Goal: Task Accomplishment & Management: Manage account settings

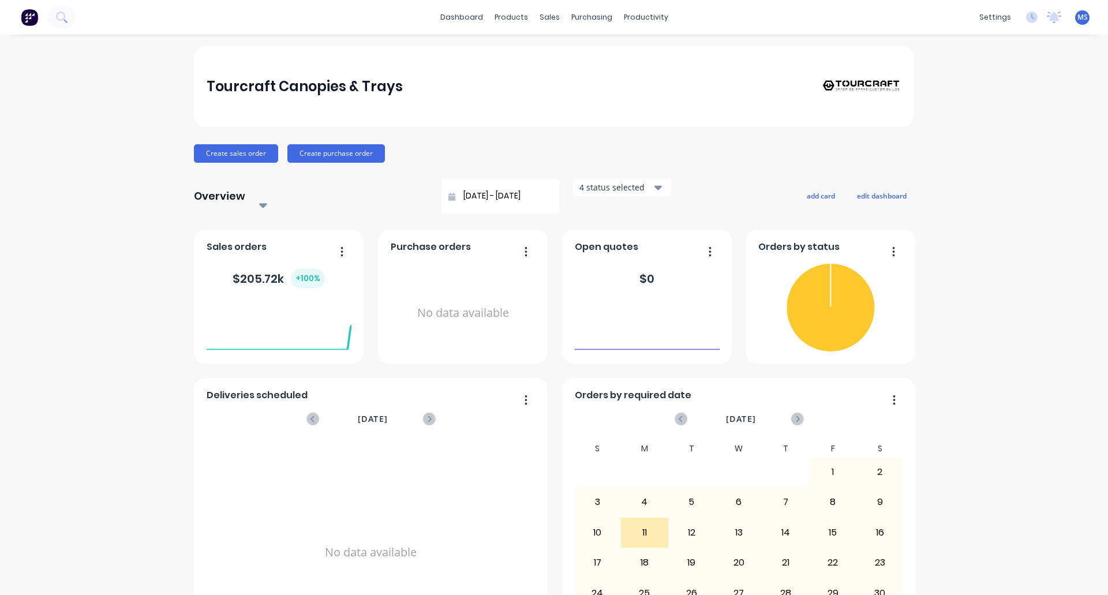
click at [525, 243] on button "button" at bounding box center [521, 252] width 24 height 18
click at [449, 273] on div "Delete" at bounding box center [478, 281] width 89 height 17
click at [889, 246] on icon "button" at bounding box center [893, 252] width 3 height 12
click at [579, 188] on div "4 status selected" at bounding box center [615, 187] width 73 height 12
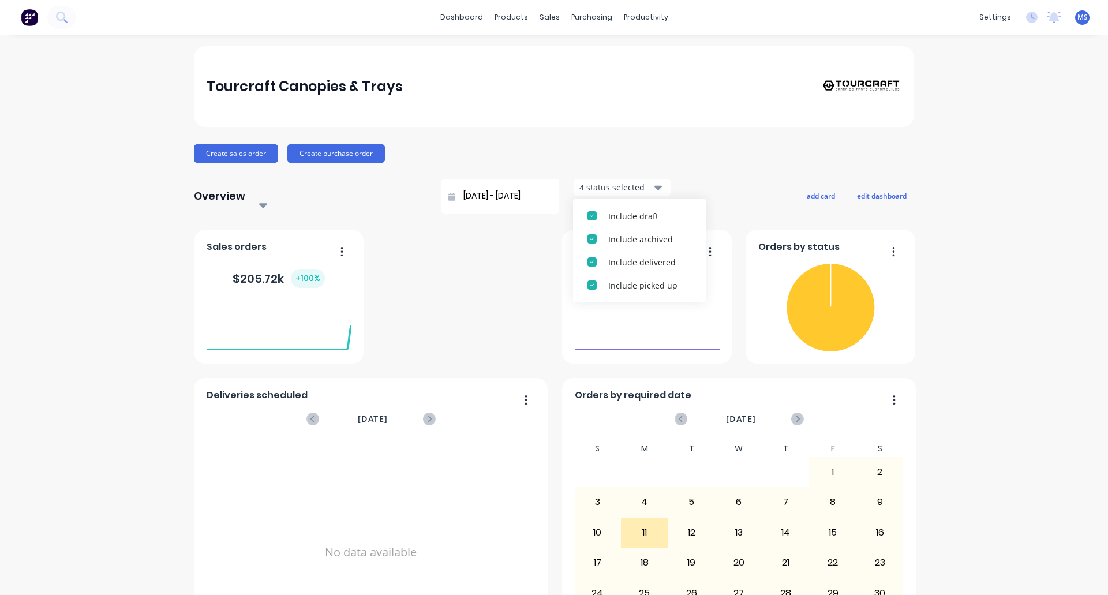
click at [579, 188] on div "4 status selected" at bounding box center [615, 187] width 73 height 12
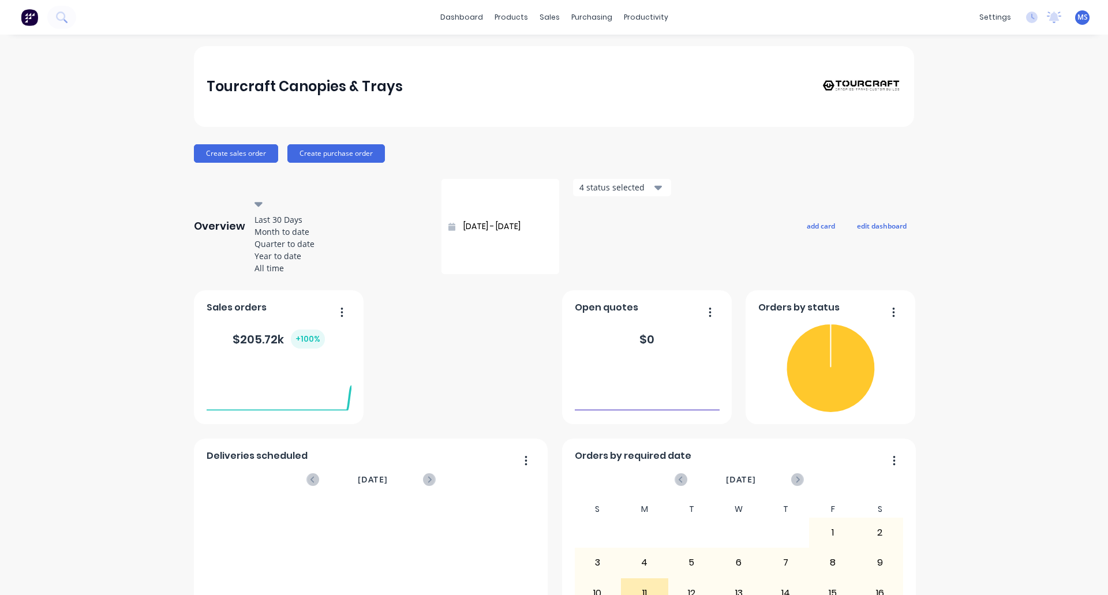
click at [315, 193] on div at bounding box center [341, 186] width 166 height 14
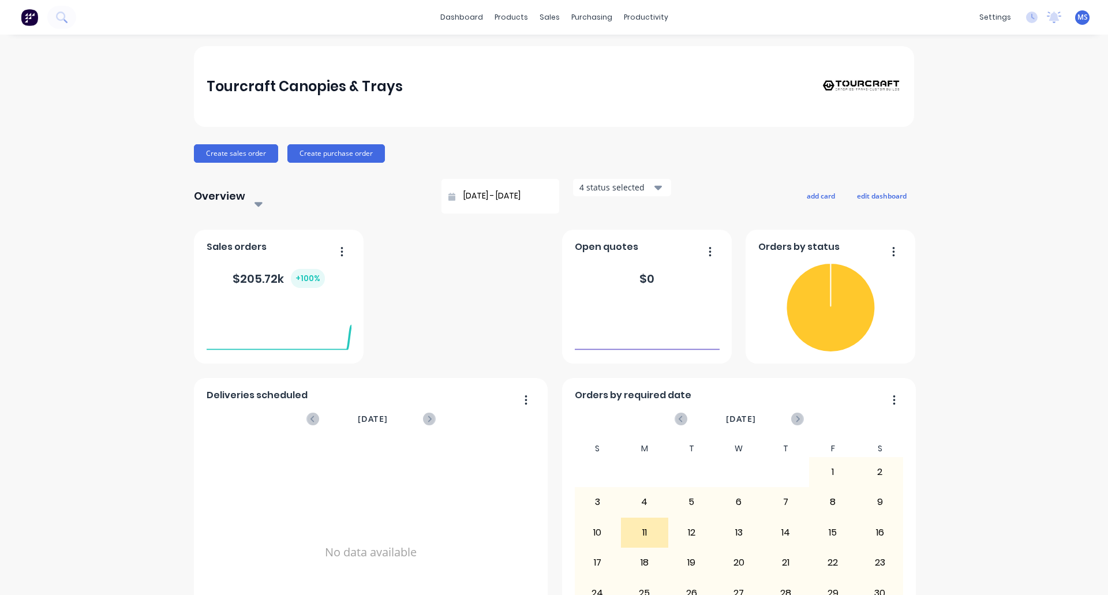
click at [315, 193] on div at bounding box center [341, 186] width 166 height 14
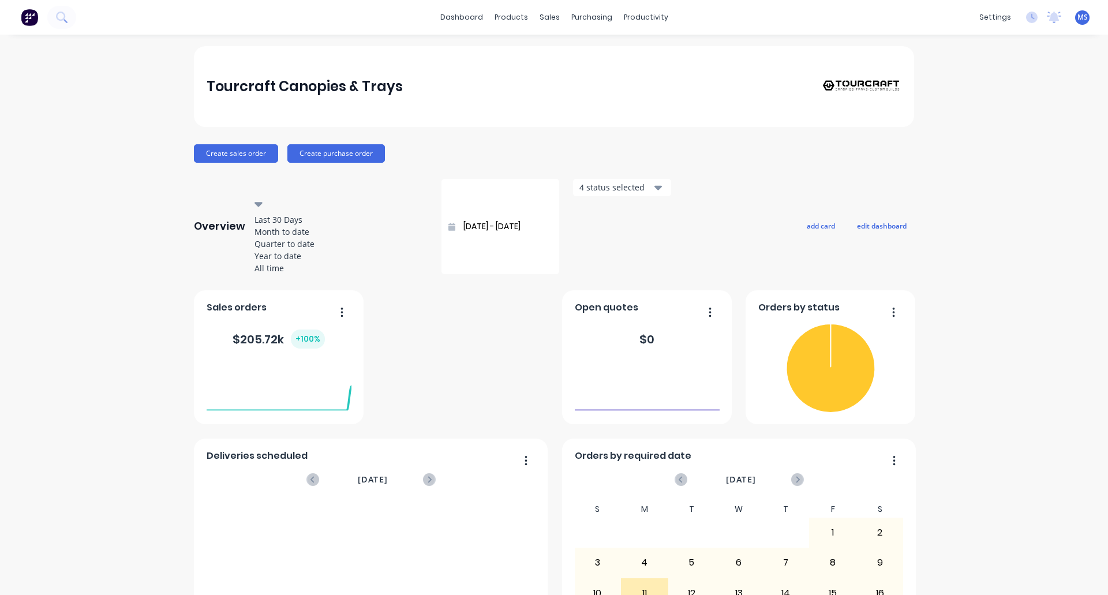
click at [306, 262] on div "Year to date" at bounding box center [340, 256] width 173 height 12
type input "01/01/25 - 31/08/25"
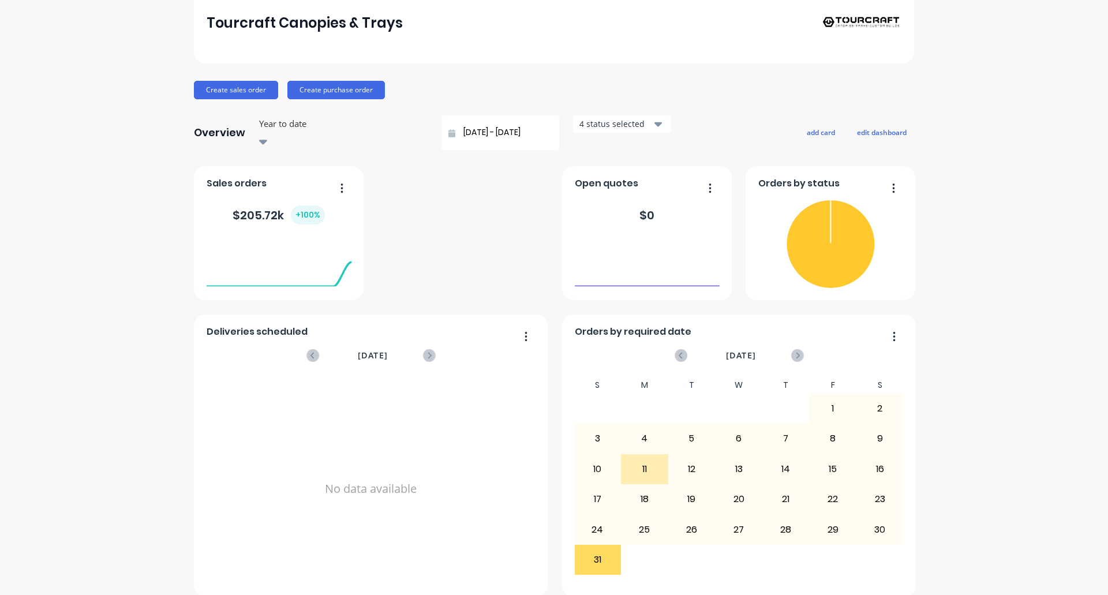
scroll to position [65, 0]
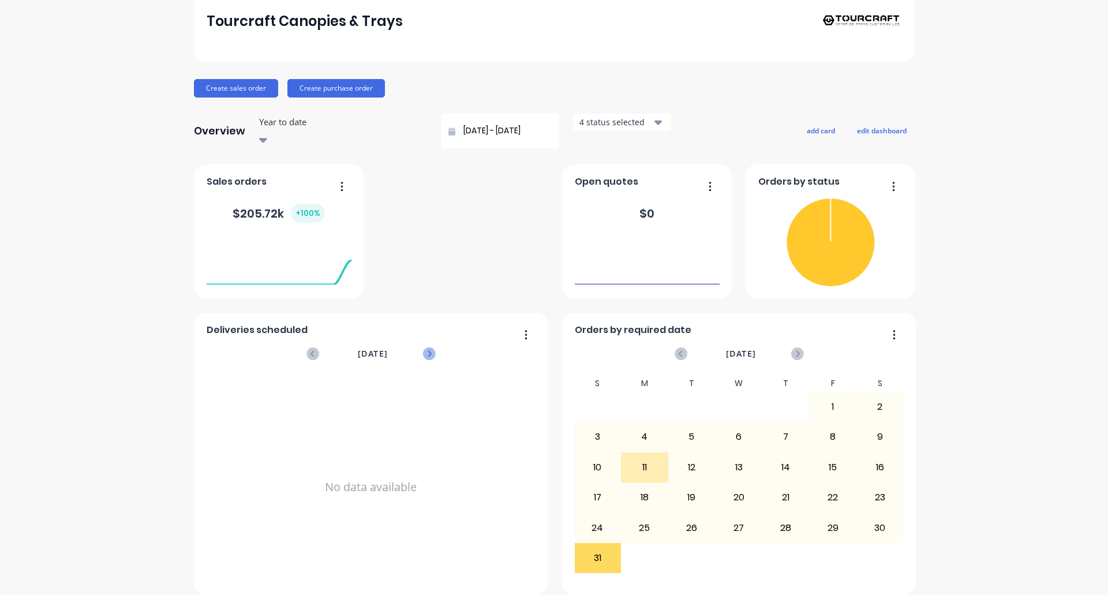
click at [423, 347] on icon at bounding box center [429, 353] width 13 height 13
click at [496, 228] on div "Sales orders $ 205.72k + 100 % Orders by status Deliveries scheduled September …" at bounding box center [554, 379] width 720 height 430
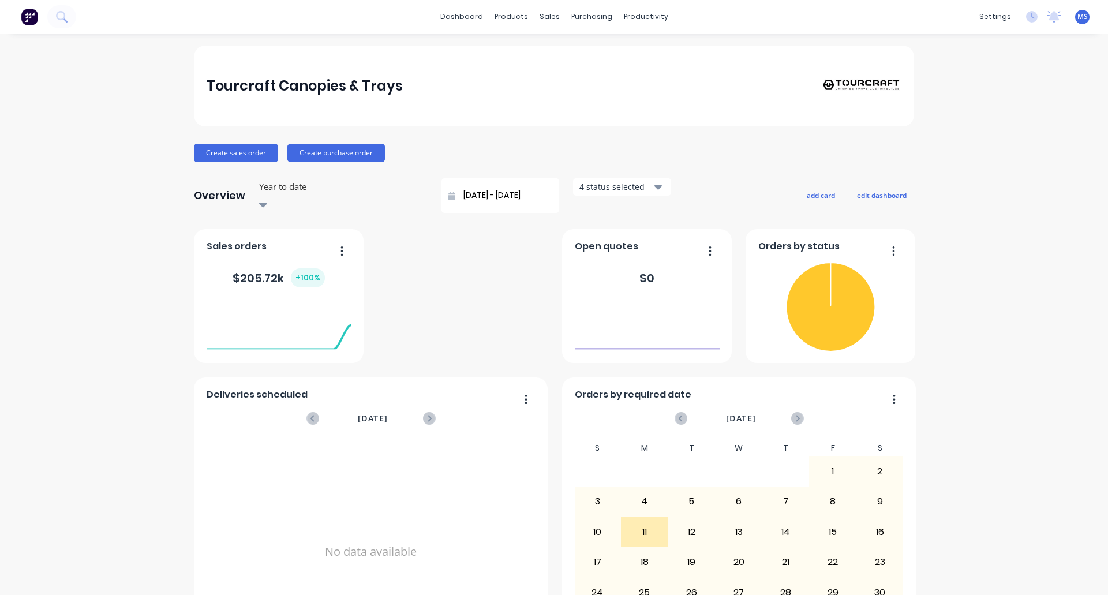
scroll to position [0, 0]
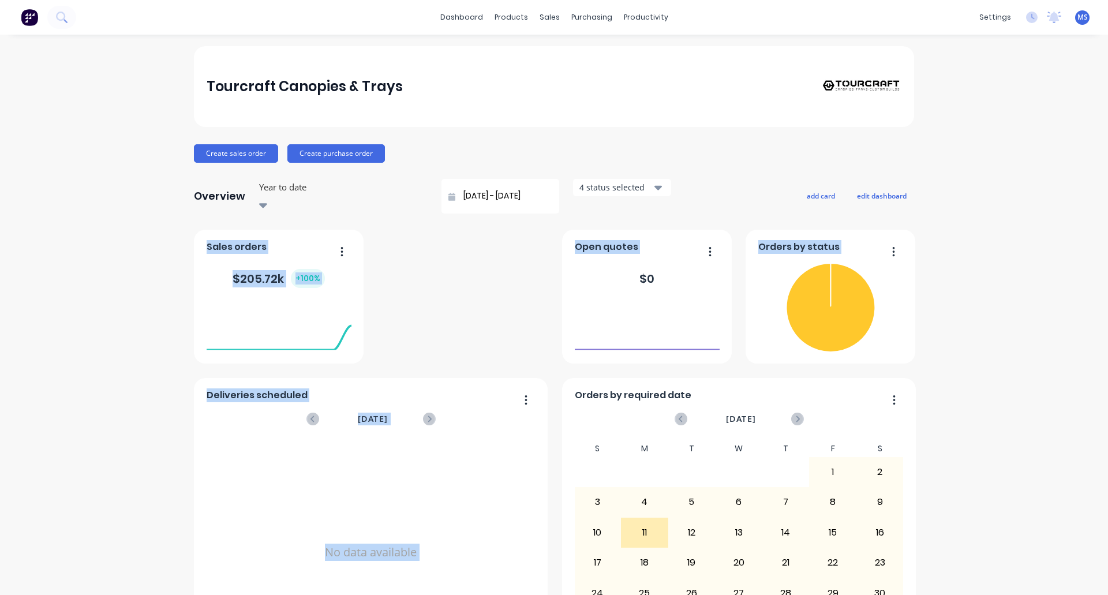
drag, startPoint x: 614, startPoint y: 265, endPoint x: 538, endPoint y: 260, distance: 76.3
click at [538, 260] on div "Sales orders $ 205.72k + 100 % Orders by status Deliveries scheduled September …" at bounding box center [554, 445] width 720 height 430
click at [694, 243] on button "button" at bounding box center [706, 252] width 24 height 18
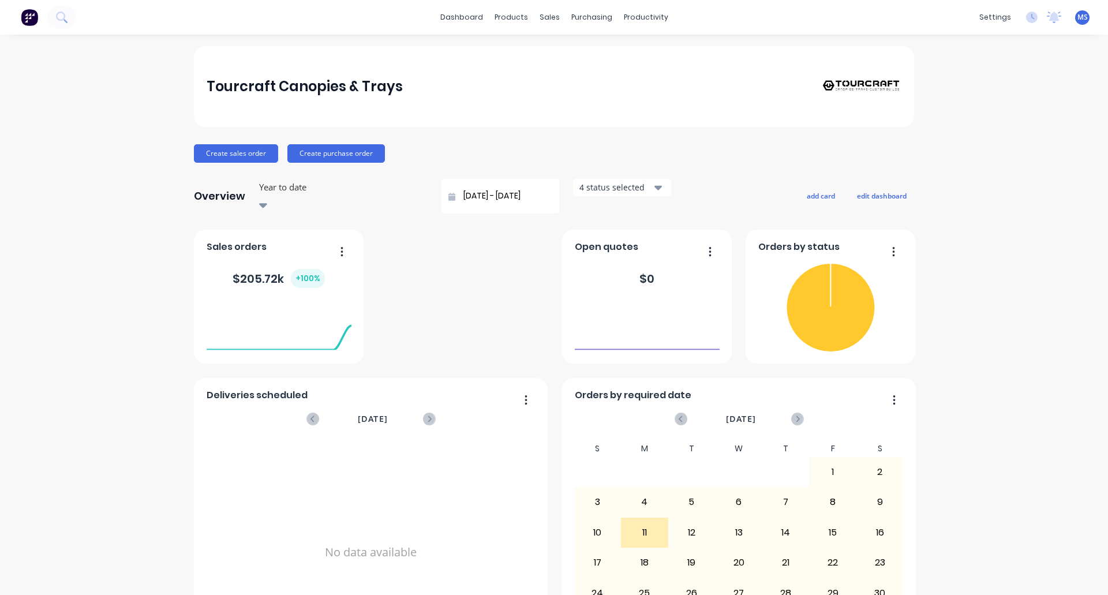
click at [703, 193] on div "Overview Year to date 01/01/25 - 31/08/25 4 status selected add card edit dashb…" at bounding box center [554, 196] width 720 height 35
drag, startPoint x: 709, startPoint y: 237, endPoint x: 696, endPoint y: 238, distance: 12.2
click at [696, 243] on button "button" at bounding box center [706, 252] width 24 height 18
click at [875, 189] on button "edit dashboard" at bounding box center [881, 195] width 65 height 15
drag, startPoint x: 707, startPoint y: 238, endPoint x: 525, endPoint y: 226, distance: 182.1
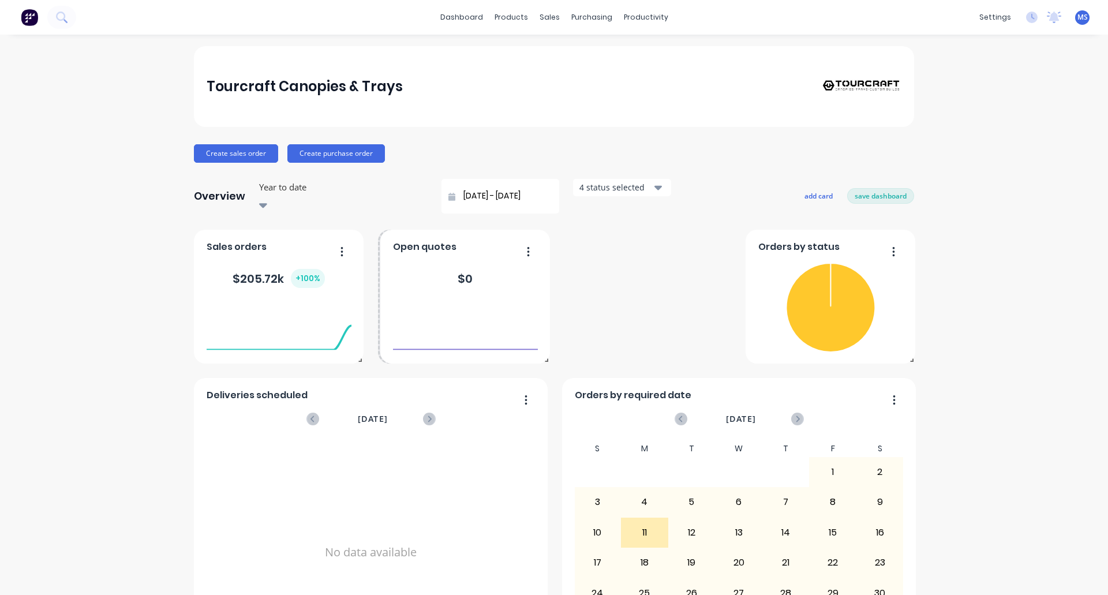
click at [525, 230] on div "Open quotes $ 0" at bounding box center [465, 297] width 170 height 134
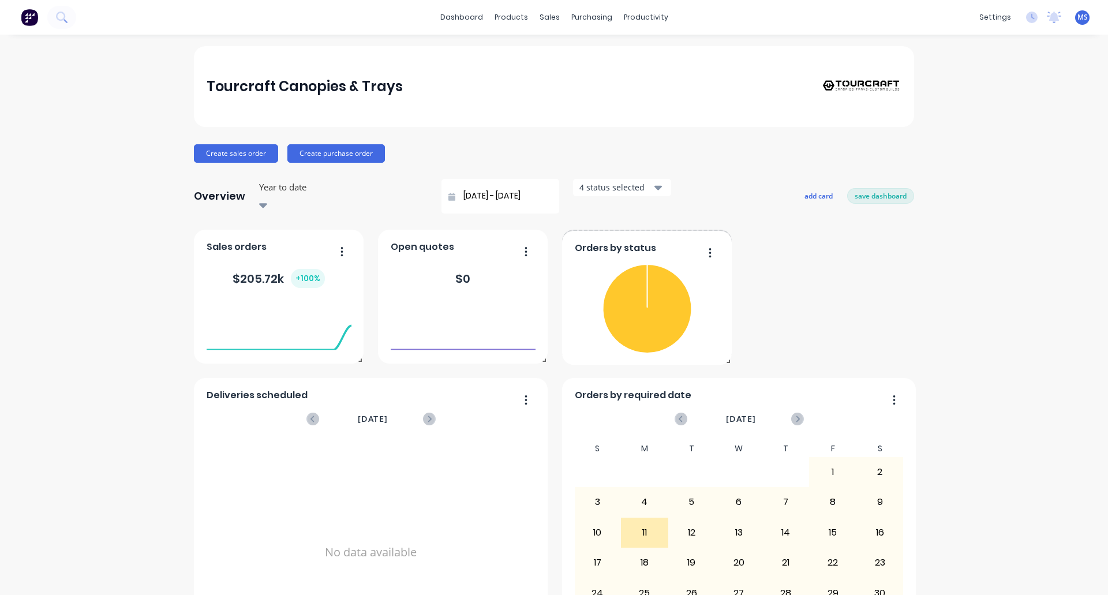
drag, startPoint x: 892, startPoint y: 240, endPoint x: 710, endPoint y: 232, distance: 182.5
click at [710, 232] on div "Orders by status Fabrication Orders: 6 Total Value: $ 205721.51" at bounding box center [647, 298] width 170 height 134
click at [804, 193] on button "add card" at bounding box center [818, 195] width 43 height 15
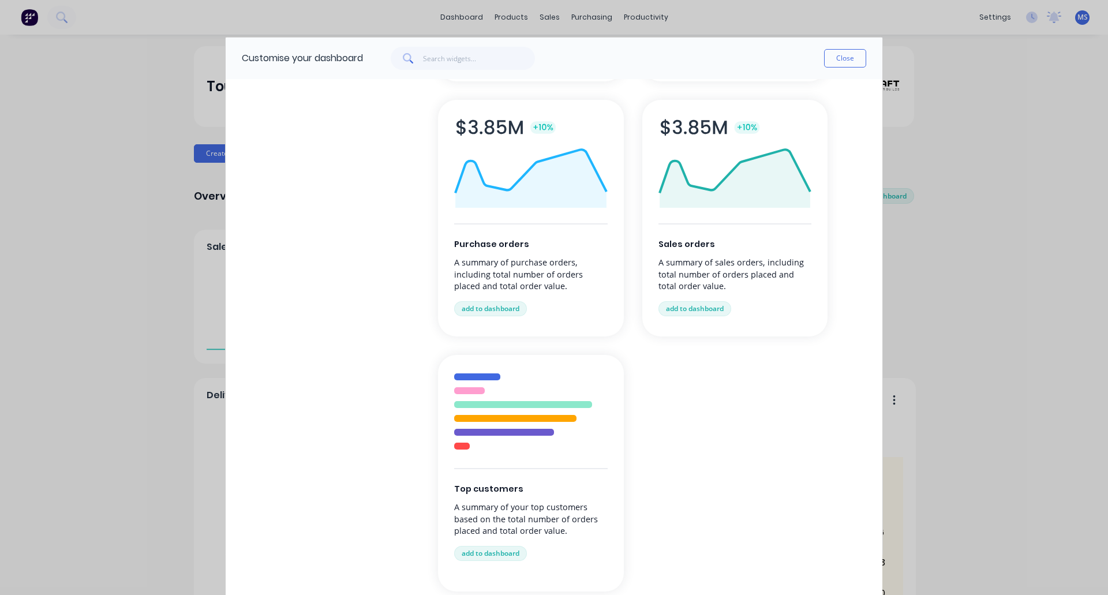
scroll to position [288, 0]
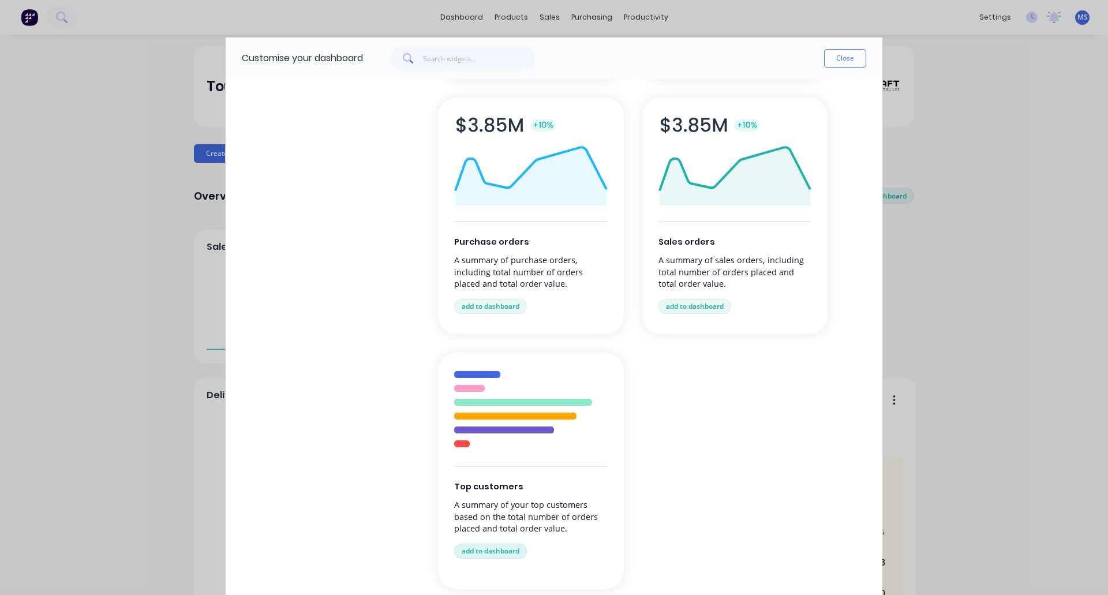
click at [488, 552] on button "add to dashboard" at bounding box center [490, 550] width 73 height 15
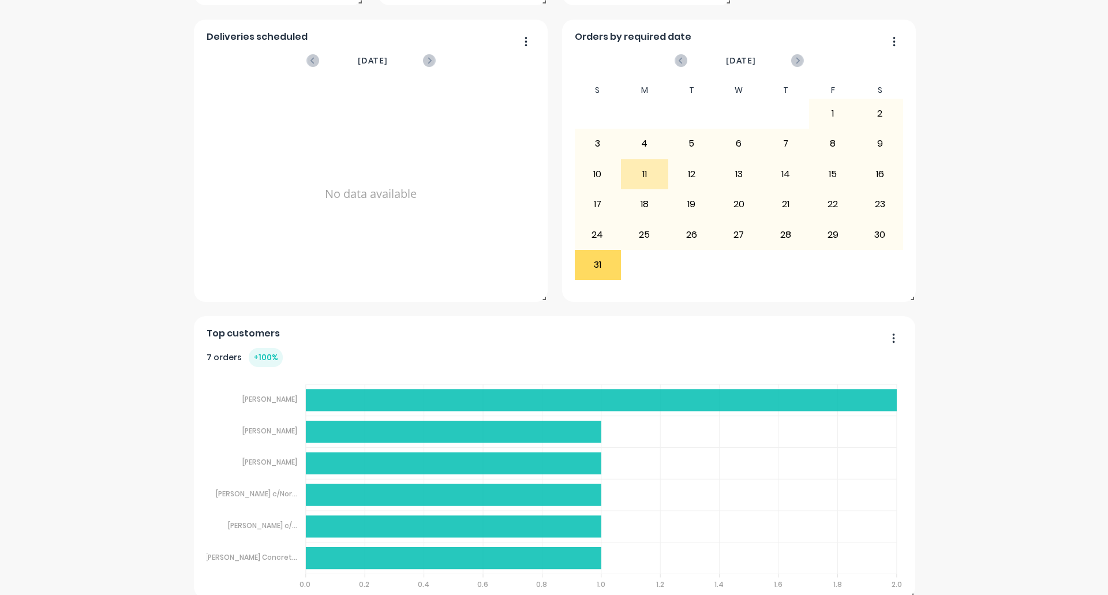
scroll to position [362, 0]
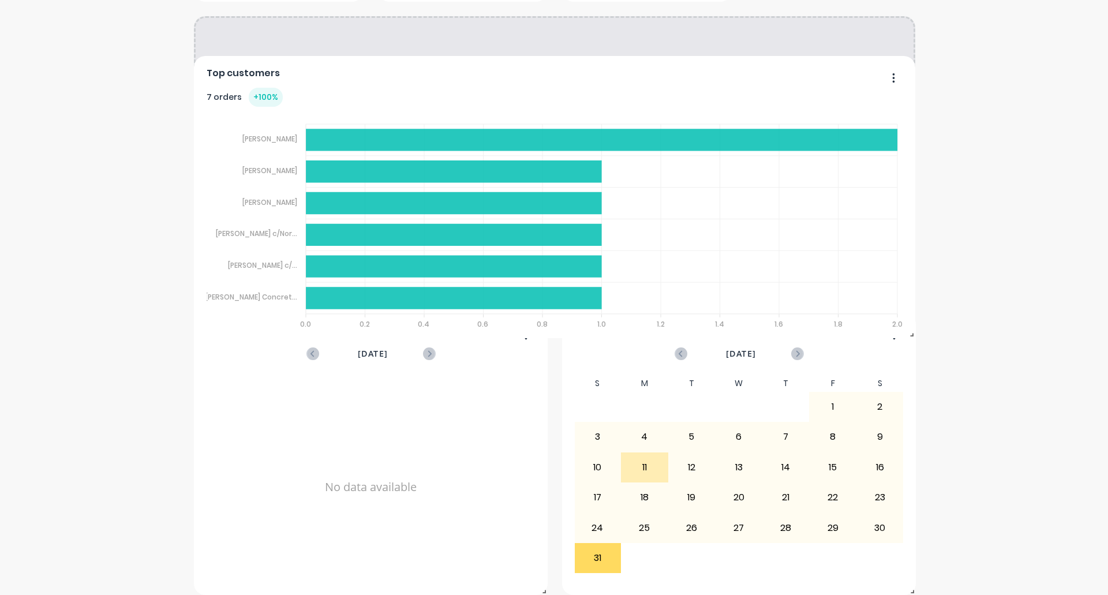
drag, startPoint x: 892, startPoint y: 325, endPoint x: 890, endPoint y: 54, distance: 271.2
click at [889, 70] on button "button" at bounding box center [889, 79] width 24 height 18
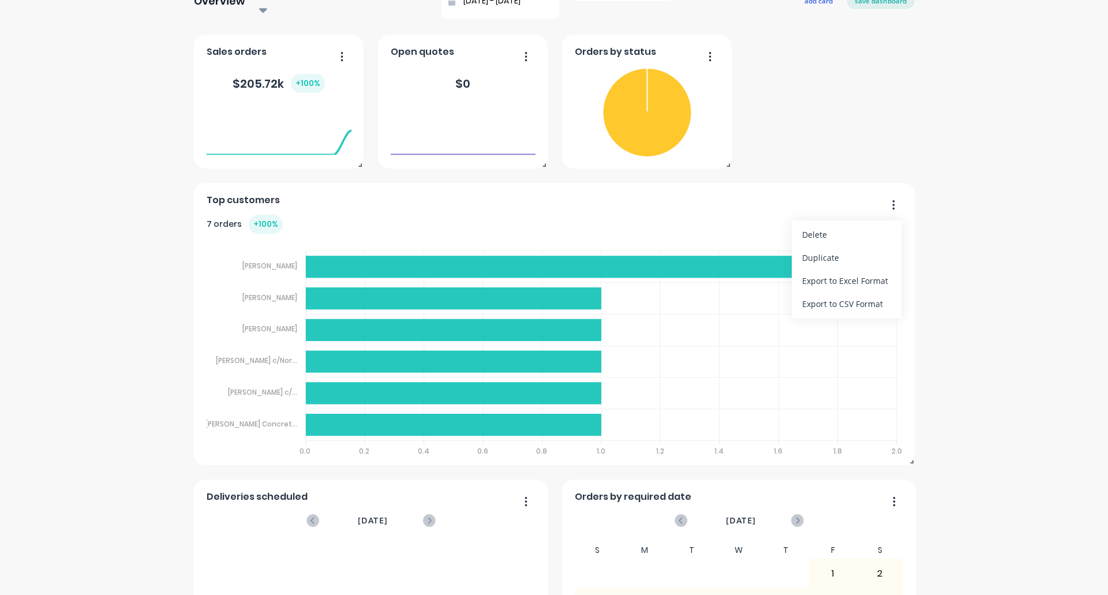
scroll to position [189, 0]
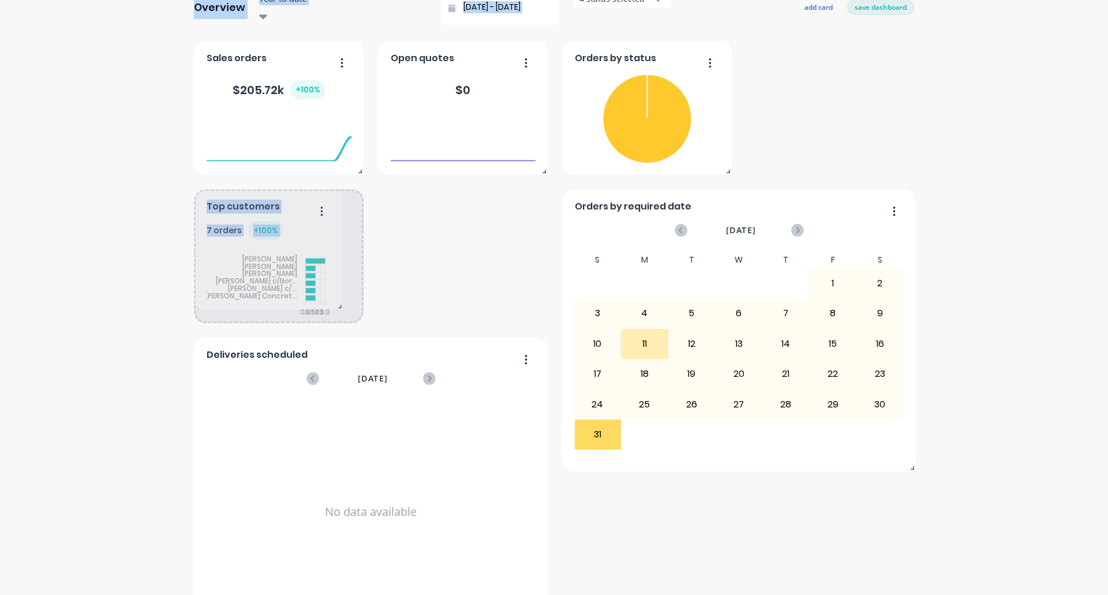
drag, startPoint x: 905, startPoint y: 457, endPoint x: 333, endPoint y: 295, distance: 594.2
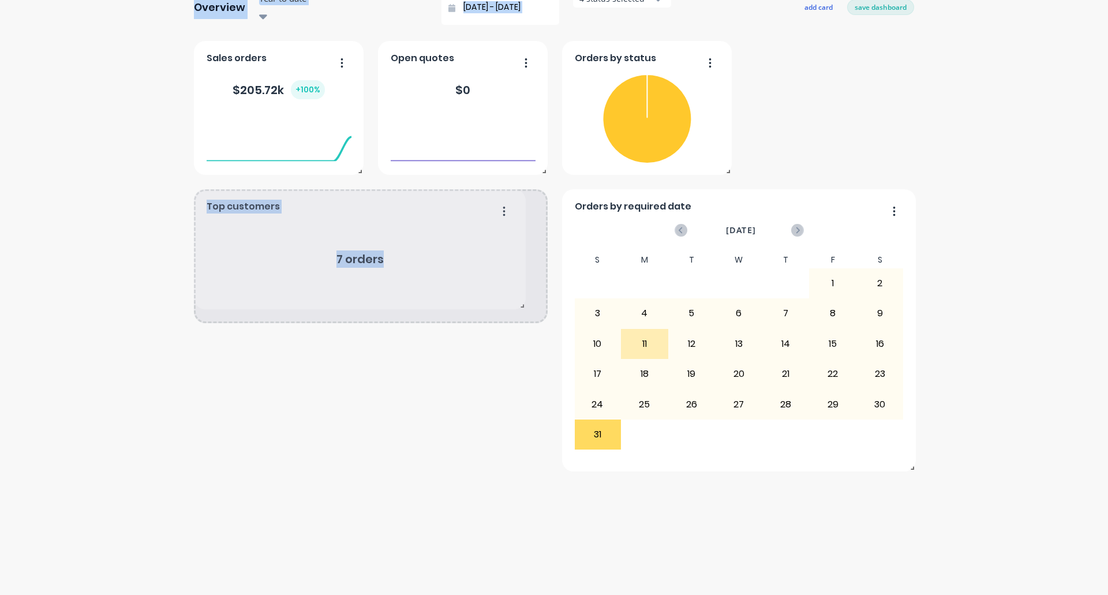
drag, startPoint x: 357, startPoint y: 307, endPoint x: 519, endPoint y: 293, distance: 162.7
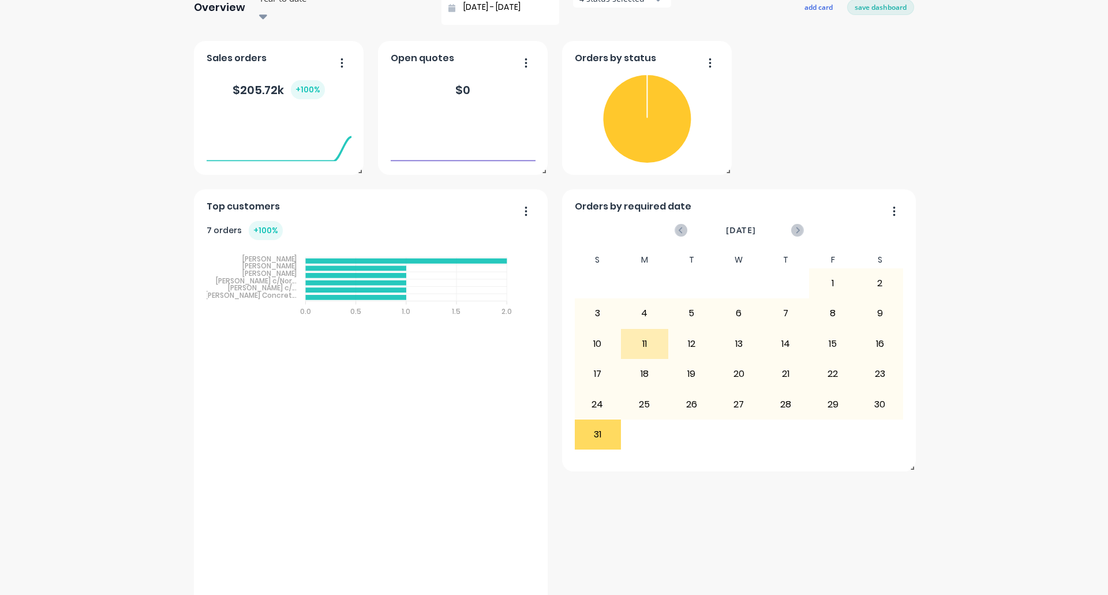
click at [889, 104] on div "Tourcraft Canopies & Trays Create sales order Create purchase order Overview Ye…" at bounding box center [554, 386] width 1108 height 1059
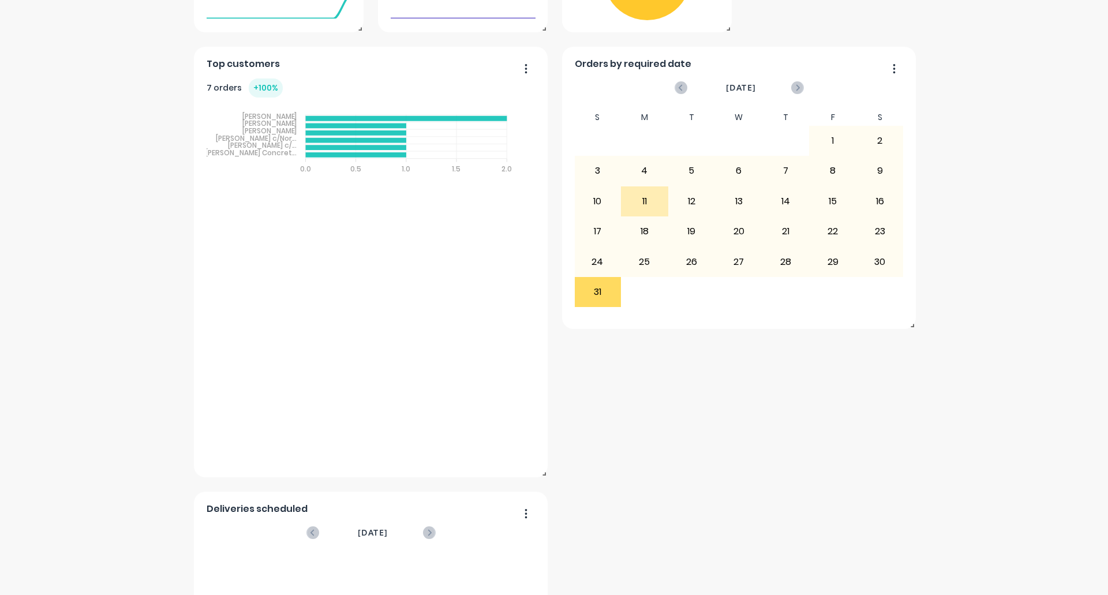
scroll to position [362, 0]
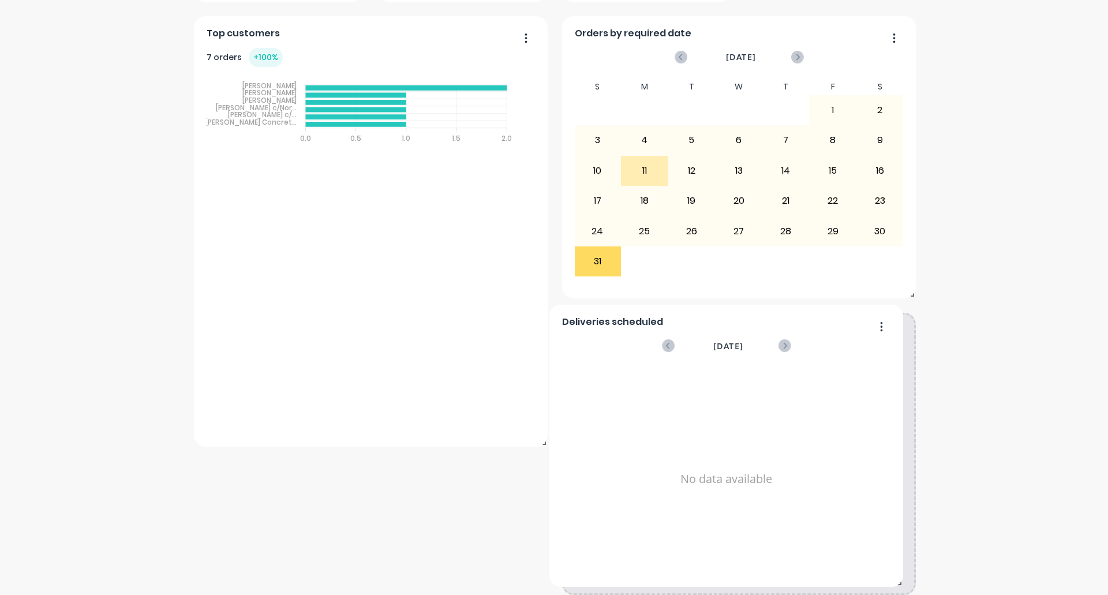
drag, startPoint x: 520, startPoint y: 467, endPoint x: 875, endPoint y: 311, distance: 388.3
click at [875, 318] on button "button" at bounding box center [877, 327] width 24 height 18
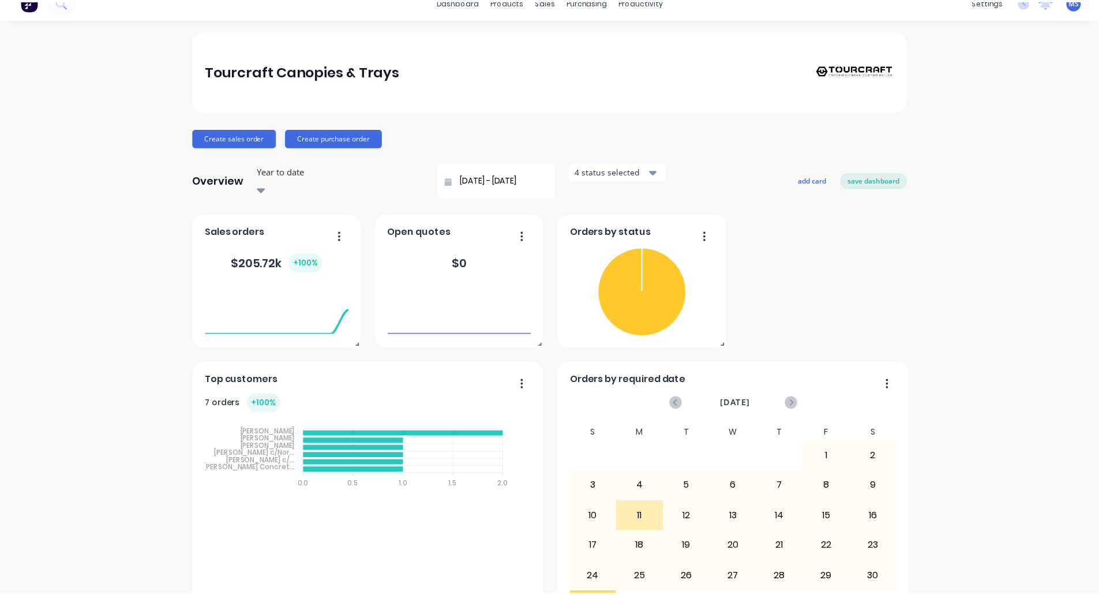
scroll to position [0, 0]
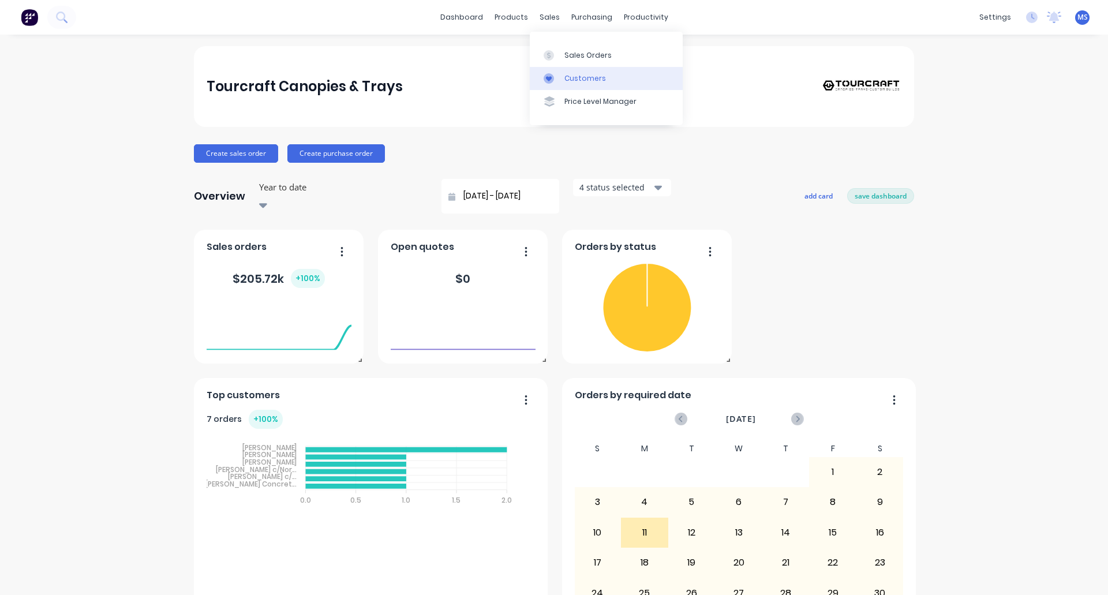
click at [586, 78] on div "Customers" at bounding box center [585, 78] width 42 height 10
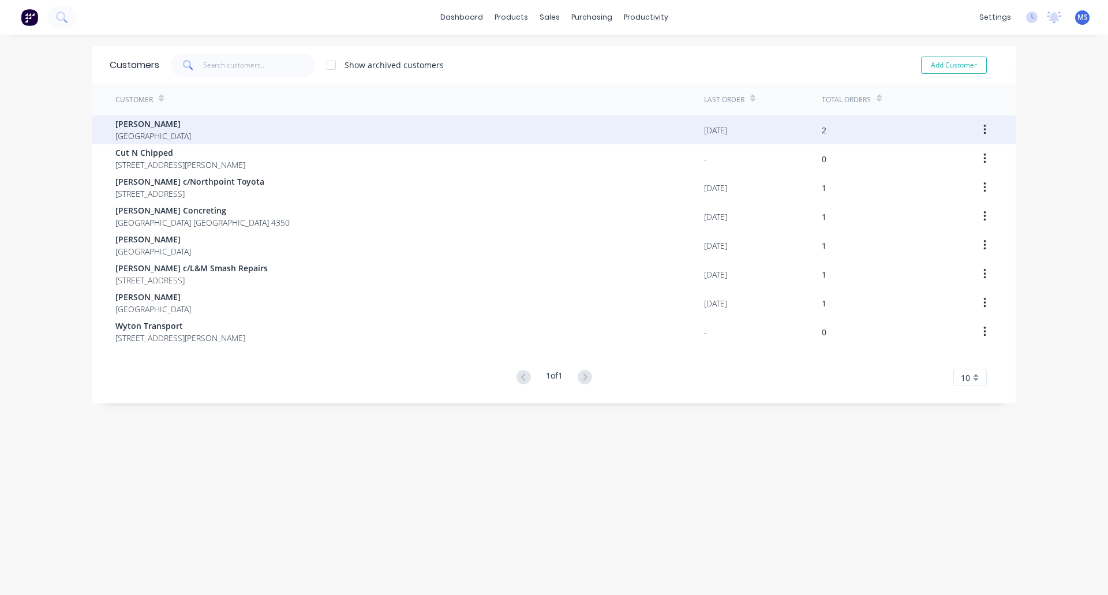
click at [129, 127] on span "[PERSON_NAME]" at bounding box center [153, 124] width 76 height 12
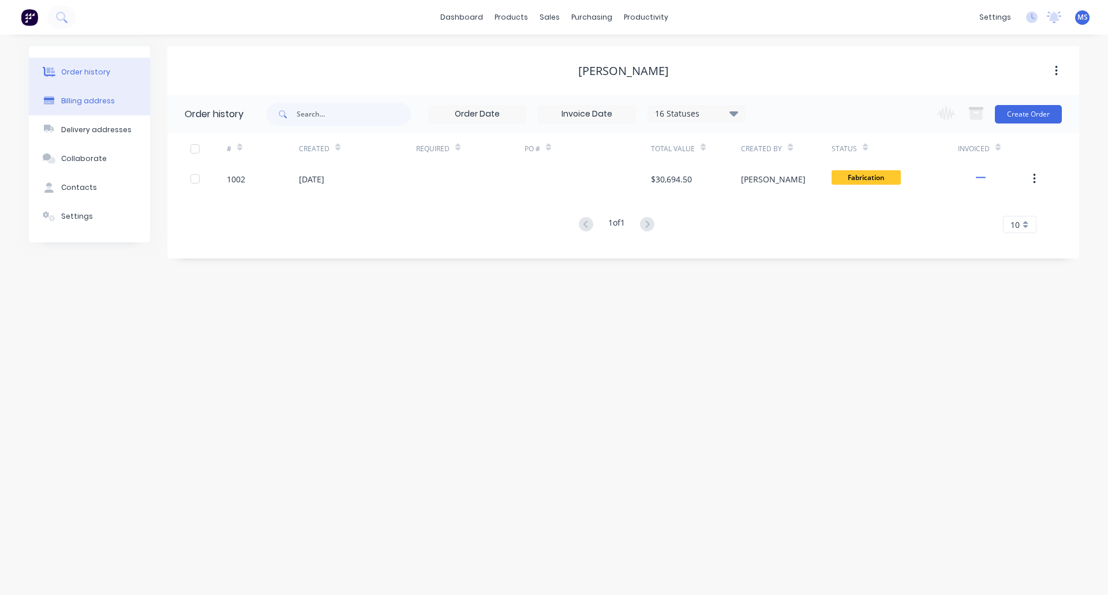
click at [79, 108] on button "Billing address" at bounding box center [89, 101] width 121 height 29
select select "AU"
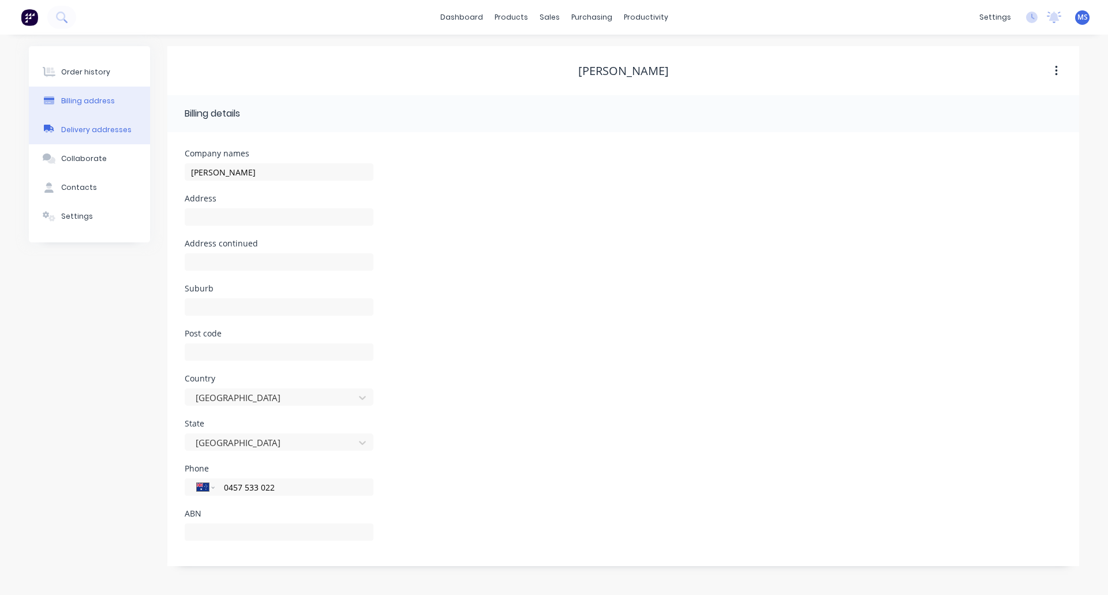
click at [81, 127] on div "Delivery addresses" at bounding box center [96, 130] width 70 height 10
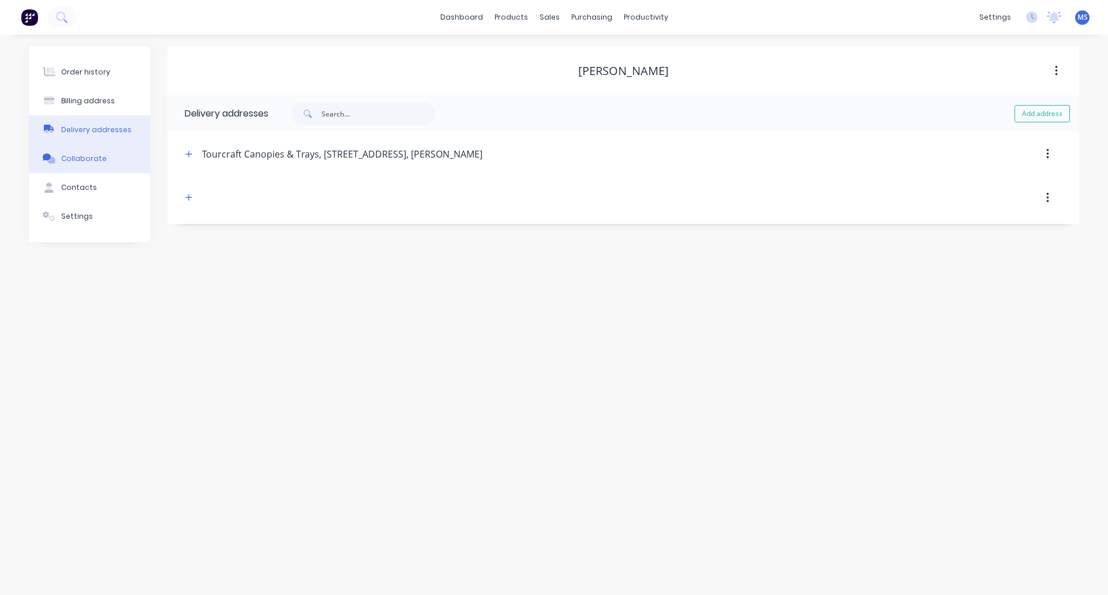
click at [80, 148] on button "Collaborate" at bounding box center [89, 158] width 121 height 29
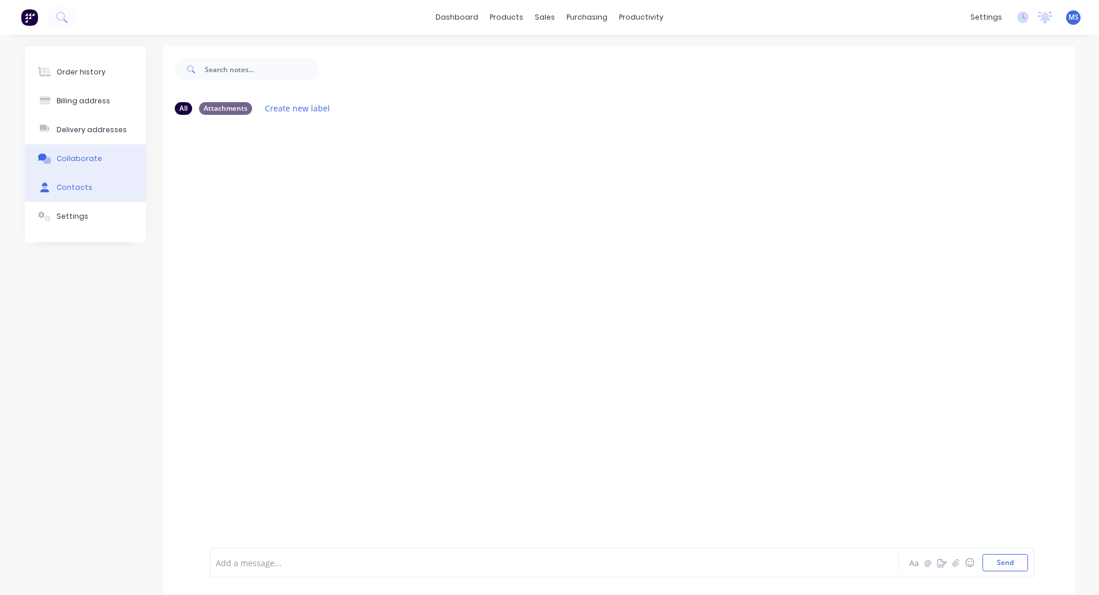
click at [80, 189] on div "Contacts" at bounding box center [75, 187] width 36 height 10
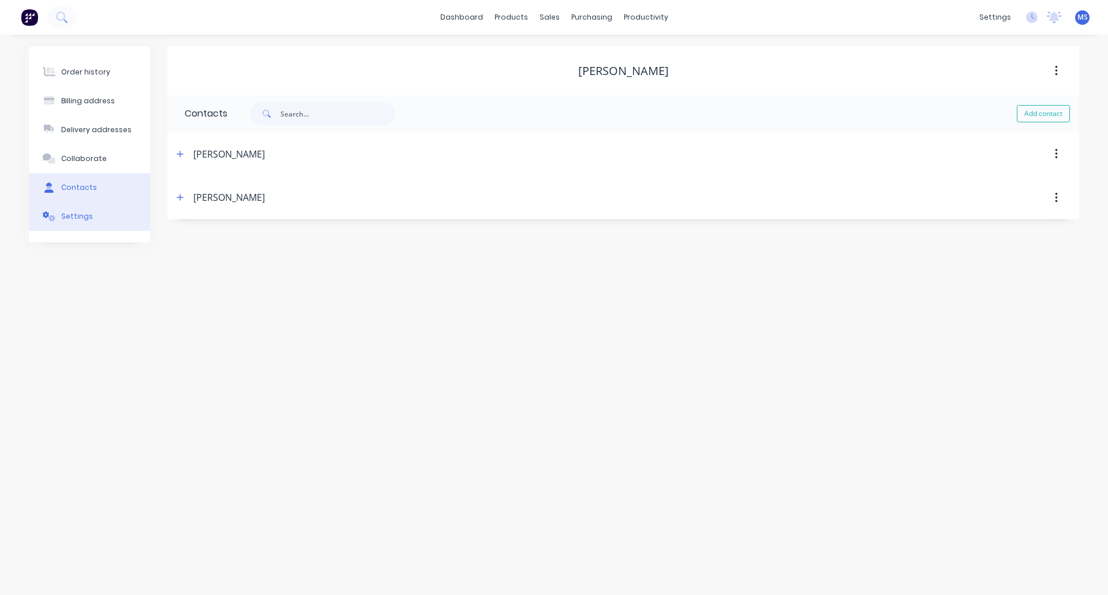
click at [76, 215] on div "Settings" at bounding box center [77, 216] width 32 height 10
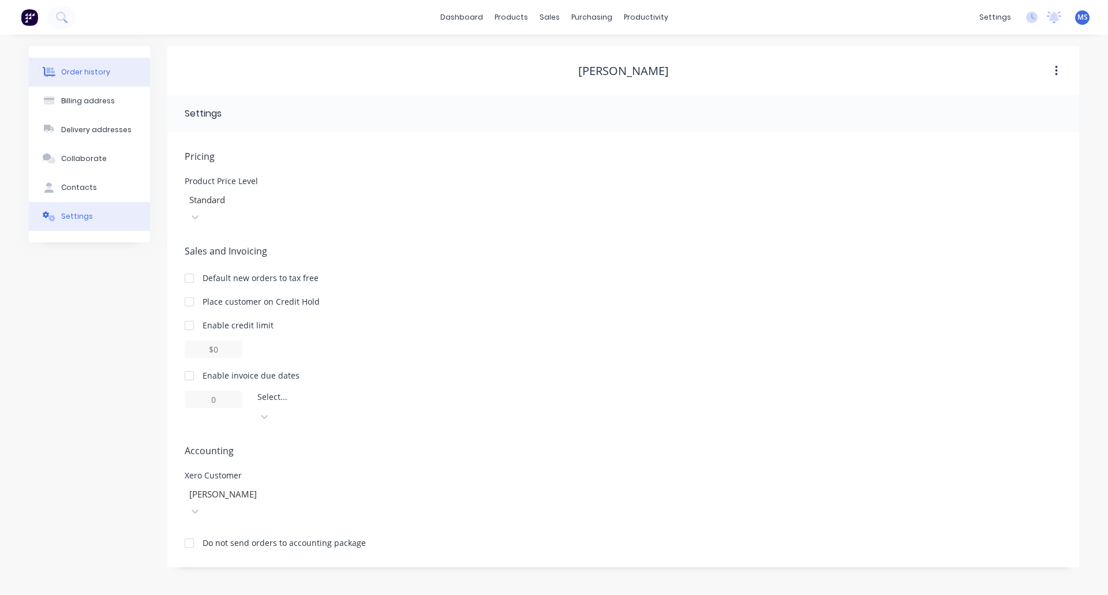
click at [83, 68] on div "Order history" at bounding box center [85, 72] width 49 height 10
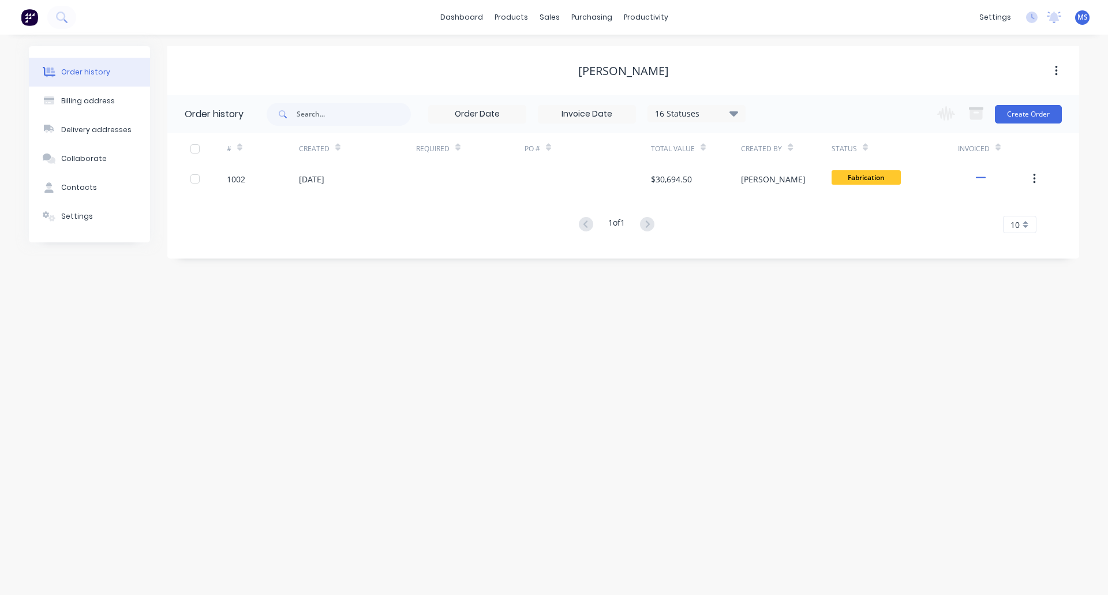
click at [685, 115] on div "16 Statuses" at bounding box center [696, 113] width 97 height 13
click at [792, 246] on label at bounding box center [792, 246] width 0 height 0
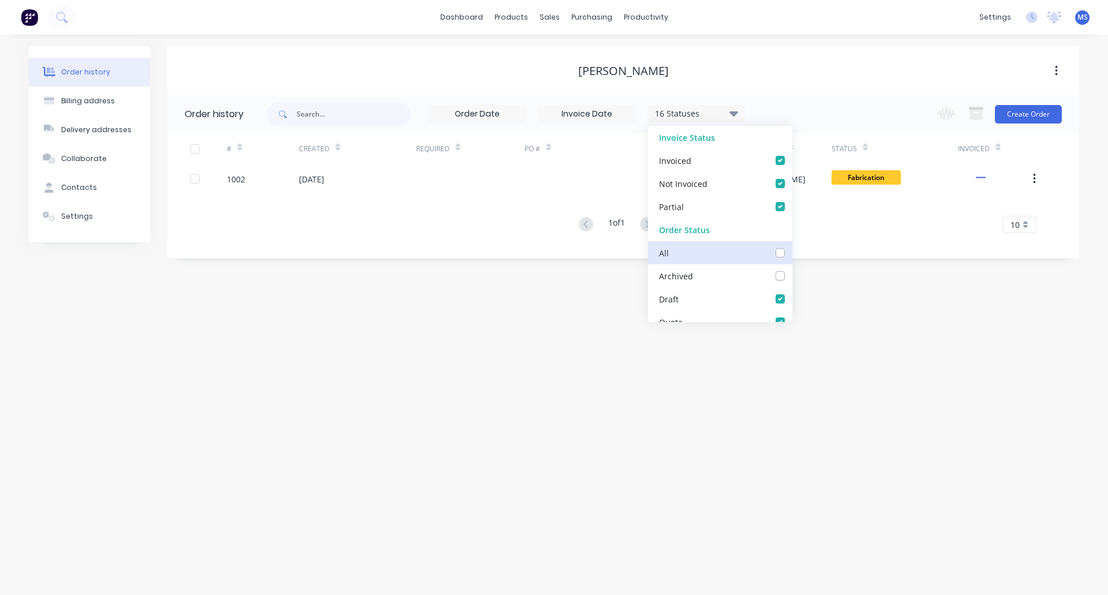
click at [792, 257] on input "checkbox" at bounding box center [796, 251] width 9 height 11
checkbox input "true"
click at [863, 344] on div "Order history Billing address Delivery addresses Collaborate Contacts Settings …" at bounding box center [554, 315] width 1108 height 560
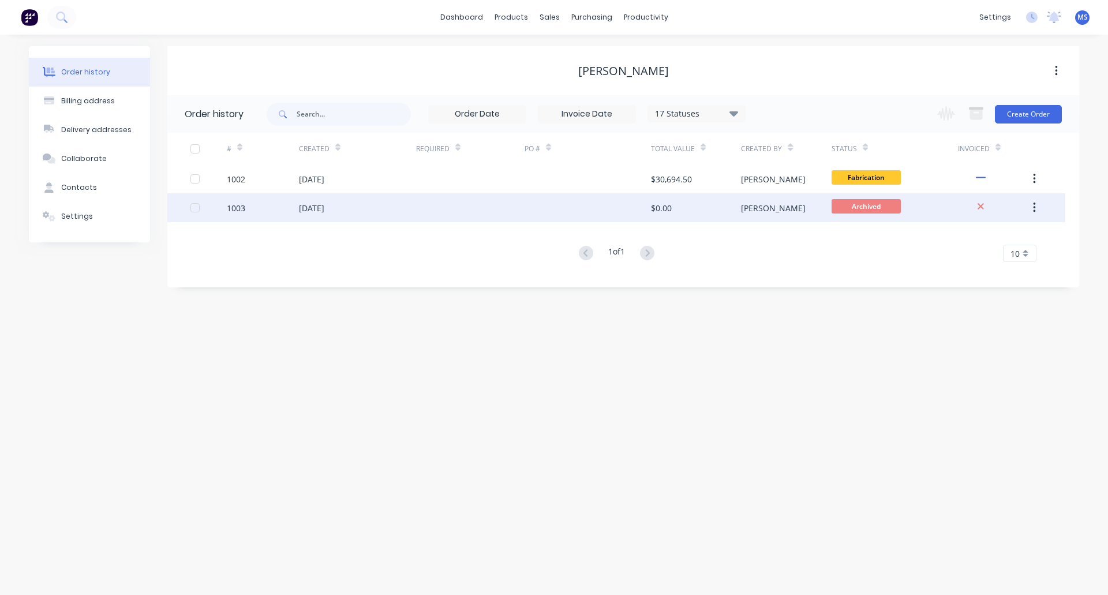
click at [889, 209] on icon "button" at bounding box center [1034, 208] width 2 height 10
click at [889, 235] on div "Unarchive" at bounding box center [993, 238] width 89 height 17
click at [889, 205] on button "button" at bounding box center [1034, 207] width 27 height 21
click at [195, 207] on div at bounding box center [194, 207] width 23 height 23
click at [889, 116] on icon "button" at bounding box center [946, 113] width 18 height 14
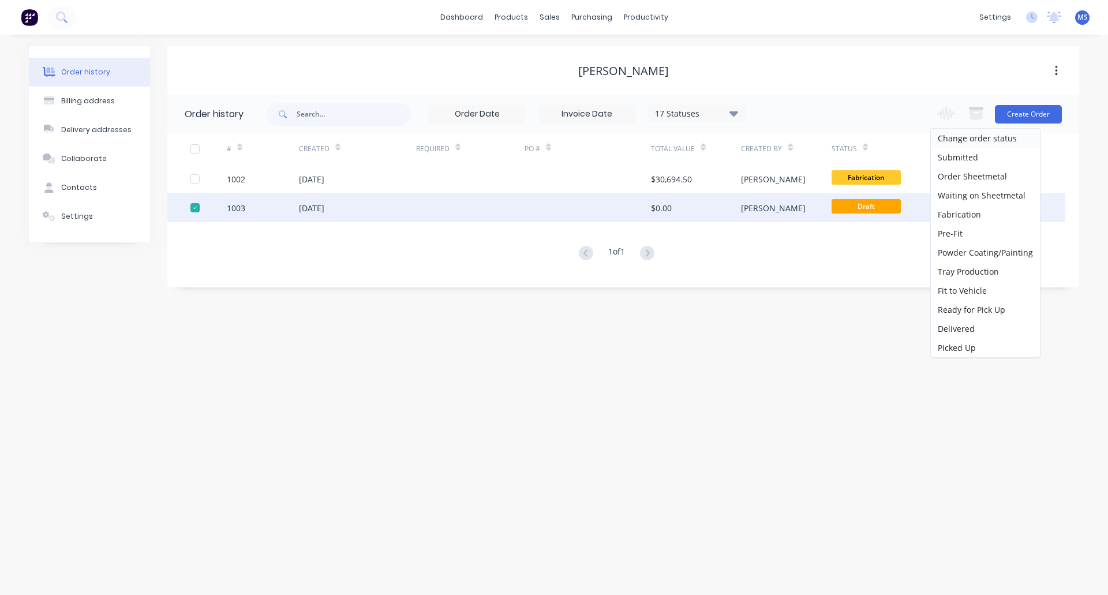
click at [889, 280] on div "Order history 17 Statuses Invoice Status Invoiced Not Invoiced Partial Order St…" at bounding box center [623, 191] width 912 height 192
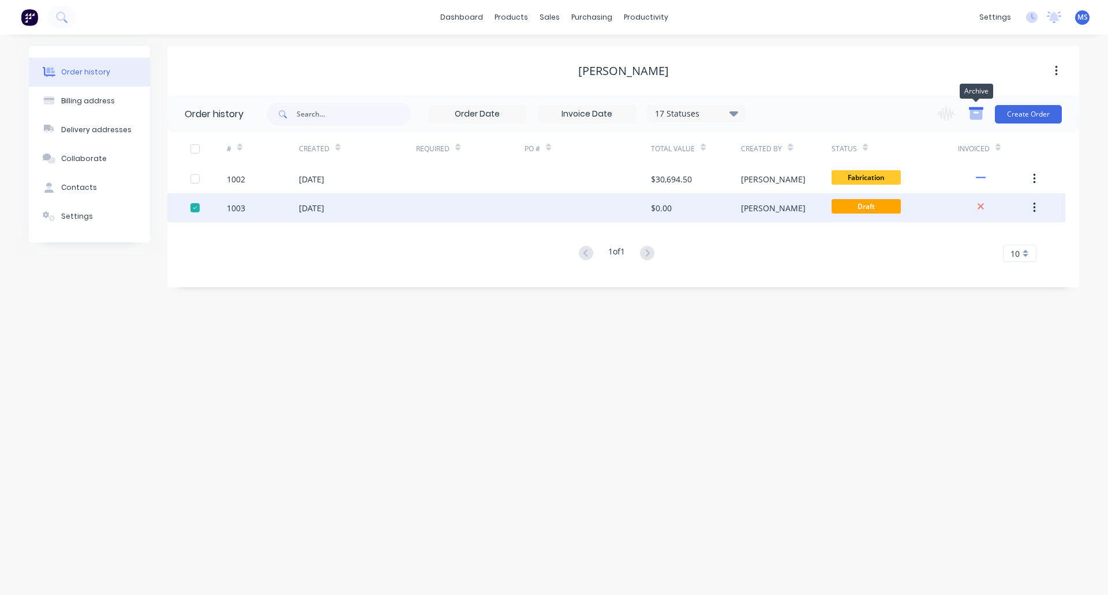
click at [889, 110] on icon "button" at bounding box center [976, 115] width 13 height 10
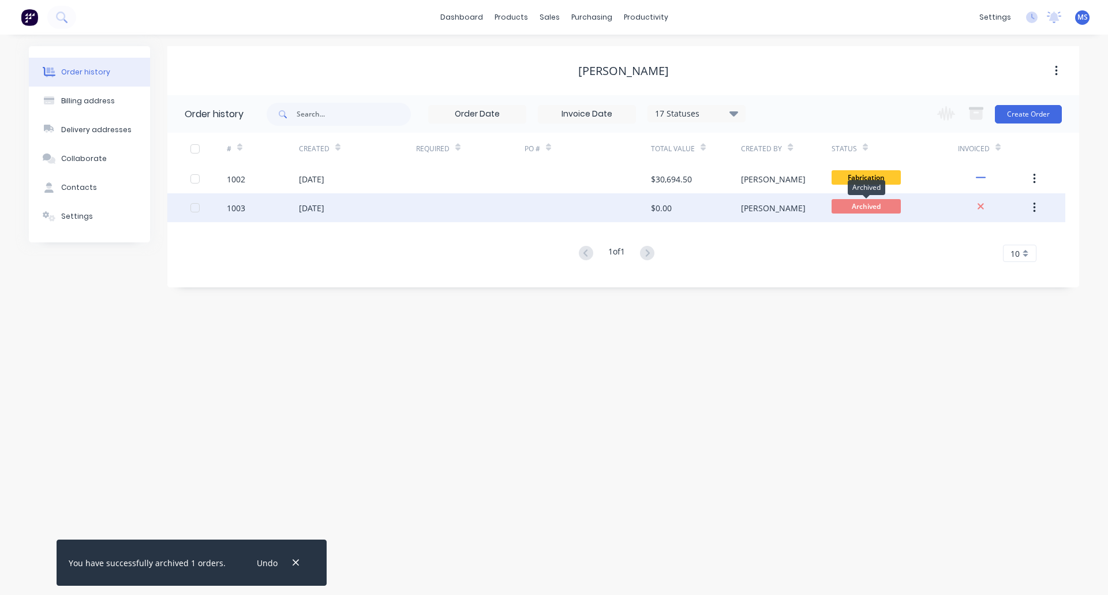
click at [874, 203] on span "Archived" at bounding box center [865, 206] width 69 height 14
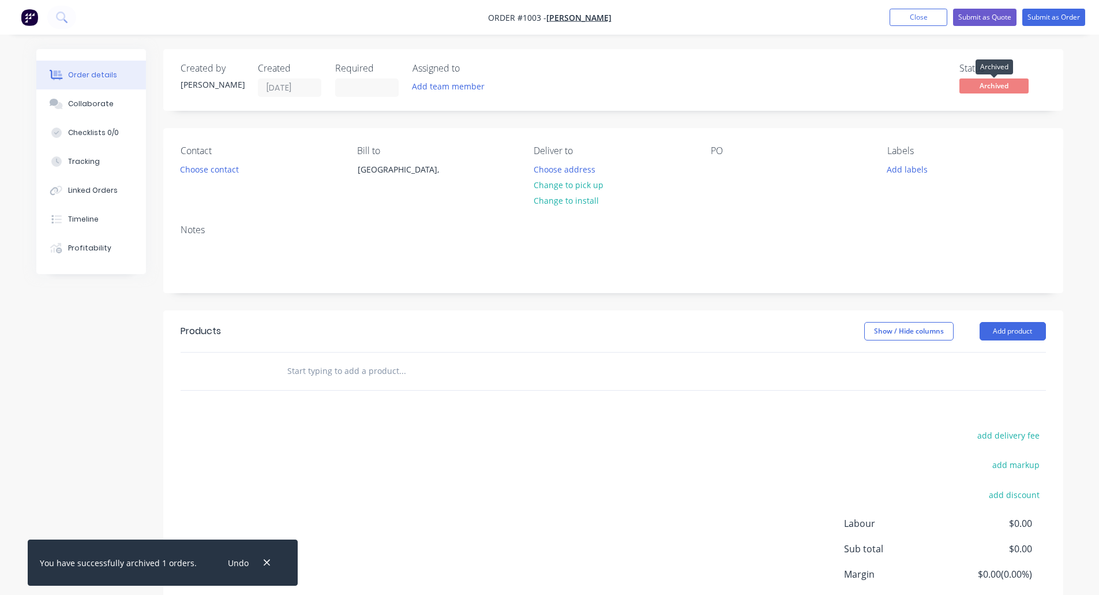
click at [889, 87] on span "Archived" at bounding box center [993, 85] width 69 height 14
click at [889, 88] on span "Archived" at bounding box center [993, 85] width 69 height 14
click at [263, 563] on icon "button" at bounding box center [267, 562] width 8 height 10
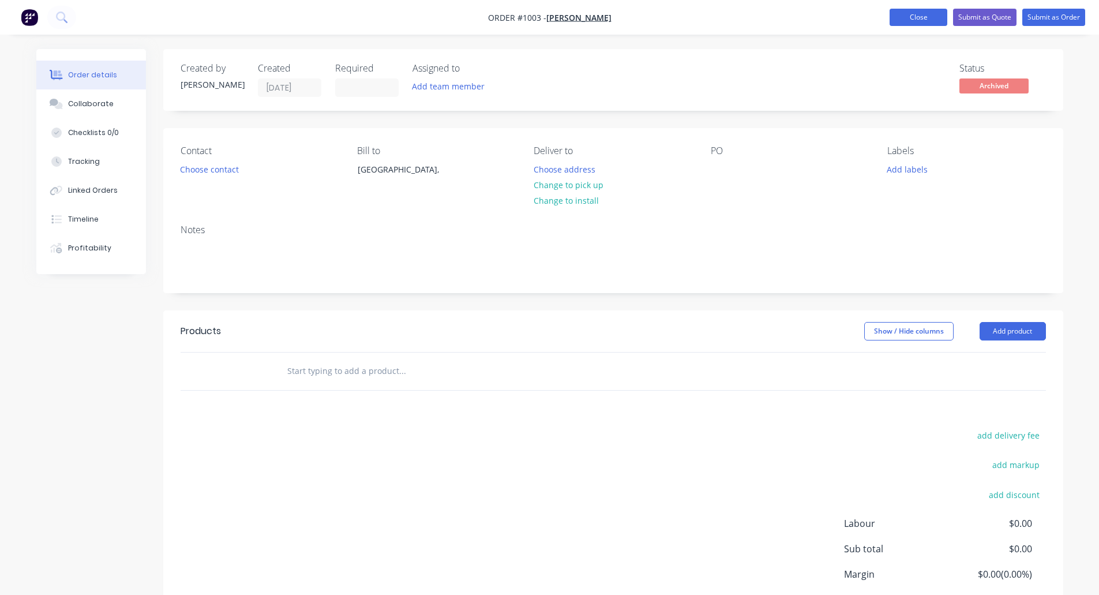
click at [889, 16] on button "Close" at bounding box center [919, 17] width 58 height 17
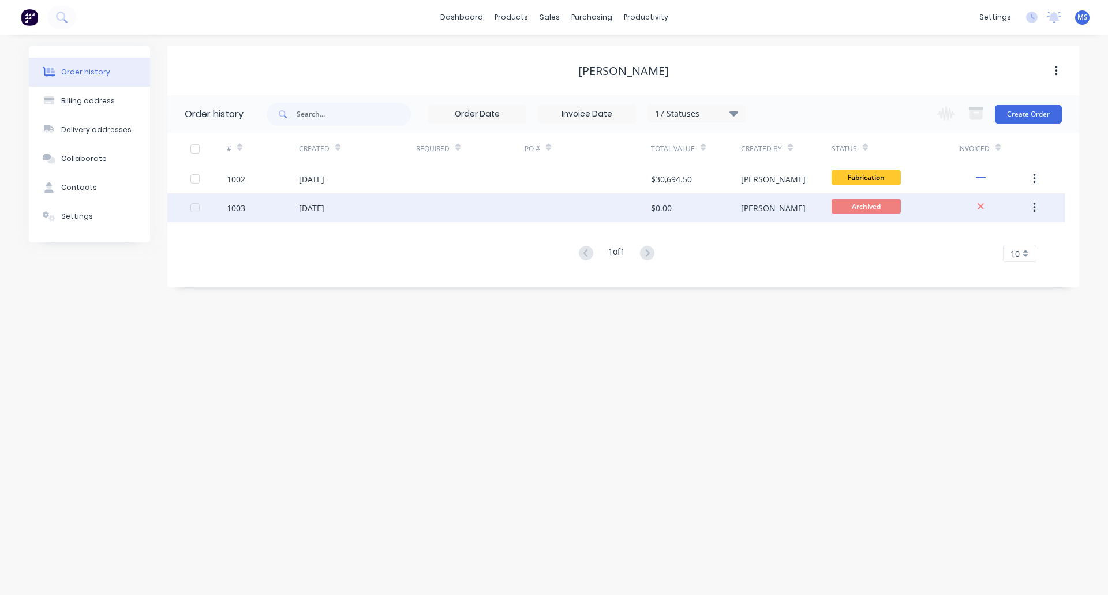
click at [889, 209] on button "button" at bounding box center [1034, 207] width 27 height 21
click at [696, 206] on div "$0.00" at bounding box center [696, 207] width 90 height 29
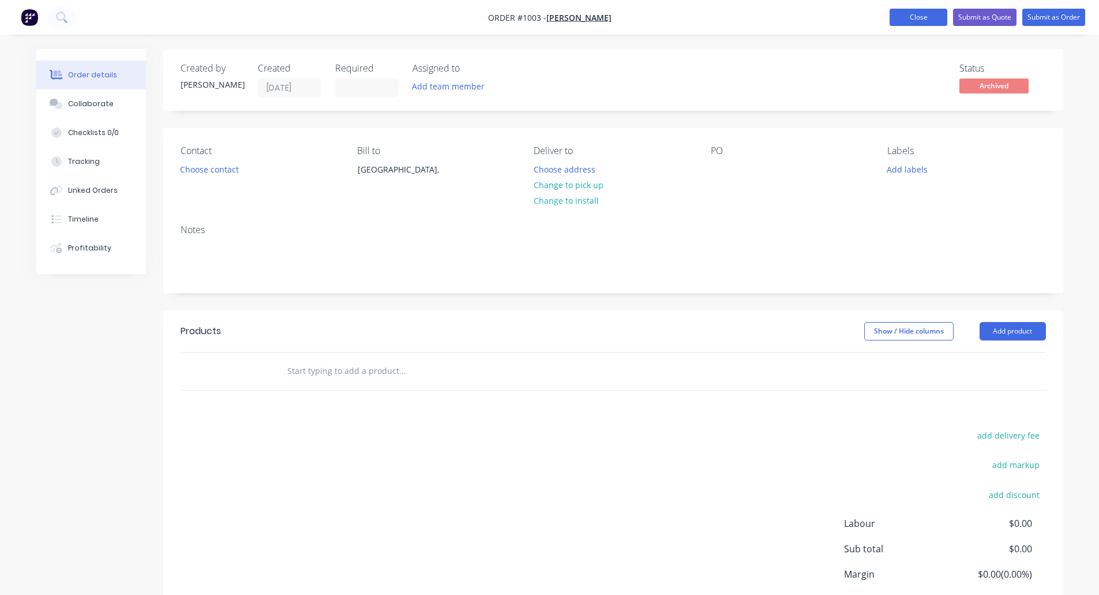
click at [889, 17] on button "Close" at bounding box center [919, 17] width 58 height 17
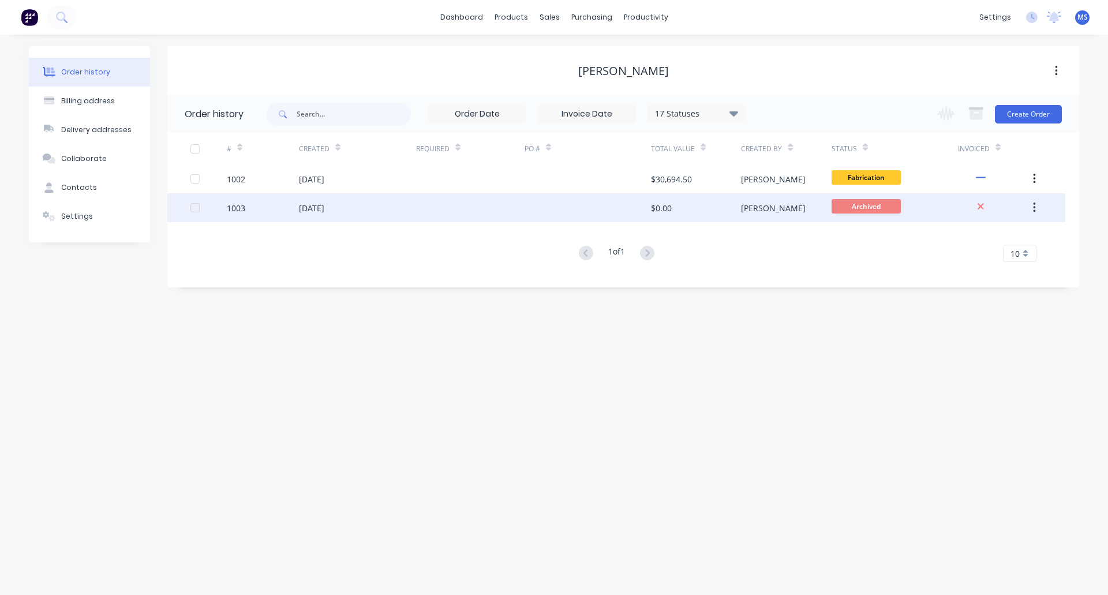
click at [194, 205] on div at bounding box center [194, 207] width 23 height 23
drag, startPoint x: 685, startPoint y: 202, endPoint x: 938, endPoint y: 245, distance: 256.4
click at [889, 245] on div "1 of 1 10 5 10 15 20 25 30 35" at bounding box center [616, 253] width 898 height 17
click at [888, 209] on span "Archived" at bounding box center [865, 206] width 69 height 14
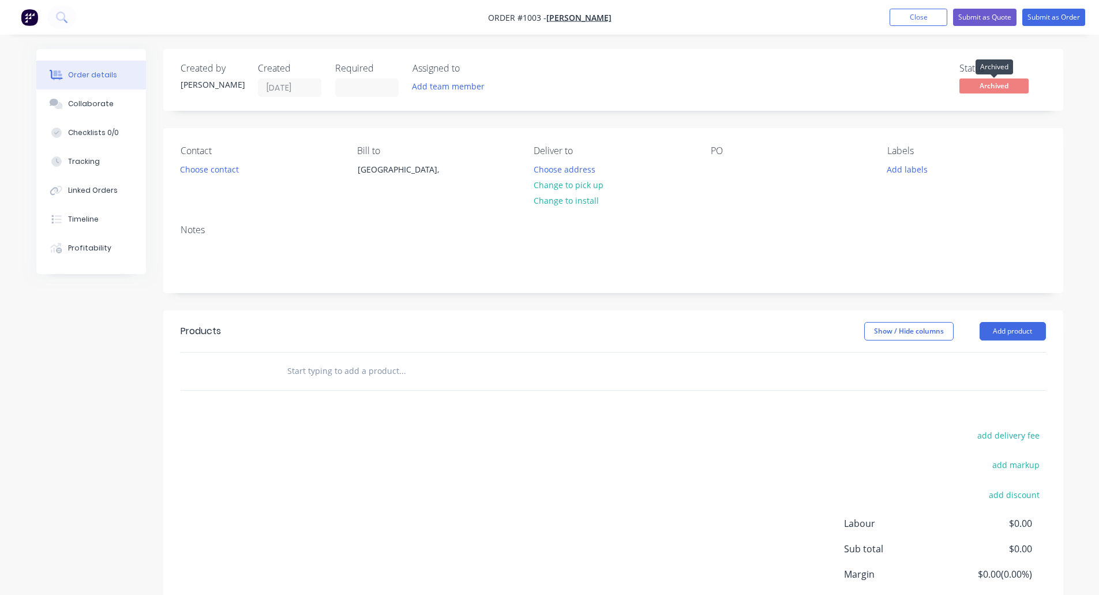
click at [889, 85] on span "Archived" at bounding box center [993, 85] width 69 height 14
click at [889, 17] on button "Close" at bounding box center [919, 17] width 58 height 17
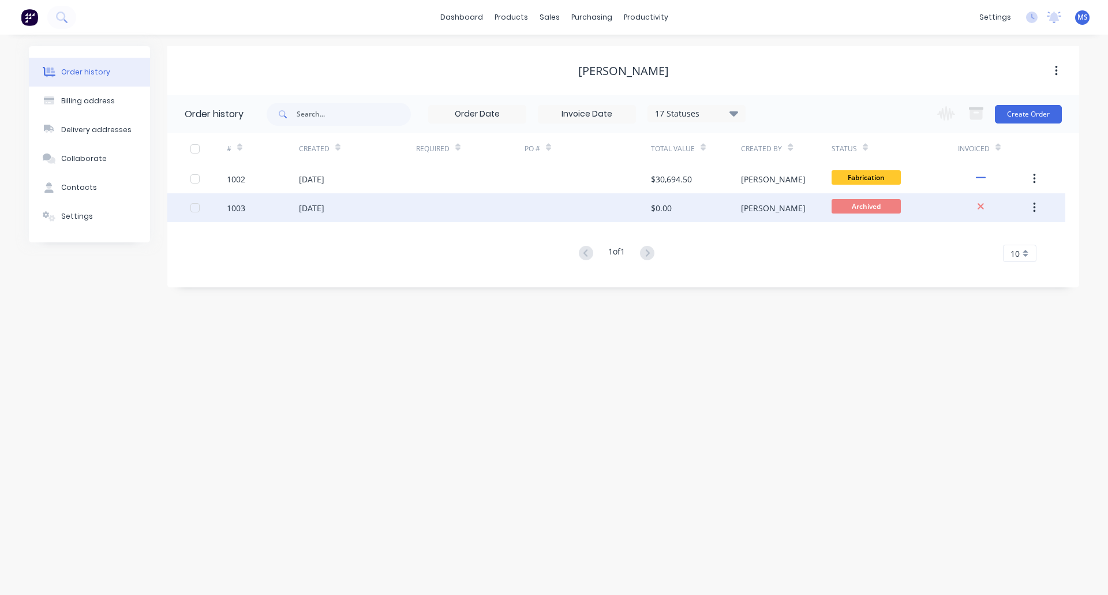
click at [889, 205] on icon "button" at bounding box center [1034, 207] width 3 height 13
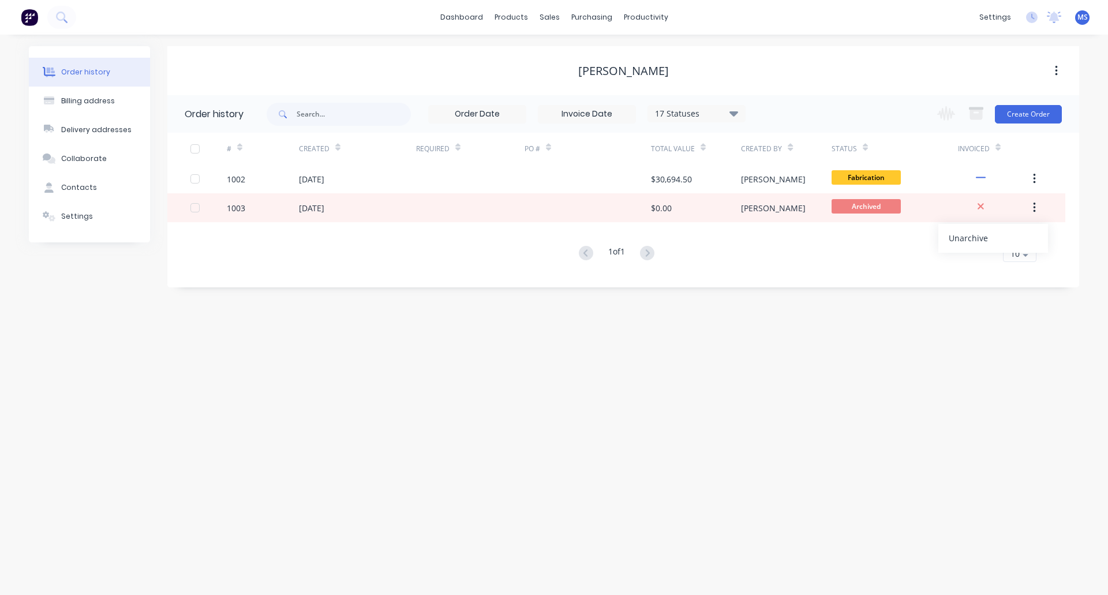
click at [782, 305] on div "Order history Billing address Delivery addresses Collaborate Contacts Settings …" at bounding box center [554, 315] width 1108 height 560
click at [83, 223] on button "Settings" at bounding box center [89, 216] width 121 height 29
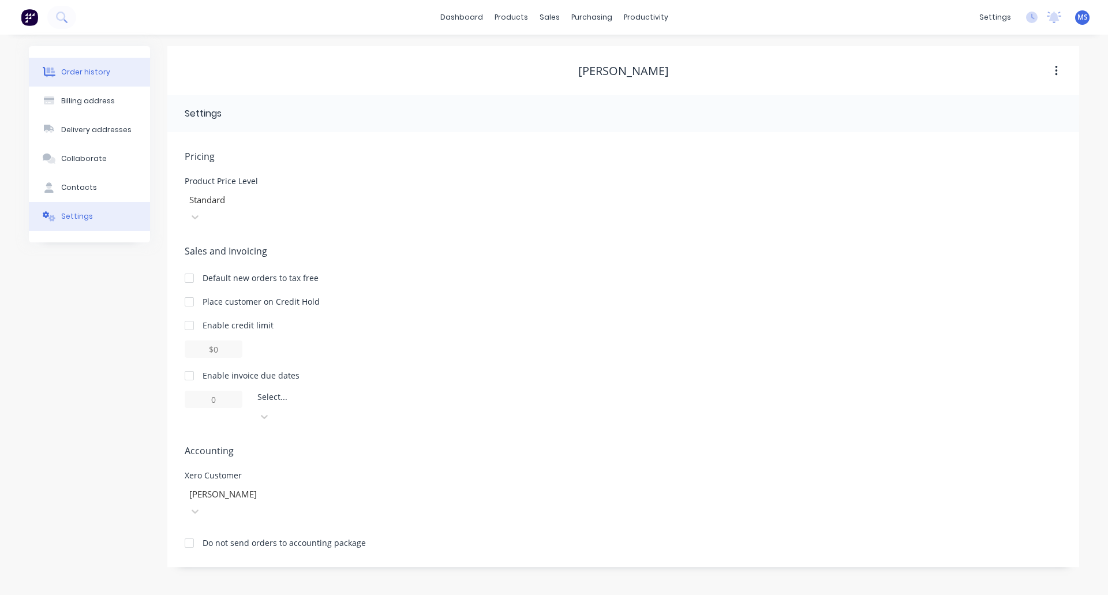
click at [85, 73] on div "Order history" at bounding box center [85, 72] width 49 height 10
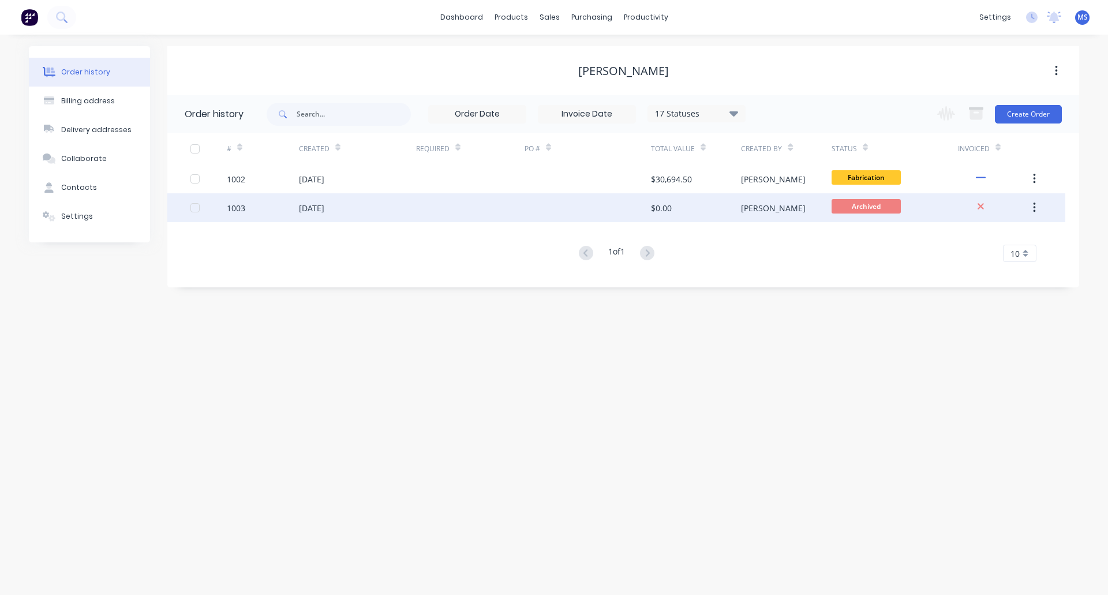
click at [234, 205] on div "1003" at bounding box center [236, 208] width 18 height 12
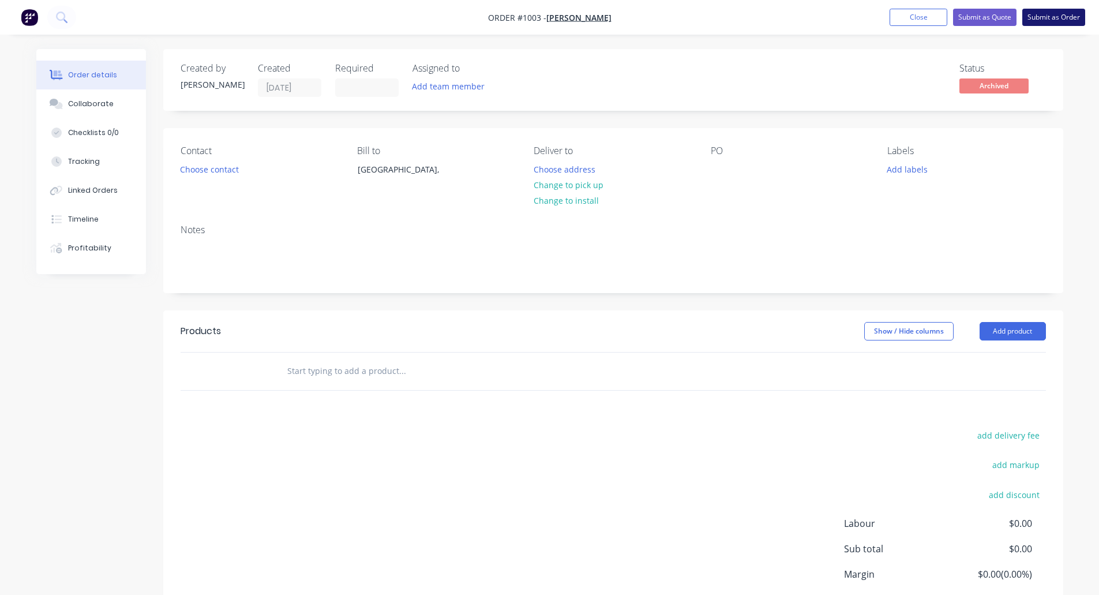
click at [889, 17] on button "Submit as Order" at bounding box center [1053, 17] width 63 height 17
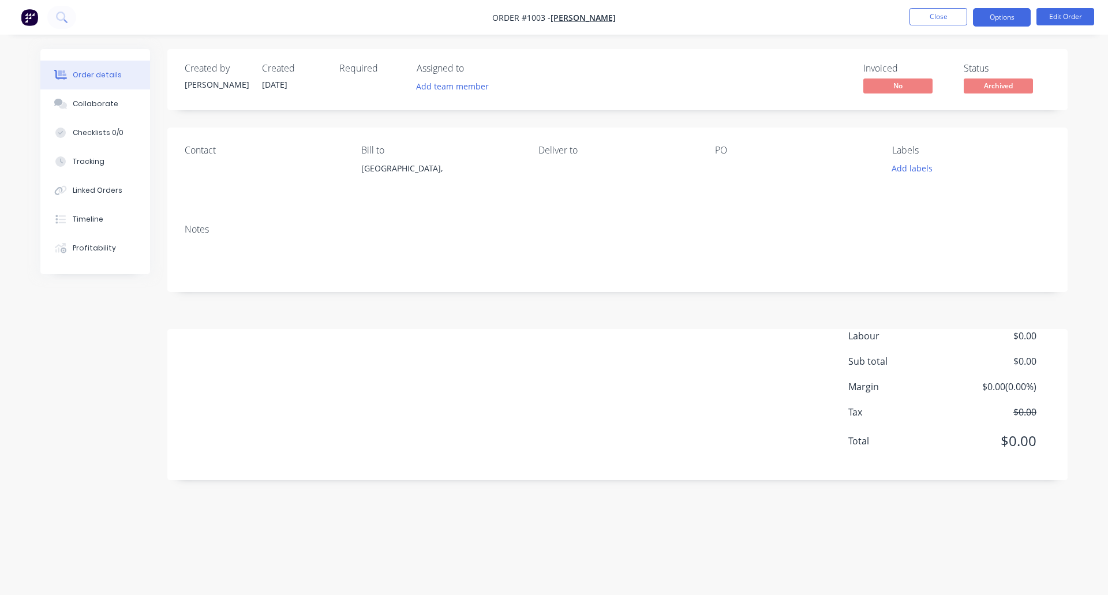
click at [889, 19] on button "Options" at bounding box center [1002, 17] width 58 height 18
click at [826, 222] on div "Notes" at bounding box center [617, 253] width 900 height 77
click at [92, 83] on button "Order details" at bounding box center [95, 75] width 110 height 29
click at [580, 16] on span "[PERSON_NAME]" at bounding box center [582, 17] width 65 height 11
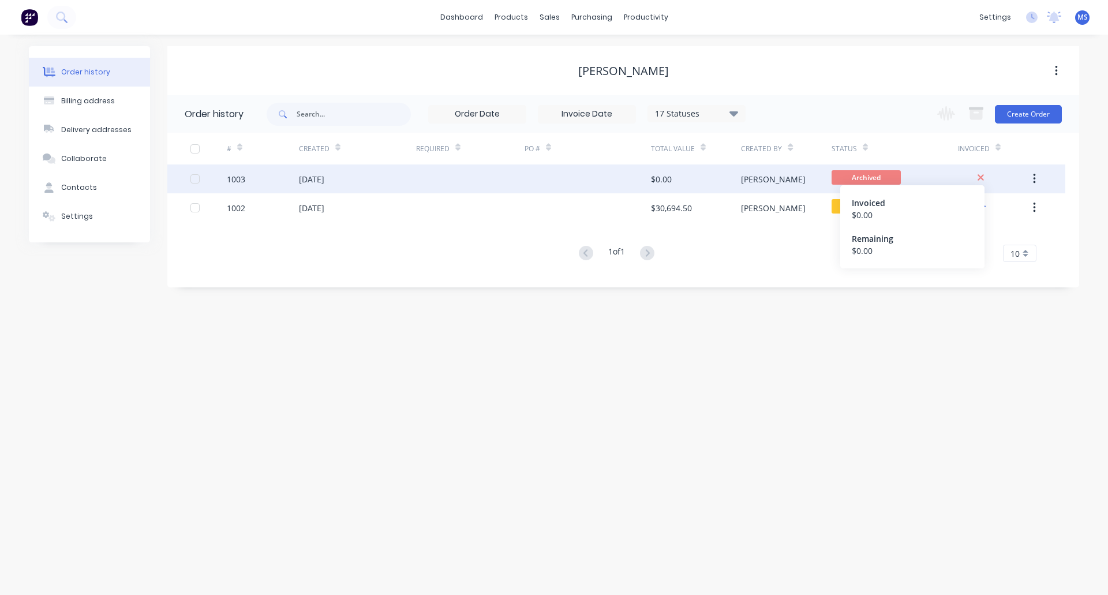
click at [889, 179] on icon at bounding box center [980, 177] width 6 height 6
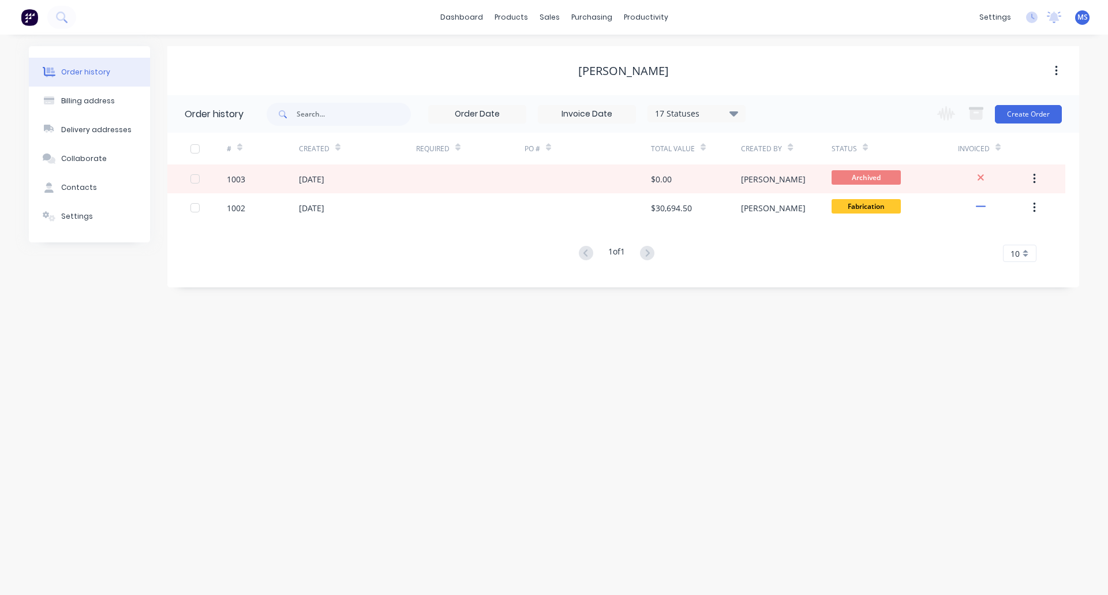
click at [758, 265] on div "# Created Required PO # Total Value Created By Status Invoiced 1003 31 Aug 2025…" at bounding box center [616, 204] width 898 height 143
click at [685, 114] on div "17 Statuses" at bounding box center [696, 113] width 97 height 13
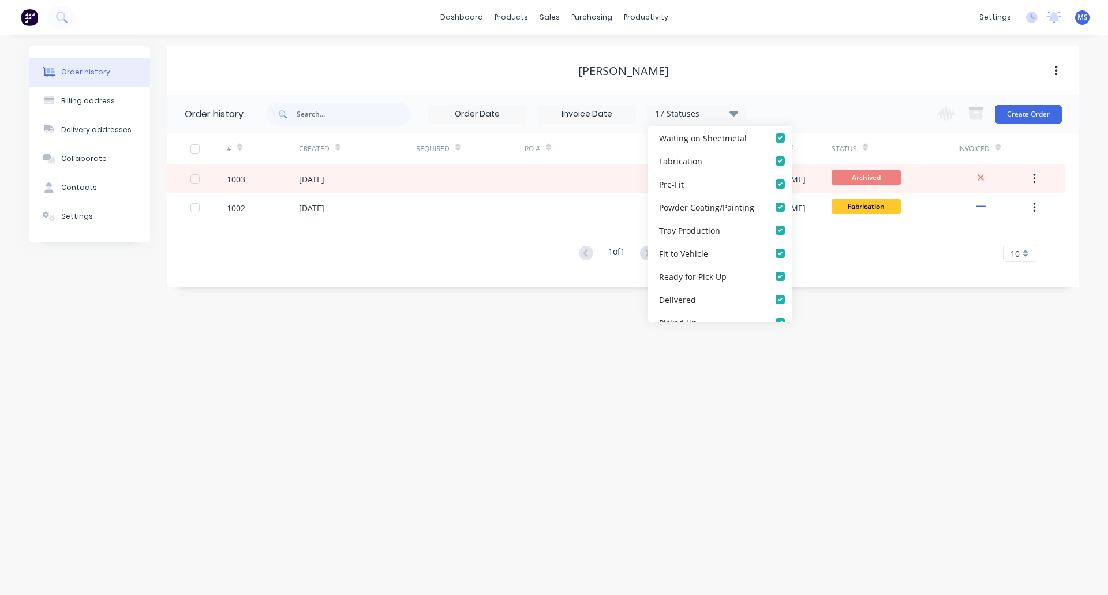
scroll to position [265, 0]
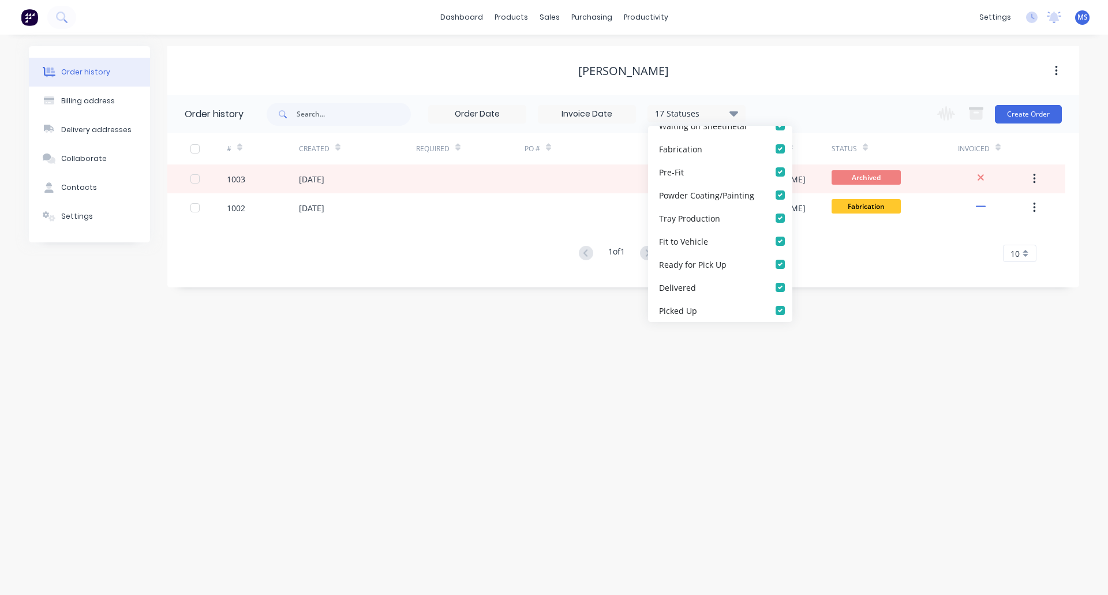
click at [583, 372] on div "Order history Billing address Delivery addresses Collaborate Contacts Settings …" at bounding box center [554, 315] width 1108 height 560
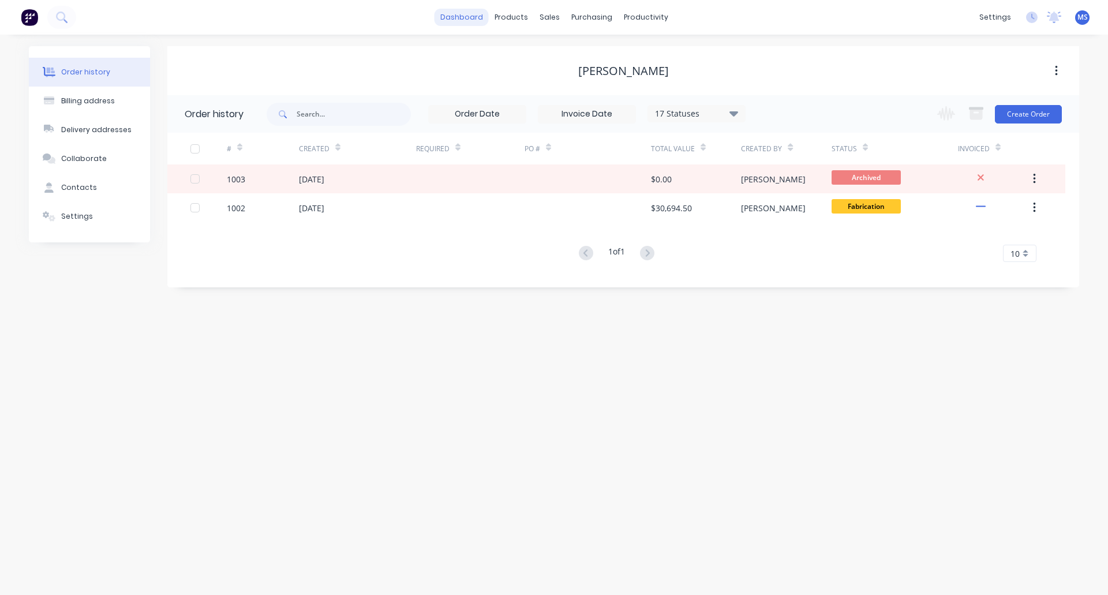
click at [470, 18] on link "dashboard" at bounding box center [461, 17] width 54 height 17
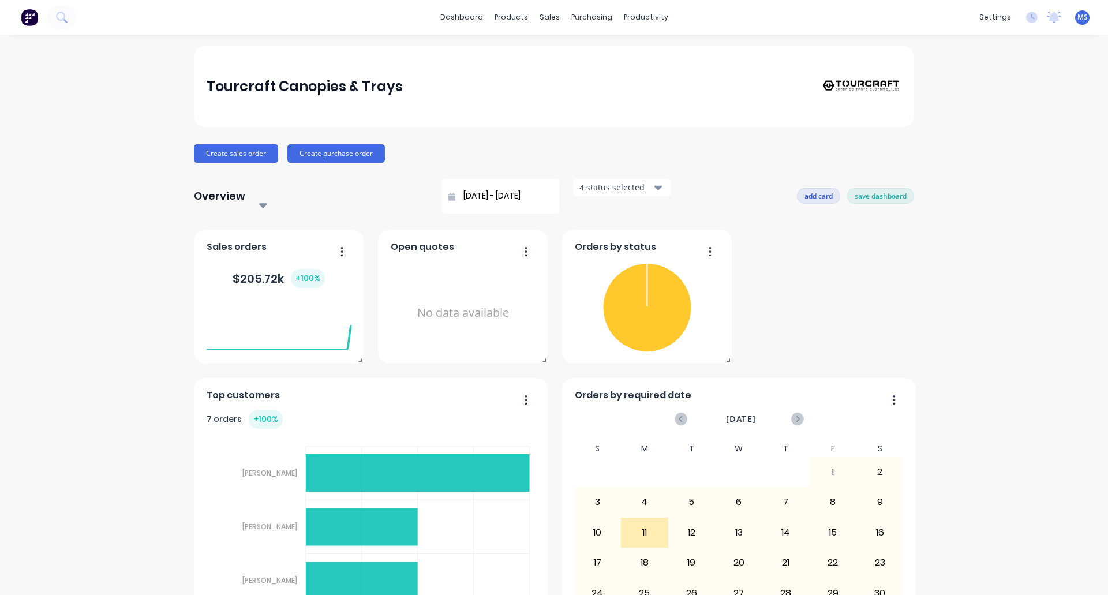
click at [815, 192] on button "add card" at bounding box center [818, 195] width 43 height 15
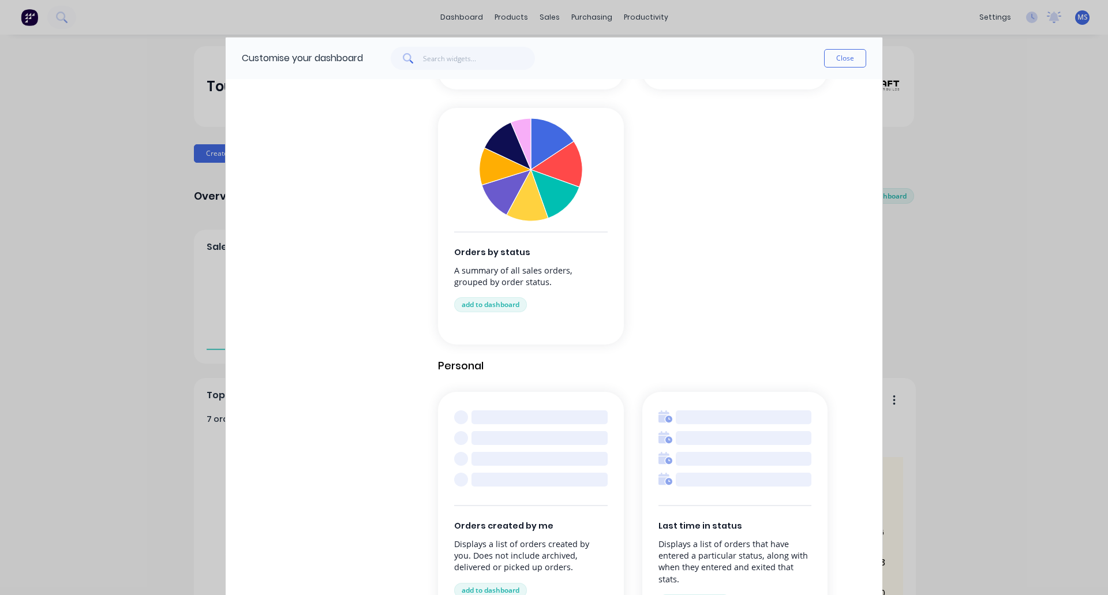
scroll to position [1096, 0]
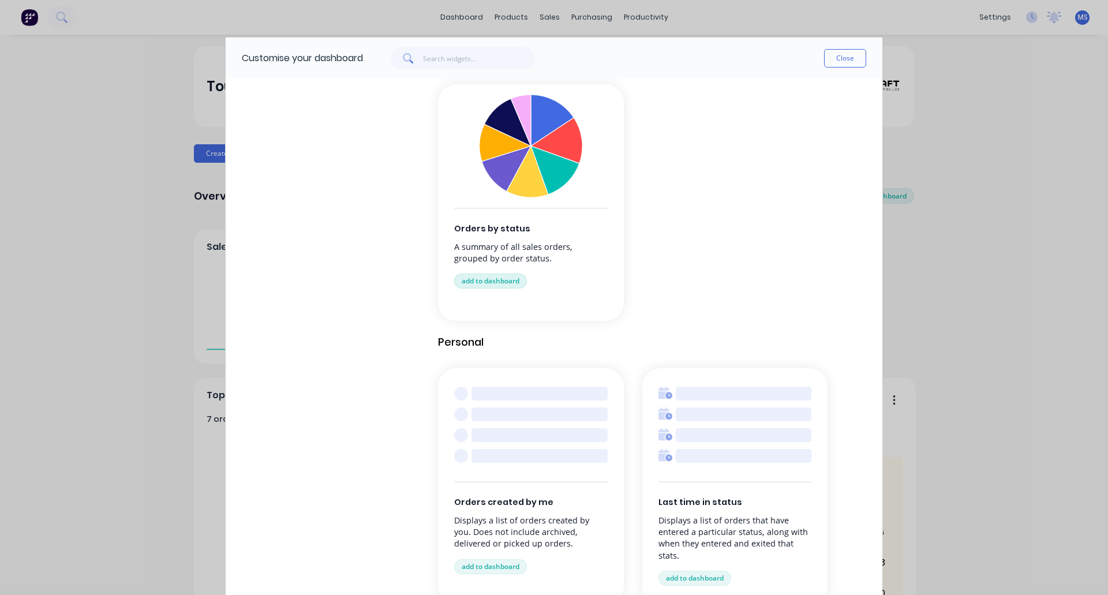
click at [490, 274] on button "add to dashboard" at bounding box center [490, 280] width 73 height 15
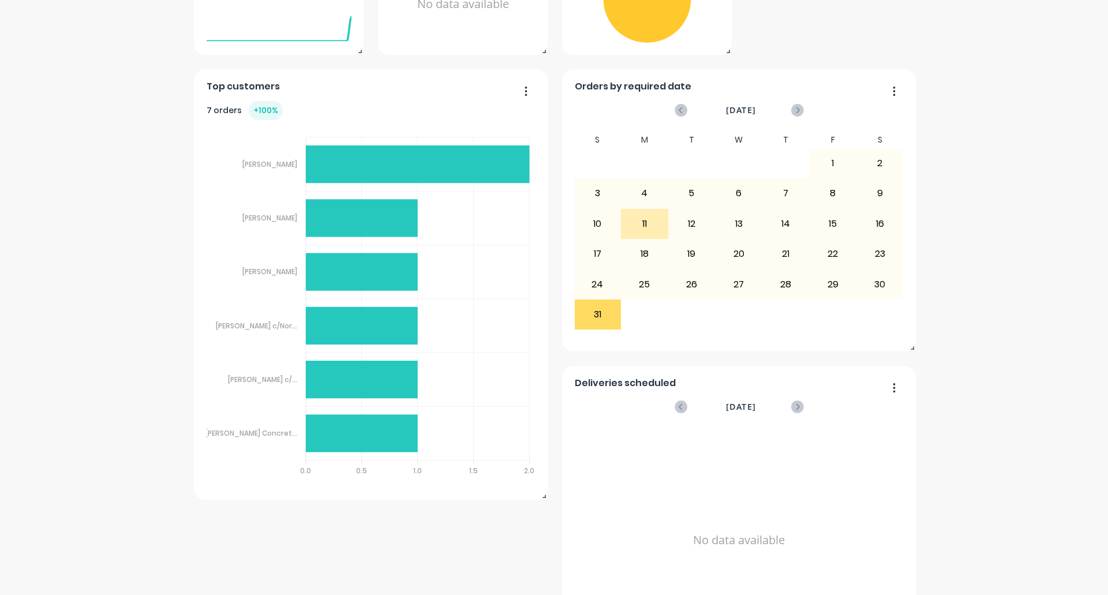
scroll to position [288, 0]
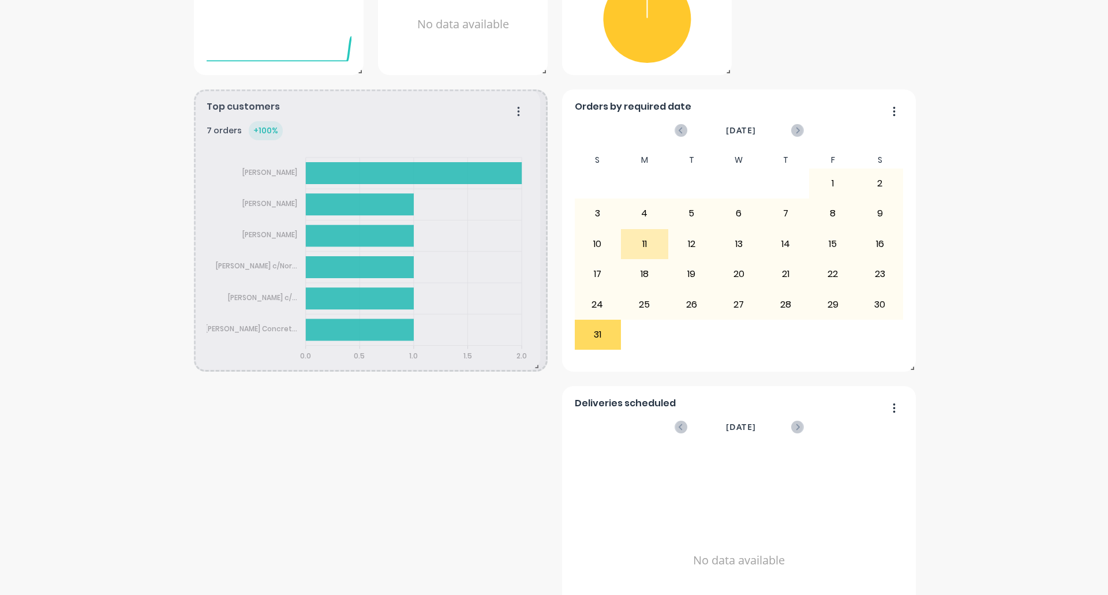
drag, startPoint x: 539, startPoint y: 504, endPoint x: 532, endPoint y: 354, distance: 150.2
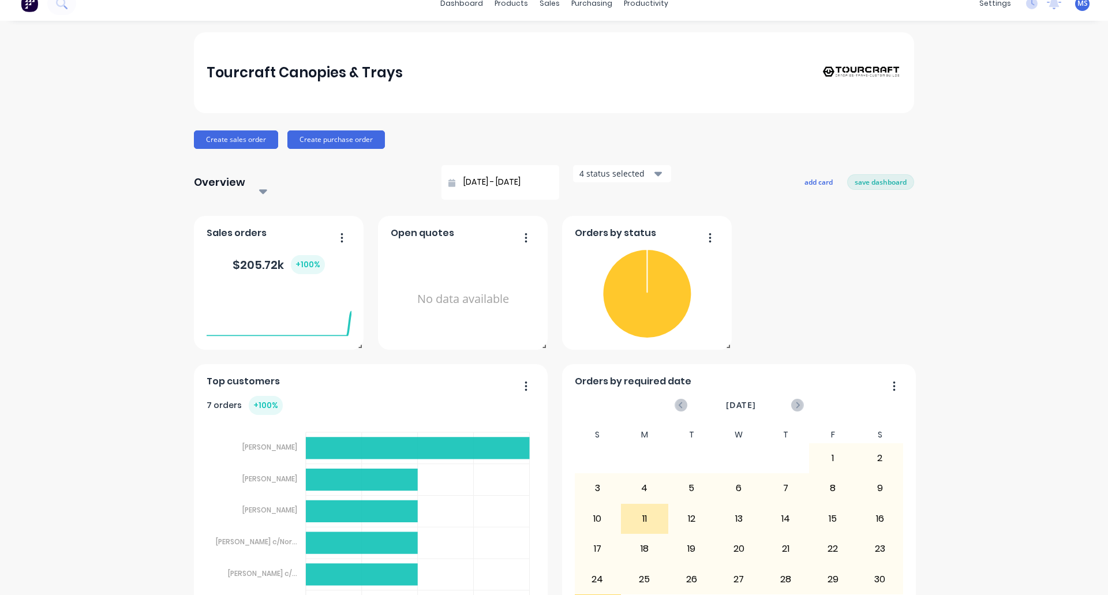
scroll to position [0, 0]
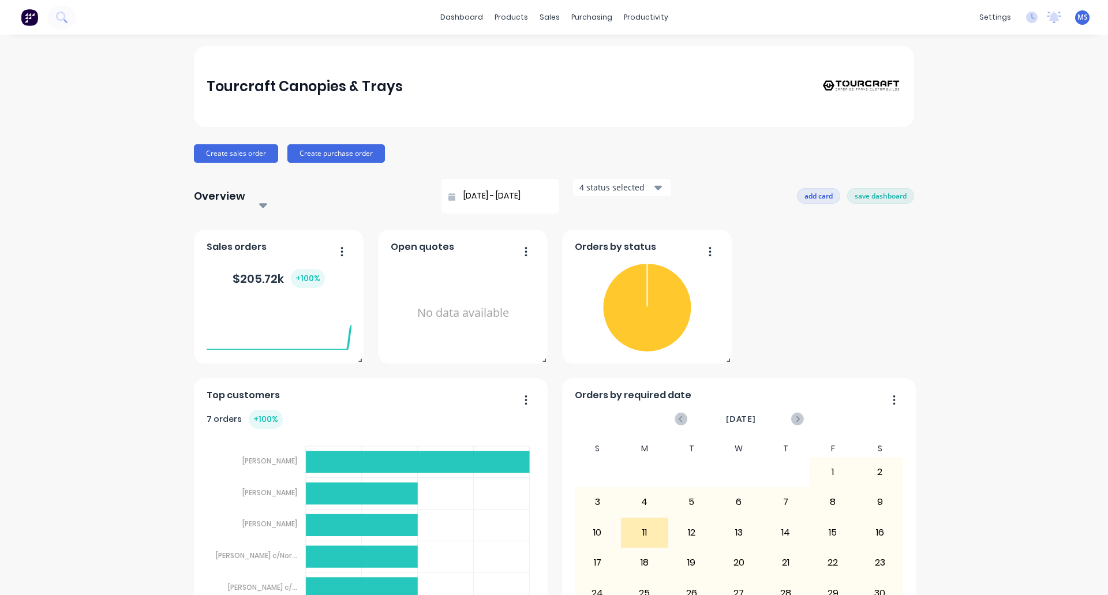
click at [810, 192] on button "add card" at bounding box center [818, 195] width 43 height 15
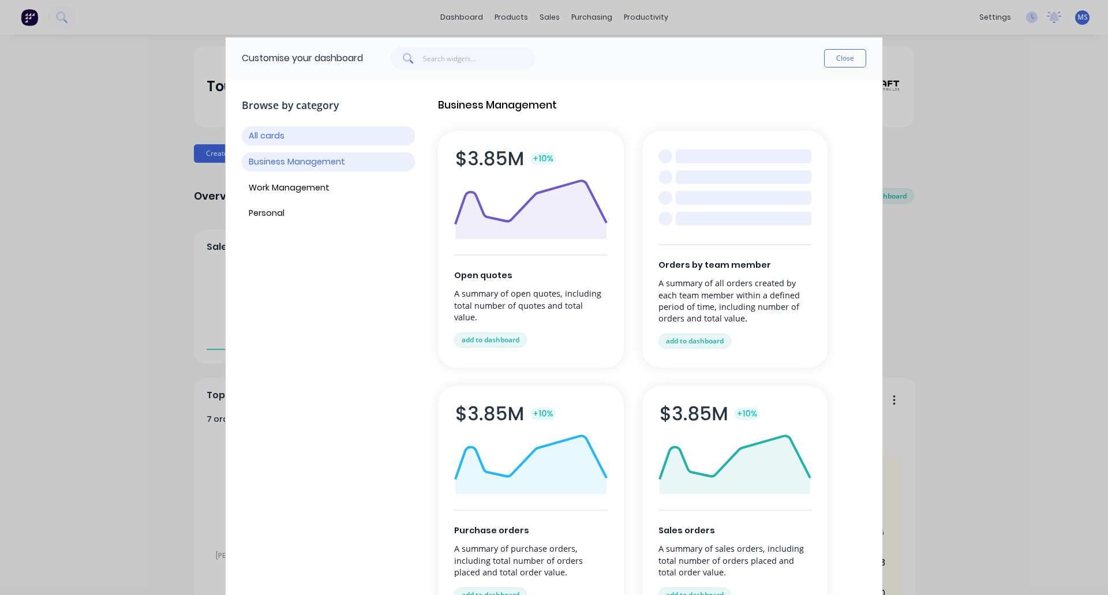
click at [297, 163] on button "Business Management" at bounding box center [328, 161] width 173 height 19
click at [293, 186] on button "Work Management" at bounding box center [328, 187] width 173 height 19
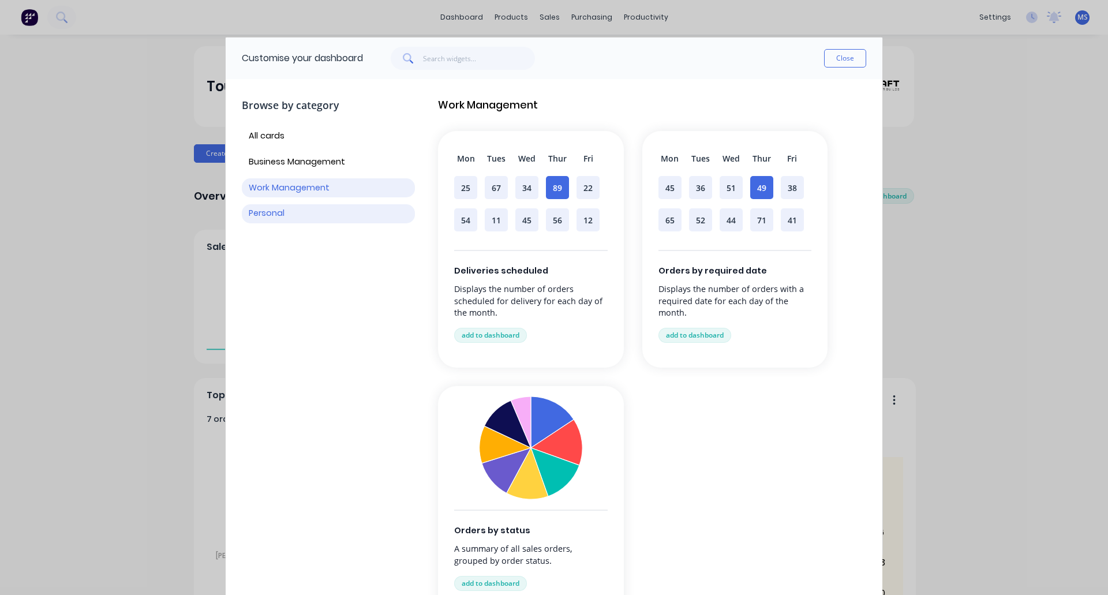
click at [287, 212] on button "Personal" at bounding box center [328, 213] width 173 height 19
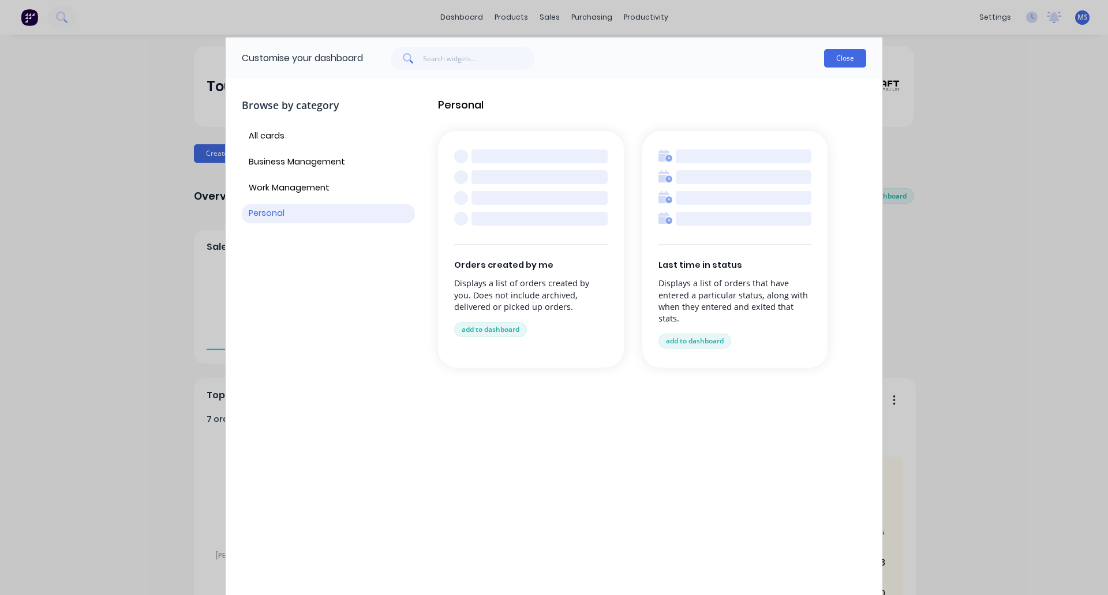
click at [841, 58] on button "Close" at bounding box center [845, 58] width 42 height 18
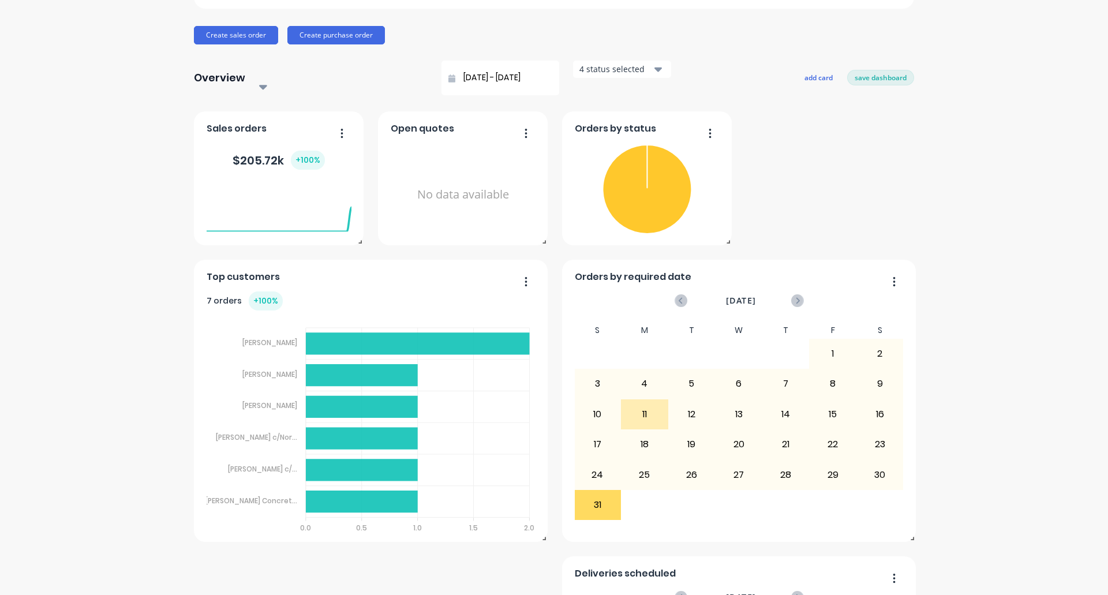
scroll to position [81, 0]
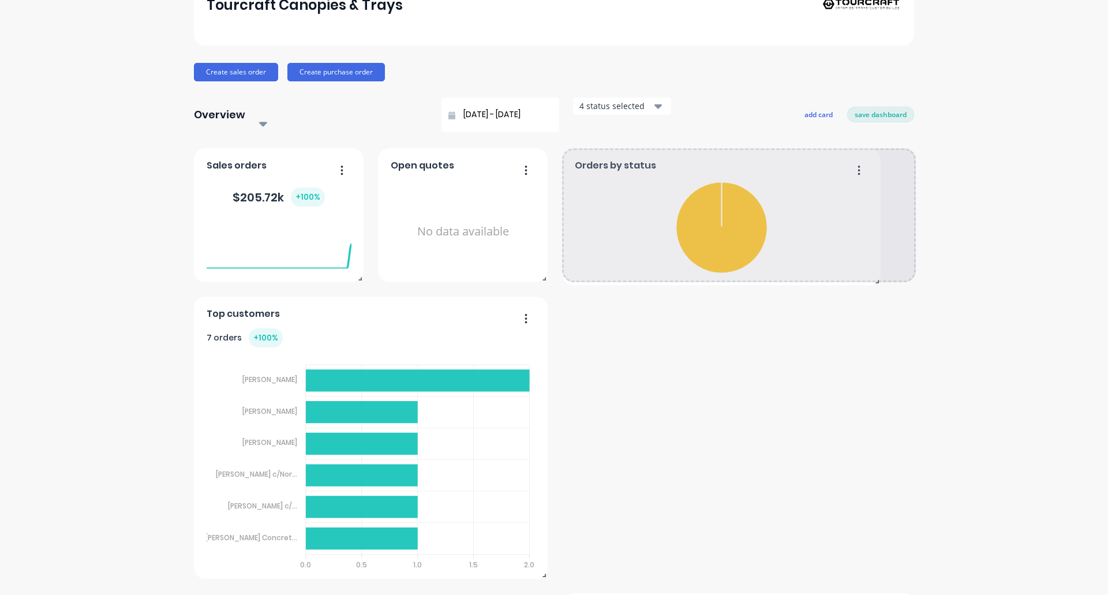
drag, startPoint x: 724, startPoint y: 264, endPoint x: 872, endPoint y: 267, distance: 148.9
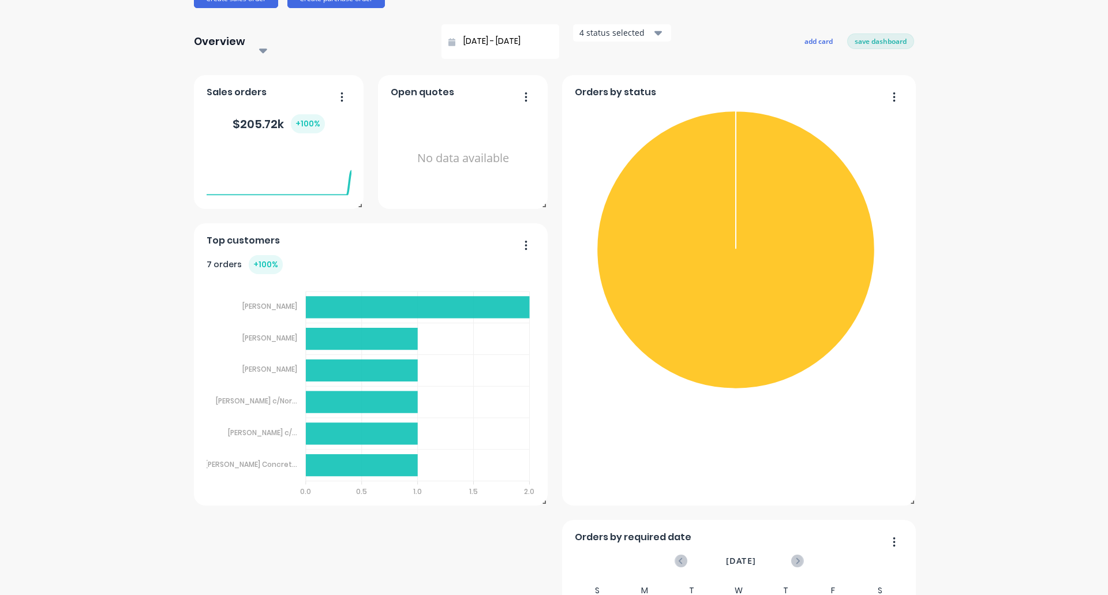
scroll to position [139, 0]
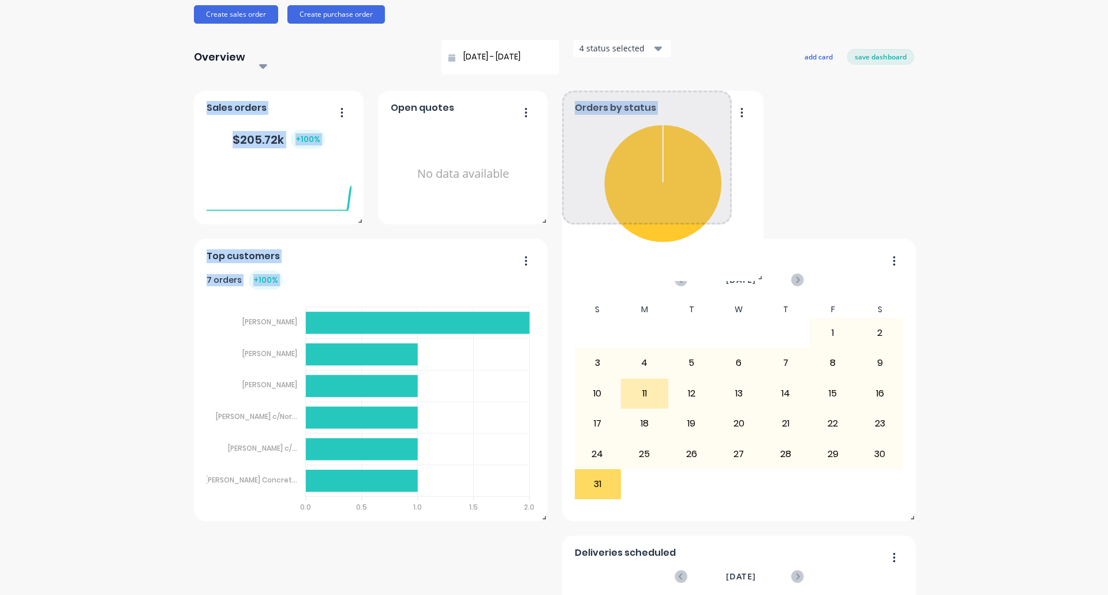
drag, startPoint x: 910, startPoint y: 505, endPoint x: 758, endPoint y: 265, distance: 284.3
click at [758, 269] on span at bounding box center [758, 275] width 12 height 12
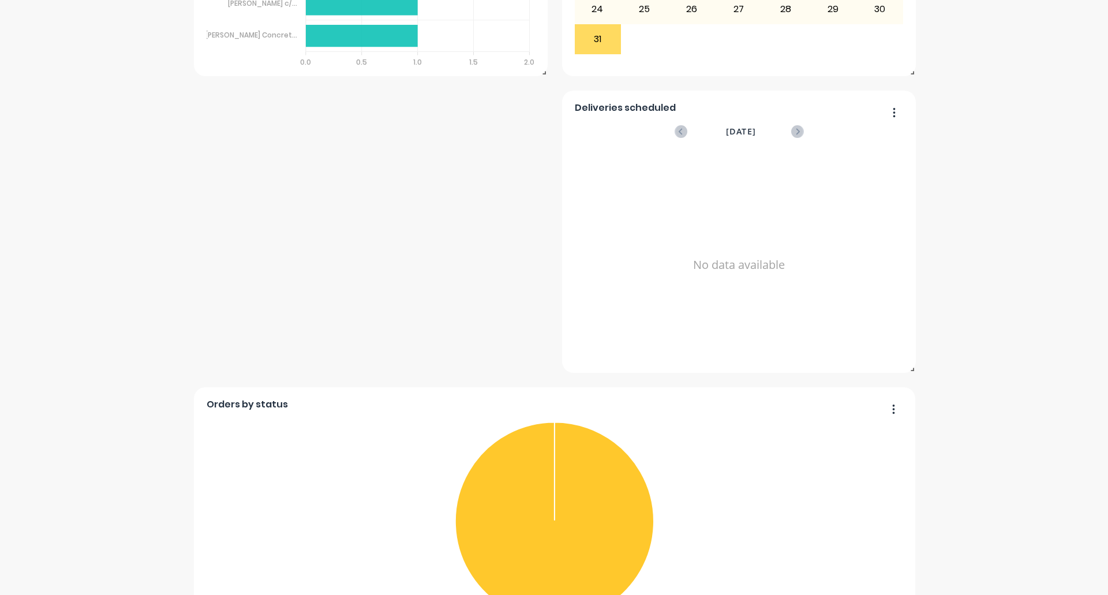
scroll to position [584, 0]
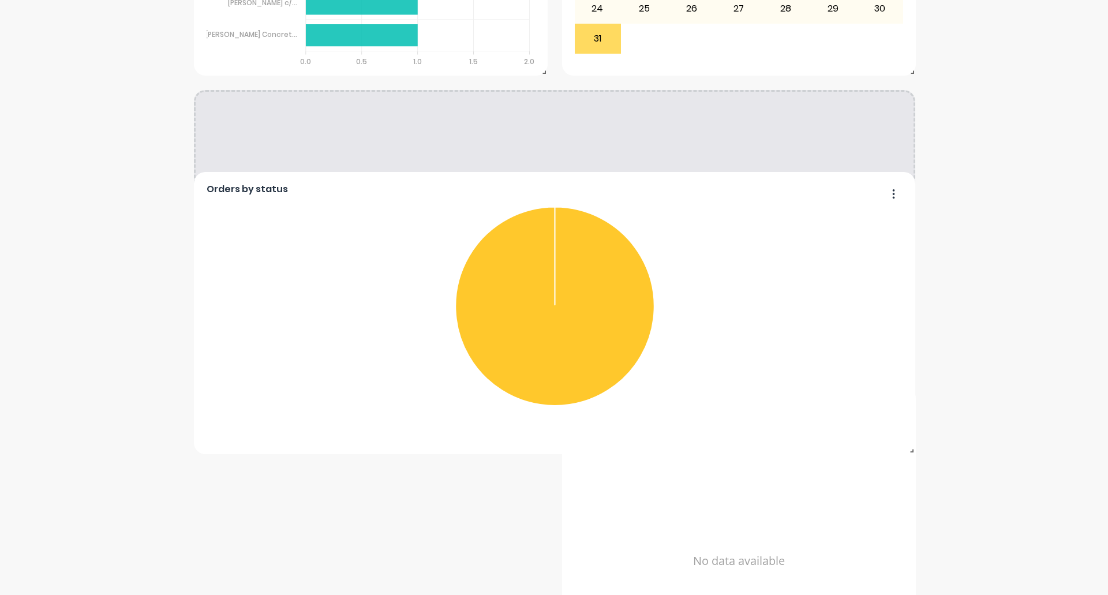
drag, startPoint x: 891, startPoint y: 396, endPoint x: 492, endPoint y: 170, distance: 458.9
click at [492, 172] on div "Orders by status Fabrication" at bounding box center [554, 313] width 721 height 282
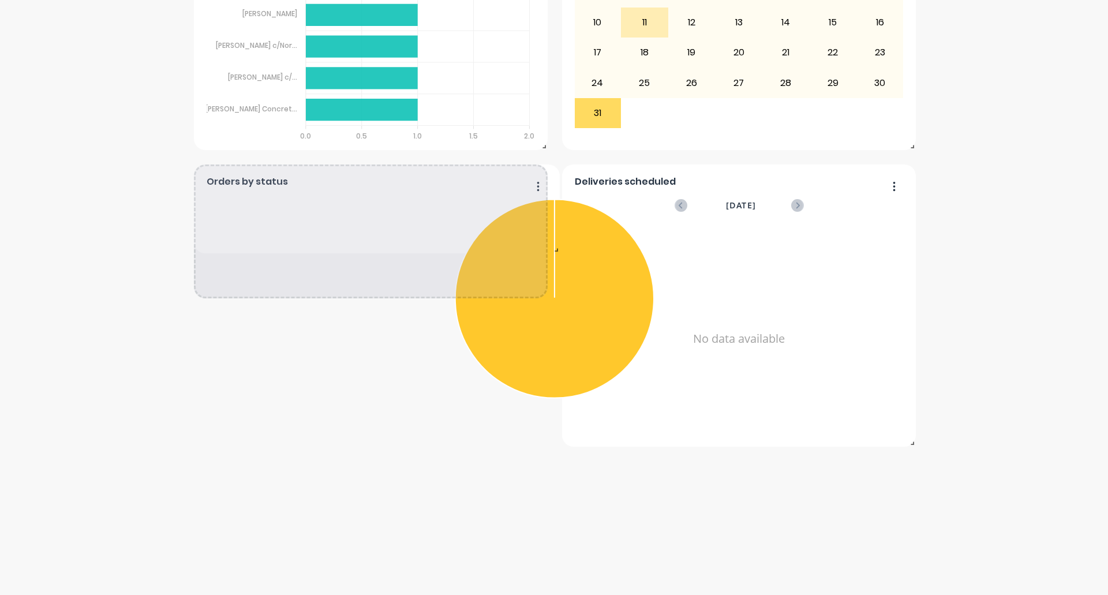
scroll to position [510, 0]
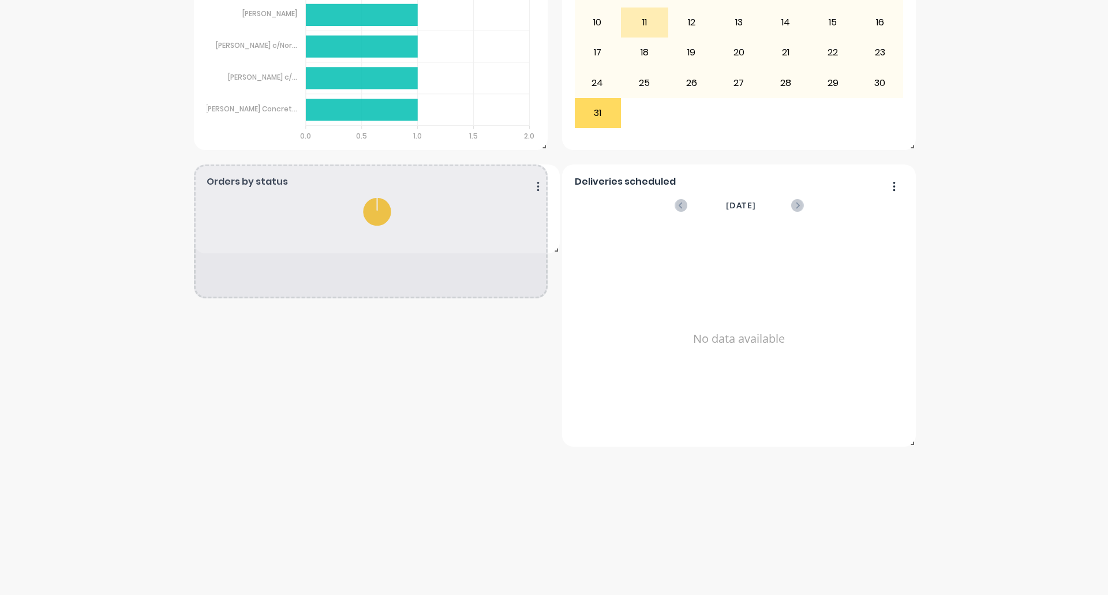
drag, startPoint x: 908, startPoint y: 357, endPoint x: 553, endPoint y: 238, distance: 374.8
click at [553, 242] on span at bounding box center [554, 248] width 12 height 12
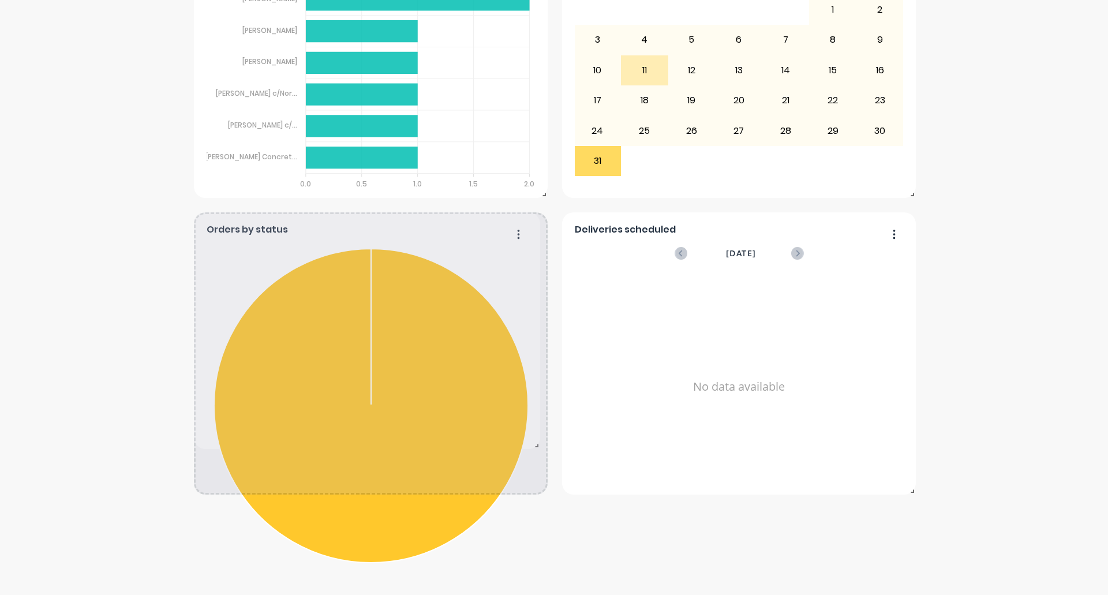
drag, startPoint x: 541, startPoint y: 580, endPoint x: 534, endPoint y: 434, distance: 146.2
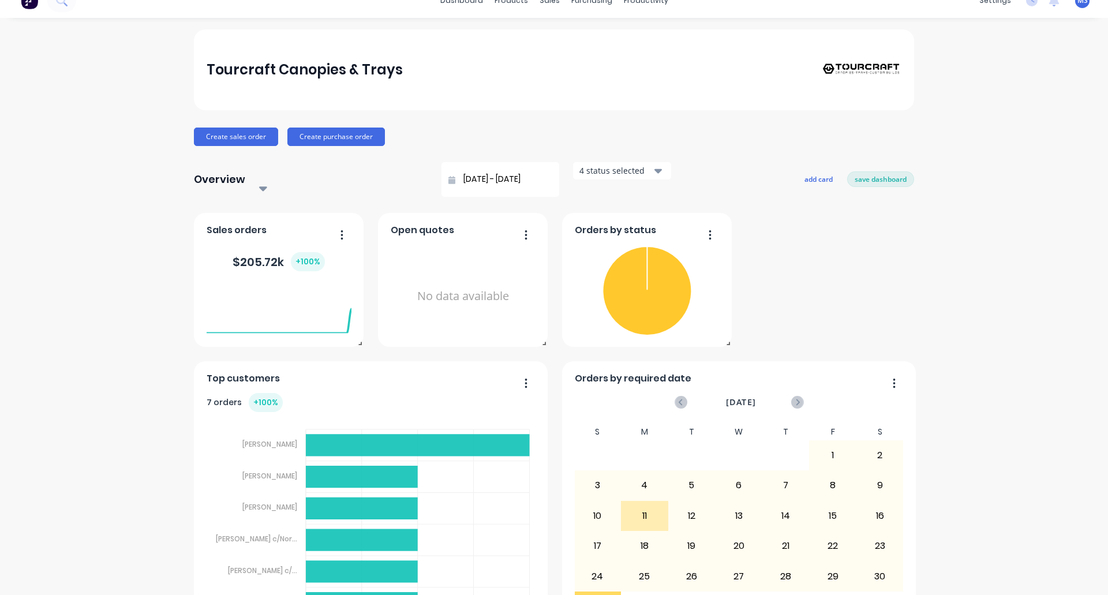
scroll to position [16, 0]
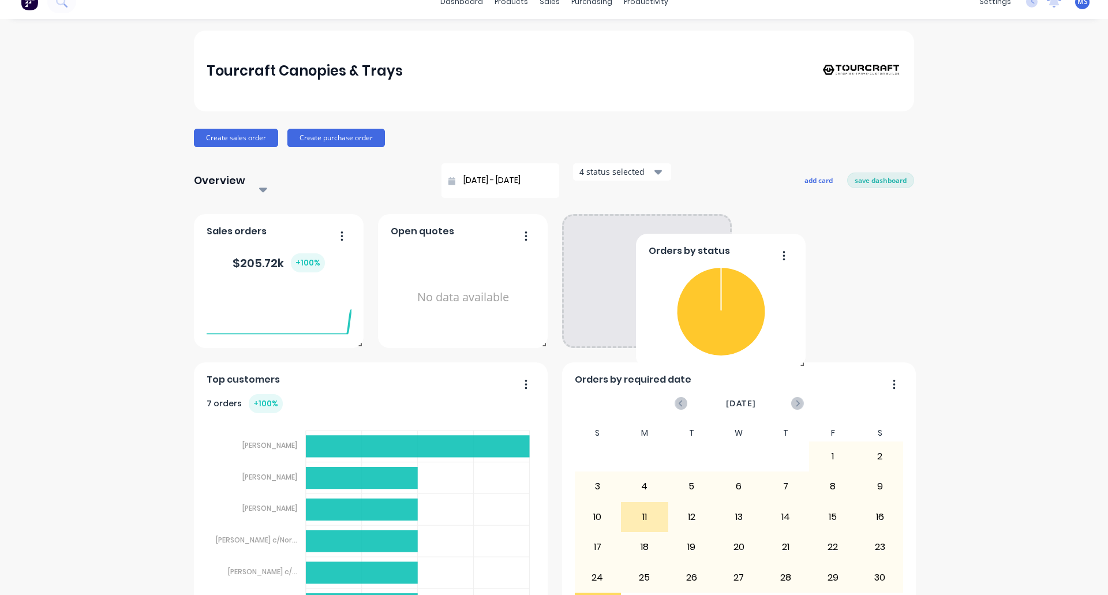
drag, startPoint x: 705, startPoint y: 224, endPoint x: 779, endPoint y: 210, distance: 75.1
click at [779, 214] on div "Orders by status Fabrication Sales orders $ 205.72k + 100 % Top customers 7 ord…" at bounding box center [554, 577] width 720 height 727
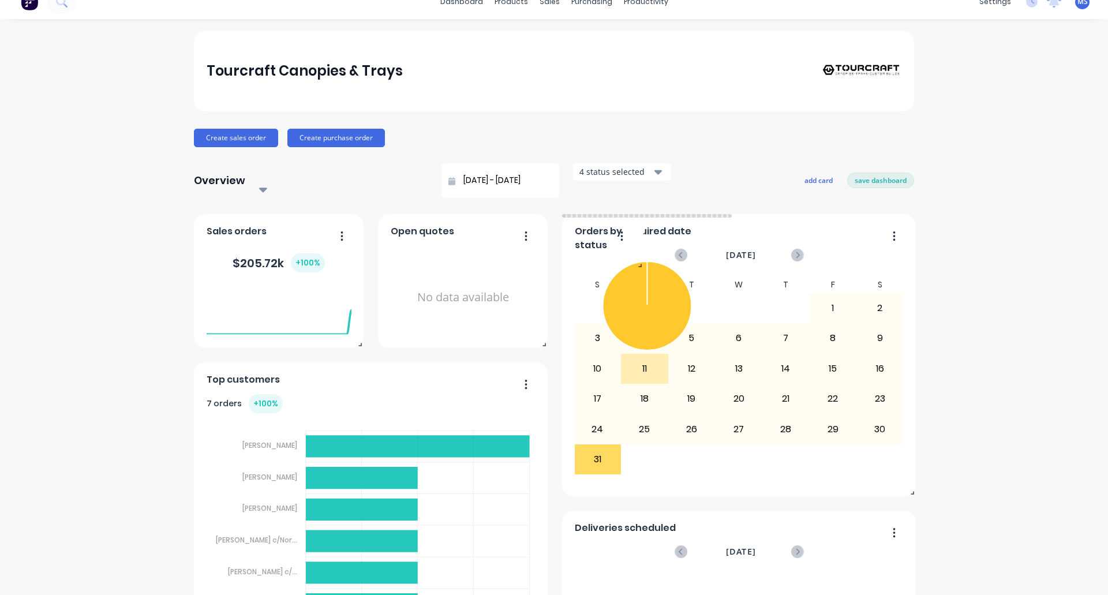
drag, startPoint x: 725, startPoint y: 333, endPoint x: 637, endPoint y: 254, distance: 118.5
click at [637, 257] on span at bounding box center [638, 263] width 12 height 12
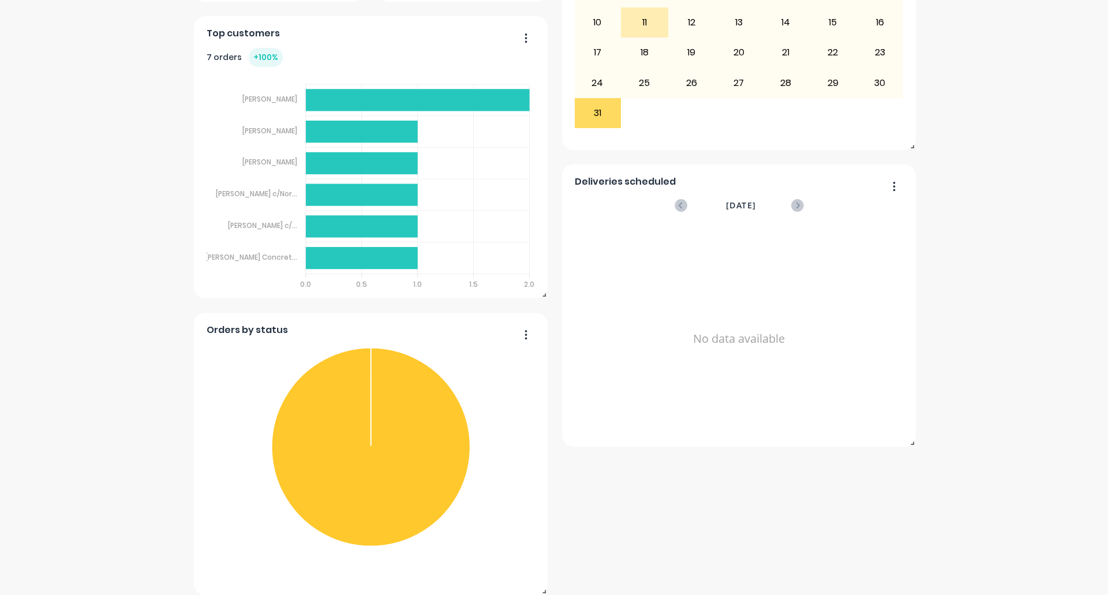
scroll to position [189, 0]
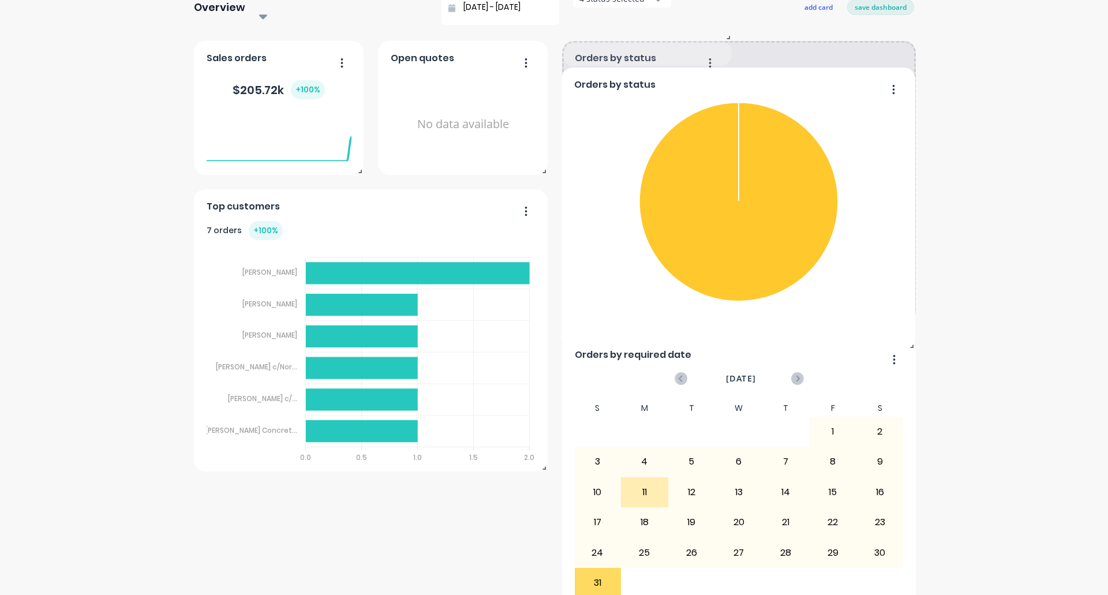
drag, startPoint x: 516, startPoint y: 493, endPoint x: 884, endPoint y: 75, distance: 557.6
click at [884, 81] on button "button" at bounding box center [889, 90] width 24 height 18
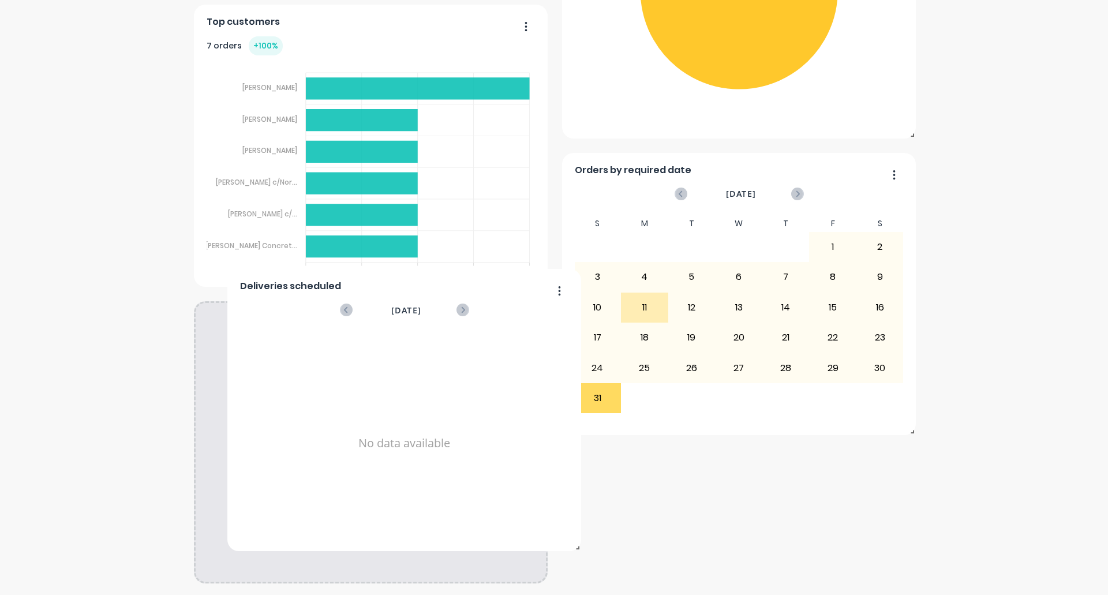
scroll to position [362, 0]
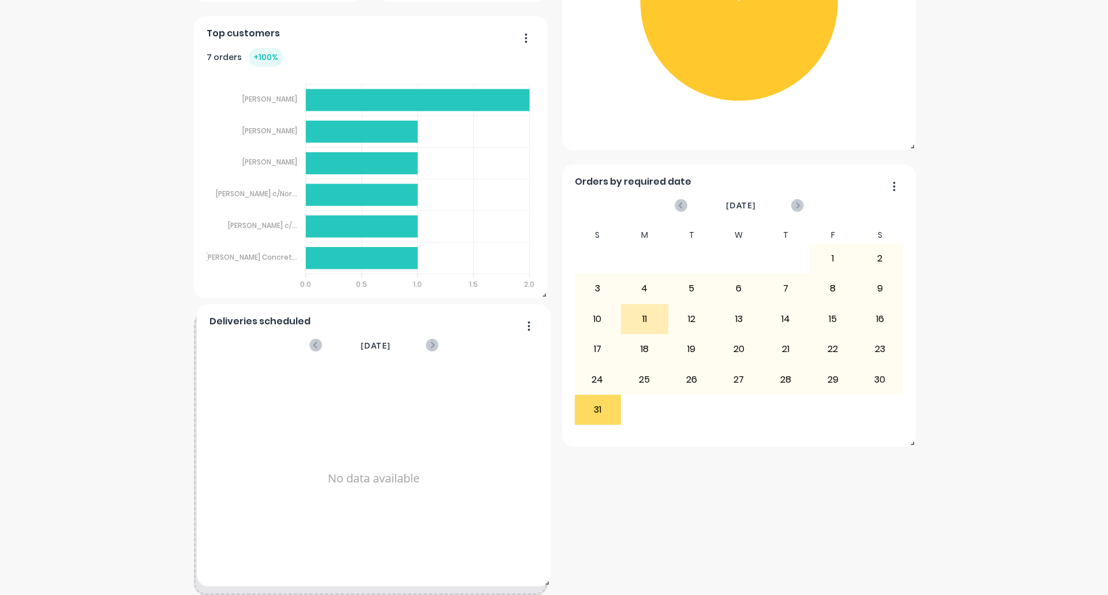
drag, startPoint x: 878, startPoint y: 547, endPoint x: 527, endPoint y: 534, distance: 351.0
click at [513, 538] on div "No data available" at bounding box center [373, 478] width 329 height 224
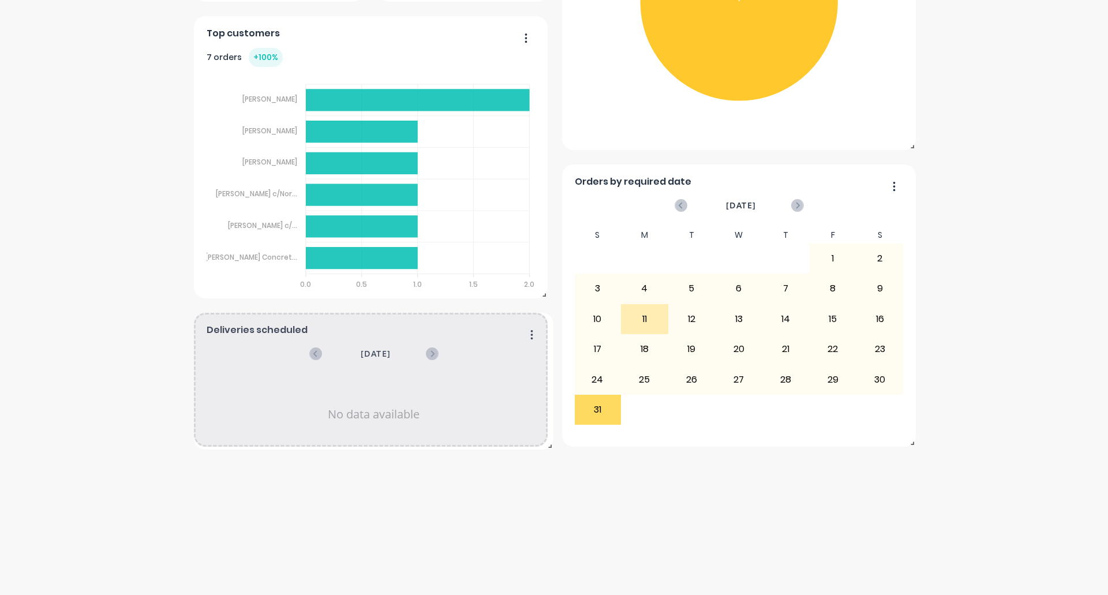
drag, startPoint x: 540, startPoint y: 581, endPoint x: 546, endPoint y: 436, distance: 145.5
click at [546, 438] on span at bounding box center [548, 444] width 12 height 12
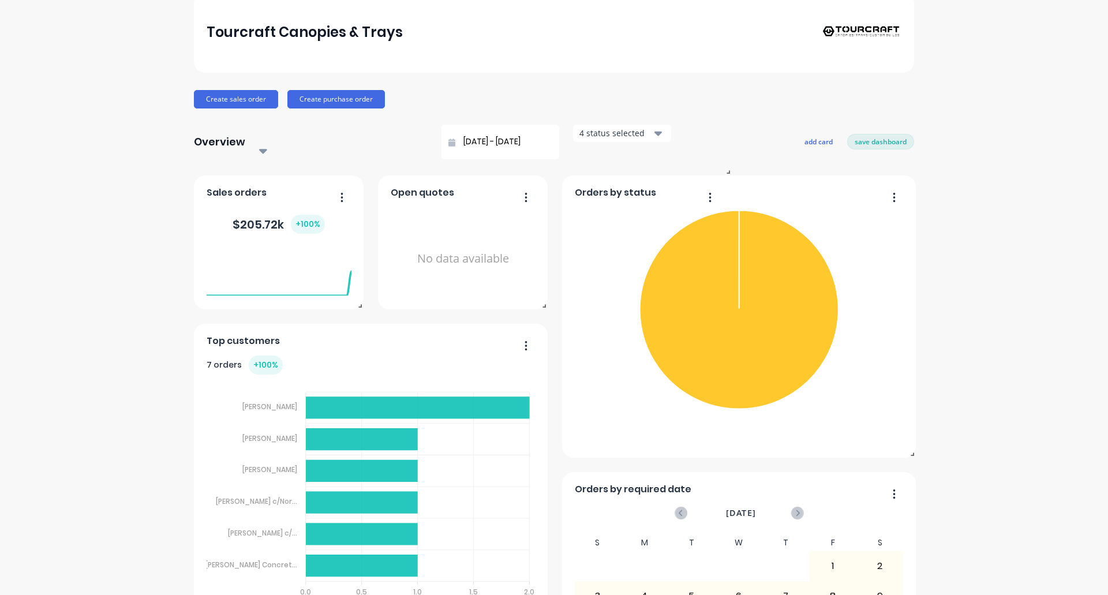
scroll to position [0, 0]
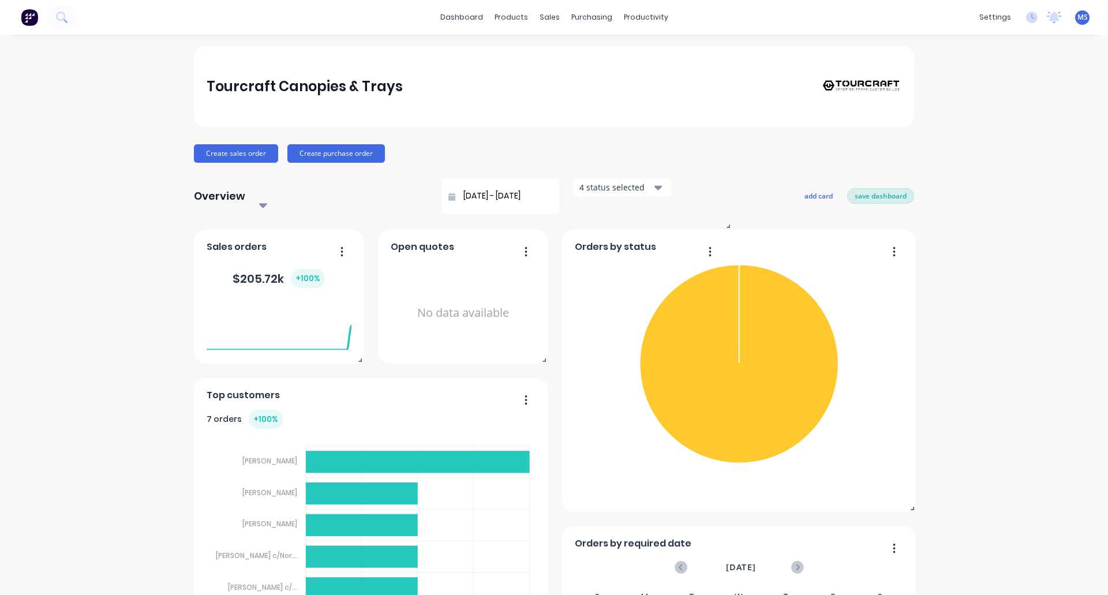
click at [875, 188] on button "save dashboard" at bounding box center [880, 195] width 67 height 15
click at [702, 243] on button "button" at bounding box center [706, 252] width 24 height 18
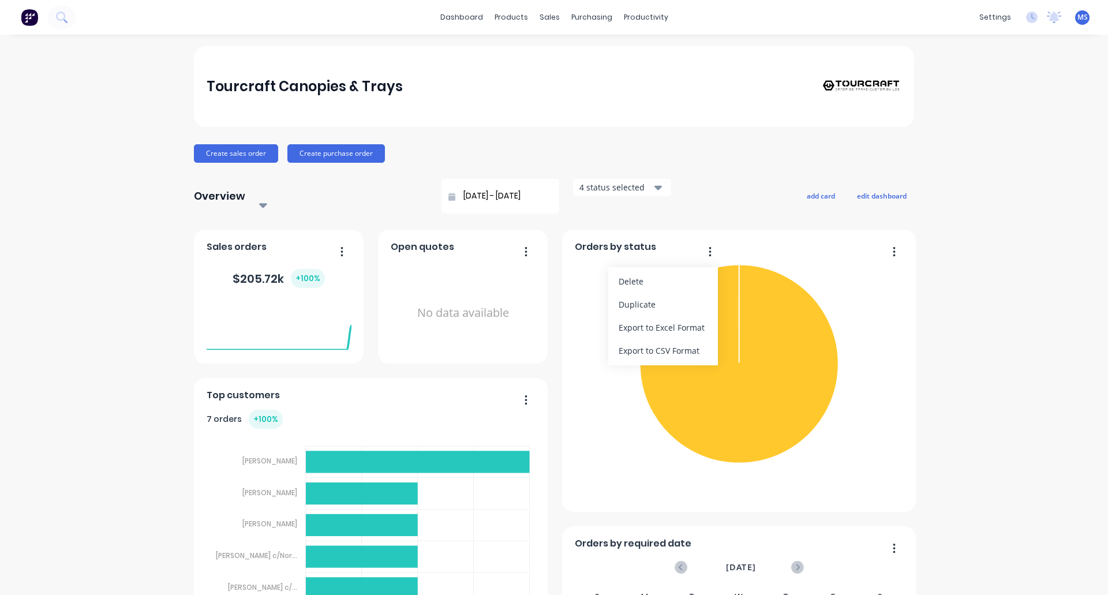
click at [889, 243] on button "button" at bounding box center [890, 252] width 24 height 18
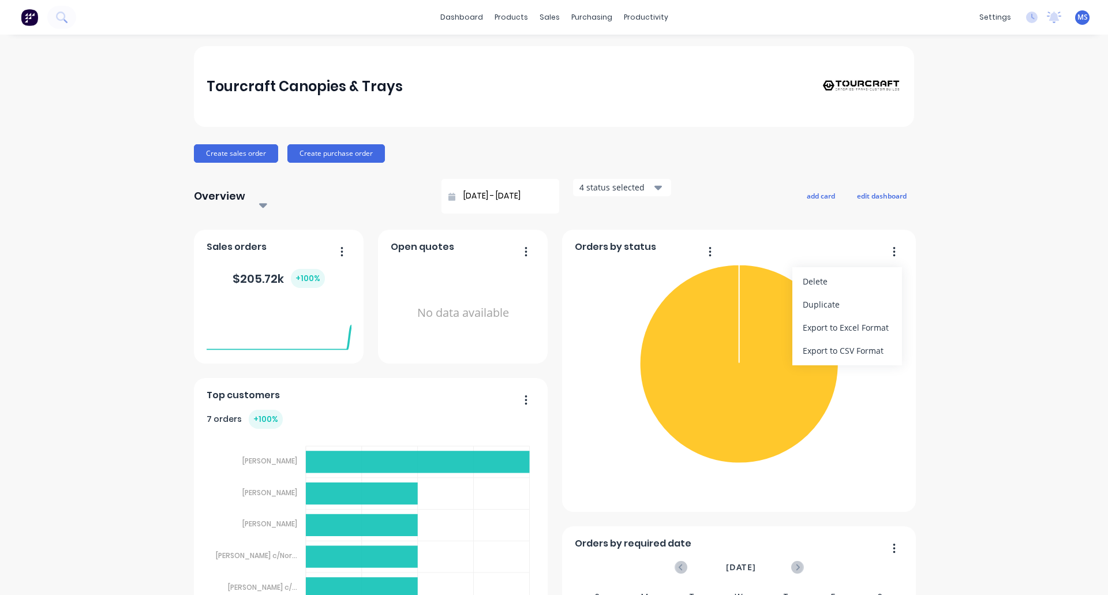
click at [889, 254] on div "Tourcraft Canopies & Trays Create sales order Create purchase order Overview Se…" at bounding box center [554, 575] width 1108 height 1059
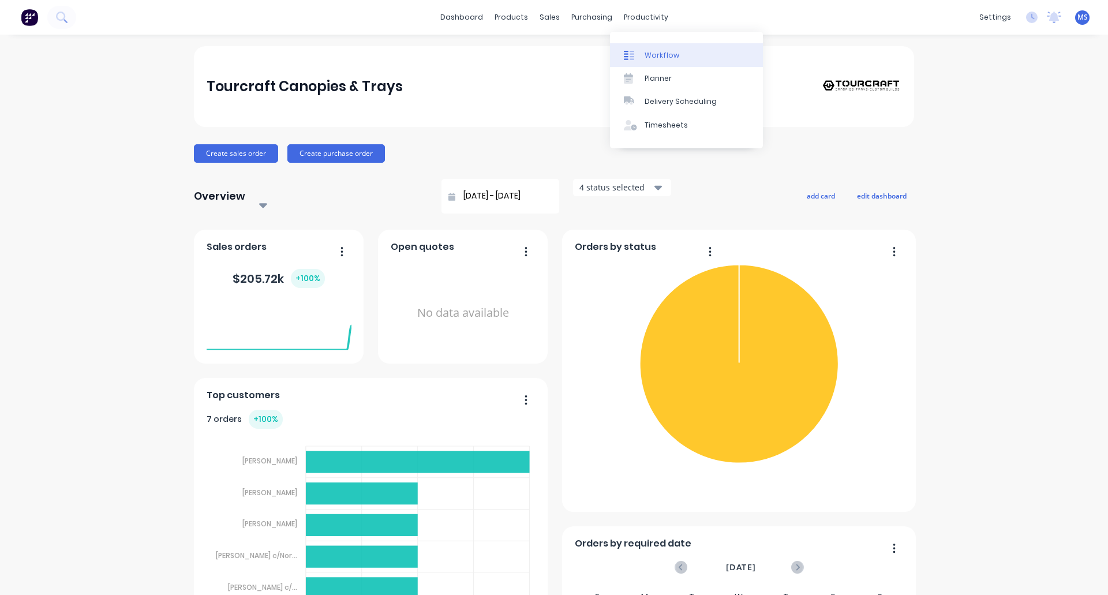
click at [652, 57] on div "Workflow" at bounding box center [661, 55] width 35 height 10
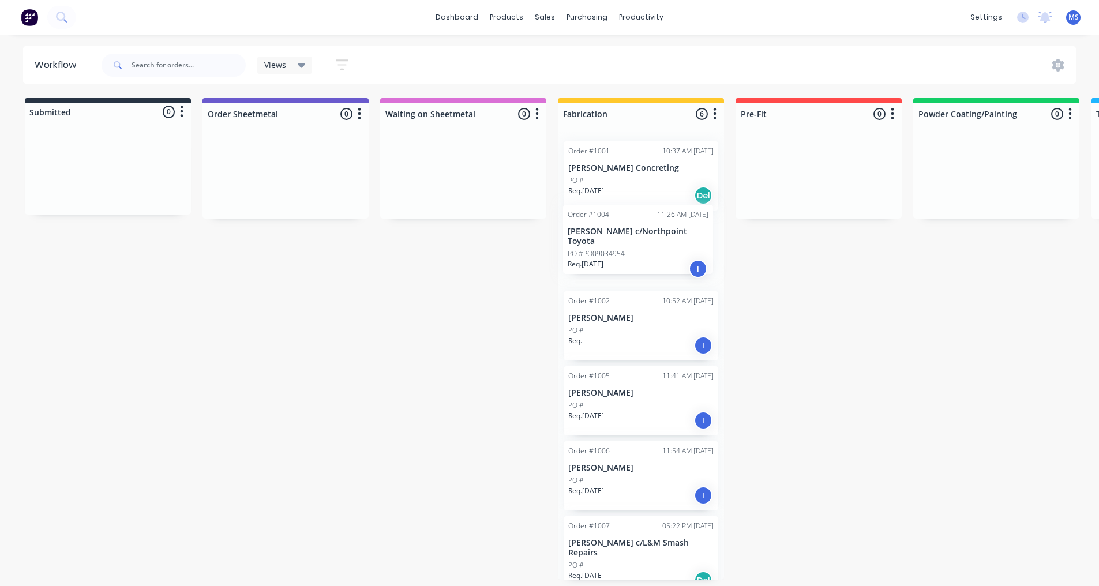
drag, startPoint x: 659, startPoint y: 332, endPoint x: 659, endPoint y: 242, distance: 89.4
click at [659, 242] on div "Order #1001 10:37 AM 31/08/25 Deon Shaw Concreting PO # Req. 11/08/25 Del Order…" at bounding box center [641, 356] width 166 height 448
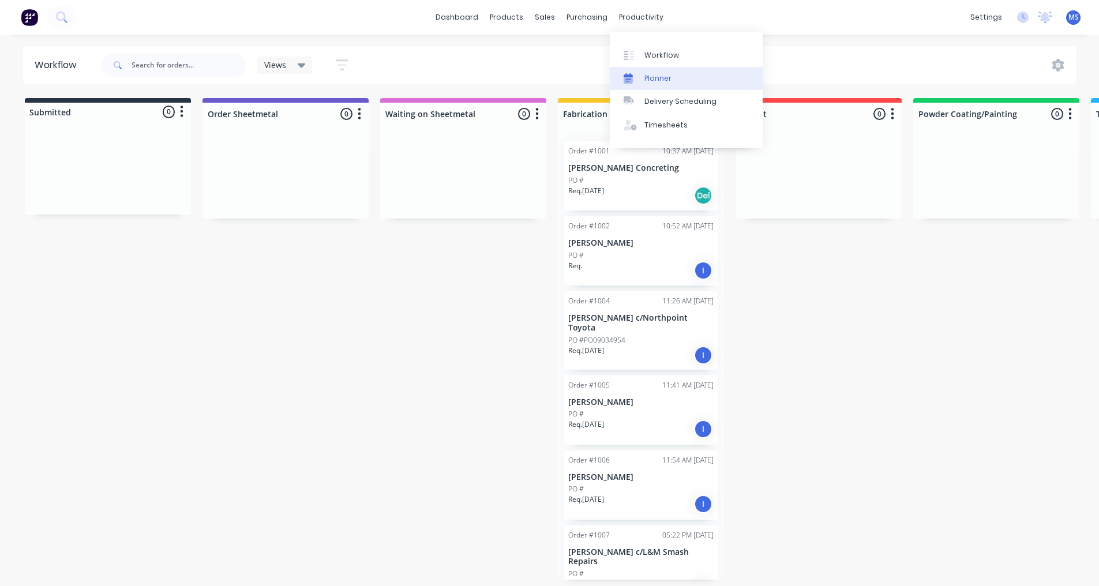
click at [647, 77] on div "Planner" at bounding box center [657, 78] width 27 height 10
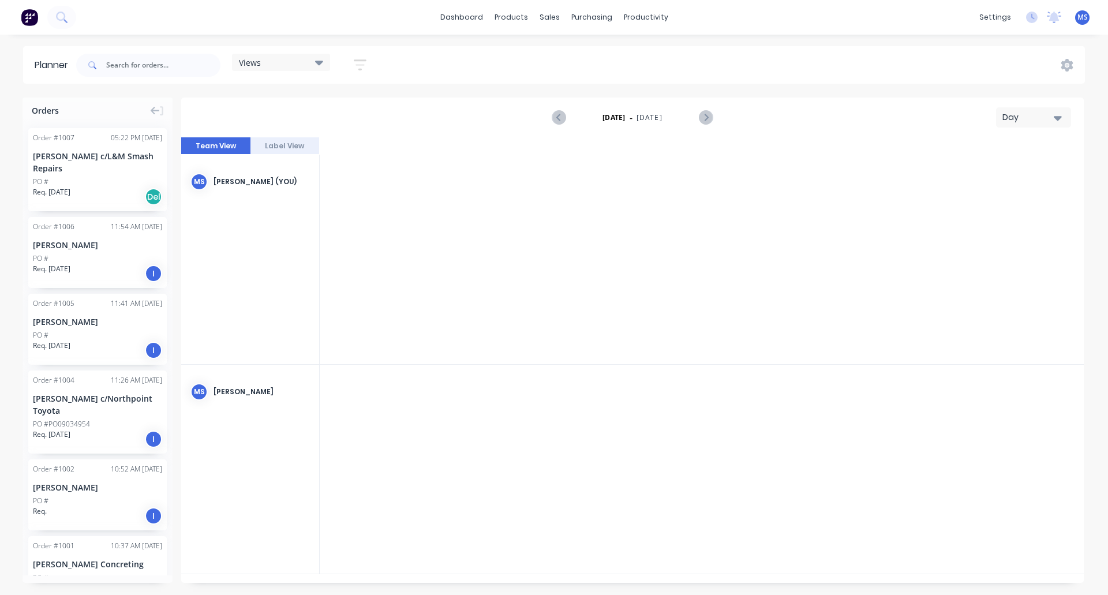
scroll to position [0, 3324]
click at [889, 115] on icon "button" at bounding box center [1058, 117] width 8 height 13
click at [889, 193] on div "Month" at bounding box center [1012, 194] width 114 height 23
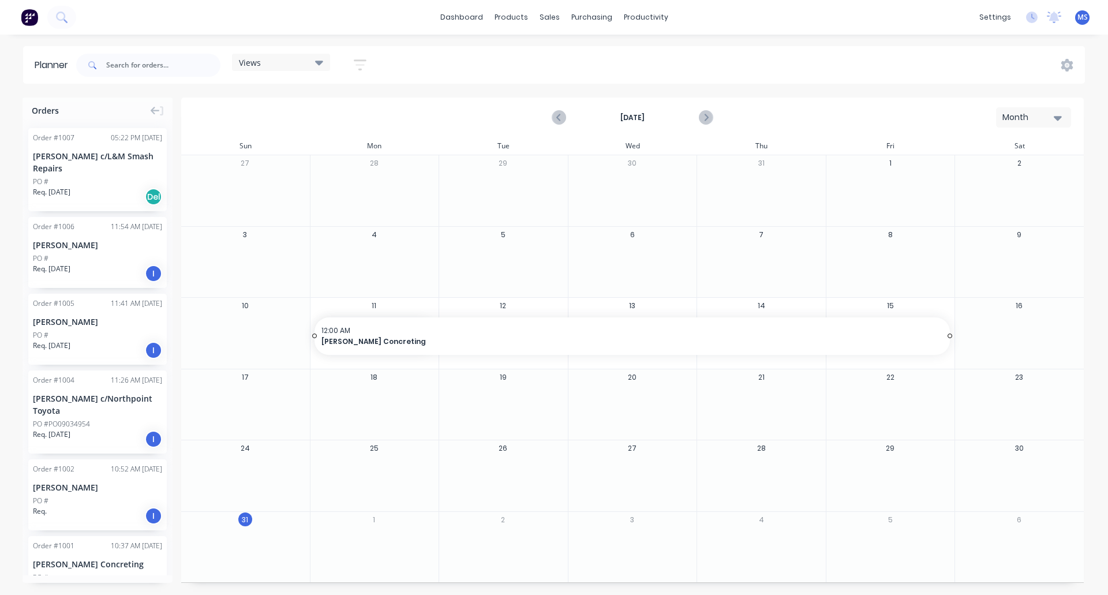
drag, startPoint x: 433, startPoint y: 335, endPoint x: 880, endPoint y: 337, distance: 447.1
drag, startPoint x: 947, startPoint y: 336, endPoint x: 892, endPoint y: 541, distance: 212.2
click at [889, 545] on div "[PERSON_NAME] Concreting" at bounding box center [568, 552] width 774 height 42
click at [889, 552] on div "[PERSON_NAME] Concreting" at bounding box center [567, 549] width 751 height 11
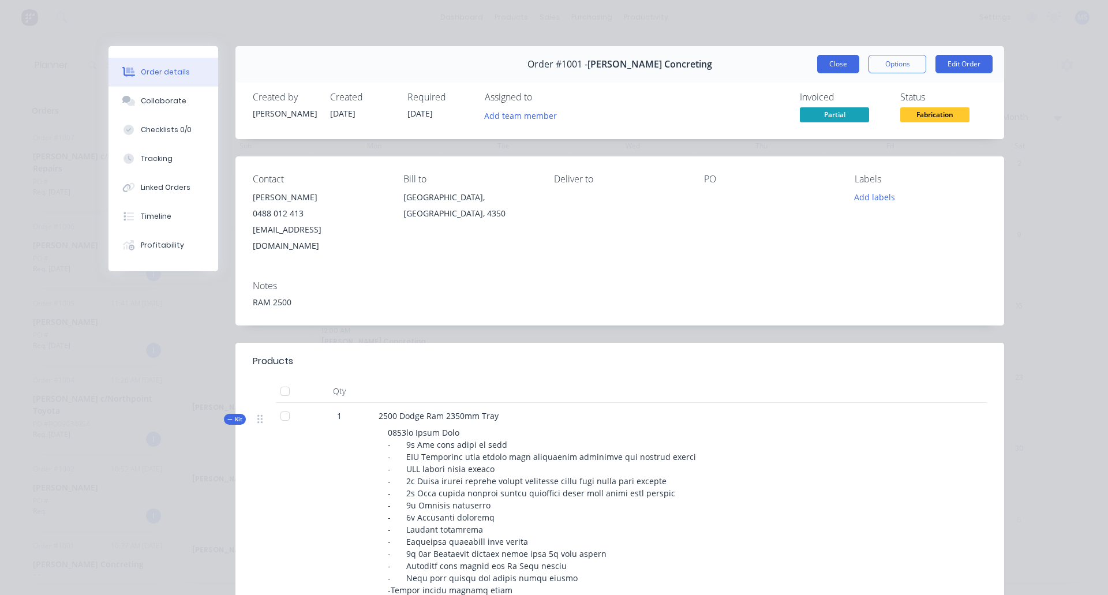
click at [825, 62] on button "Close" at bounding box center [838, 64] width 42 height 18
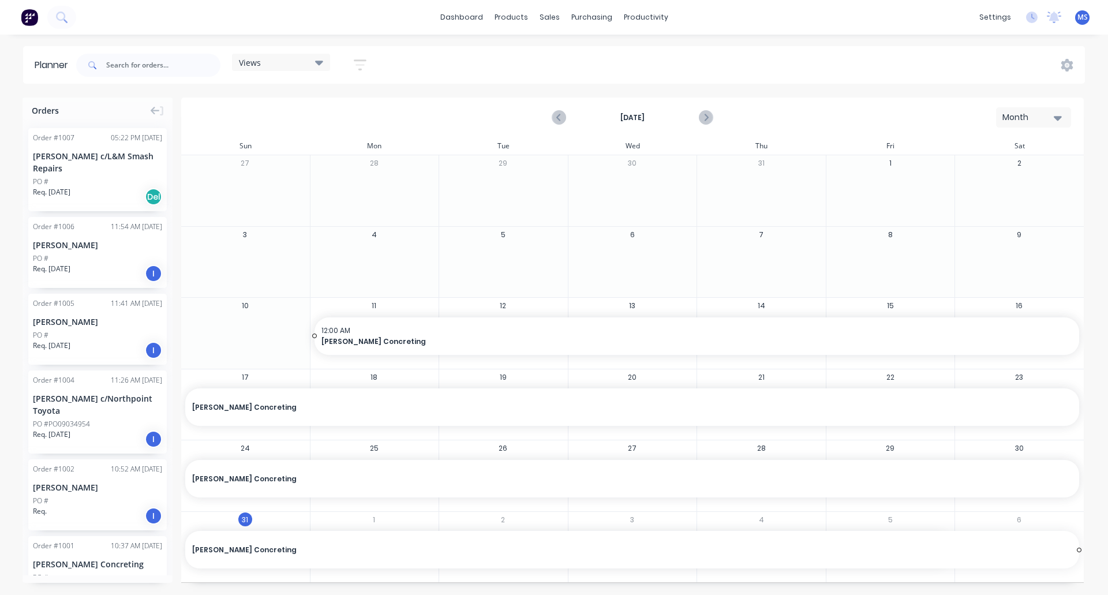
drag, startPoint x: 950, startPoint y: 549, endPoint x: 1070, endPoint y: 587, distance: 125.9
click at [713, 115] on button "Next page" at bounding box center [705, 117] width 23 height 23
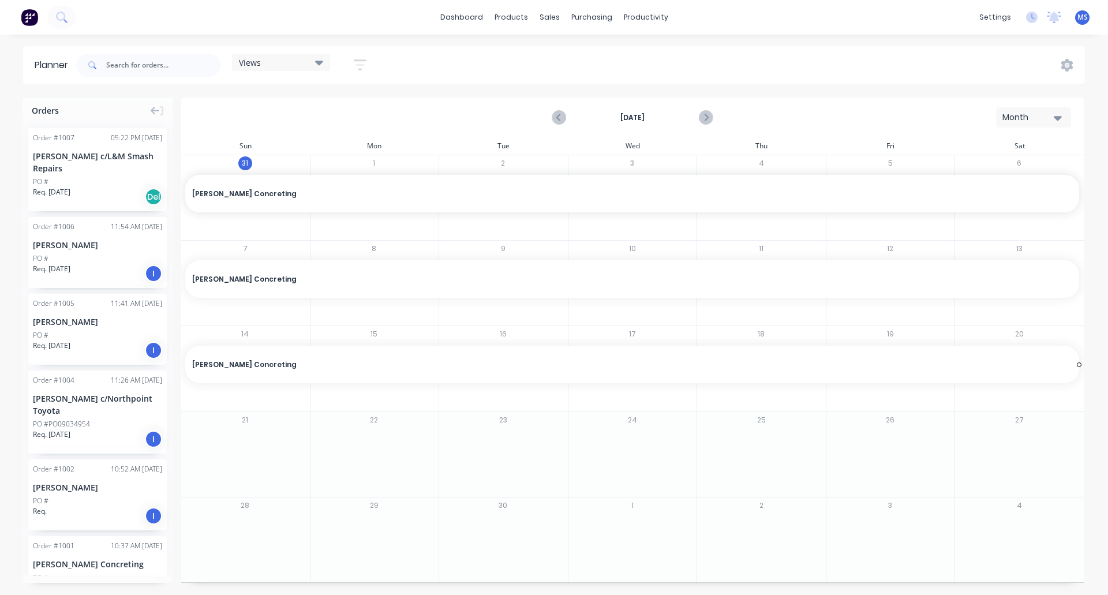
drag, startPoint x: 1077, startPoint y: 192, endPoint x: 1062, endPoint y: 354, distance: 162.8
drag, startPoint x: 1079, startPoint y: 363, endPoint x: 1083, endPoint y: 433, distance: 69.9
drag, startPoint x: 1078, startPoint y: 448, endPoint x: 1076, endPoint y: 525, distance: 77.3
click at [889, 69] on icon at bounding box center [1067, 65] width 12 height 13
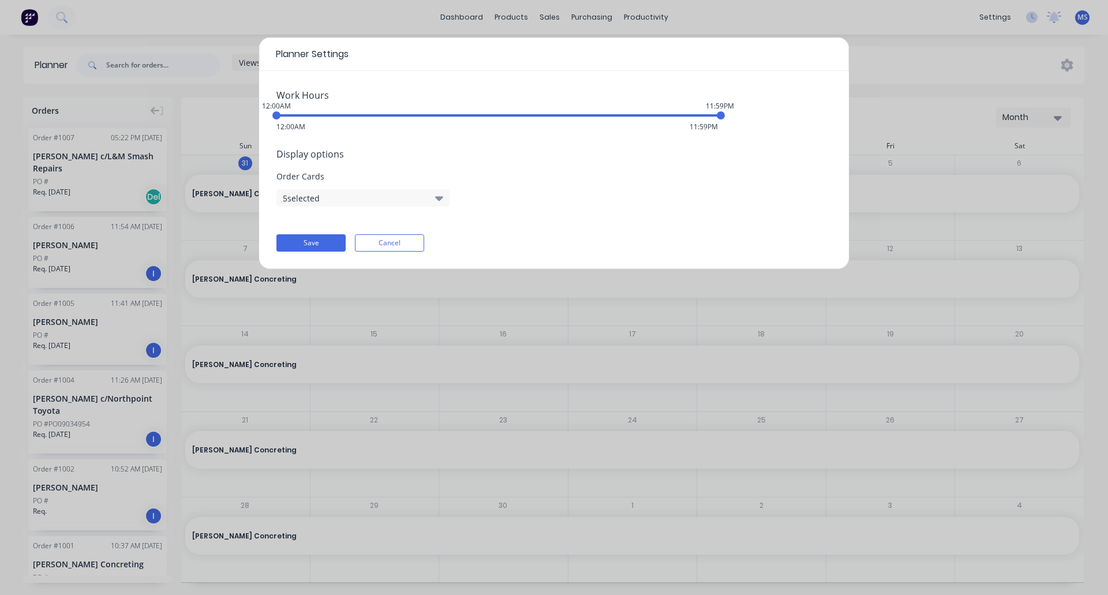
click at [439, 198] on icon "button" at bounding box center [439, 198] width 8 height 5
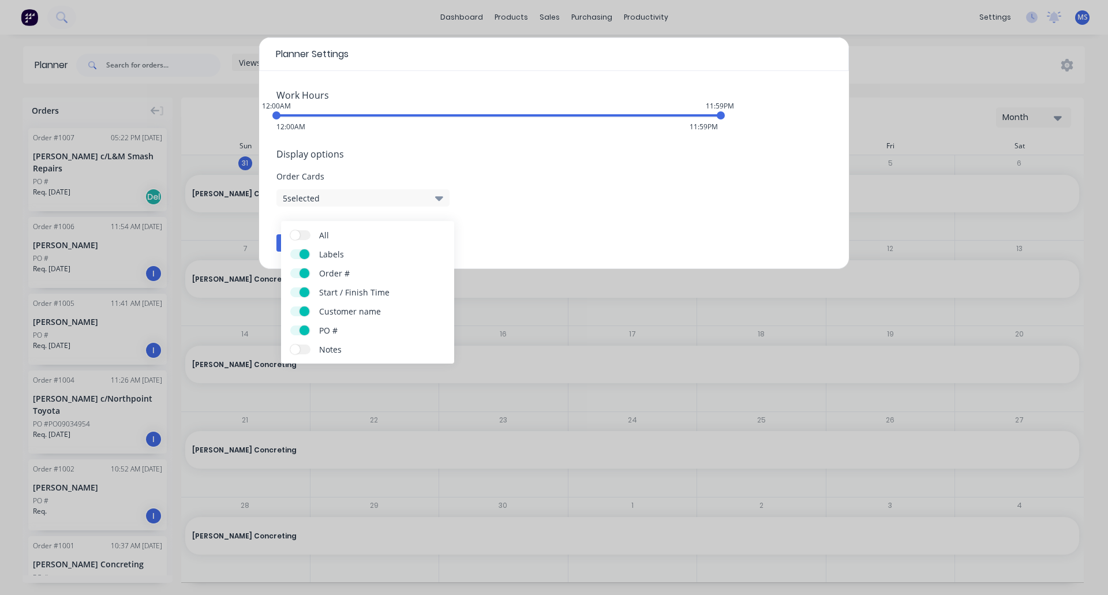
click at [439, 198] on icon "button" at bounding box center [439, 198] width 8 height 5
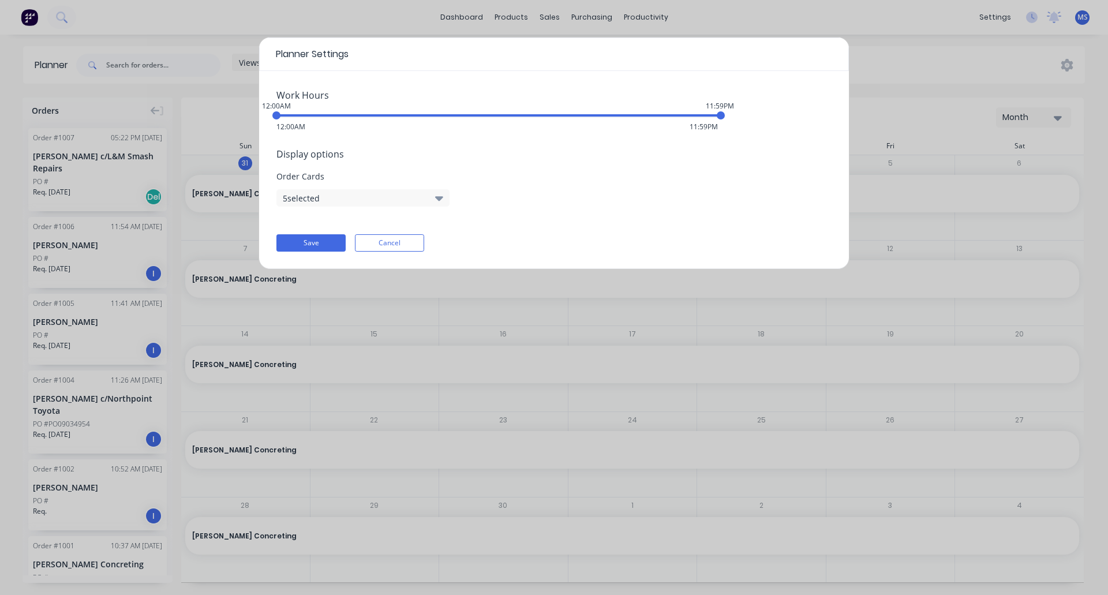
click at [523, 196] on div "Display options Order Cards 5 selected" at bounding box center [553, 176] width 555 height 59
click at [422, 240] on button "Cancel" at bounding box center [389, 242] width 69 height 17
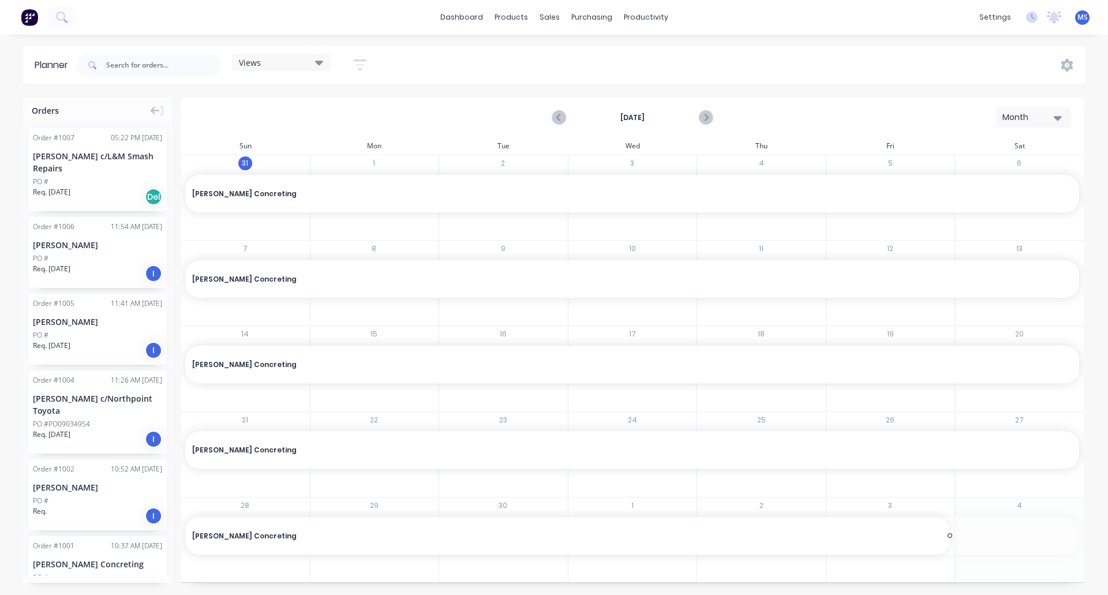
drag, startPoint x: 1081, startPoint y: 535, endPoint x: 954, endPoint y: 533, distance: 126.9
click at [889, 535] on div "[PERSON_NAME] Concreting" at bounding box center [567, 535] width 751 height 11
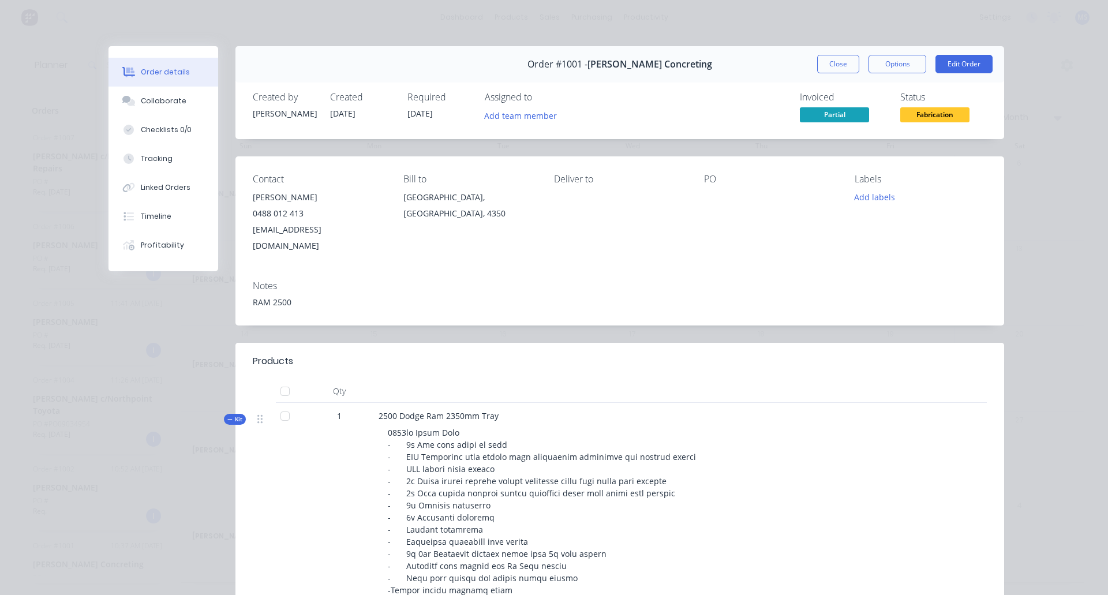
click at [417, 112] on span "11/08/25" at bounding box center [419, 113] width 25 height 11
click at [410, 115] on span "11/08/25" at bounding box center [419, 113] width 25 height 11
click at [889, 66] on button "Options" at bounding box center [897, 64] width 58 height 18
click at [731, 36] on div "Order details Collaborate Checklists 0/0 Tracking Linked Orders Timeline Profit…" at bounding box center [554, 297] width 1108 height 595
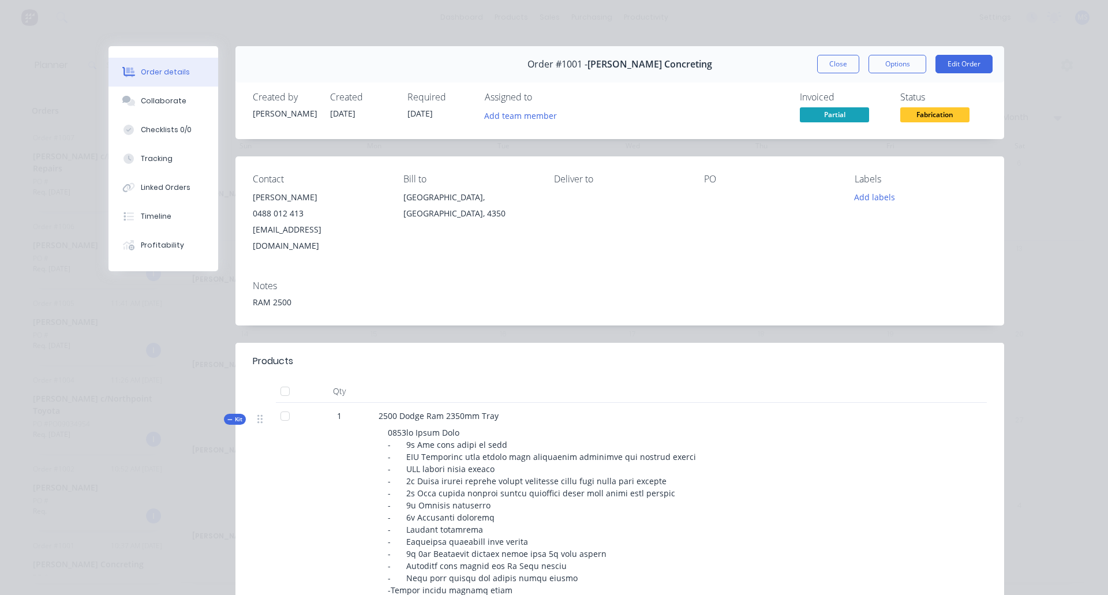
click at [775, 208] on div "PO" at bounding box center [770, 214] width 132 height 80
click at [156, 215] on div "Timeline" at bounding box center [156, 216] width 31 height 10
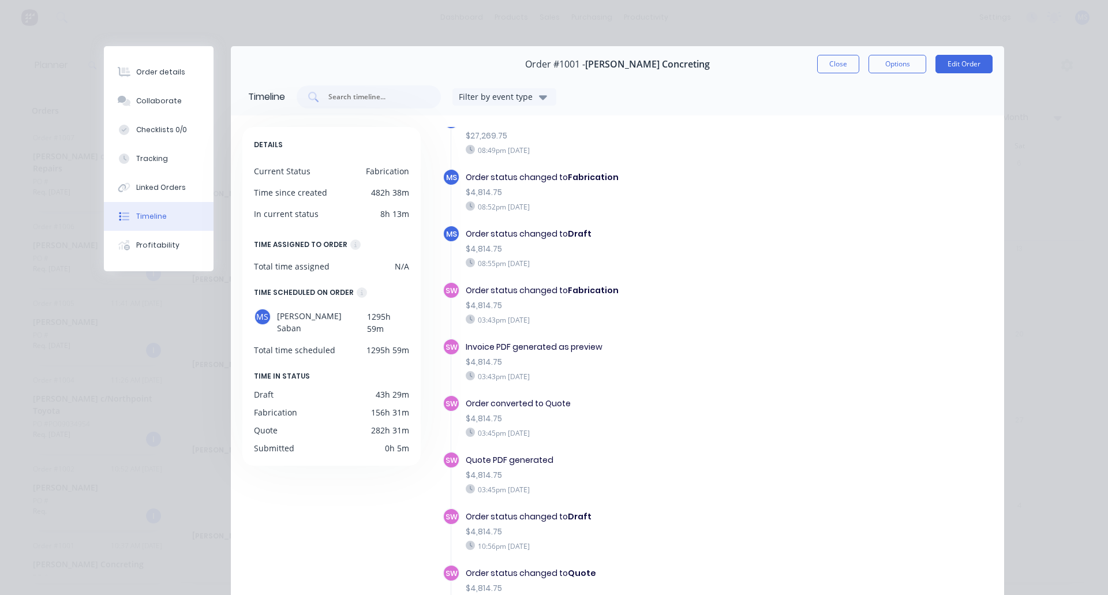
scroll to position [346, 0]
click at [884, 64] on button "Options" at bounding box center [897, 64] width 58 height 18
click at [843, 64] on button "Close" at bounding box center [838, 64] width 42 height 18
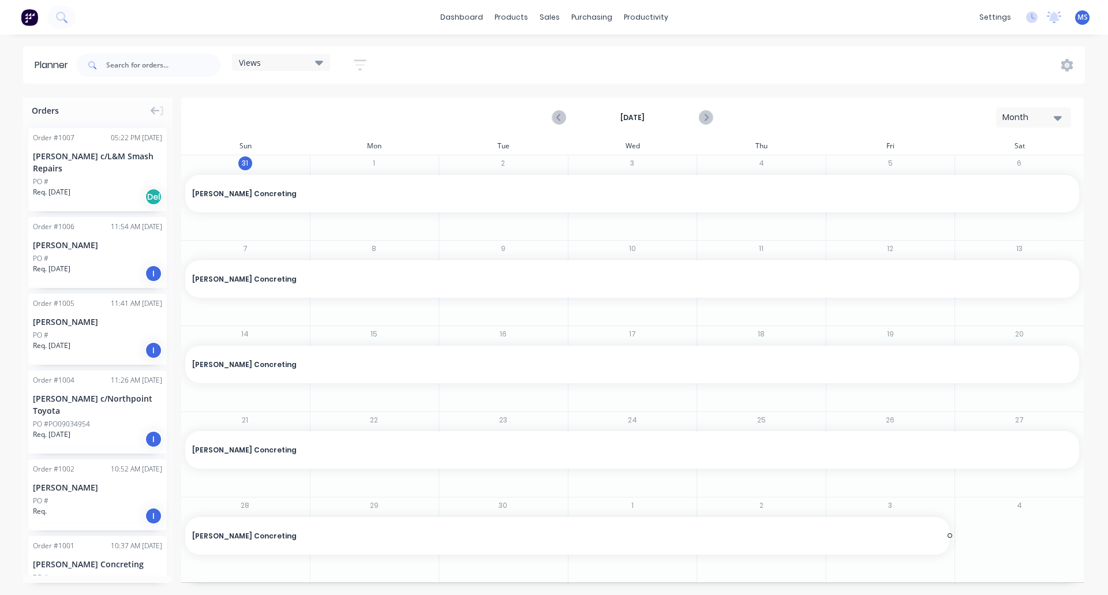
click at [272, 190] on span "[PERSON_NAME] Concreting" at bounding box center [588, 194] width 792 height 10
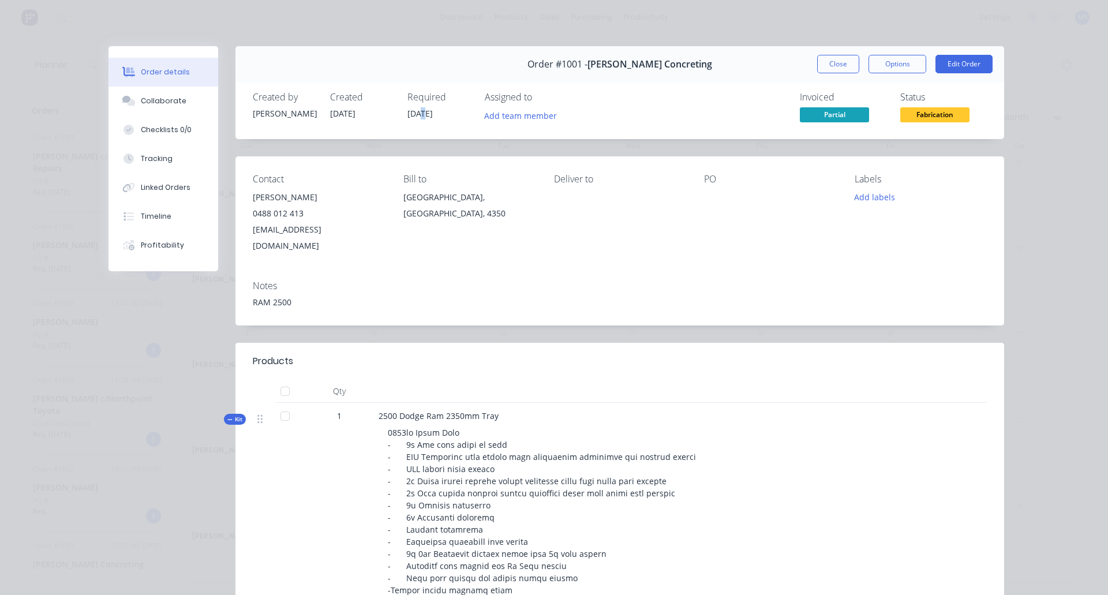
click at [418, 113] on span "11/08/25" at bounding box center [419, 113] width 25 height 11
click at [399, 111] on div "Created by Mathew Created 31/08/25 Required 11/08/25 Assigned to Add team member" at bounding box center [426, 108] width 347 height 33
click at [413, 113] on span "11/08/25" at bounding box center [419, 113] width 25 height 11
drag, startPoint x: 406, startPoint y: 113, endPoint x: 443, endPoint y: 116, distance: 37.1
click at [443, 116] on div "Required 11/08/25" at bounding box center [438, 108] width 63 height 33
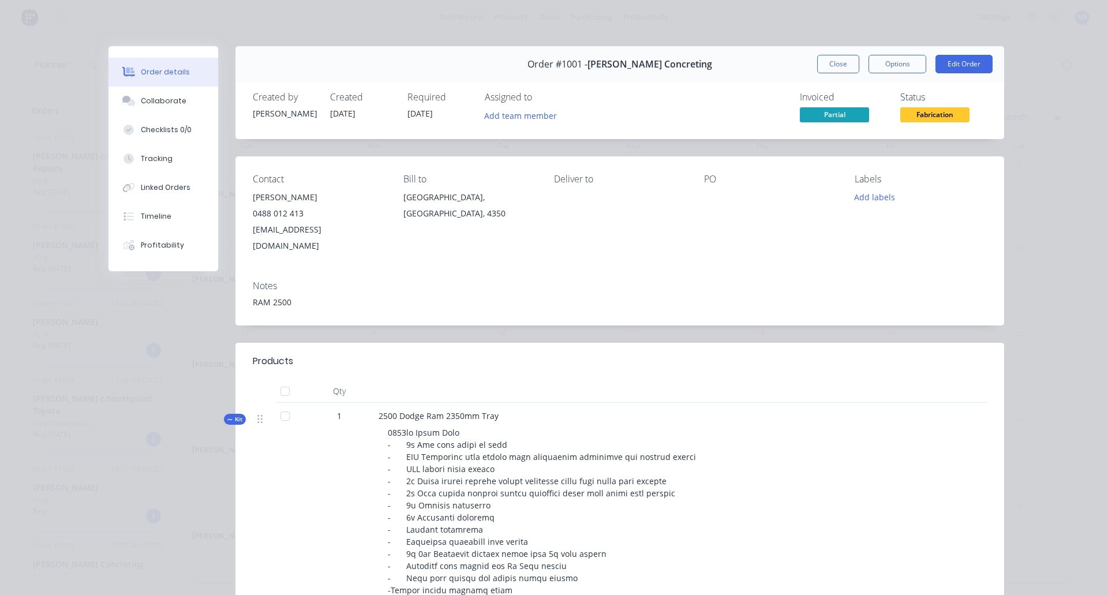
click at [428, 109] on span "11/08/25" at bounding box center [419, 113] width 25 height 11
click at [889, 66] on button "Options" at bounding box center [897, 64] width 58 height 18
click at [889, 64] on button "Edit Order" at bounding box center [963, 64] width 57 height 18
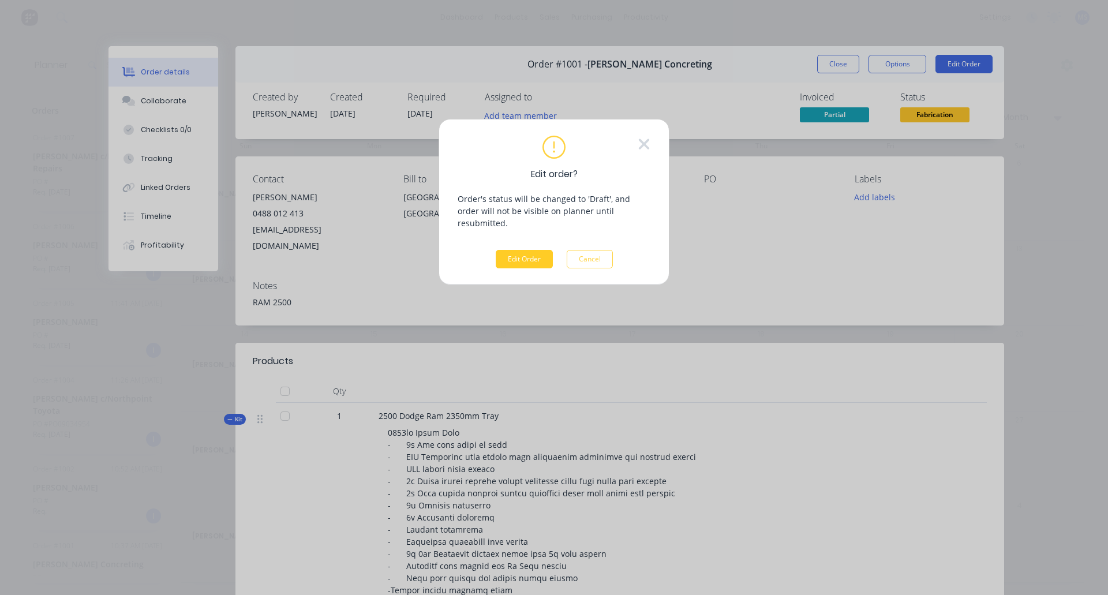
click at [526, 250] on button "Edit Order" at bounding box center [524, 259] width 57 height 18
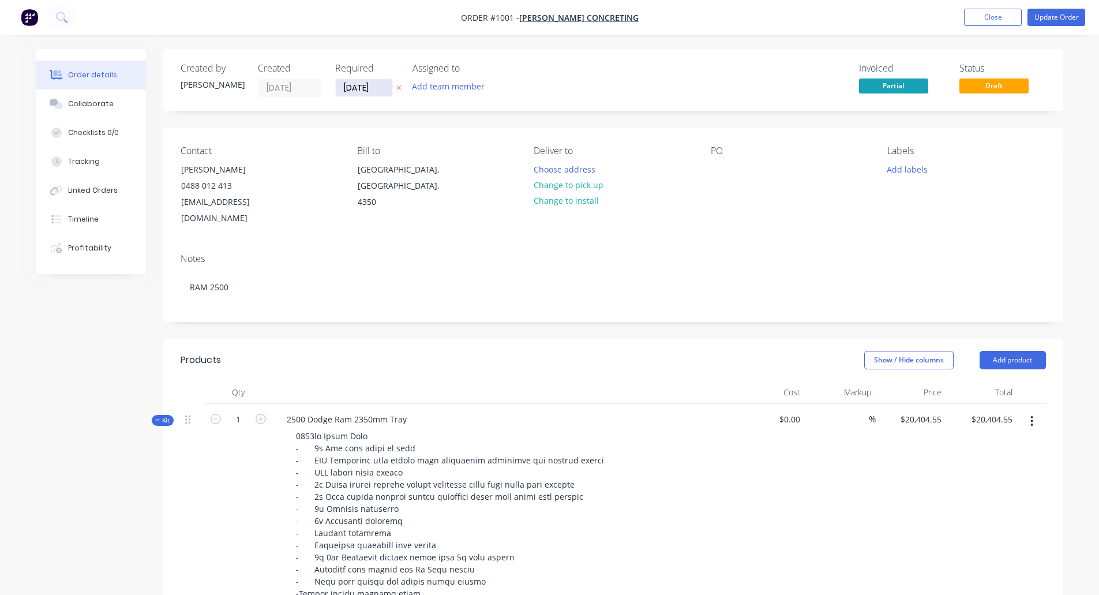
click at [359, 86] on input "11/08/25" at bounding box center [364, 87] width 57 height 17
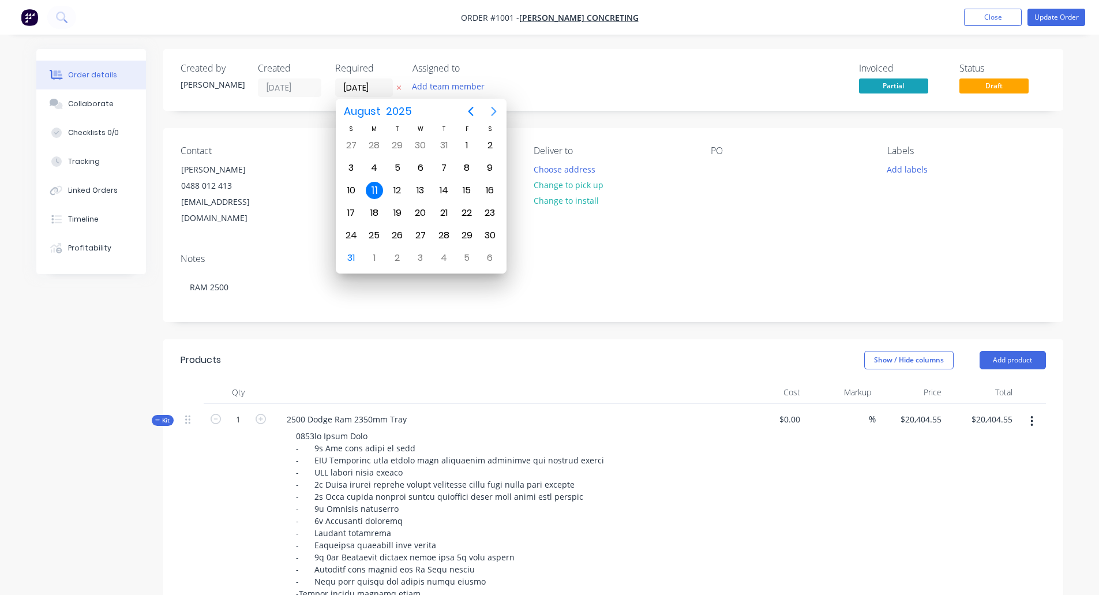
click at [489, 111] on icon "Next page" at bounding box center [494, 111] width 14 height 14
click at [472, 111] on icon "Previous page" at bounding box center [471, 111] width 14 height 14
click at [489, 111] on icon "Next page" at bounding box center [494, 111] width 14 height 14
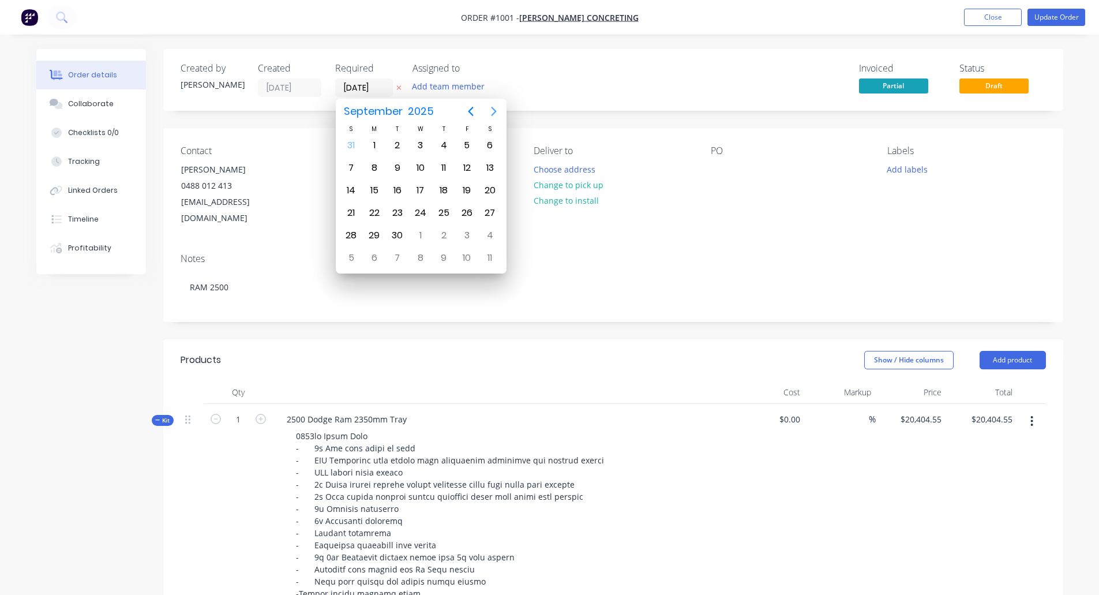
click at [489, 111] on icon "Next page" at bounding box center [494, 111] width 14 height 14
click at [464, 149] on div "3" at bounding box center [466, 145] width 17 height 17
type input "03/10/25"
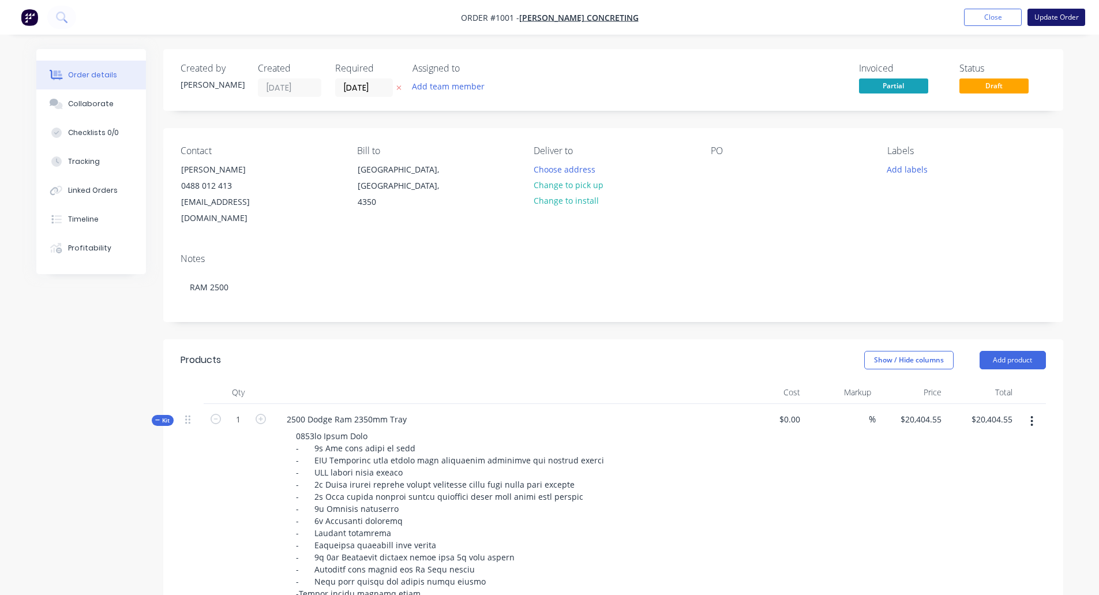
click at [889, 21] on button "Update Order" at bounding box center [1057, 17] width 58 height 17
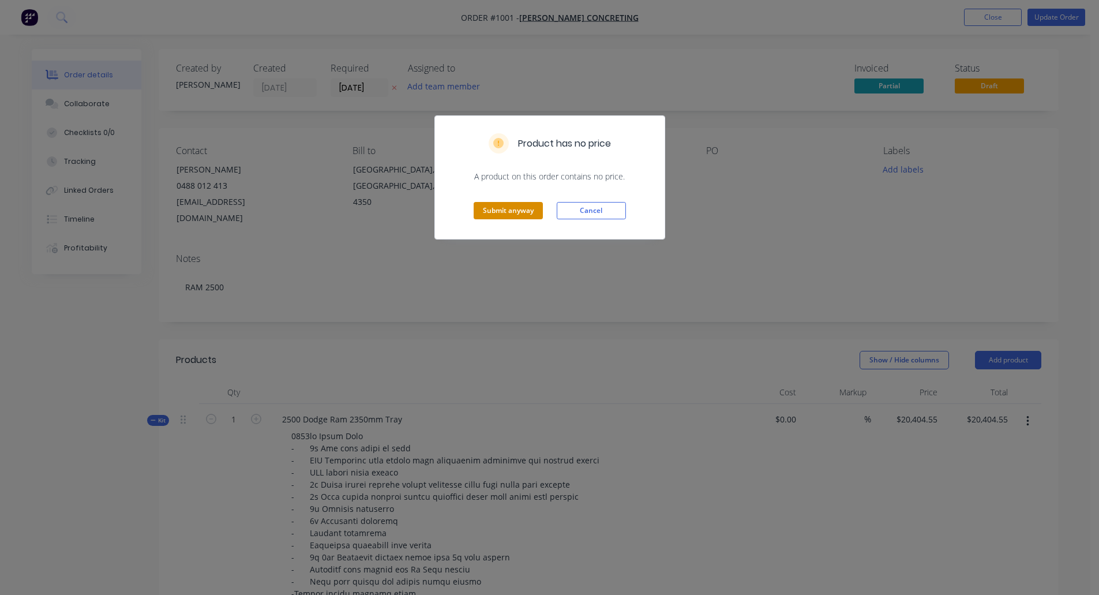
click at [507, 215] on button "Submit anyway" at bounding box center [508, 210] width 69 height 17
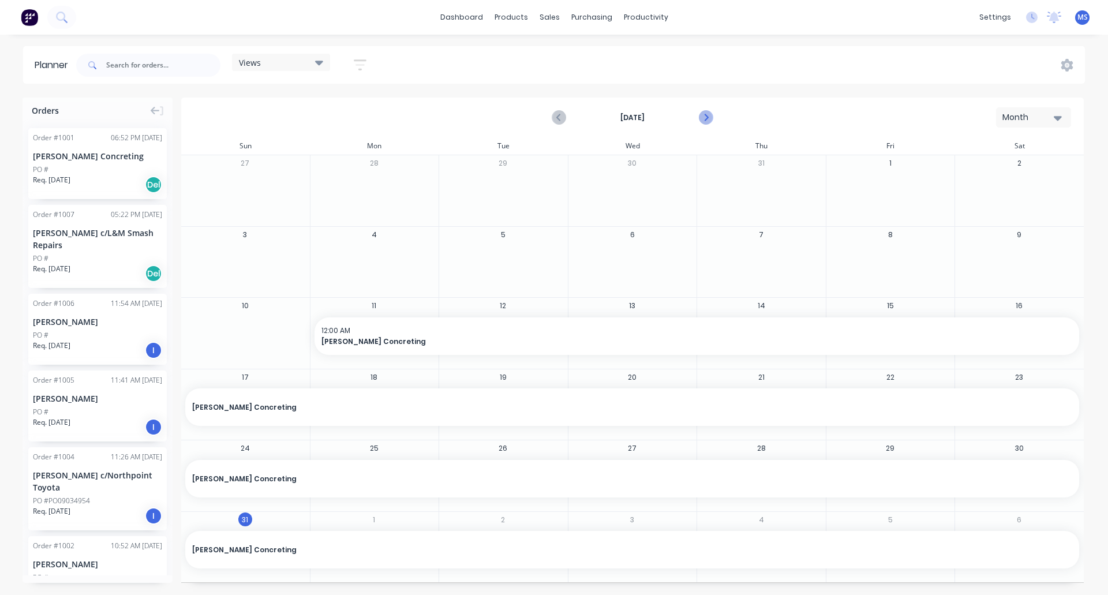
click at [706, 117] on icon "Next page" at bounding box center [705, 117] width 5 height 9
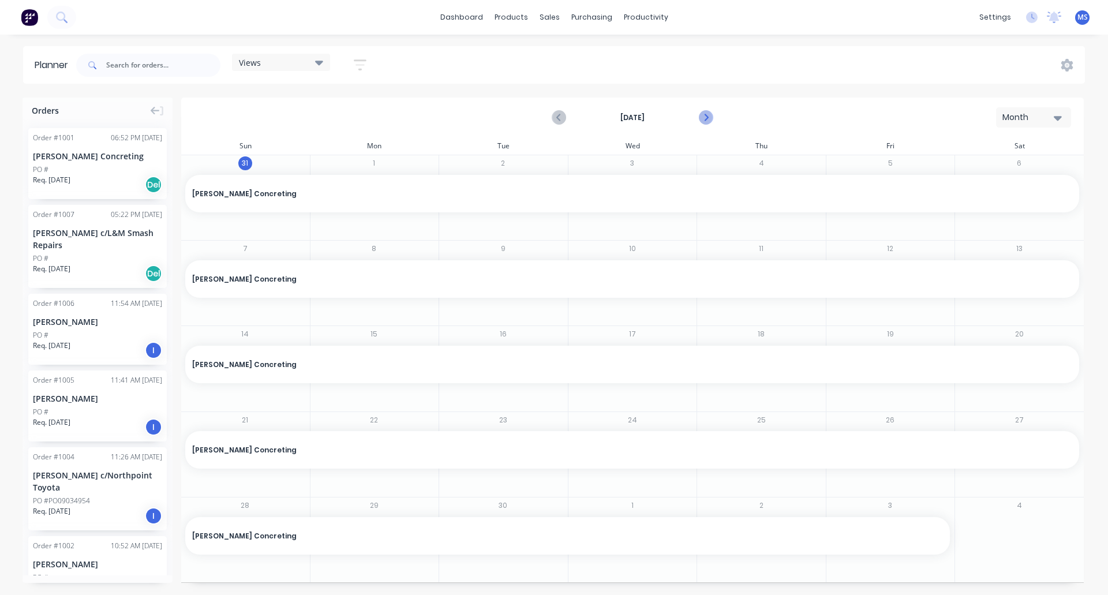
click at [706, 117] on icon "Next page" at bounding box center [705, 117] width 5 height 9
click at [538, 521] on div at bounding box center [503, 536] width 128 height 38
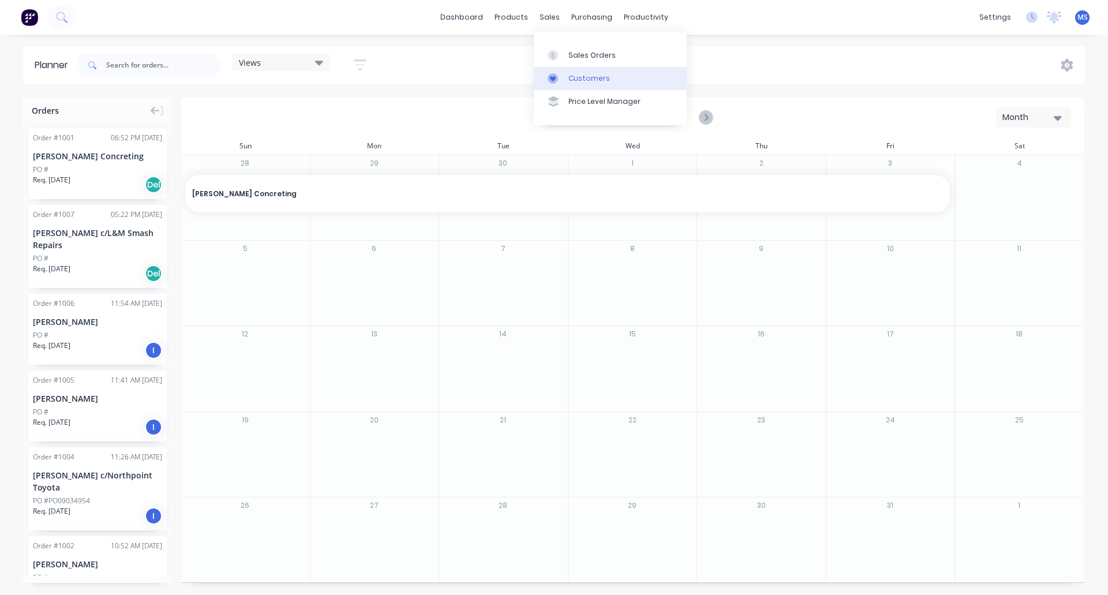
click at [583, 79] on div "Customers" at bounding box center [589, 78] width 42 height 10
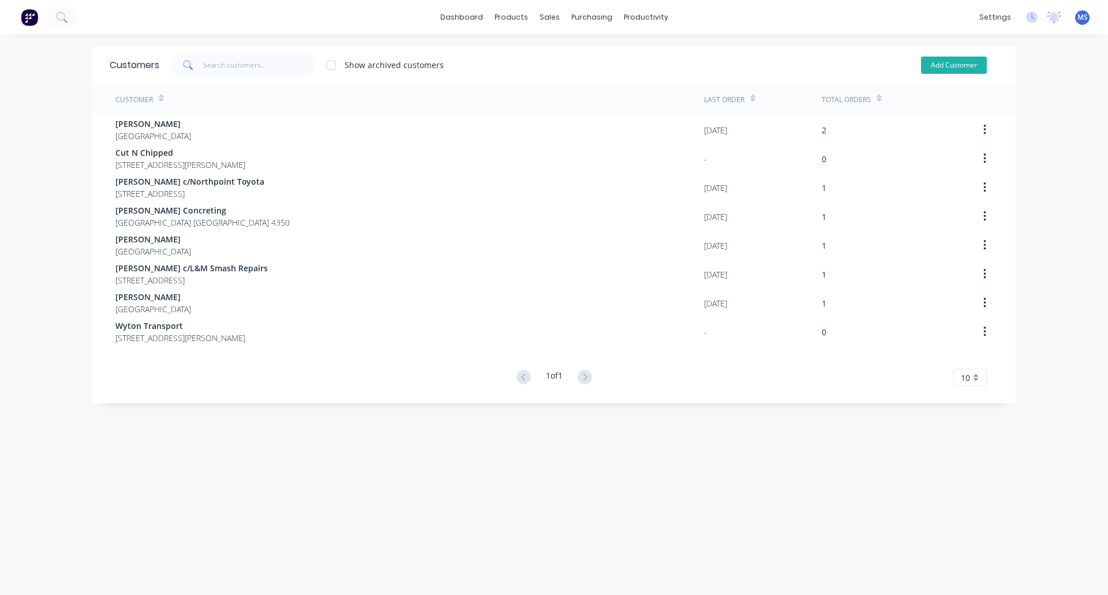
click at [889, 66] on button "Add Customer" at bounding box center [954, 65] width 66 height 17
select select "AU"
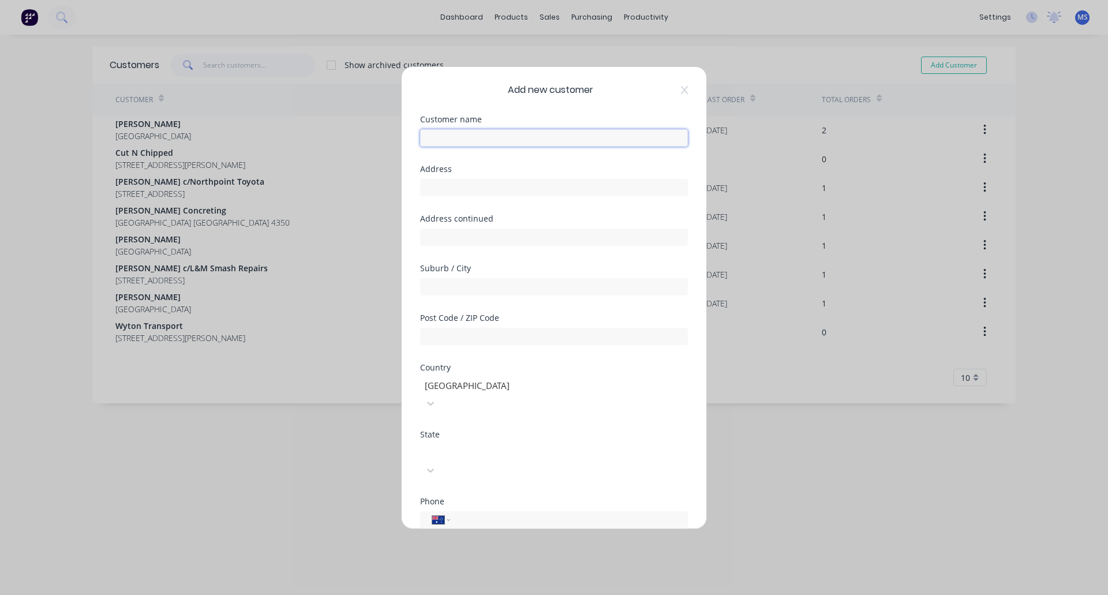
click at [477, 136] on input "text" at bounding box center [554, 137] width 268 height 17
type input "Aussi Brake Lines"
click at [443, 284] on input "text" at bounding box center [554, 286] width 268 height 17
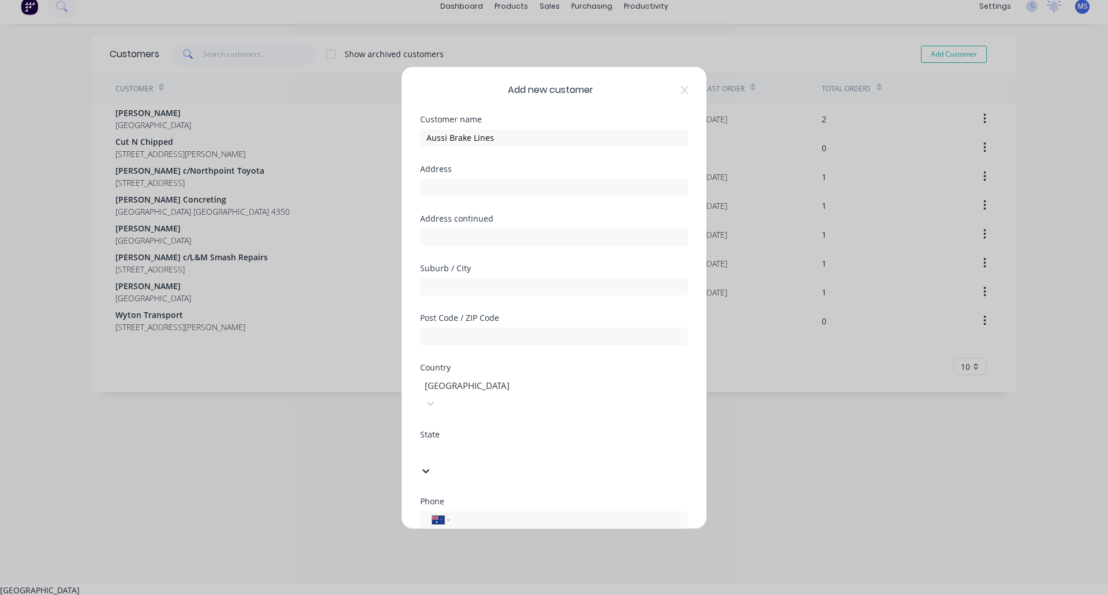
click at [492, 444] on div at bounding box center [506, 451] width 166 height 14
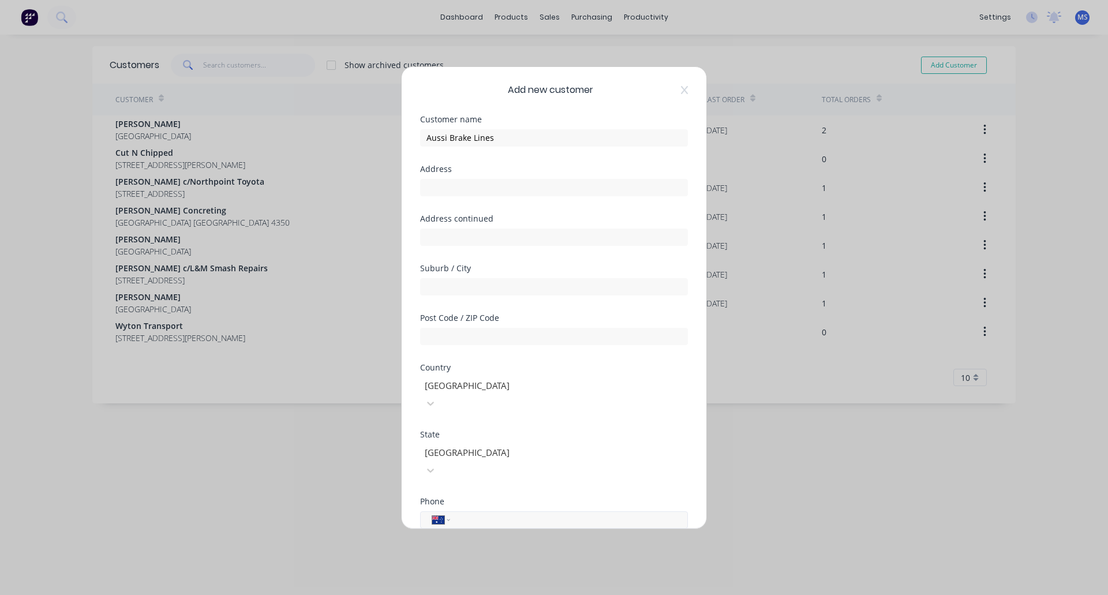
click at [475, 513] on input "tel" at bounding box center [567, 519] width 218 height 13
type input "0413 555 405"
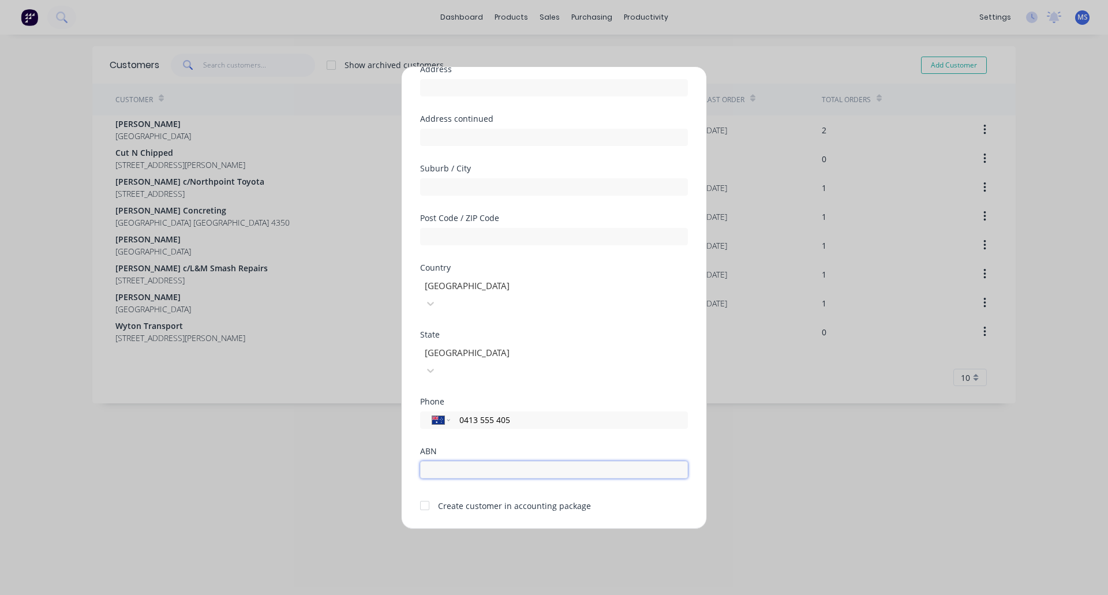
scroll to position [102, 0]
click at [496, 234] on input "text" at bounding box center [554, 234] width 268 height 17
type input "4130"
click at [478, 459] on input "text" at bounding box center [554, 467] width 268 height 17
paste input "60 348 689 224"
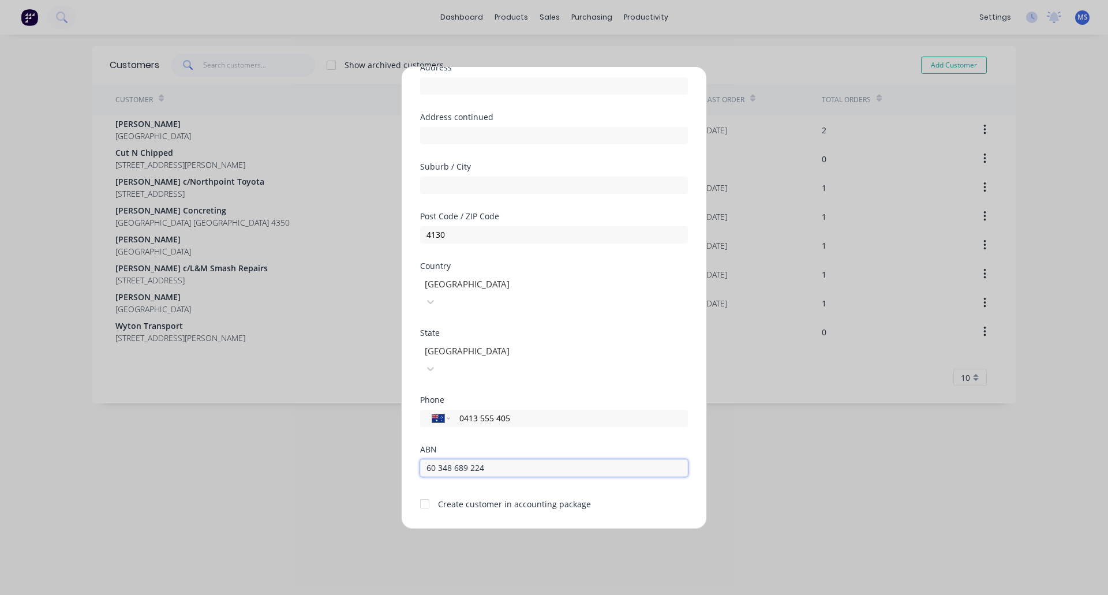
type input "60 348 689 224"
click at [427, 492] on div at bounding box center [424, 503] width 23 height 23
click at [499, 528] on button "Save" at bounding box center [517, 537] width 63 height 18
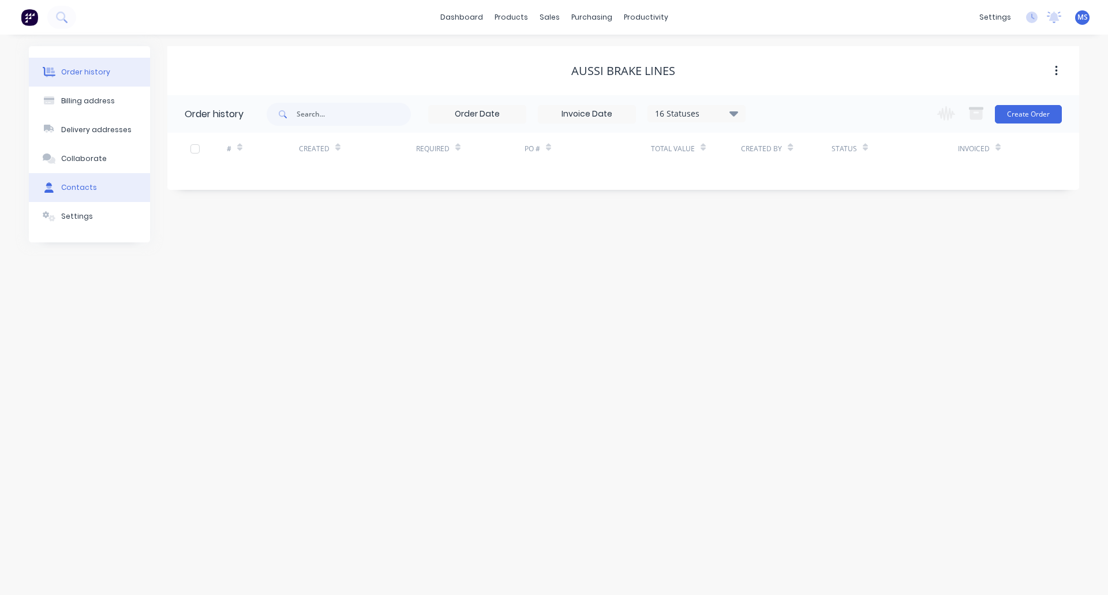
click at [85, 183] on div "Contacts" at bounding box center [79, 187] width 36 height 10
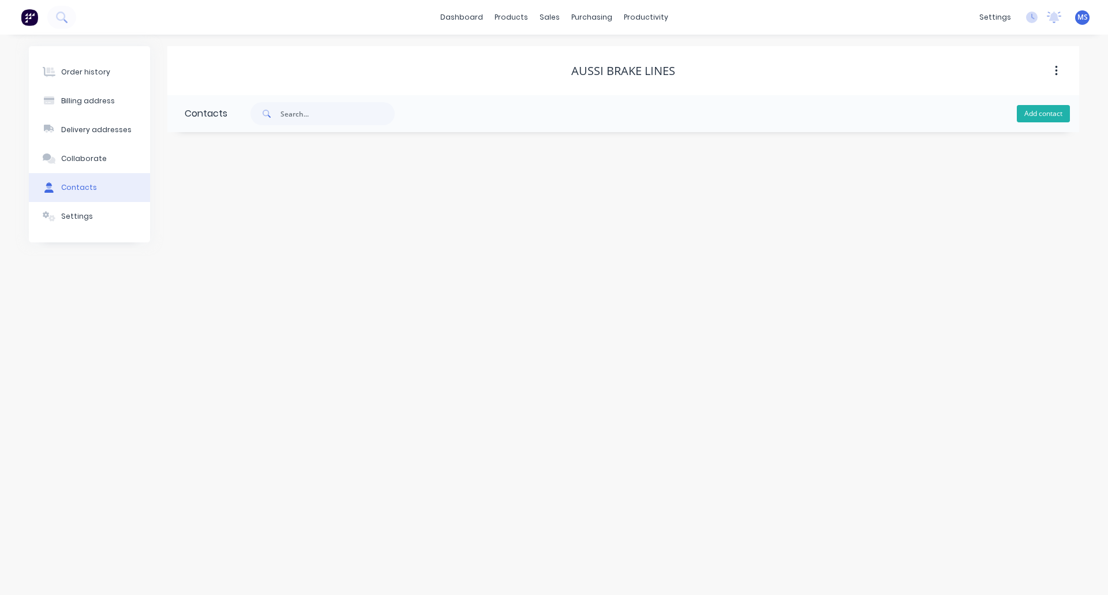
click at [889, 117] on button "Add contact" at bounding box center [1043, 113] width 53 height 17
select select "AU"
click at [233, 197] on input "text" at bounding box center [279, 198] width 189 height 17
type input "John Large"
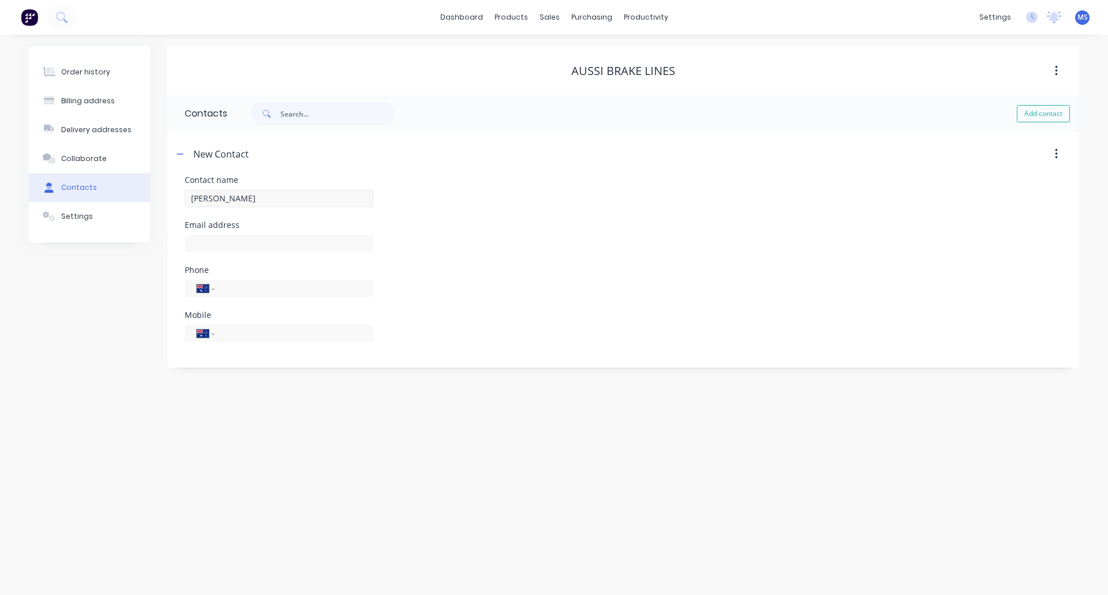
select select "AU"
click at [237, 243] on input "text" at bounding box center [279, 243] width 189 height 17
type input "aussibrakelines@gmail.com"
click at [237, 290] on input "tel" at bounding box center [292, 288] width 138 height 13
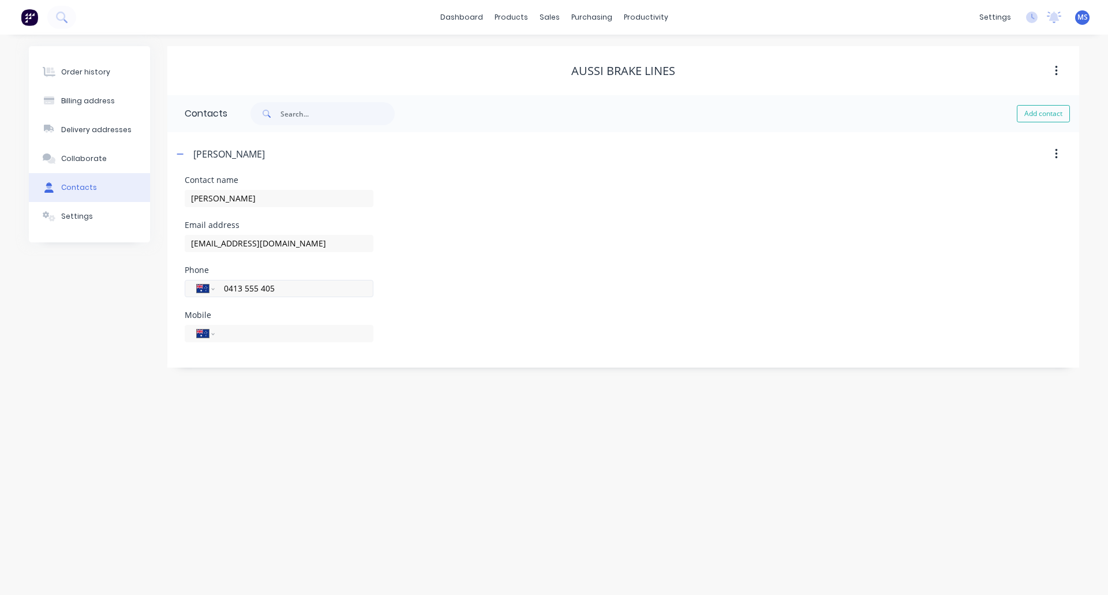
type input "0413 555 405"
click at [84, 77] on div "Order history" at bounding box center [85, 72] width 49 height 10
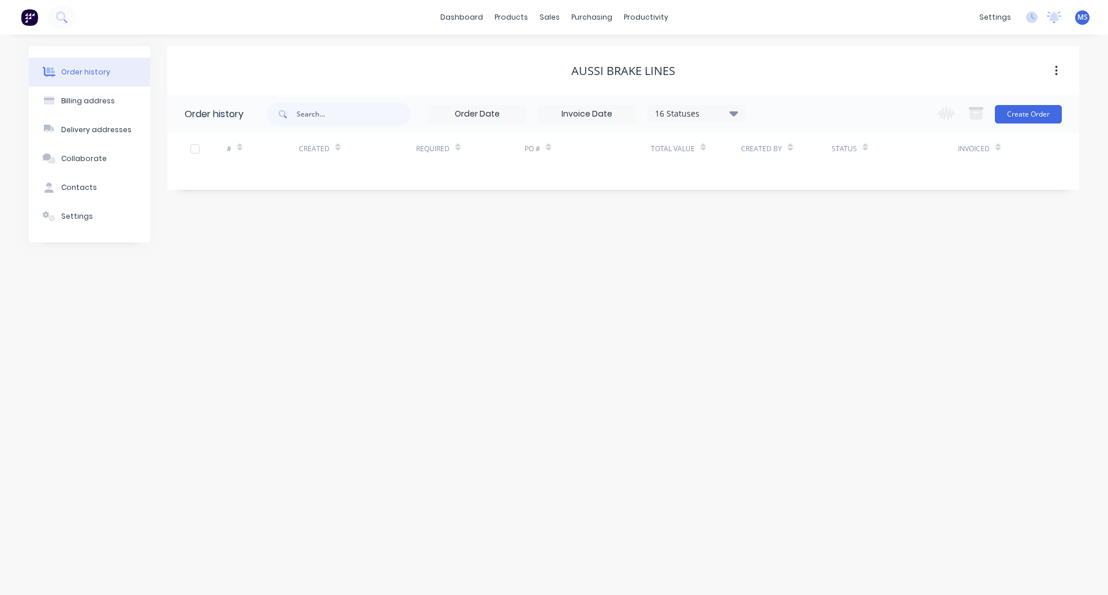
click at [25, 13] on img at bounding box center [29, 17] width 17 height 17
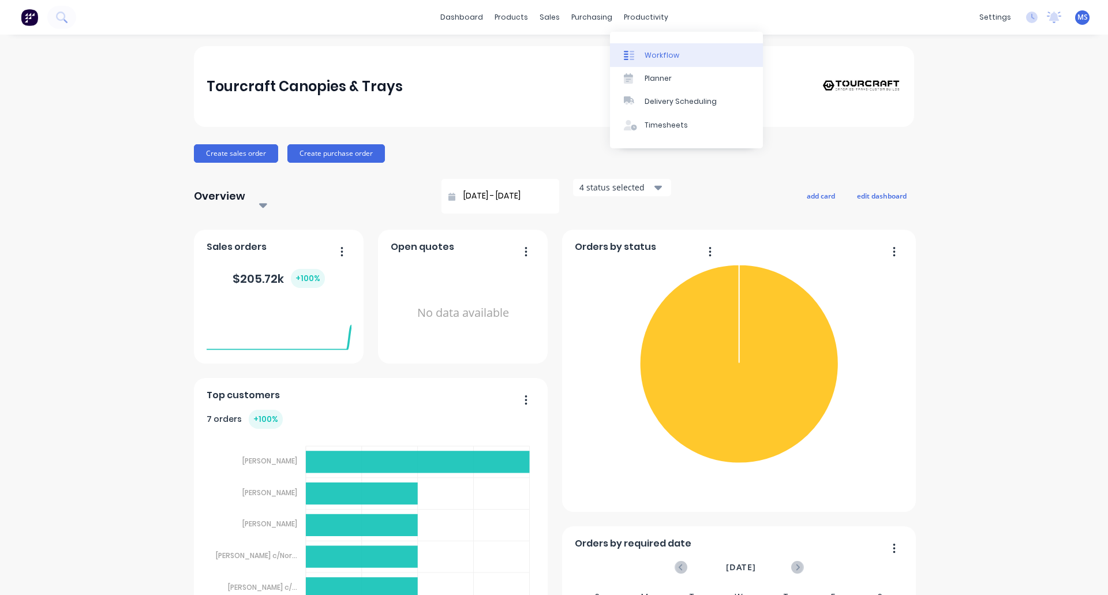
click at [667, 52] on div "Workflow" at bounding box center [661, 55] width 35 height 10
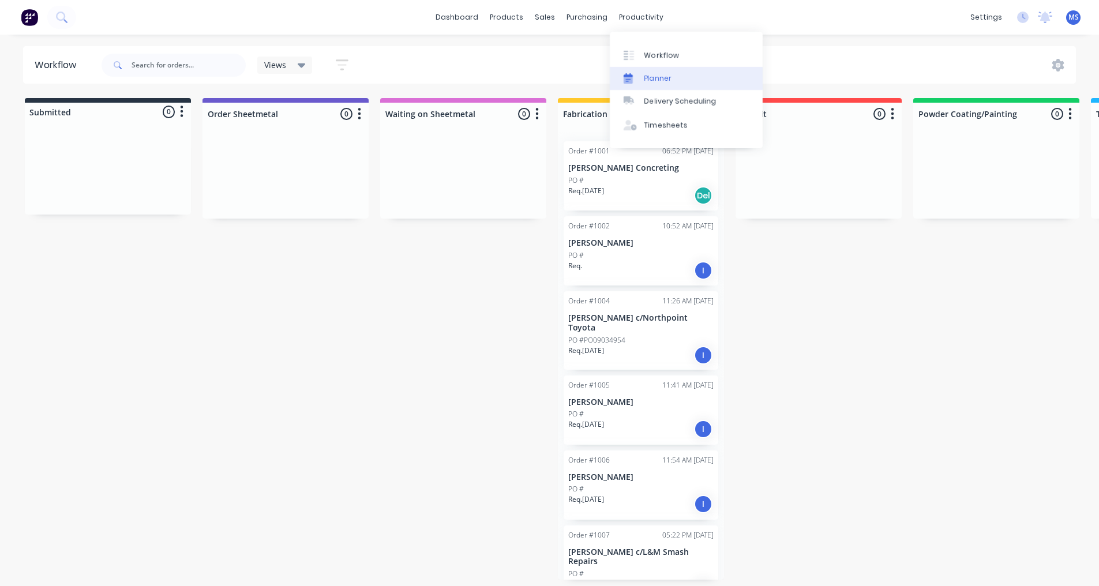
click at [668, 80] on div "Planner" at bounding box center [657, 78] width 27 height 10
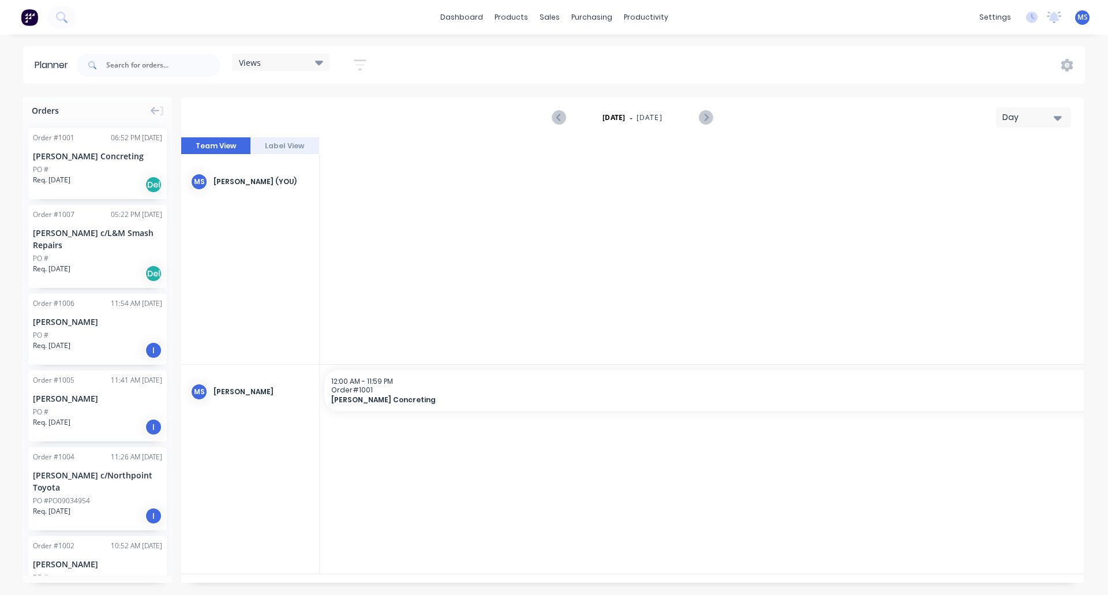
scroll to position [0, 3508]
click at [323, 61] on icon at bounding box center [319, 63] width 8 height 5
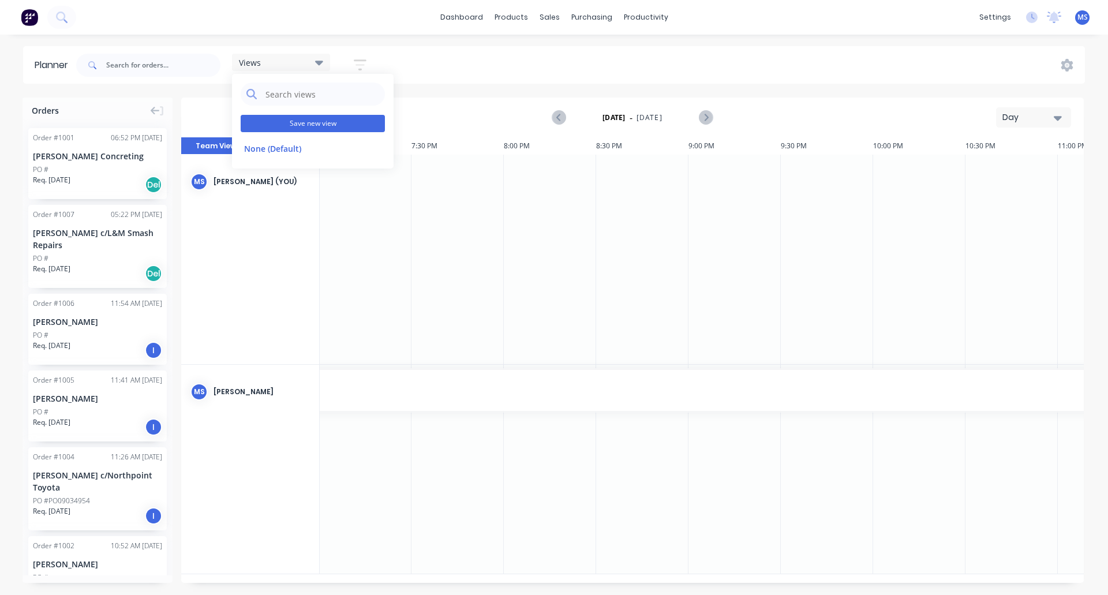
click at [325, 125] on button "Save new view" at bounding box center [313, 123] width 144 height 17
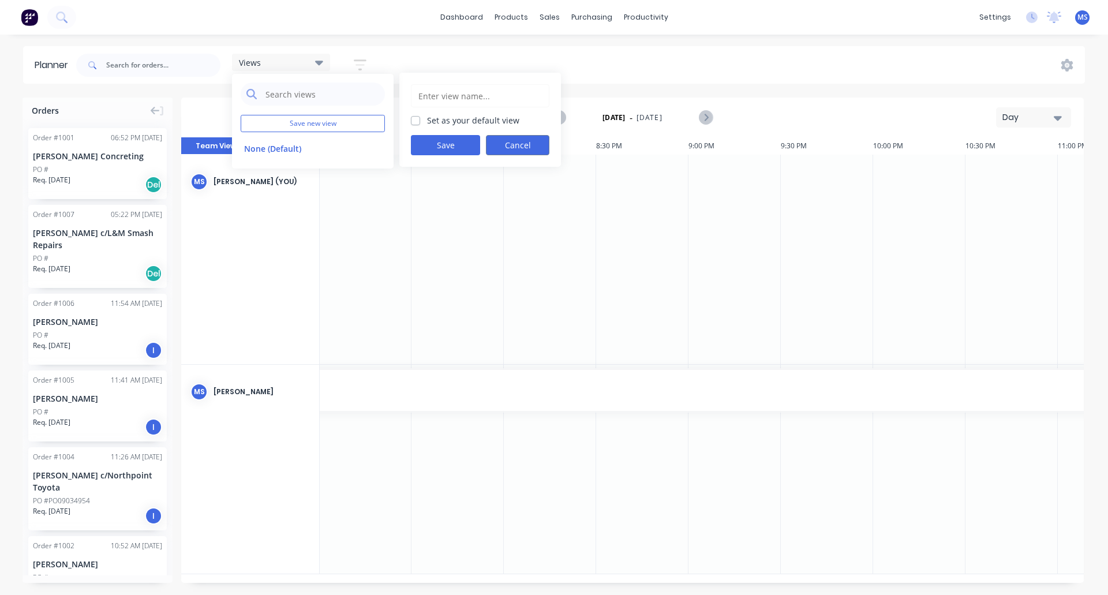
click at [505, 140] on button "Cancel" at bounding box center [517, 145] width 63 height 20
click at [889, 117] on button "Day" at bounding box center [1033, 117] width 75 height 20
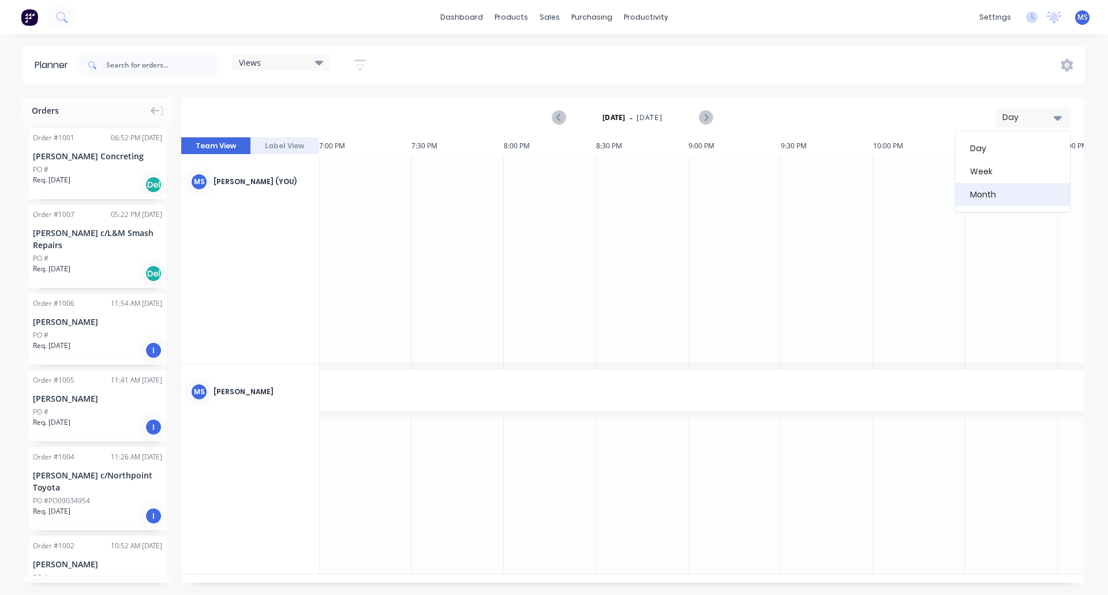
click at [889, 189] on div "Month" at bounding box center [1012, 194] width 114 height 23
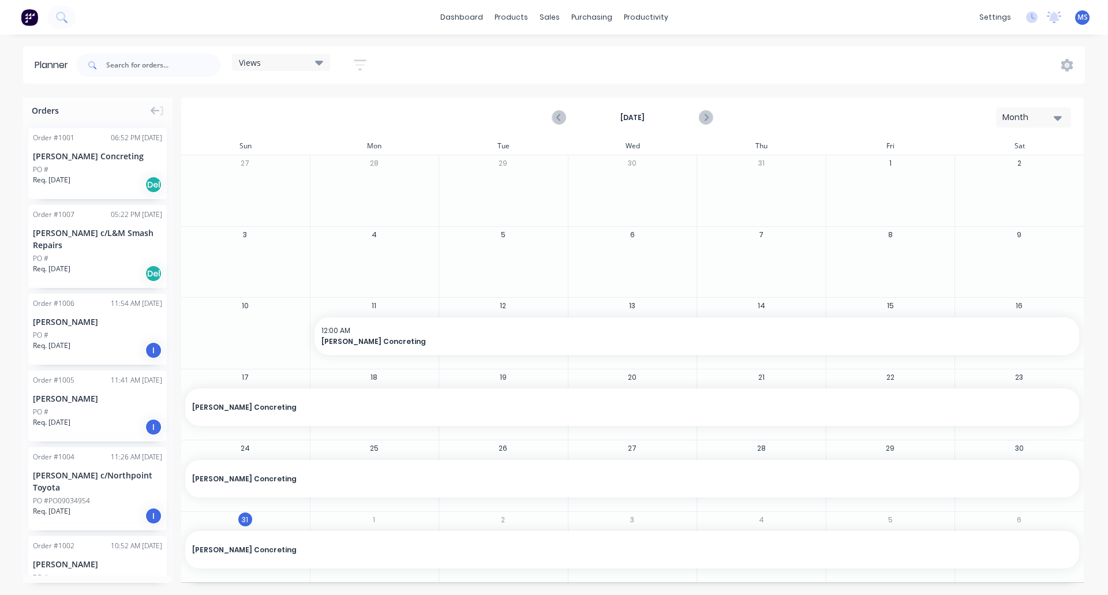
click at [318, 62] on icon at bounding box center [319, 63] width 8 height 5
click at [314, 120] on button "Save new view" at bounding box center [313, 123] width 144 height 17
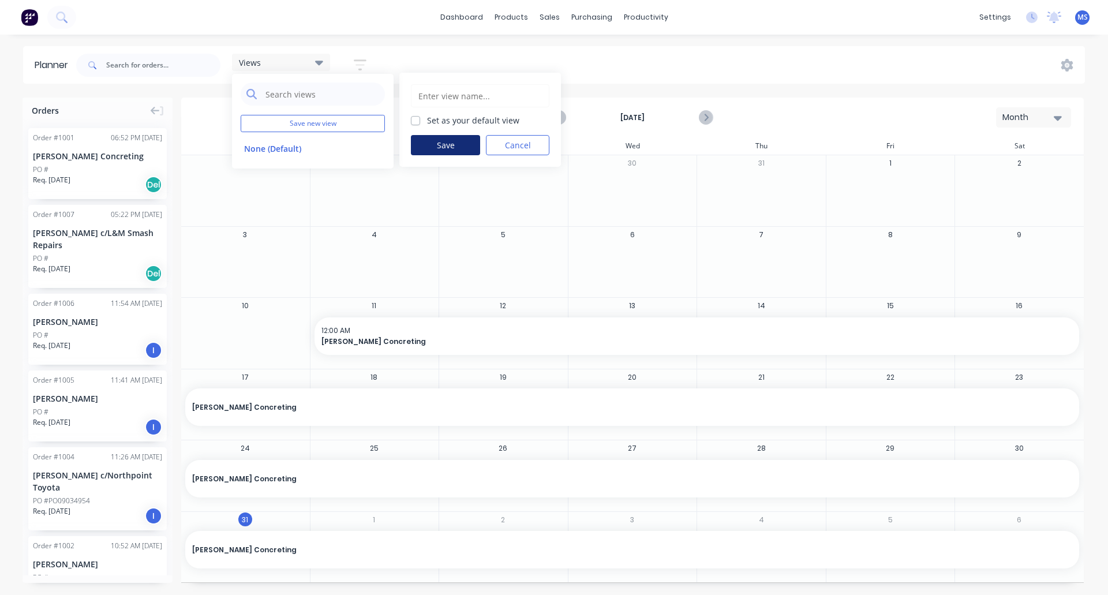
click at [434, 148] on button "Save" at bounding box center [445, 145] width 69 height 20
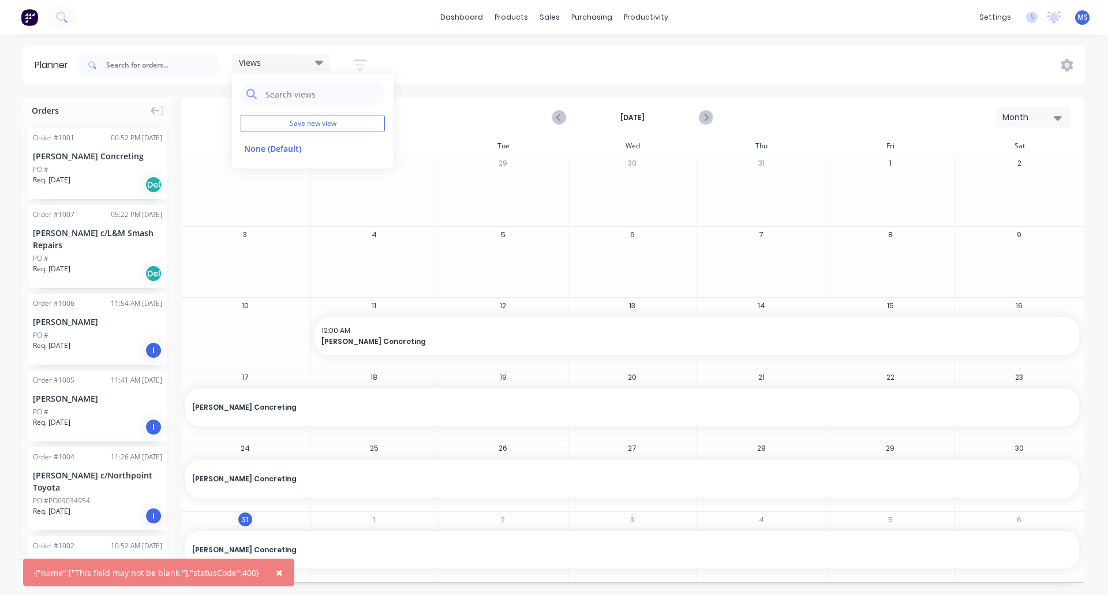
click at [475, 70] on div "Views Save new view None (Default) edit Show/Hide users Show/Hide orders Filter…" at bounding box center [579, 65] width 1011 height 35
click at [276, 569] on span "×" at bounding box center [279, 572] width 7 height 16
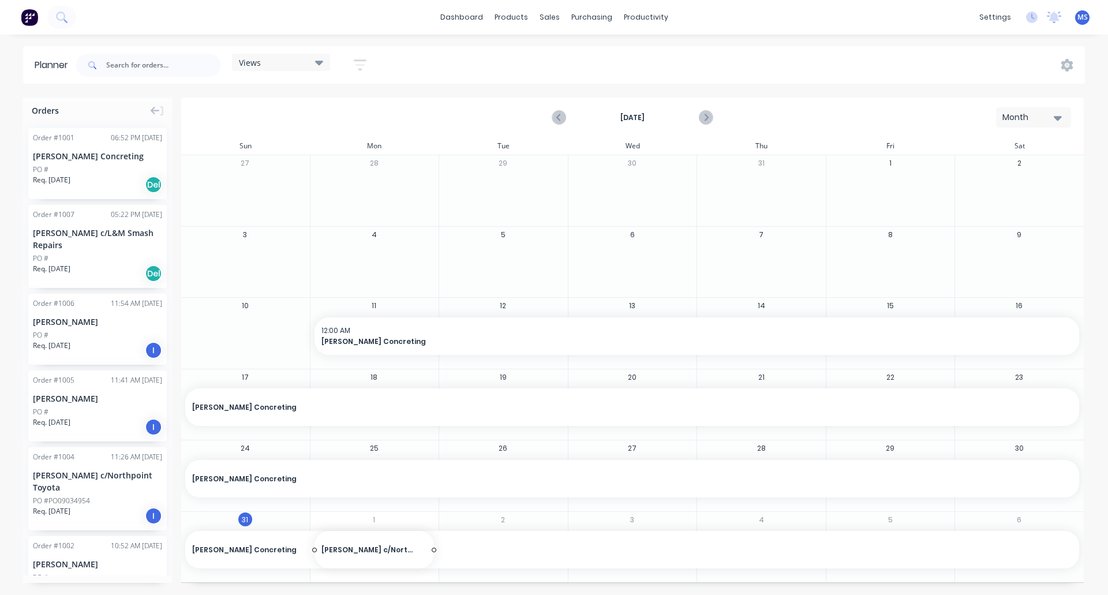
drag, startPoint x: 102, startPoint y: 487, endPoint x: 358, endPoint y: 524, distance: 259.5
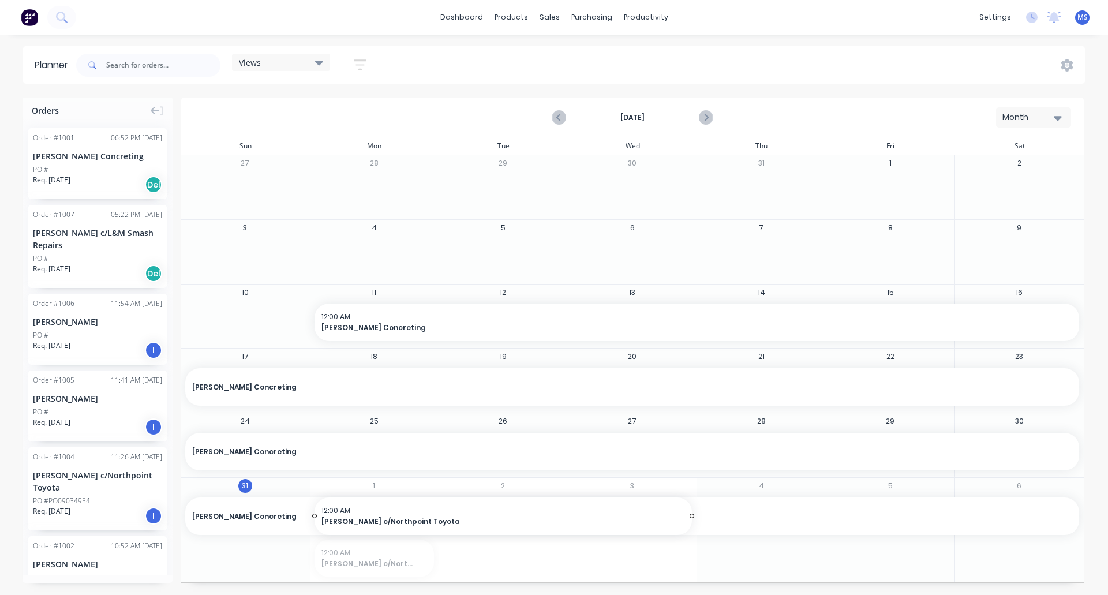
drag, startPoint x: 433, startPoint y: 557, endPoint x: 452, endPoint y: 556, distance: 19.1
click at [889, 594] on html "dashboard products sales purchasing productivity dashboard products Product Cat…" at bounding box center [554, 297] width 1108 height 595
drag, startPoint x: 689, startPoint y: 556, endPoint x: 995, endPoint y: 578, distance: 307.1
click at [704, 114] on icon "Next page" at bounding box center [705, 117] width 5 height 9
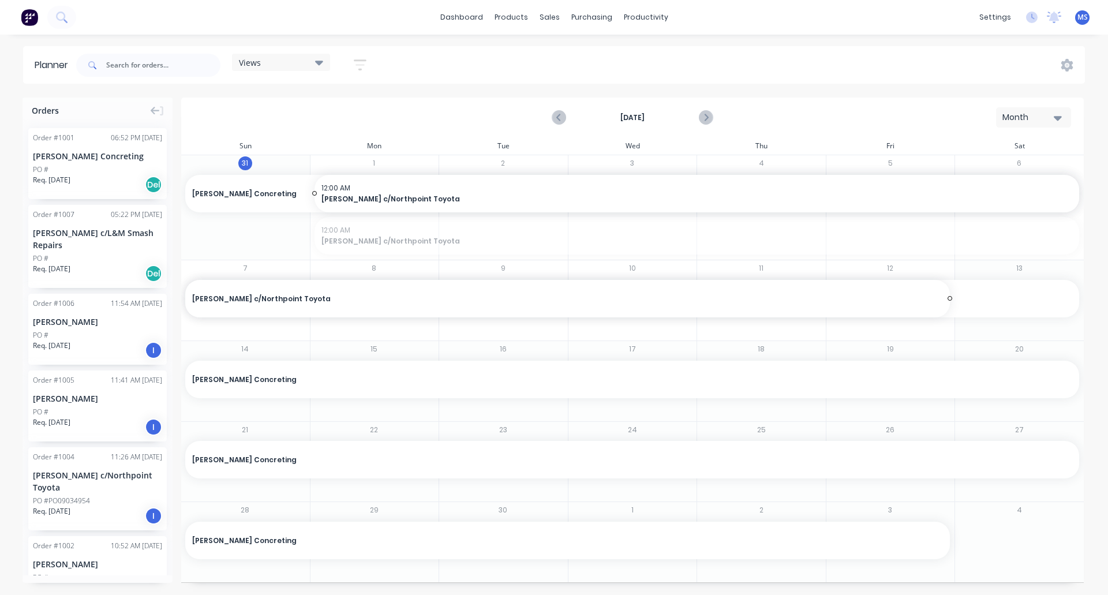
drag, startPoint x: 1078, startPoint y: 235, endPoint x: 949, endPoint y: 304, distance: 146.9
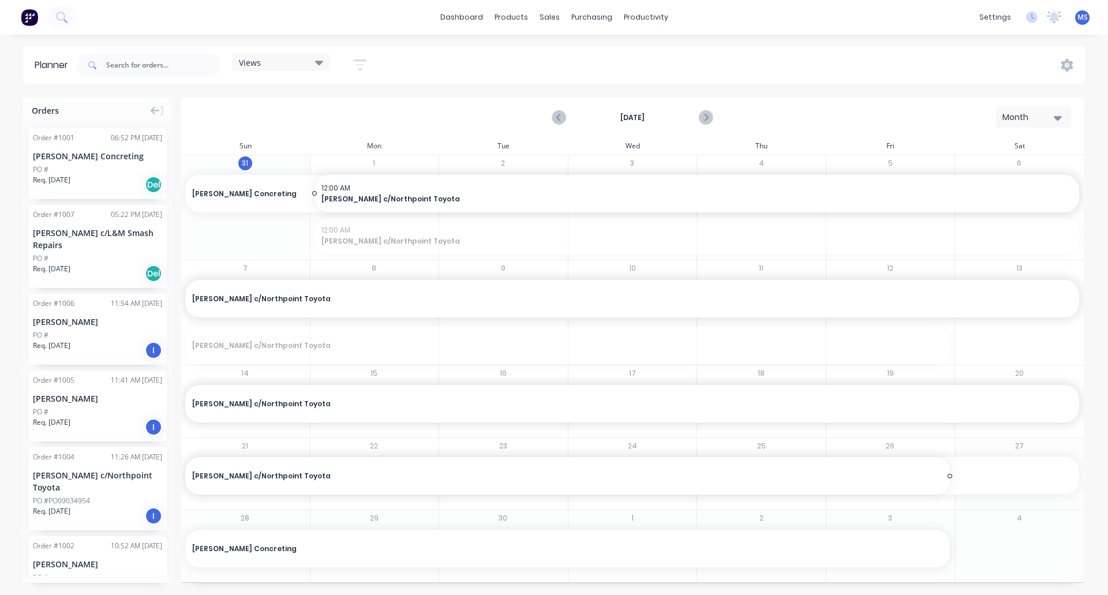
drag, startPoint x: 947, startPoint y: 344, endPoint x: 913, endPoint y: 466, distance: 126.0
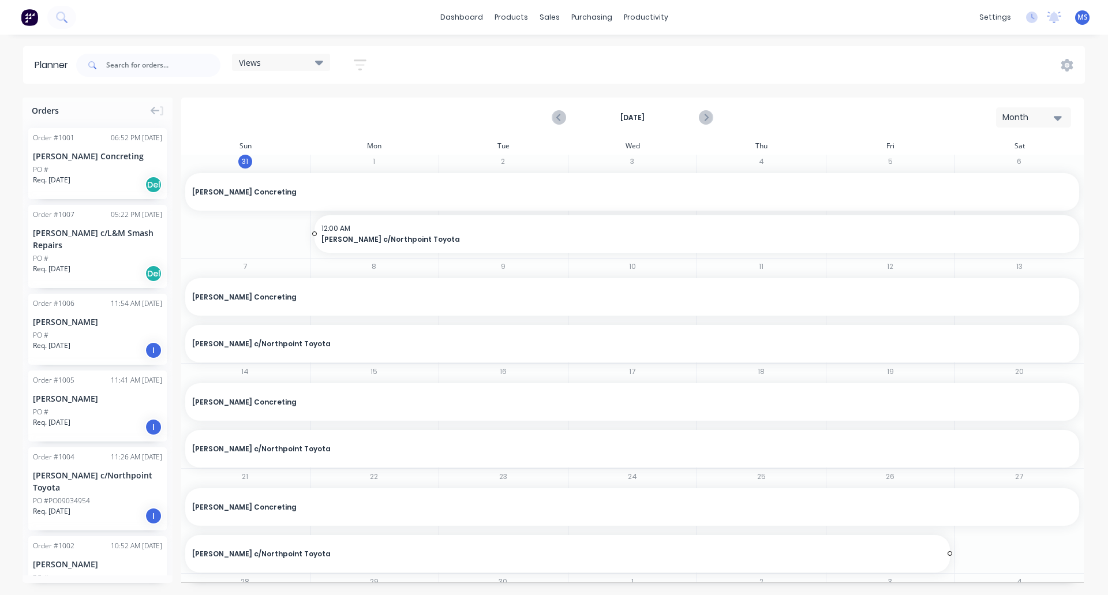
scroll to position [59, 0]
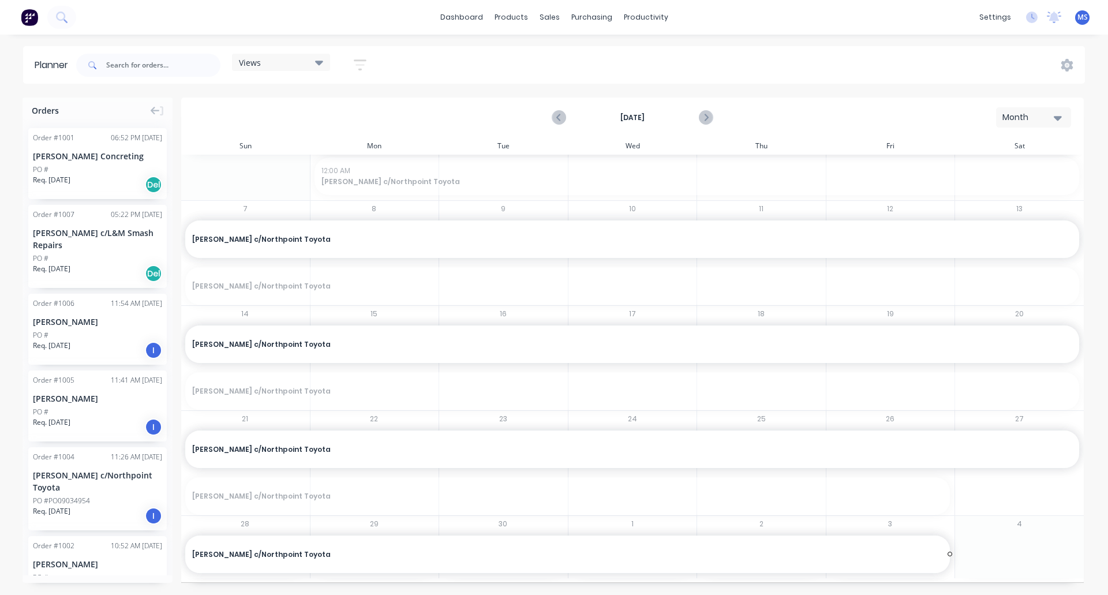
drag, startPoint x: 943, startPoint y: 494, endPoint x: 935, endPoint y: 538, distance: 44.7
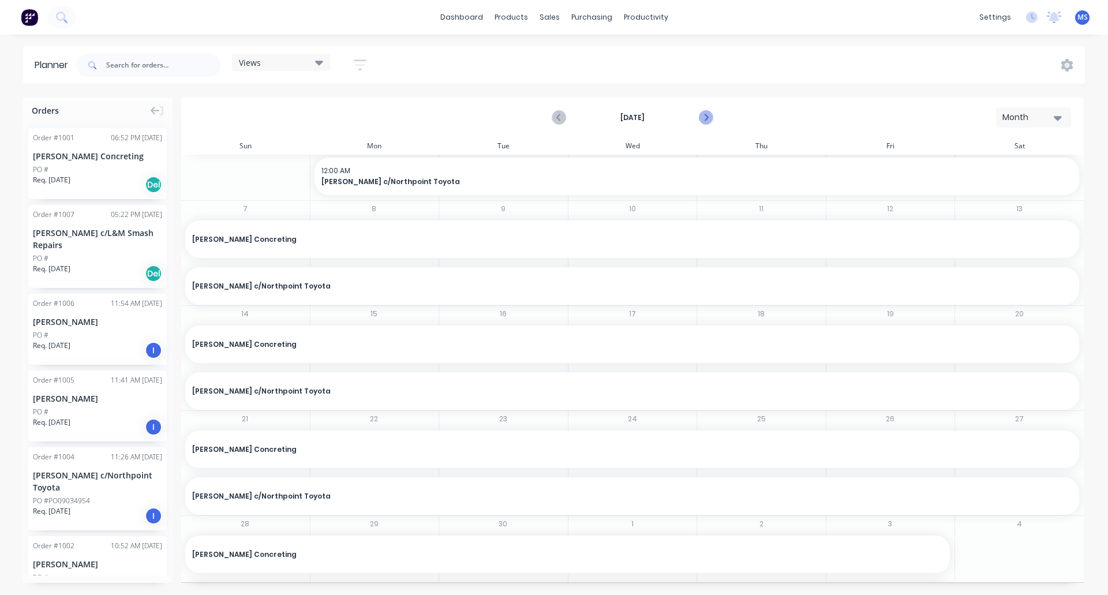
click at [706, 119] on icon "Next page" at bounding box center [705, 117] width 5 height 9
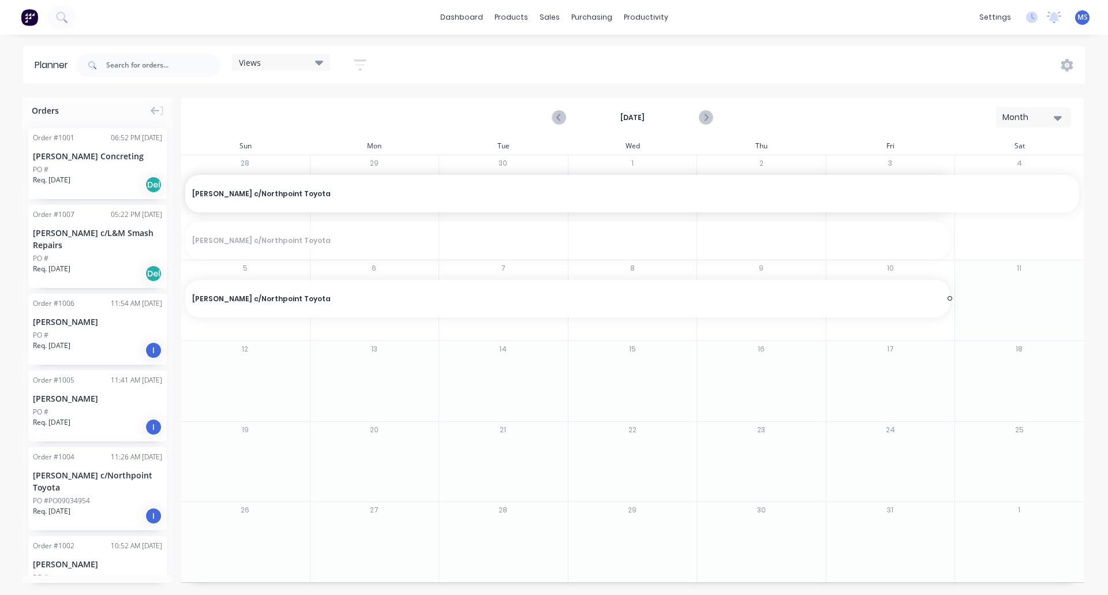
drag, startPoint x: 947, startPoint y: 241, endPoint x: 935, endPoint y: 295, distance: 55.1
drag, startPoint x: 950, startPoint y: 294, endPoint x: 895, endPoint y: 383, distance: 104.1
click at [557, 117] on icon "Previous page" at bounding box center [559, 117] width 5 height 9
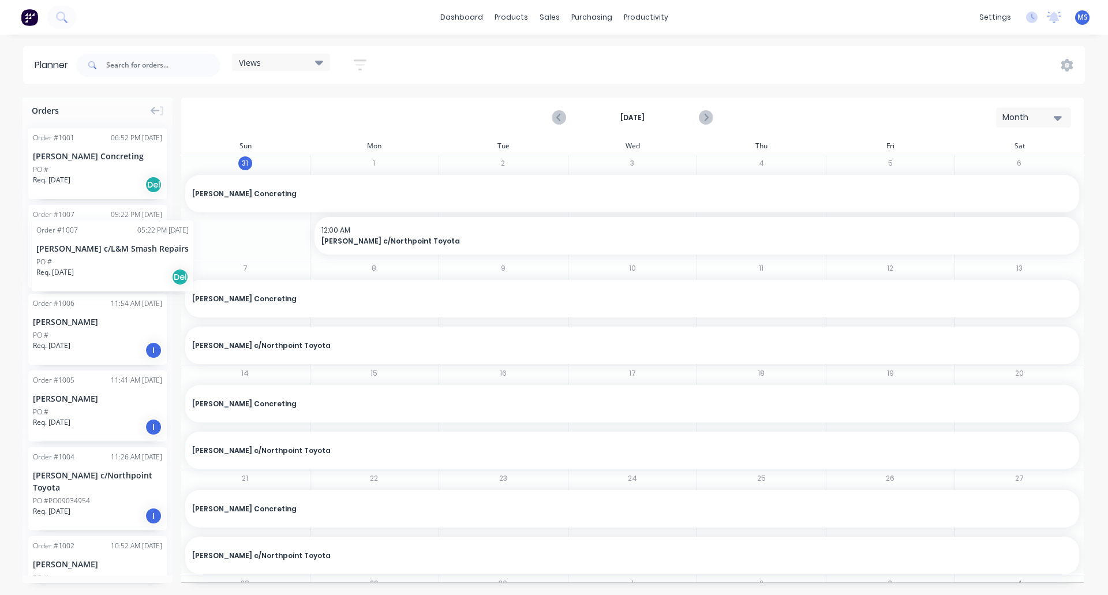
drag, startPoint x: 112, startPoint y: 245, endPoint x: 33, endPoint y: 211, distance: 86.3
drag, startPoint x: 66, startPoint y: 552, endPoint x: 364, endPoint y: 228, distance: 440.2
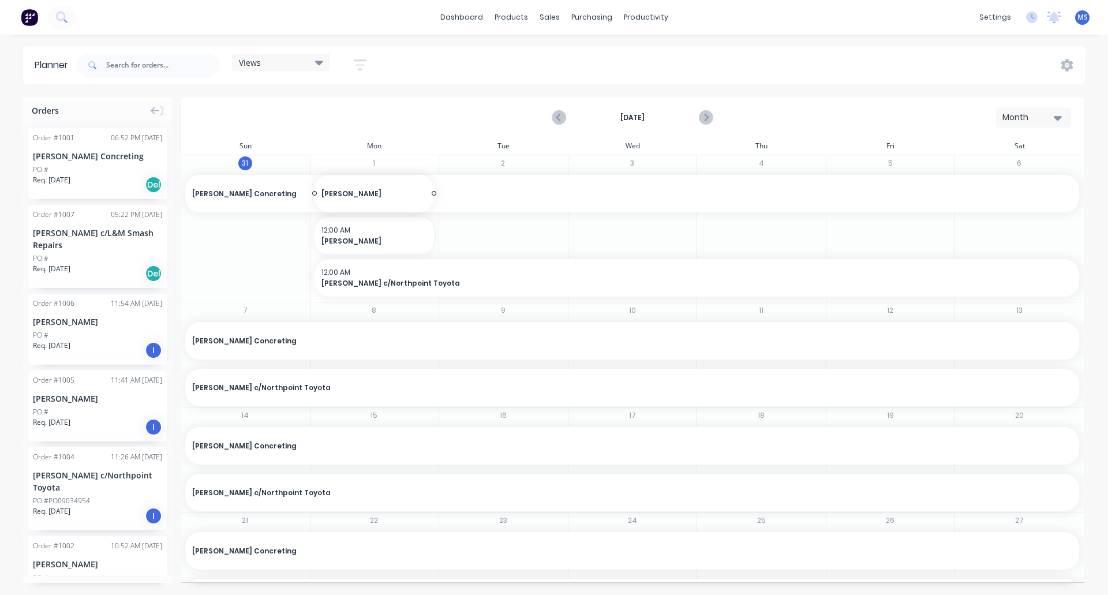
drag, startPoint x: 77, startPoint y: 405, endPoint x: 383, endPoint y: 205, distance: 365.5
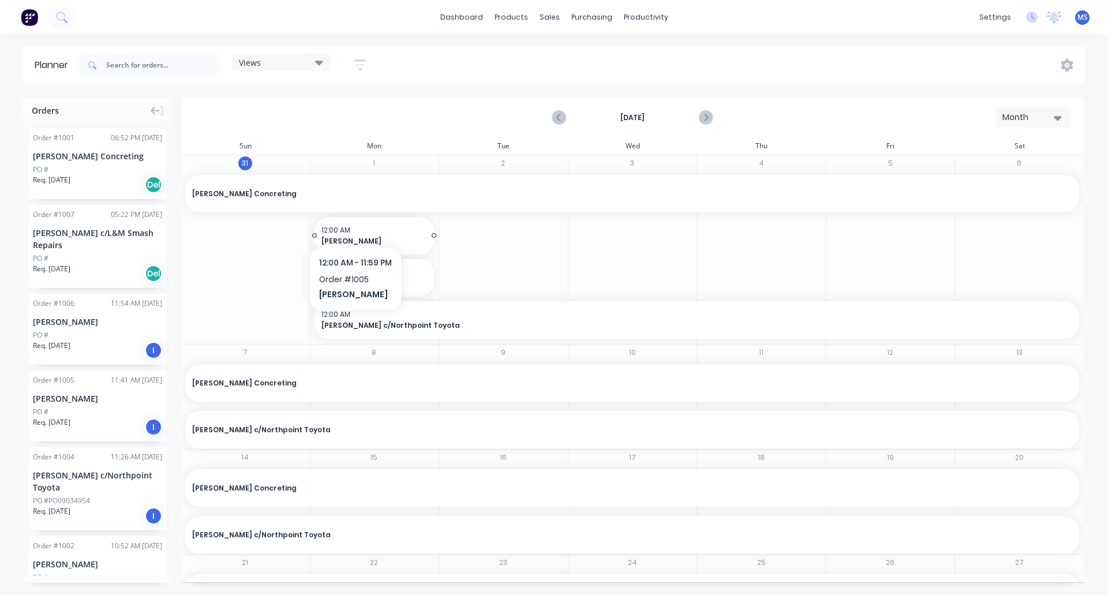
drag, startPoint x: 90, startPoint y: 292, endPoint x: 359, endPoint y: 221, distance: 278.6
click at [359, 221] on div "Orders Order # 1001 06:52 PM 31/08/25 Deon Shaw Concreting PO # Req. 03/10/25 D…" at bounding box center [554, 346] width 1108 height 497
drag, startPoint x: 87, startPoint y: 331, endPoint x: 429, endPoint y: 212, distance: 361.6
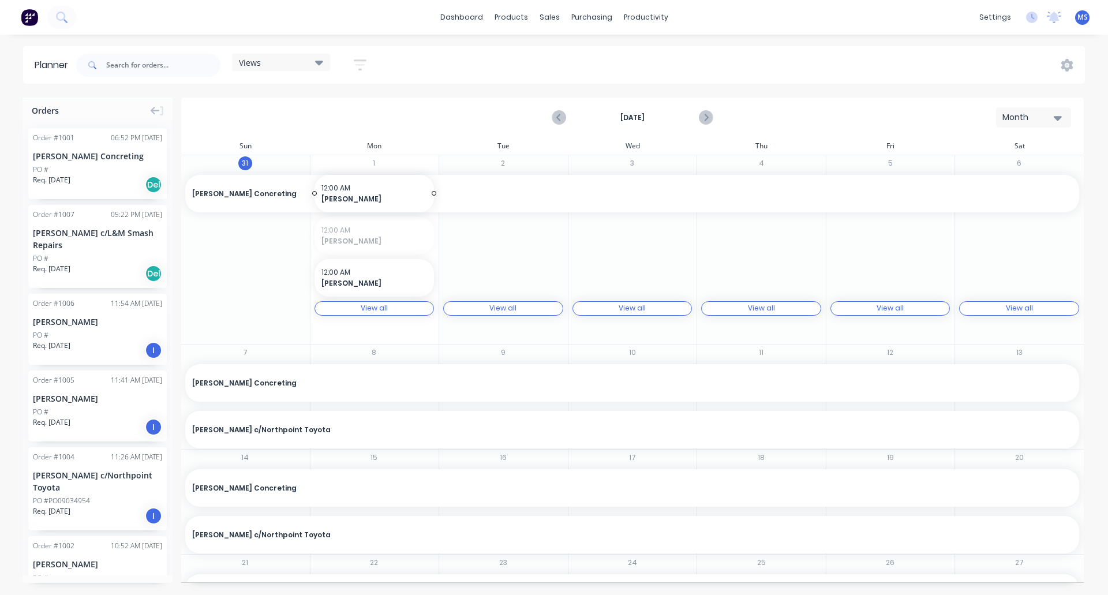
drag, startPoint x: 351, startPoint y: 276, endPoint x: 357, endPoint y: 252, distance: 24.9
click at [421, 308] on div "View all View all" at bounding box center [374, 308] width 120 height 14
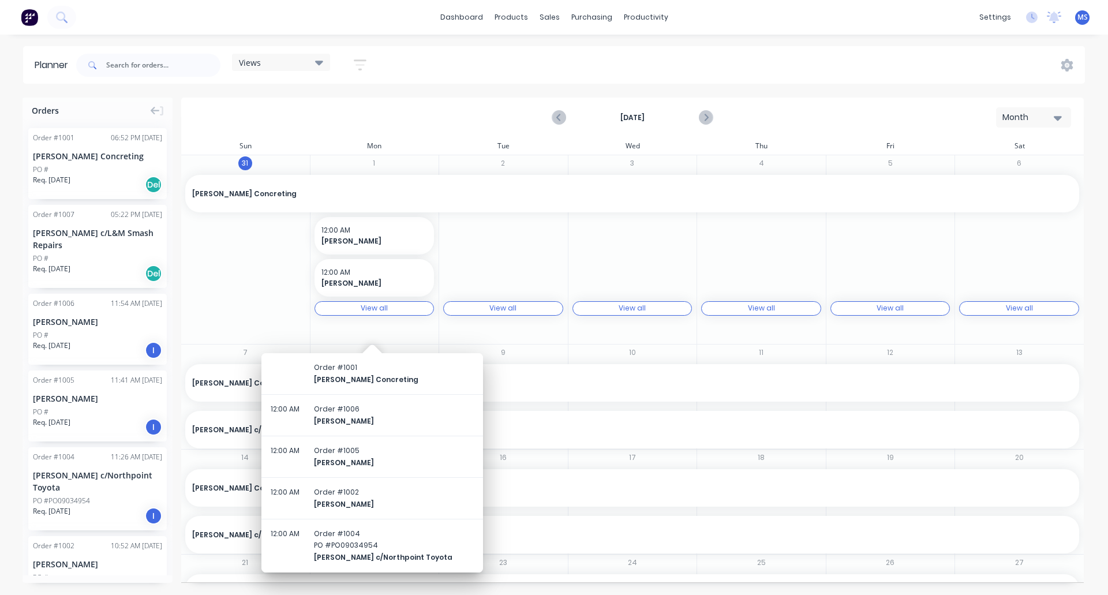
click at [512, 227] on div "View all View all" at bounding box center [502, 247] width 129 height 145
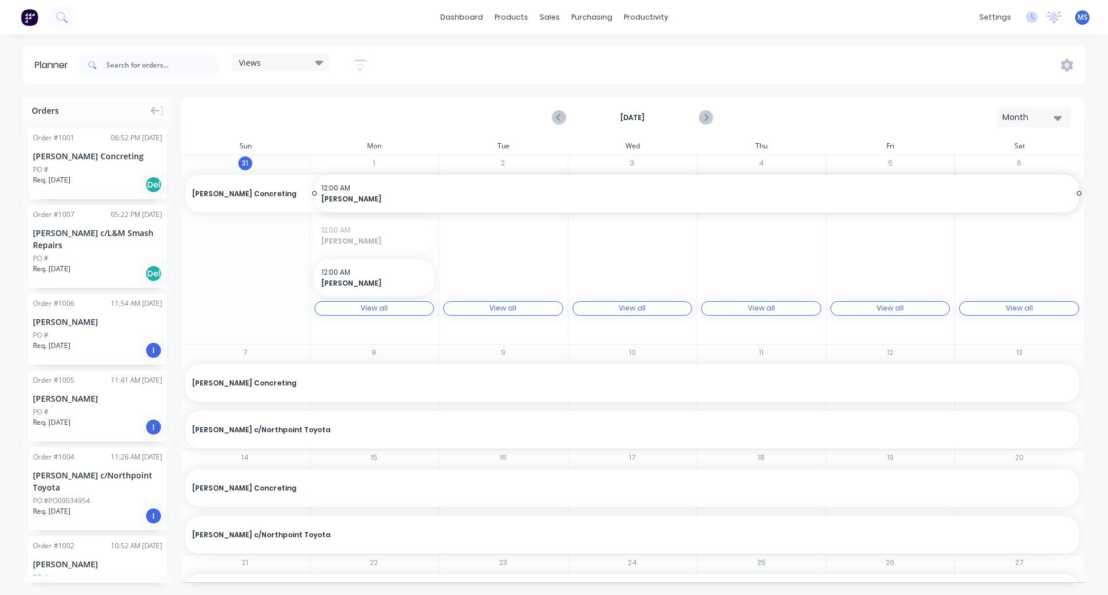
drag, startPoint x: 431, startPoint y: 237, endPoint x: 1024, endPoint y: 303, distance: 596.2
drag, startPoint x: 1069, startPoint y: 237, endPoint x: 1059, endPoint y: 572, distance: 335.4
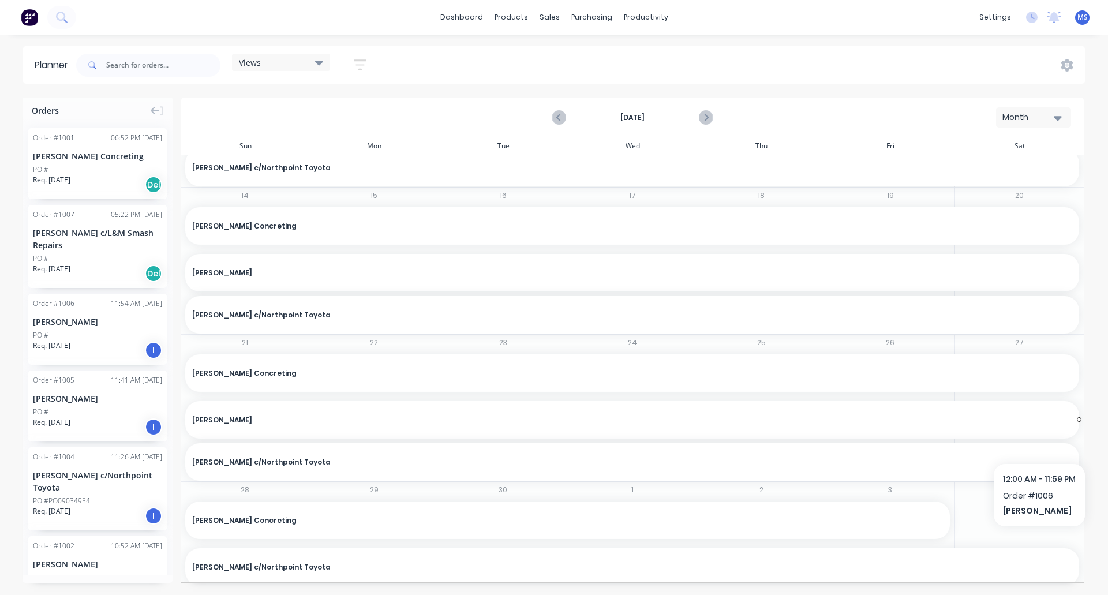
scroll to position [312, 0]
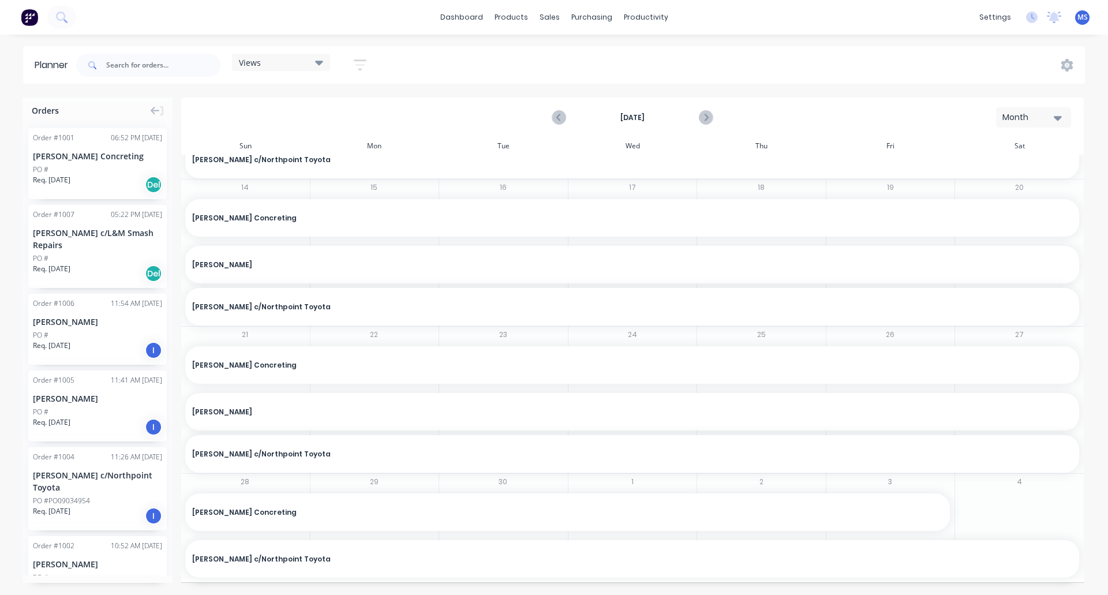
drag, startPoint x: 1070, startPoint y: 410, endPoint x: 994, endPoint y: 522, distance: 135.1
click at [889, 270] on div "31 Deon Shaw Concreting , Start: Monday, August 11, 2025, End: Friday, October …" at bounding box center [632, 56] width 903 height 428
drag, startPoint x: 1069, startPoint y: 410, endPoint x: 1056, endPoint y: 518, distance: 108.7
click at [889, 270] on div "31 Deon Shaw Concreting , Start: Monday, August 11, 2025, End: Friday, October …" at bounding box center [632, 56] width 903 height 428
click at [699, 117] on icon "Next page" at bounding box center [705, 118] width 14 height 14
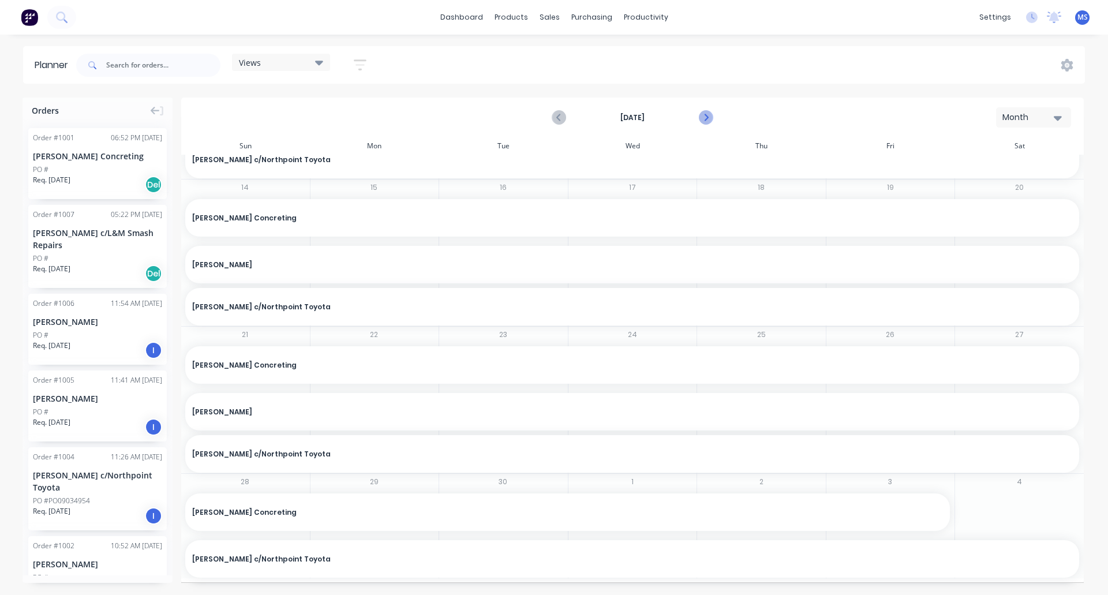
scroll to position [0, 0]
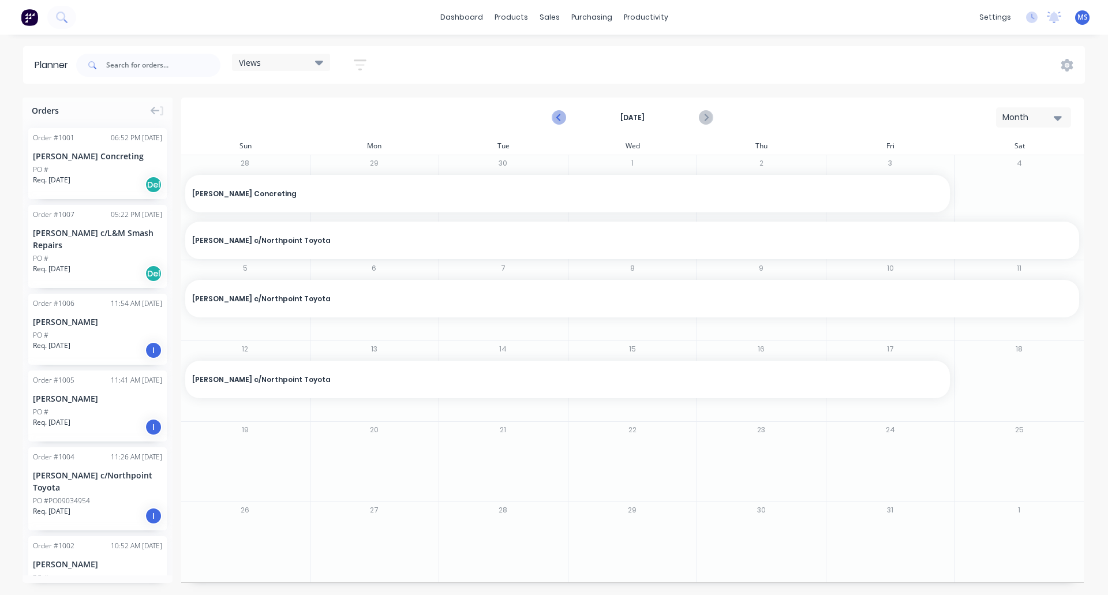
click at [562, 114] on icon "Previous page" at bounding box center [559, 118] width 14 height 14
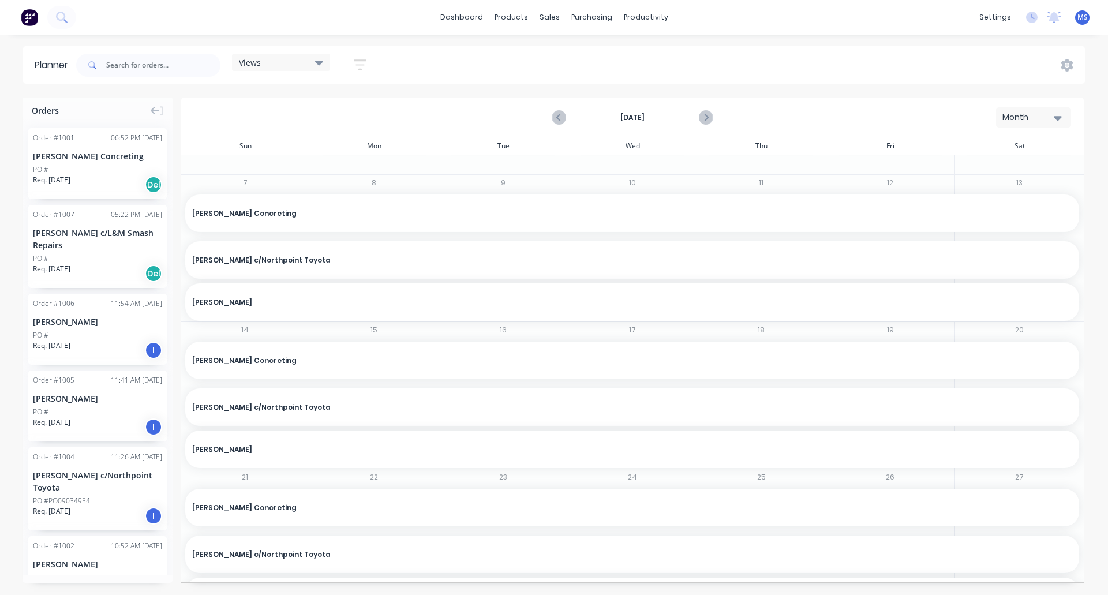
scroll to position [312, 0]
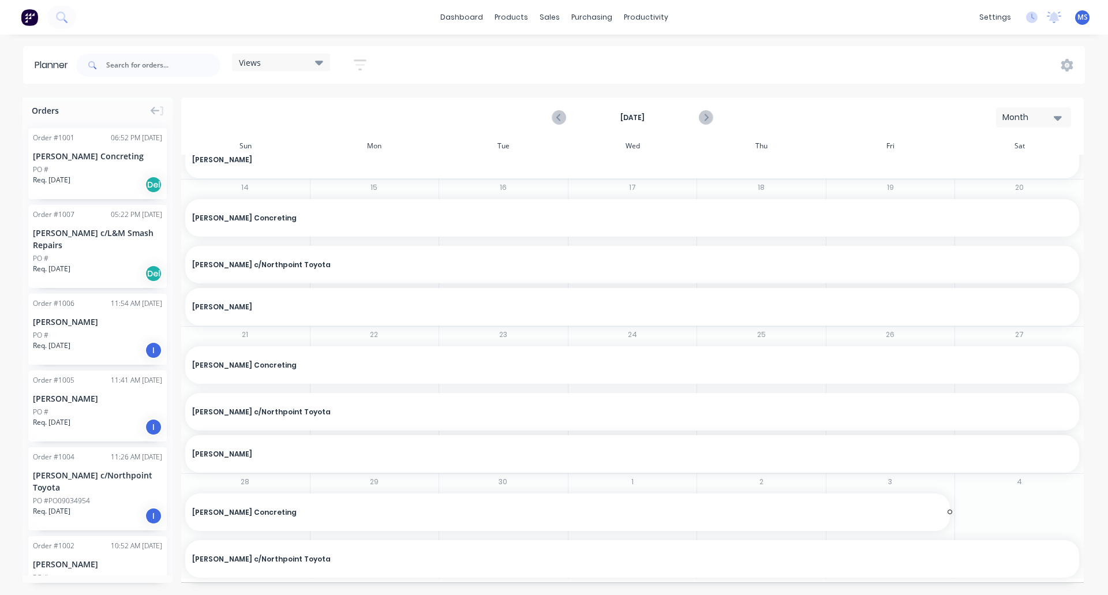
drag, startPoint x: 1069, startPoint y: 453, endPoint x: 932, endPoint y: 515, distance: 150.0
click at [889, 270] on div "31 Deon Shaw Concreting , Start: Monday, August 11, 2025, End: Friday, October …" at bounding box center [632, 56] width 903 height 428
click at [889, 455] on div "[PERSON_NAME]" at bounding box center [632, 453] width 880 height 11
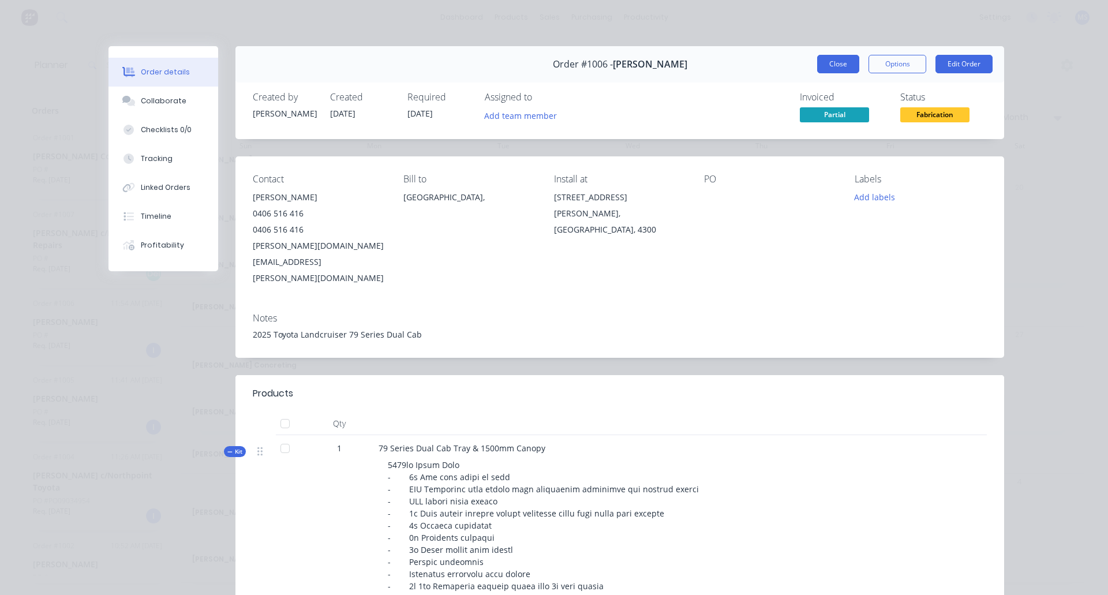
click at [839, 63] on button "Close" at bounding box center [838, 64] width 42 height 18
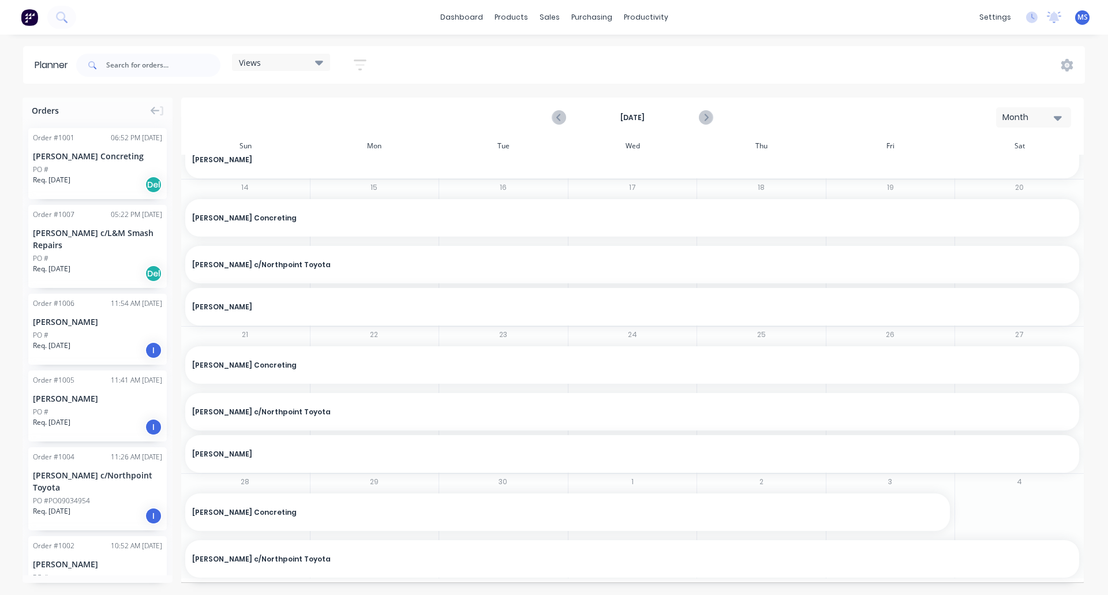
click at [889, 115] on icon "button" at bounding box center [1058, 117] width 8 height 13
click at [889, 114] on icon "button" at bounding box center [1058, 117] width 8 height 13
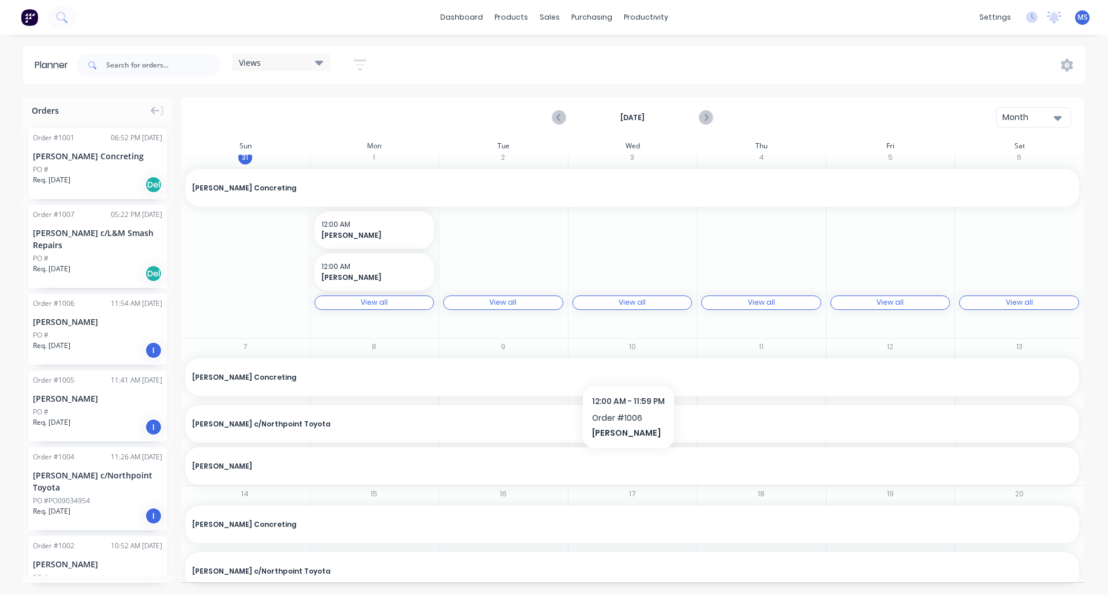
scroll to position [0, 0]
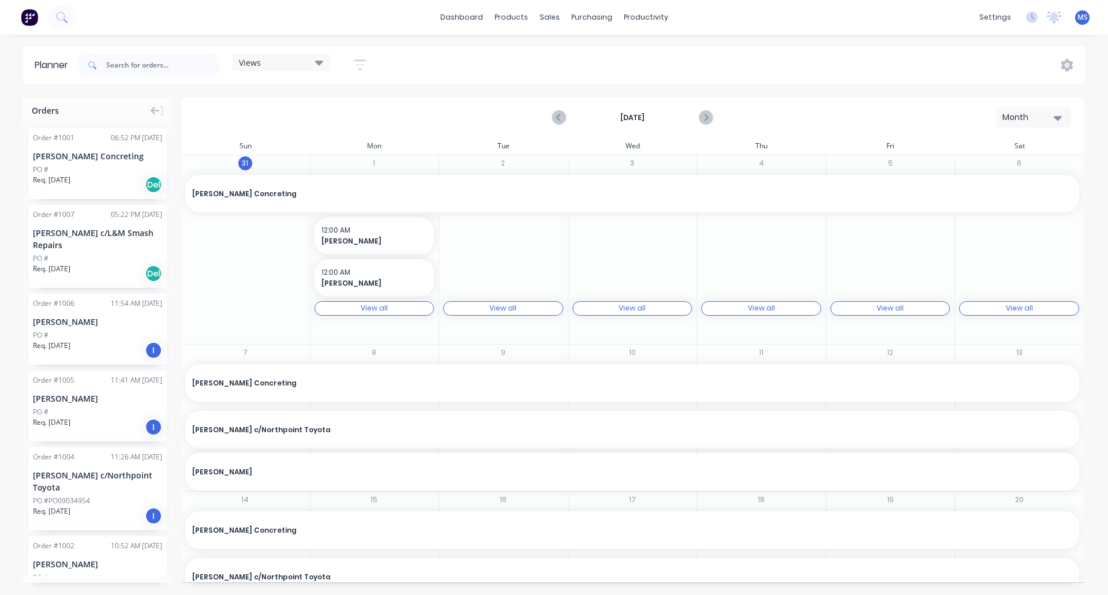
click at [361, 66] on icon "button" at bounding box center [360, 65] width 13 height 14
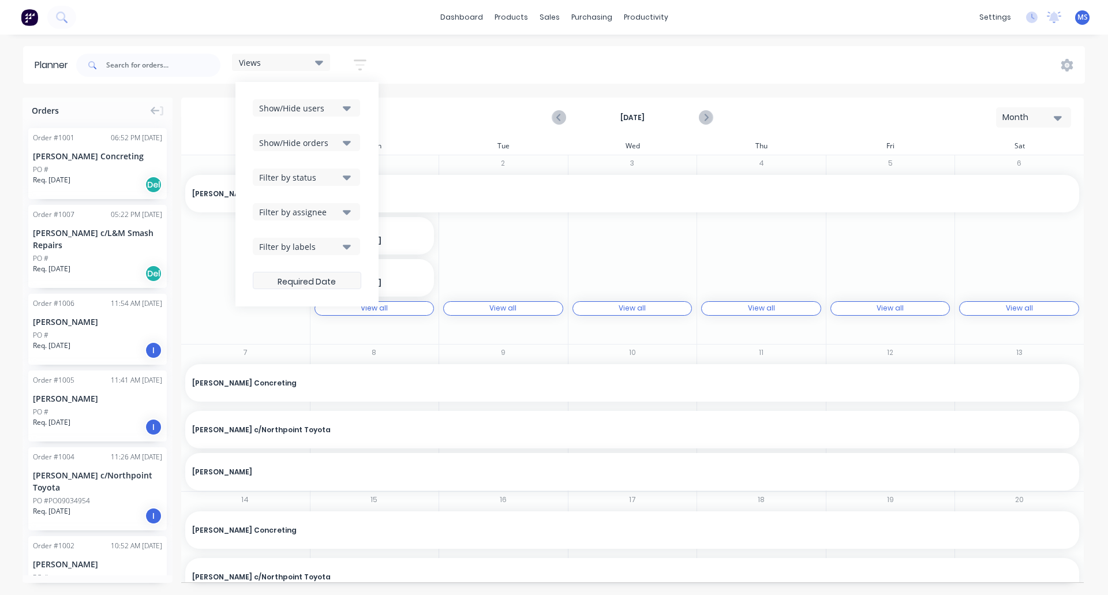
click at [308, 283] on label at bounding box center [307, 280] width 108 height 17
click at [308, 283] on input at bounding box center [306, 282] width 107 height 23
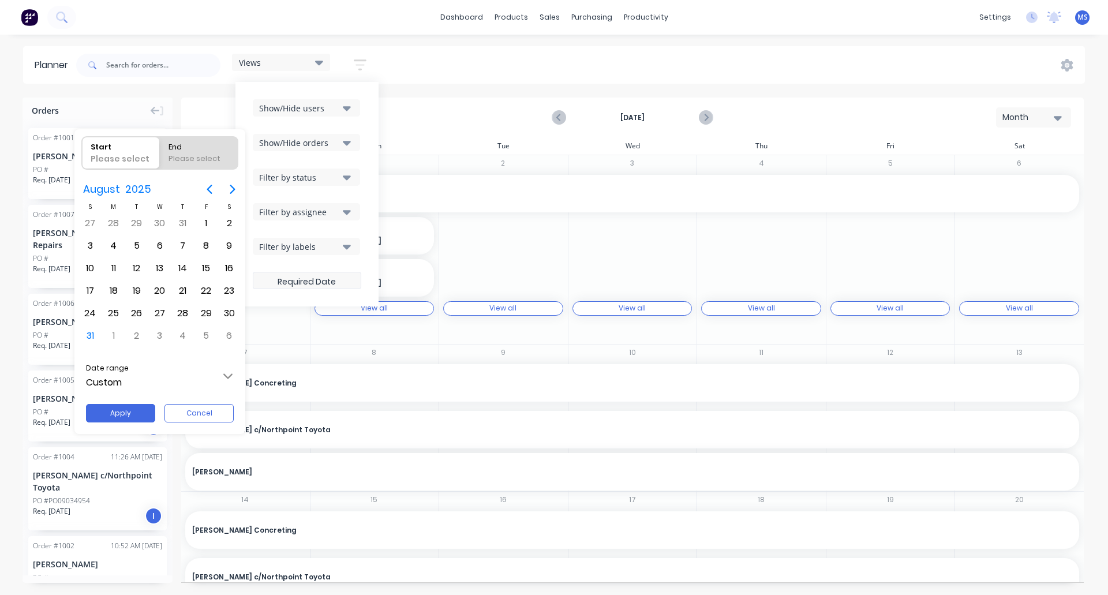
click at [308, 283] on div at bounding box center [554, 297] width 1292 height 779
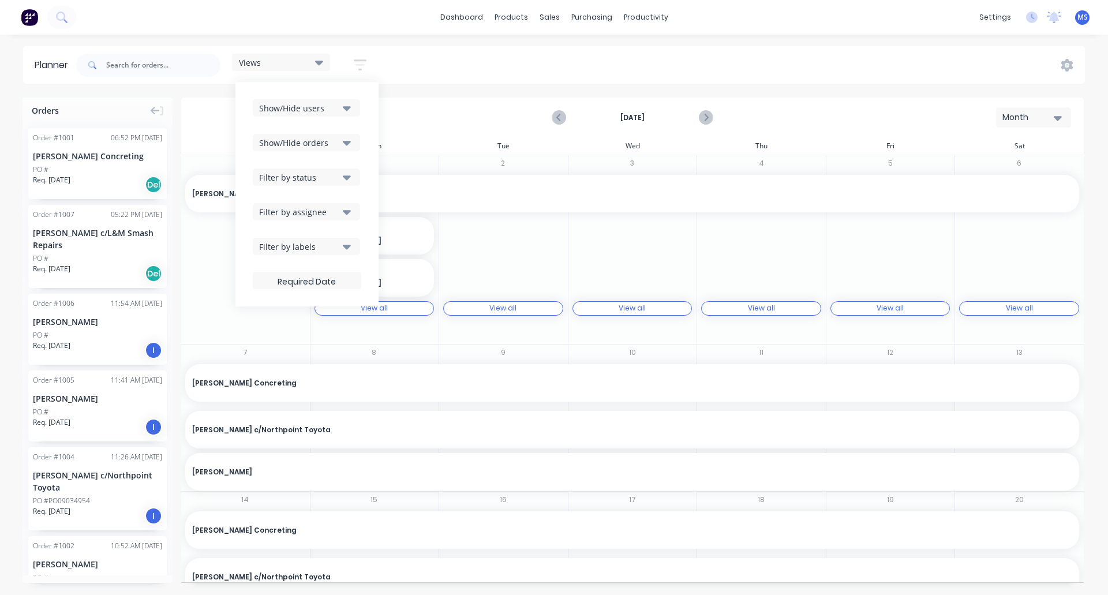
click at [433, 130] on div "September 2025 Month" at bounding box center [632, 118] width 900 height 38
click at [318, 279] on label at bounding box center [307, 280] width 108 height 17
click at [318, 279] on input at bounding box center [306, 282] width 107 height 23
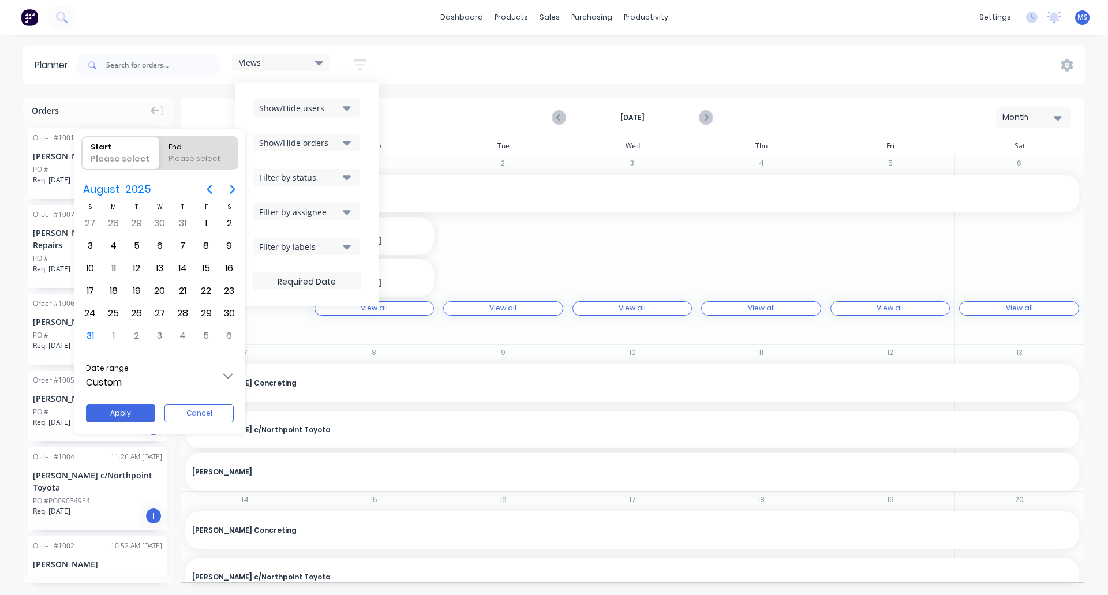
click at [318, 279] on div at bounding box center [554, 297] width 1292 height 779
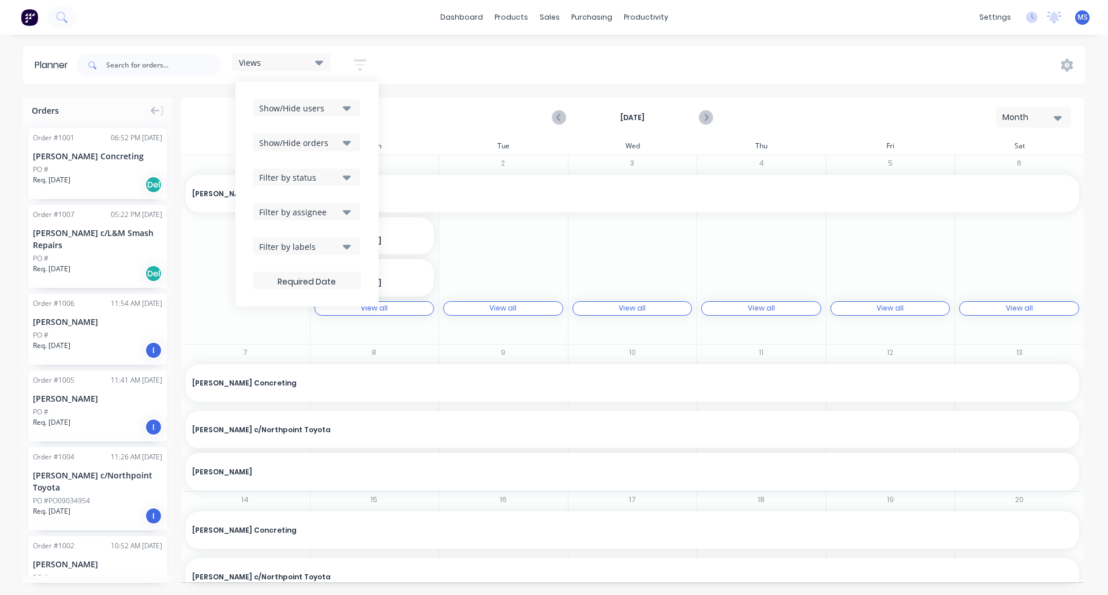
click at [430, 105] on div "September 2025 Month" at bounding box center [632, 118] width 900 height 38
click at [359, 62] on icon "button" at bounding box center [360, 65] width 13 height 14
click at [321, 62] on icon at bounding box center [319, 63] width 8 height 5
click at [264, 152] on button "None (Default)" at bounding box center [302, 147] width 123 height 13
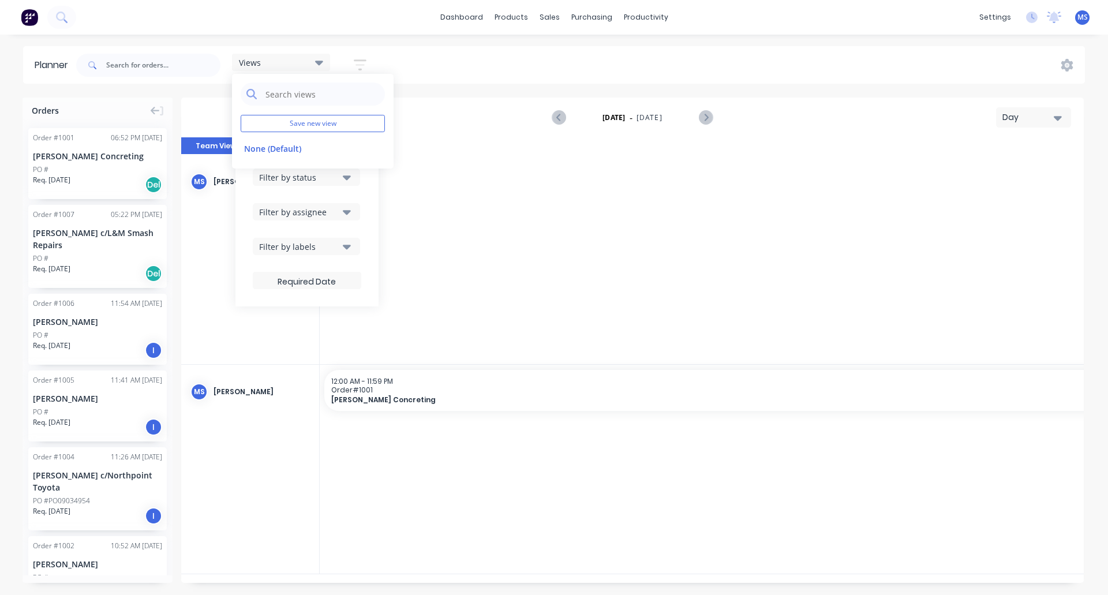
scroll to position [0, 3508]
click at [419, 78] on div "Views Save new view None (Default) edit Show/Hide users Show/Hide orders Filter…" at bounding box center [579, 65] width 1011 height 35
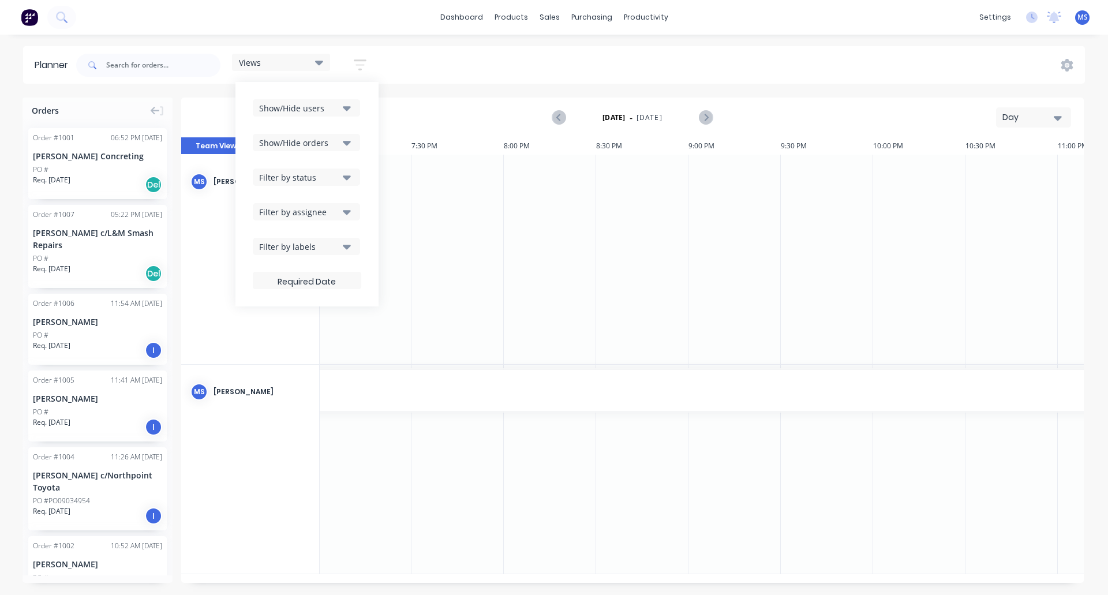
click at [394, 284] on div at bounding box center [365, 259] width 92 height 209
click at [325, 108] on div "Show/Hide users" at bounding box center [299, 108] width 80 height 12
click at [271, 218] on div "button" at bounding box center [271, 217] width 23 height 23
click at [272, 191] on div "button" at bounding box center [271, 194] width 23 height 23
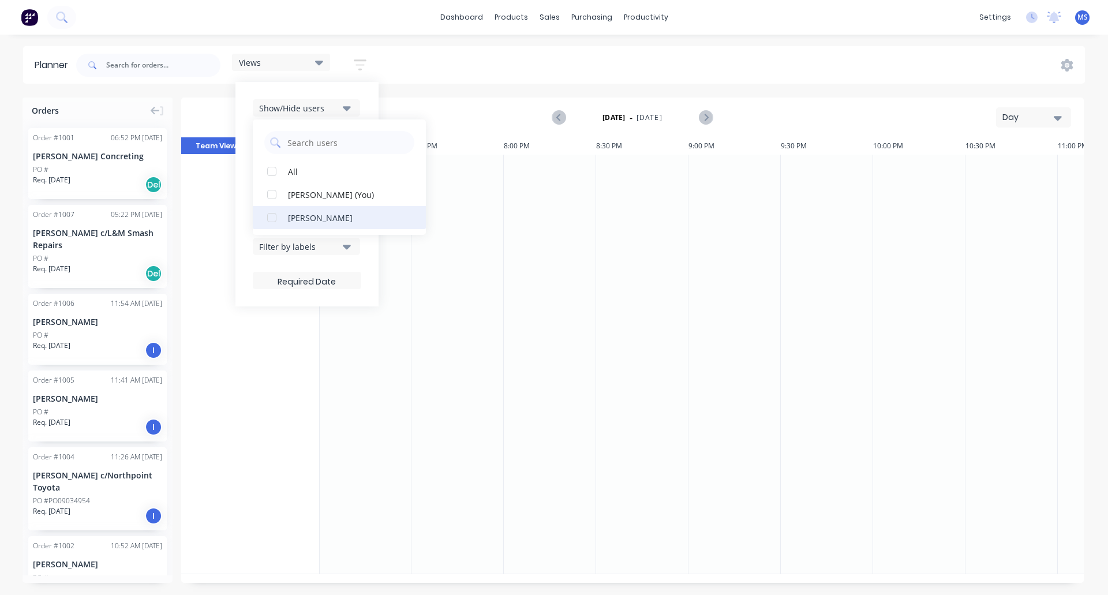
click at [275, 212] on div "button" at bounding box center [271, 217] width 23 height 23
click at [434, 108] on div "Sunday - 31/08/25 Day" at bounding box center [632, 118] width 900 height 38
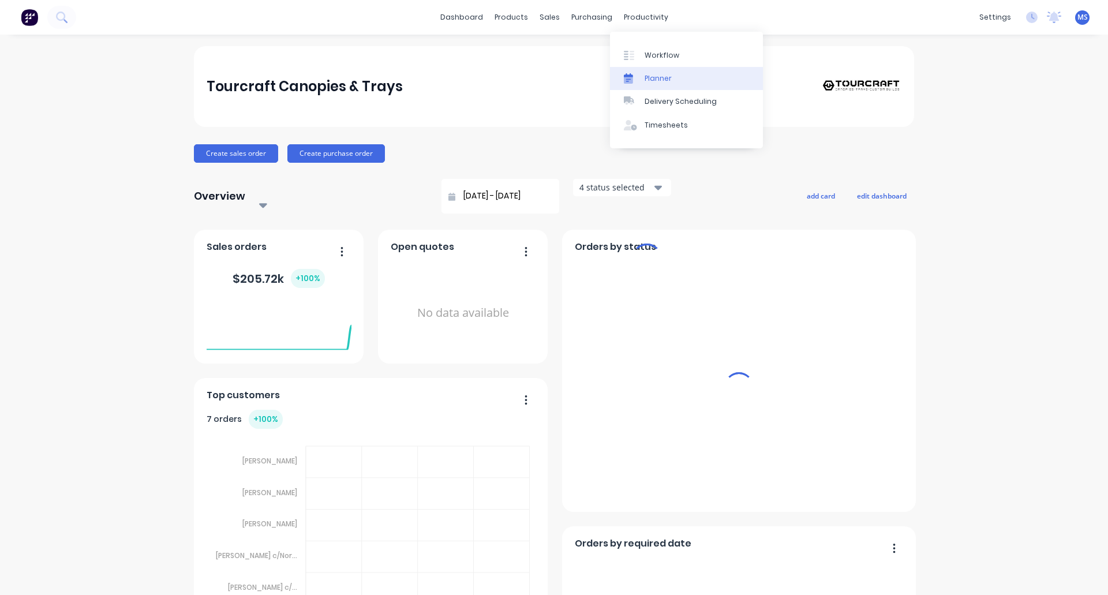
click at [650, 80] on div "Planner" at bounding box center [657, 78] width 27 height 10
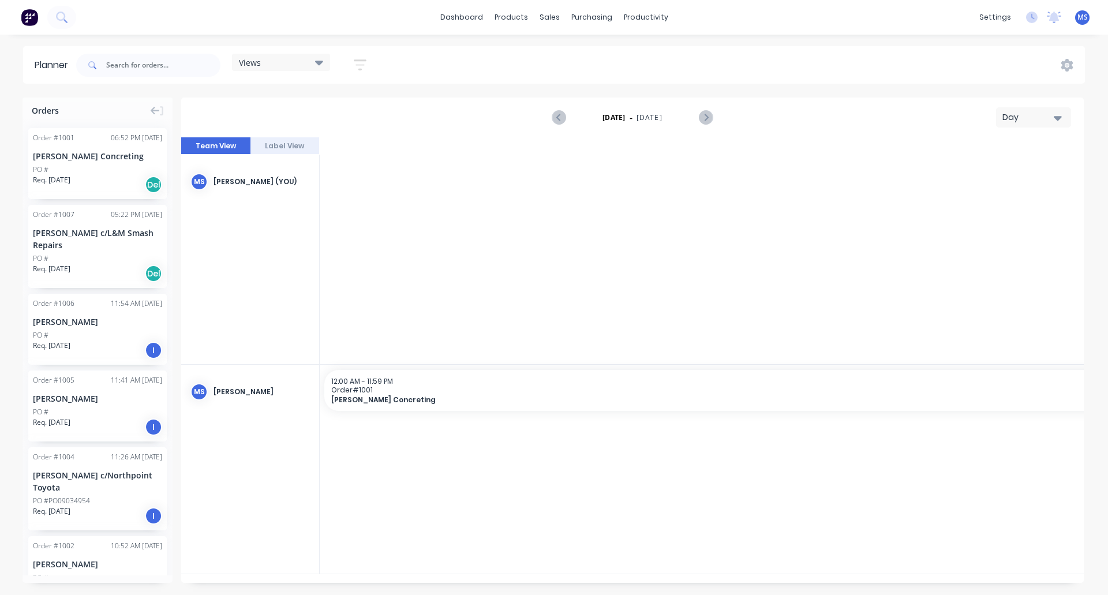
scroll to position [0, 3508]
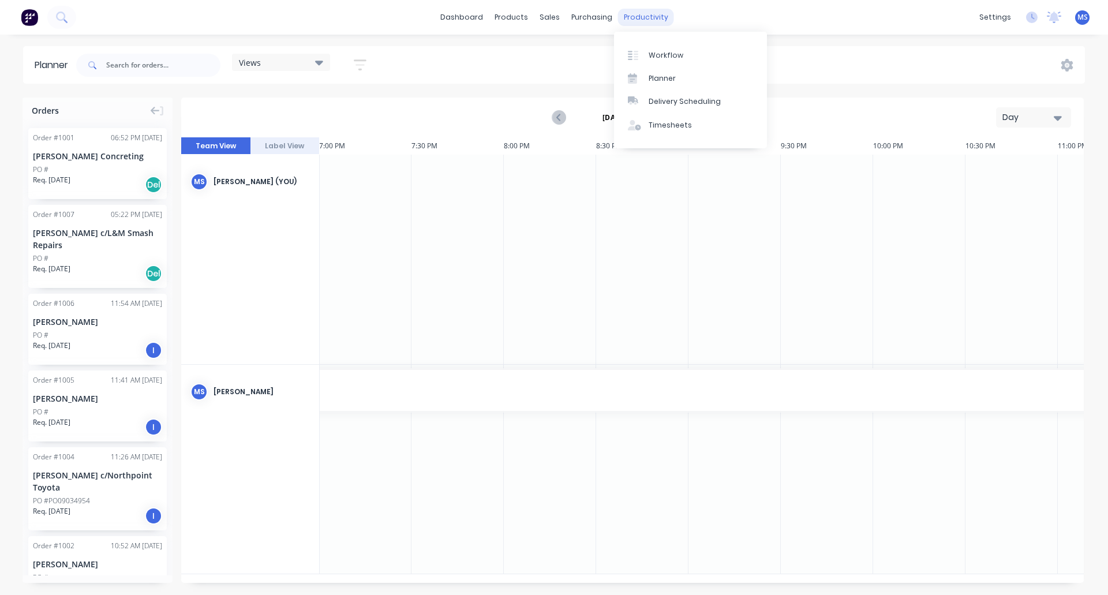
click at [636, 17] on div "productivity" at bounding box center [646, 17] width 56 height 17
click at [676, 100] on div "Delivery Scheduling" at bounding box center [685, 101] width 72 height 10
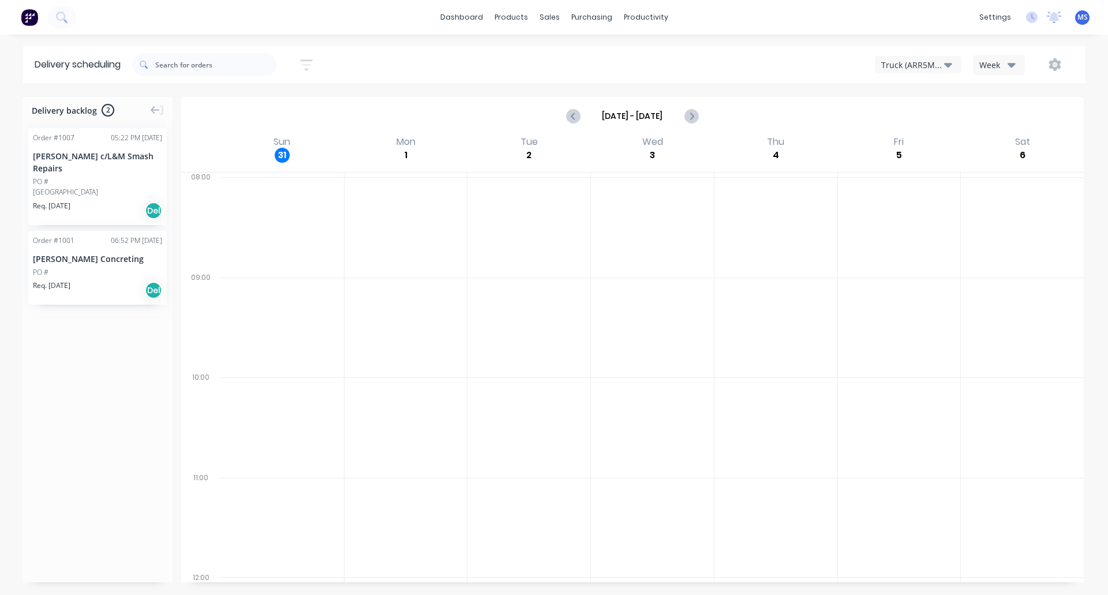
click at [889, 61] on icon "button" at bounding box center [948, 64] width 8 height 13
click at [662, 75] on div "Planner" at bounding box center [662, 78] width 27 height 10
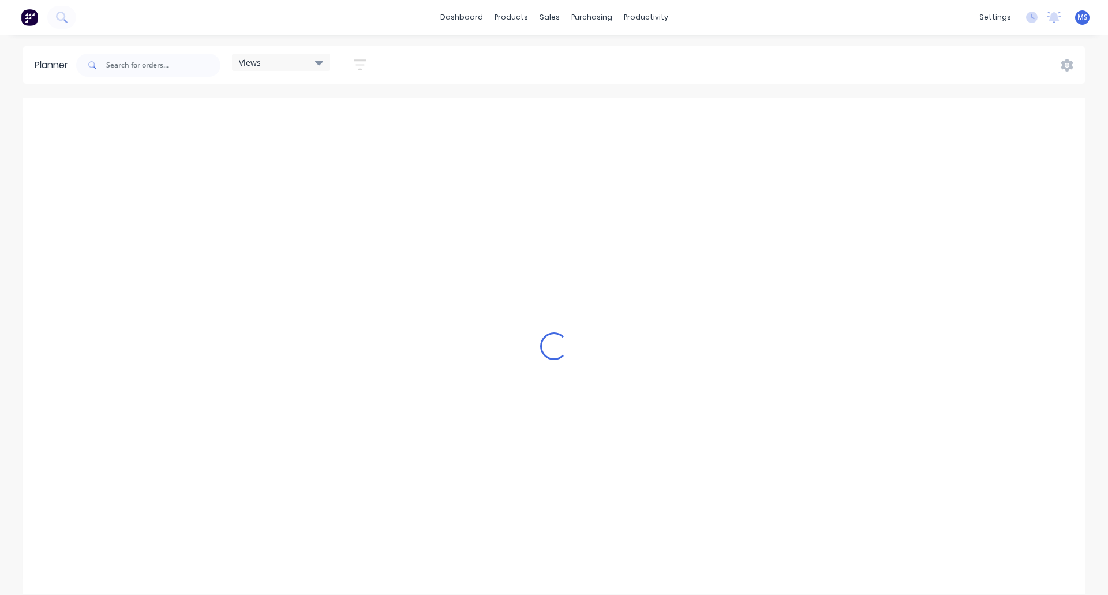
scroll to position [0, 3508]
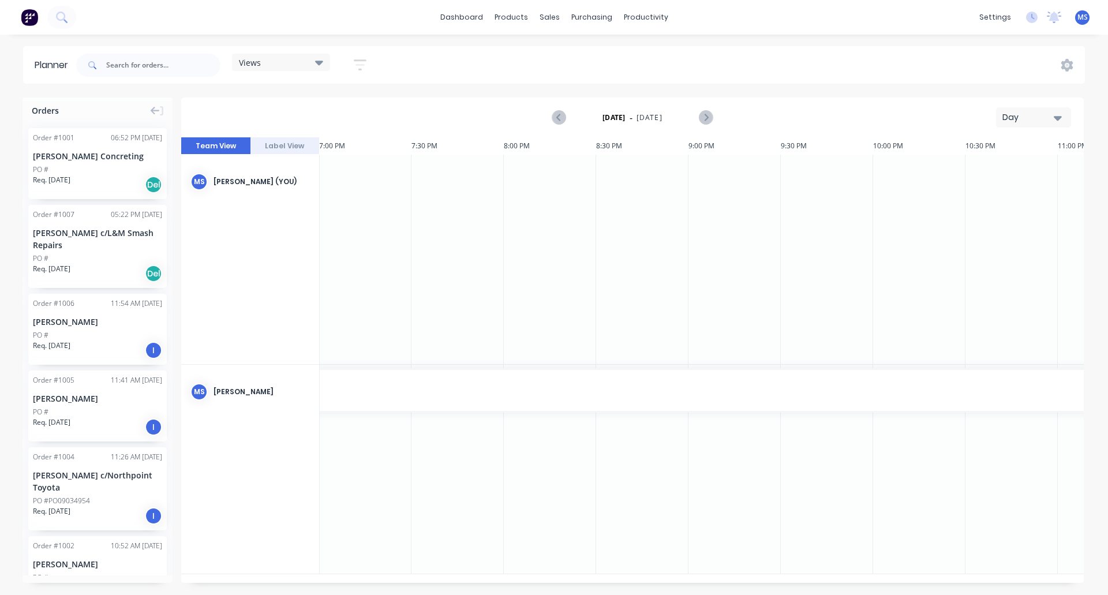
click at [366, 59] on icon "button" at bounding box center [360, 65] width 13 height 14
click at [349, 106] on icon "button" at bounding box center [347, 108] width 8 height 13
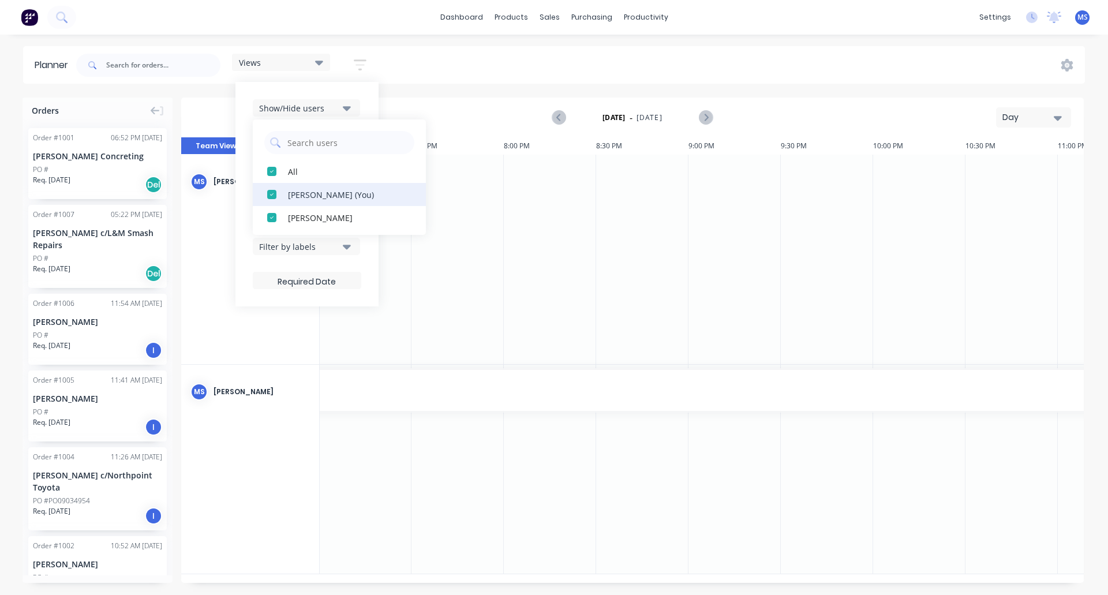
click at [273, 199] on div "button" at bounding box center [271, 194] width 23 height 23
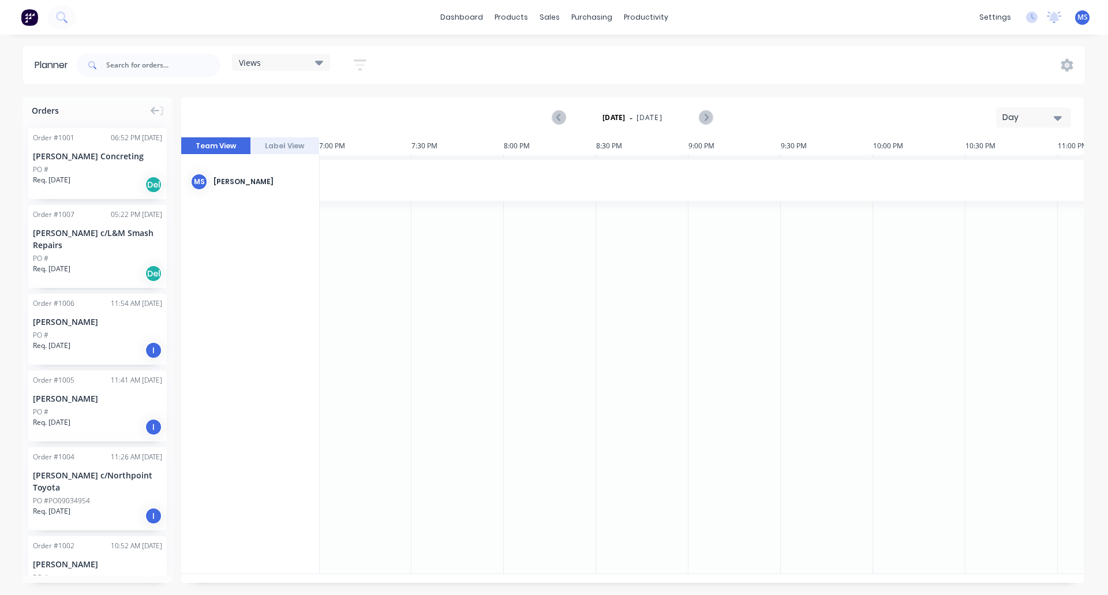
click at [403, 79] on div "Views Save new view None (Default) edit Show/Hide users All Mathew Saban Moniqu…" at bounding box center [579, 65] width 1011 height 35
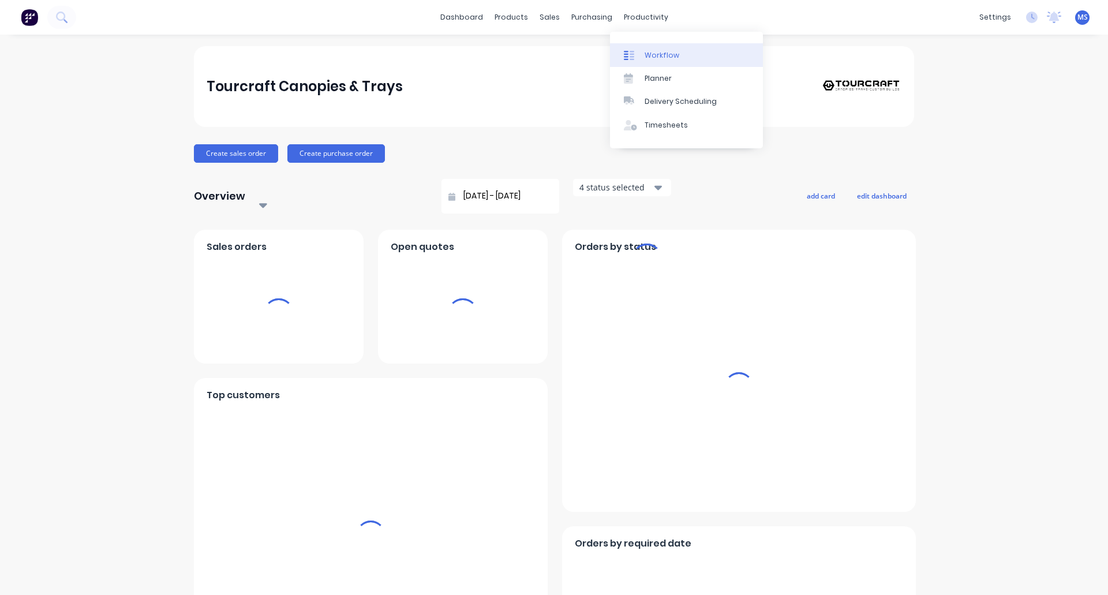
click at [655, 57] on div "Workflow" at bounding box center [661, 55] width 35 height 10
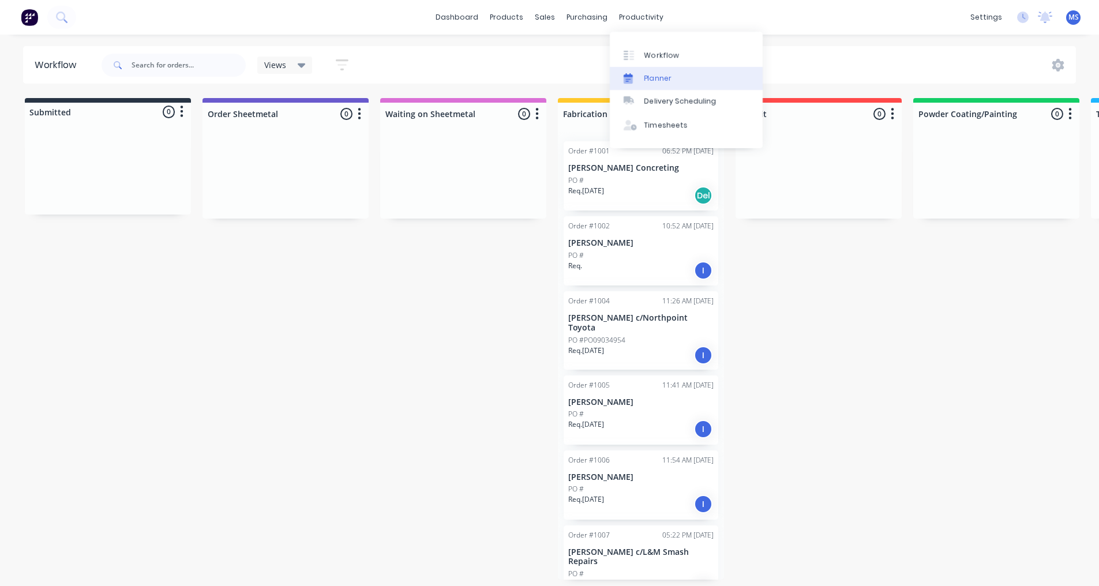
click at [652, 76] on div "Planner" at bounding box center [657, 78] width 27 height 10
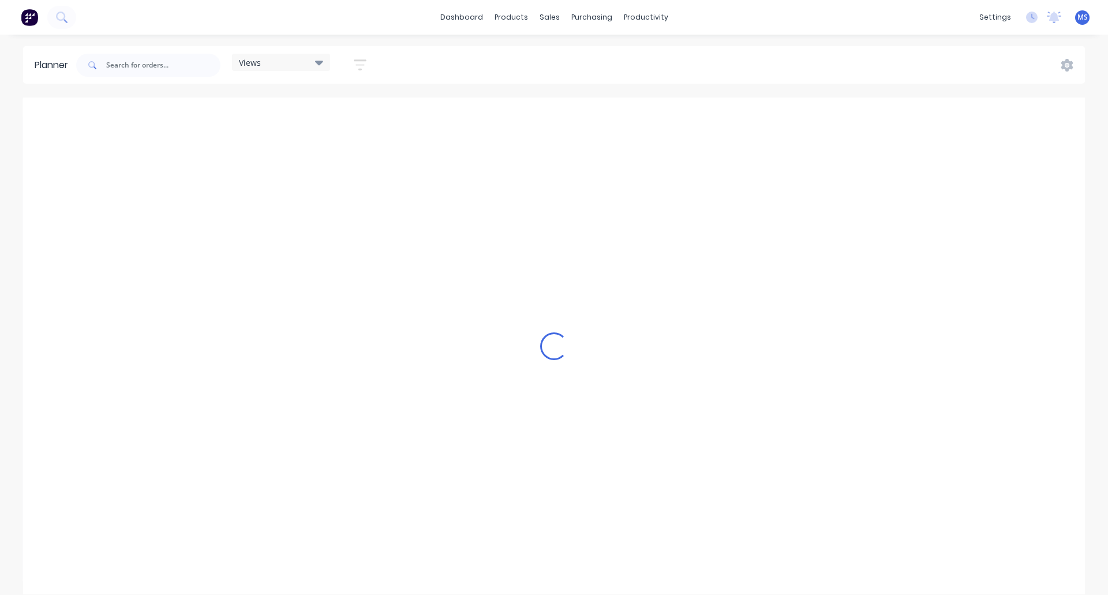
scroll to position [0, 3508]
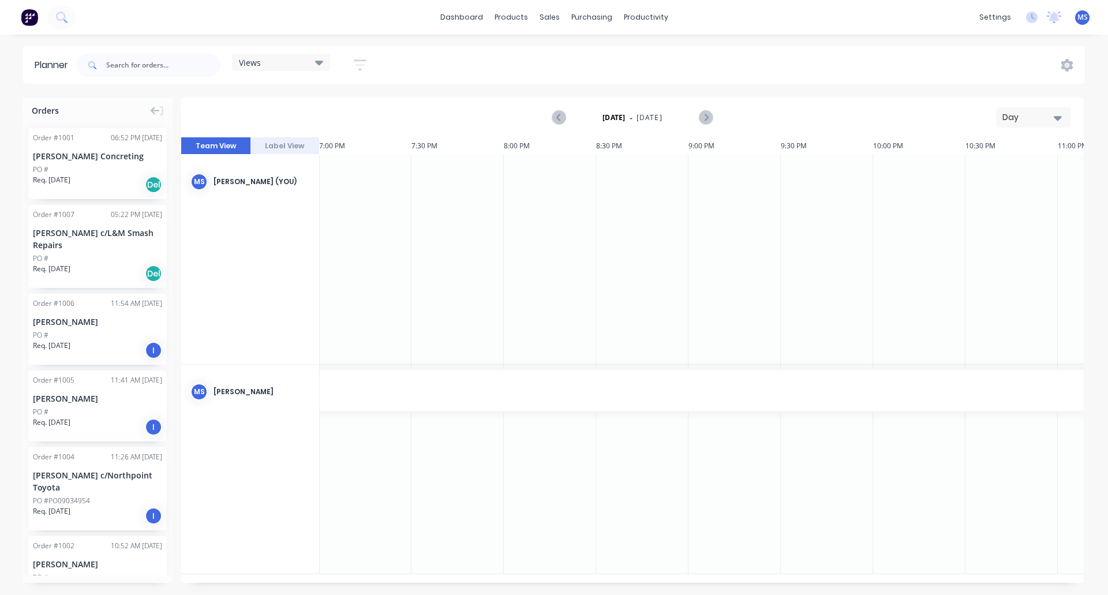
click at [297, 145] on button "Label View" at bounding box center [284, 145] width 69 height 17
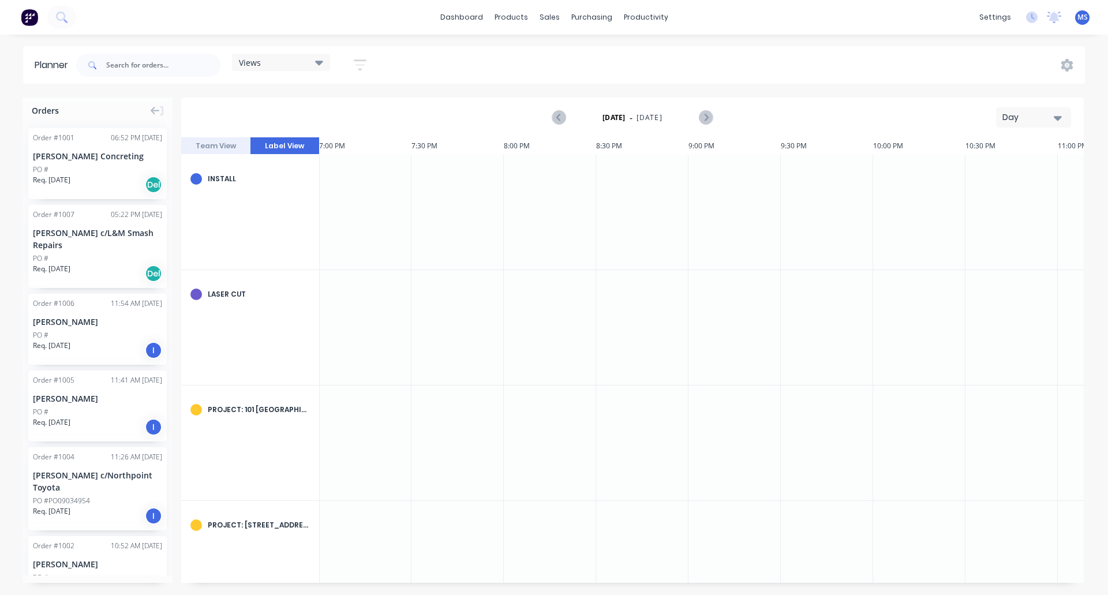
click at [280, 145] on button "Label View" at bounding box center [284, 145] width 69 height 17
click at [666, 99] on div "Delivery Scheduling" at bounding box center [685, 101] width 72 height 10
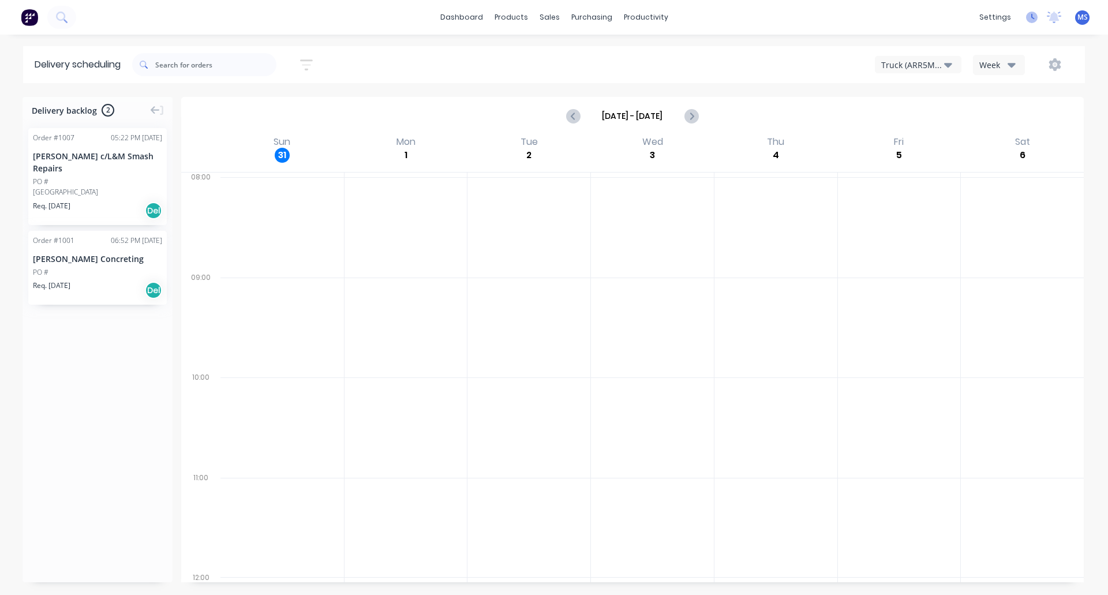
click at [889, 17] on icon at bounding box center [1032, 18] width 12 height 12
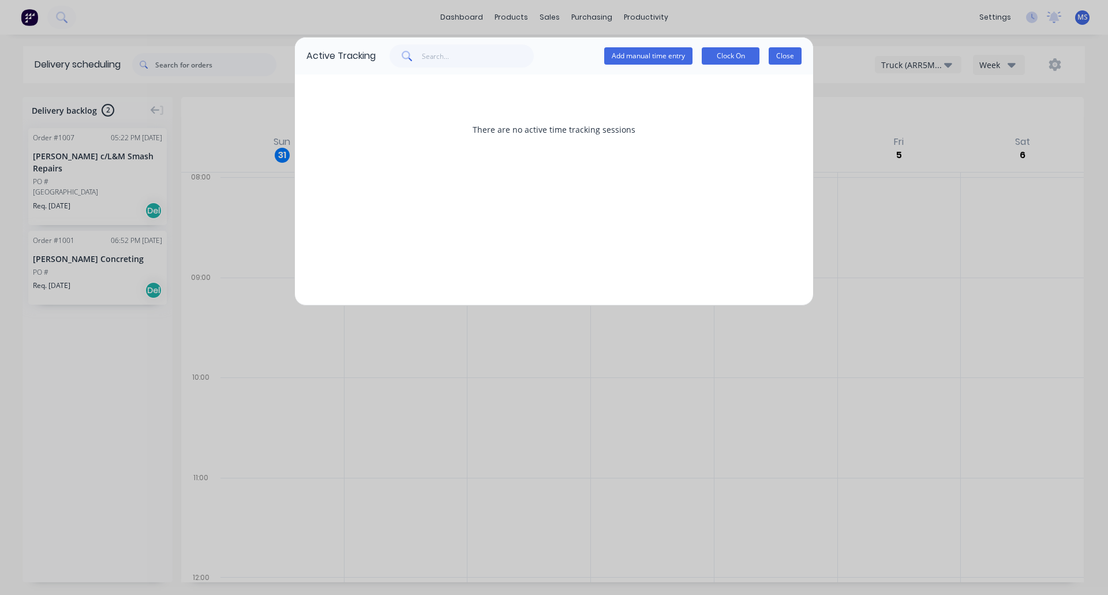
click at [787, 55] on button "Close" at bounding box center [785, 55] width 33 height 17
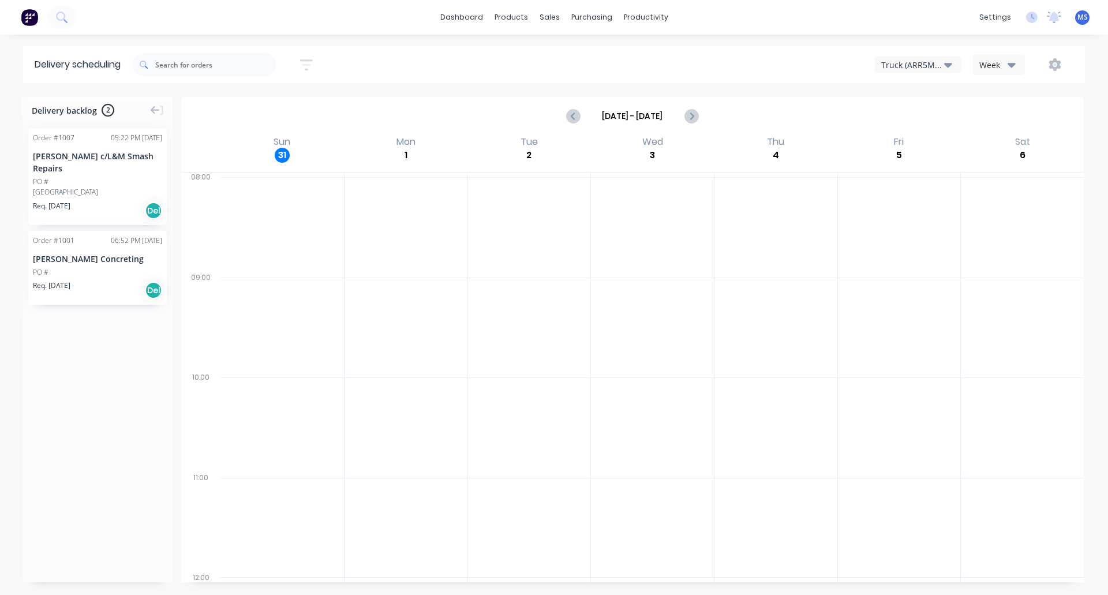
click at [889, 17] on span "MS" at bounding box center [1082, 17] width 10 height 10
click at [33, 17] on img at bounding box center [29, 17] width 17 height 17
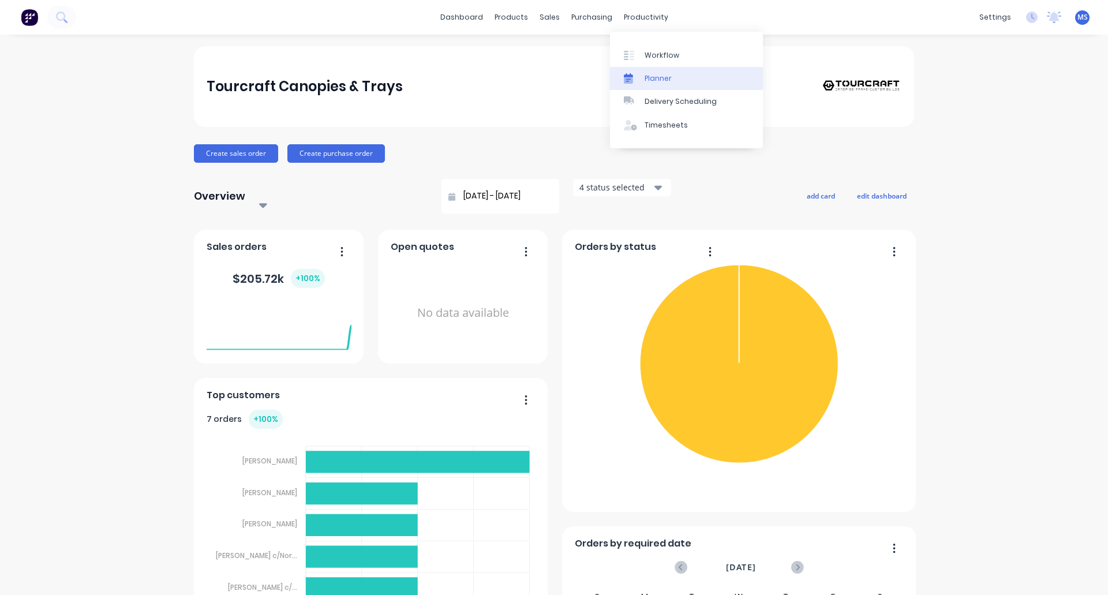
click at [649, 82] on div "Planner" at bounding box center [657, 78] width 27 height 10
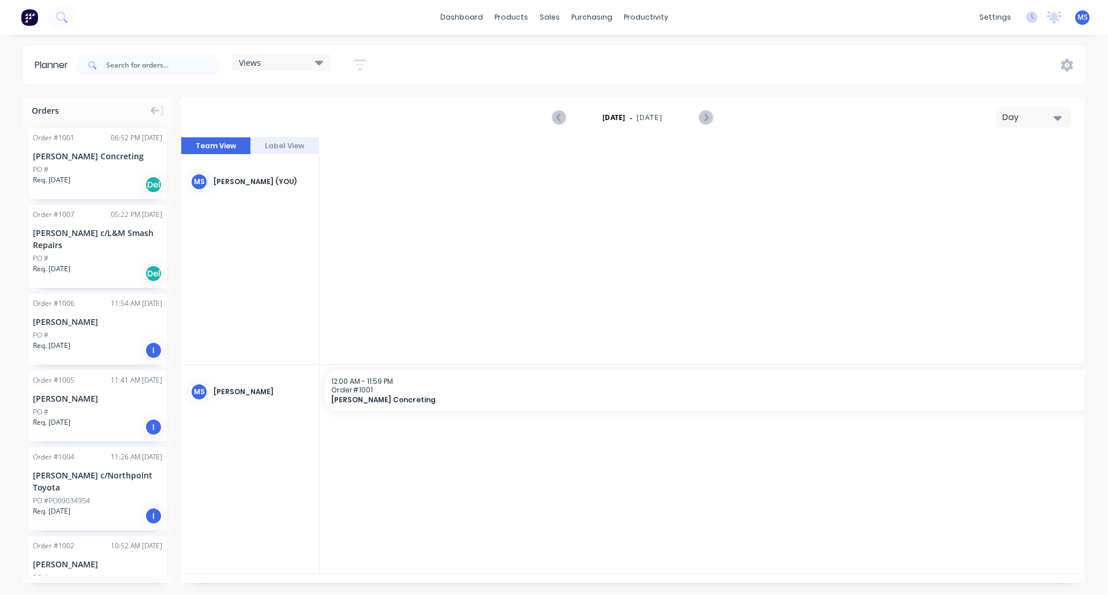
scroll to position [0, 3508]
click at [311, 59] on div "Views" at bounding box center [281, 62] width 84 height 10
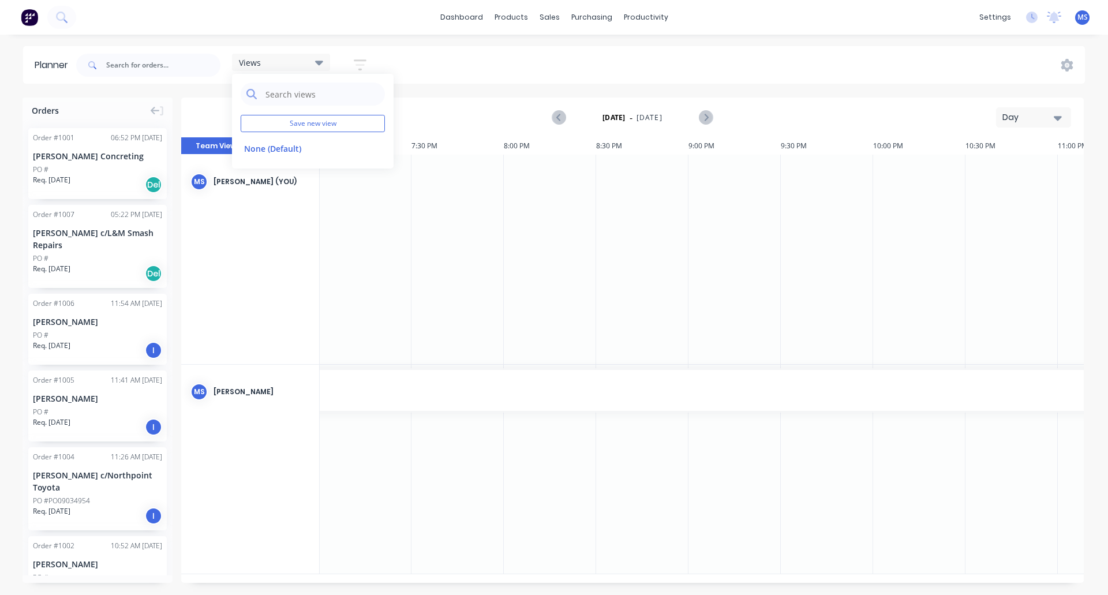
click at [889, 118] on icon "button" at bounding box center [1058, 118] width 8 height 5
click at [889, 195] on div "Month" at bounding box center [1012, 194] width 114 height 23
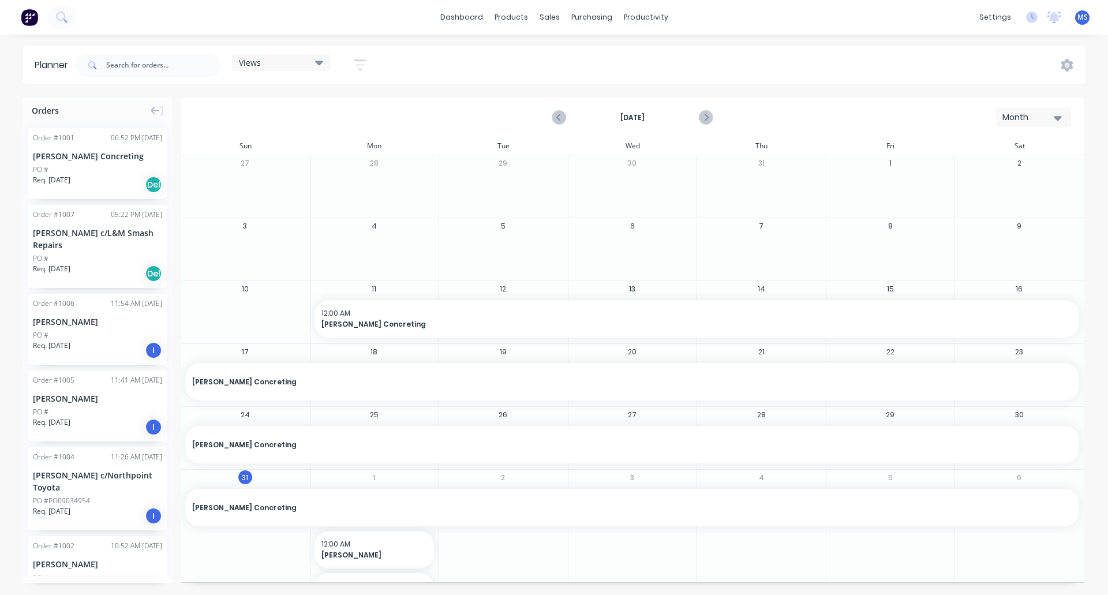
click at [363, 62] on icon "button" at bounding box center [360, 65] width 13 height 14
click at [345, 106] on icon "button" at bounding box center [347, 108] width 8 height 13
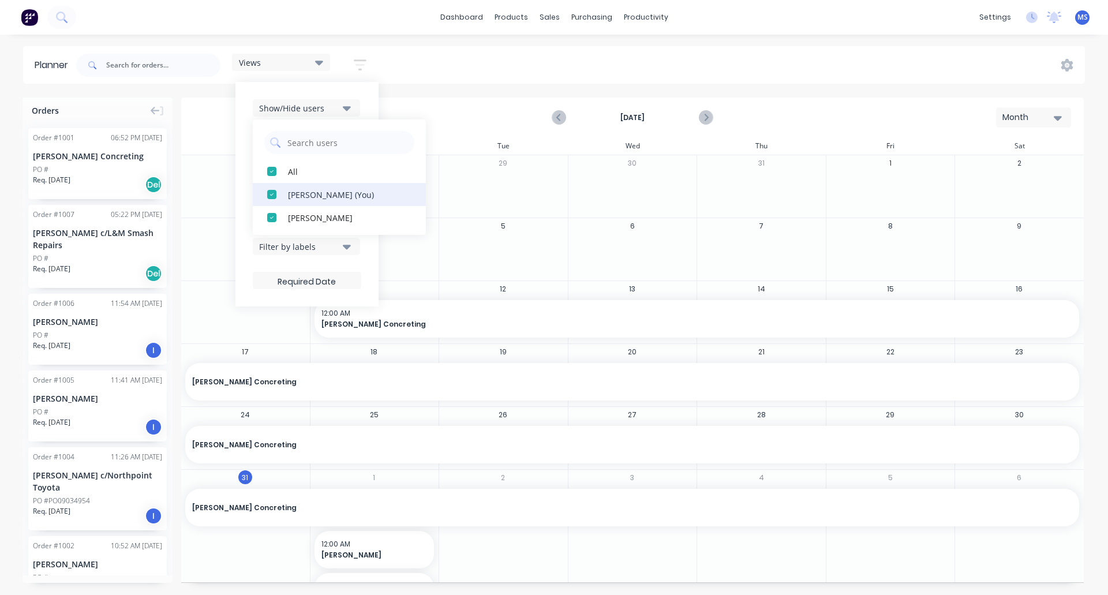
click at [271, 193] on div "button" at bounding box center [271, 194] width 23 height 23
click at [365, 99] on div "Show/Hide users All Mathew Saban Monique Saban (You) Show/Hide orders Filter by…" at bounding box center [306, 194] width 143 height 224
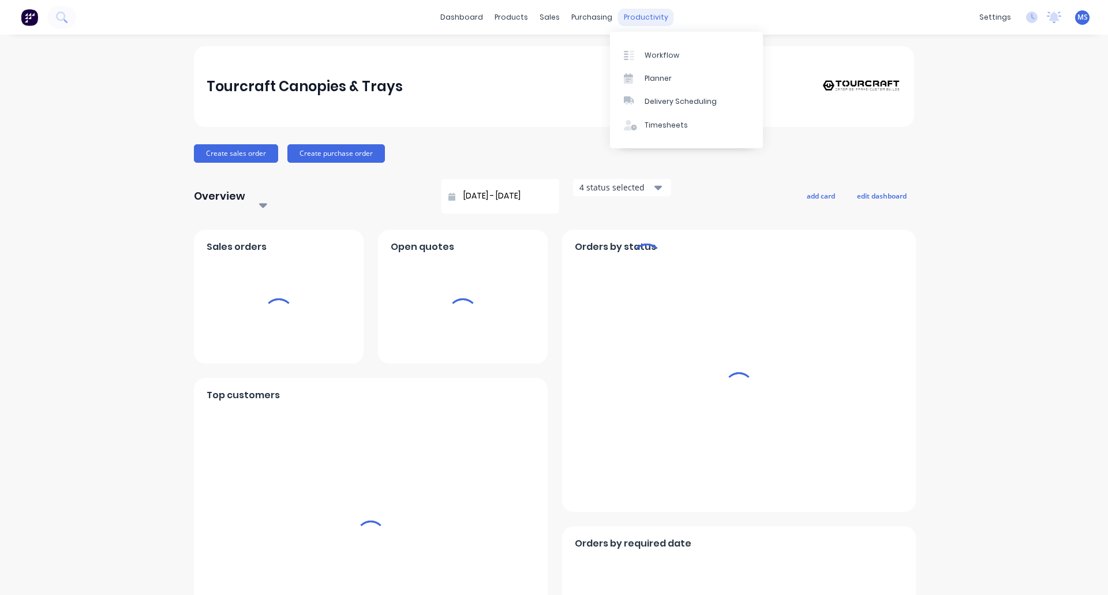
click at [626, 14] on div "productivity" at bounding box center [646, 17] width 56 height 17
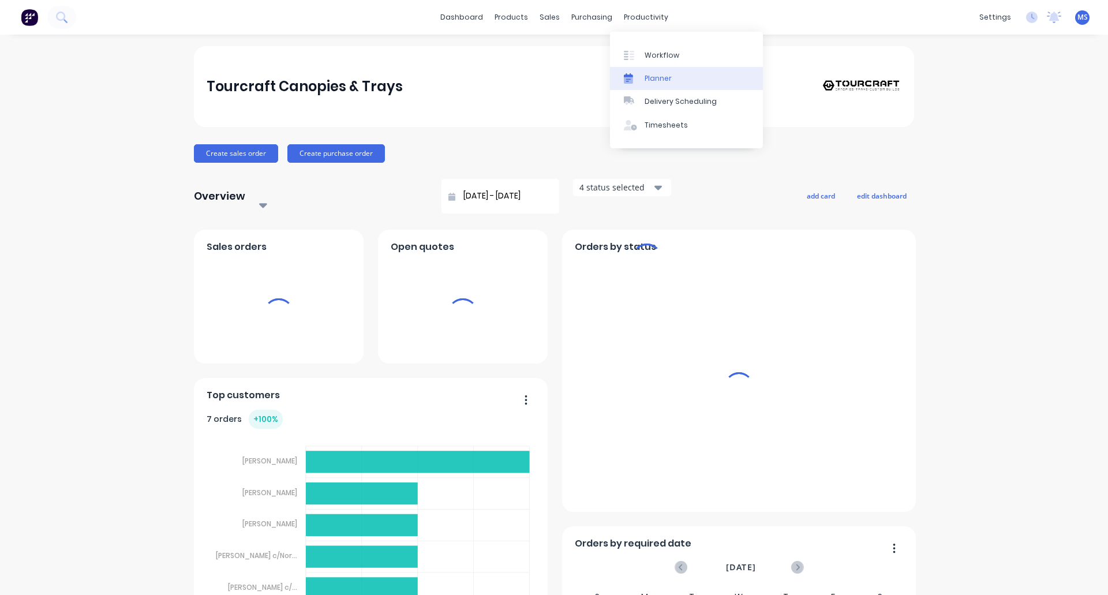
click at [668, 83] on div "Planner" at bounding box center [657, 78] width 27 height 10
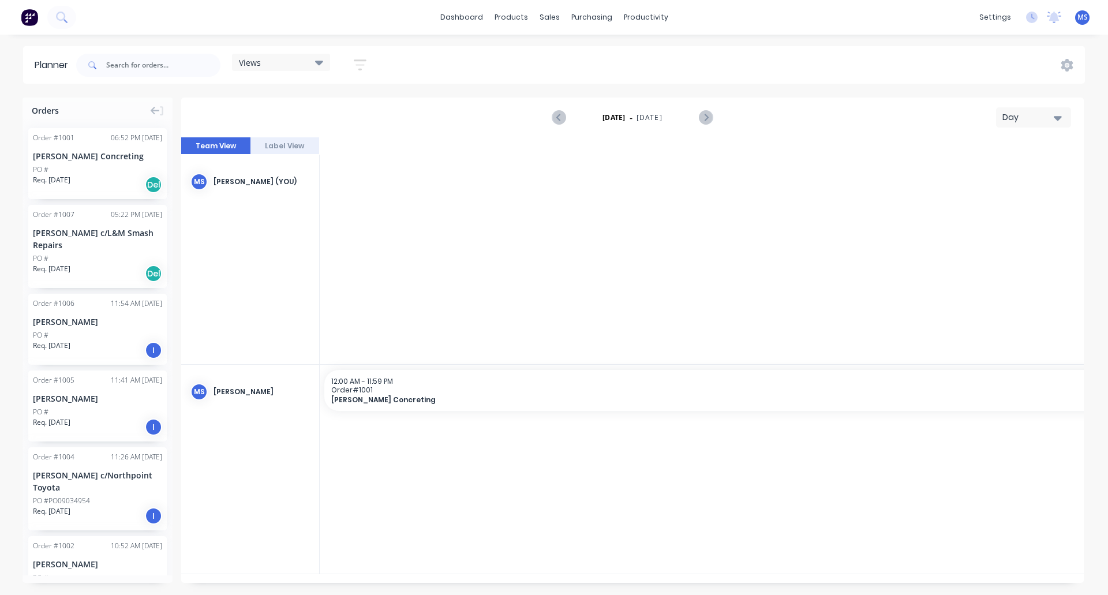
scroll to position [0, 3508]
click at [355, 63] on icon "button" at bounding box center [360, 65] width 13 height 14
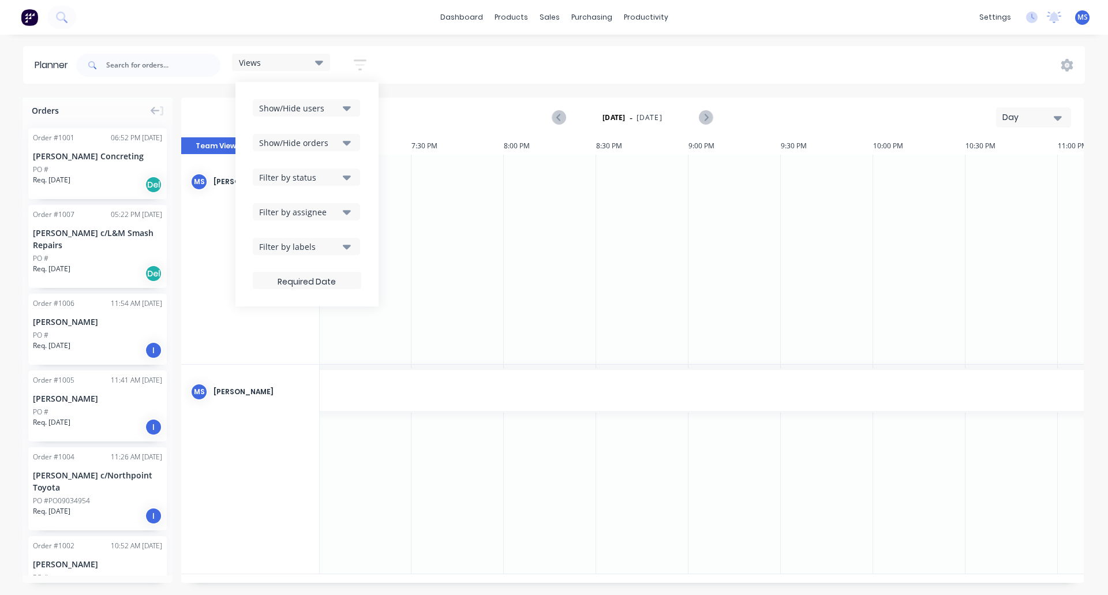
click at [343, 106] on button "Show/Hide users" at bounding box center [306, 107] width 107 height 17
click at [309, 197] on div "Monique Saban (You)" at bounding box center [345, 194] width 115 height 12
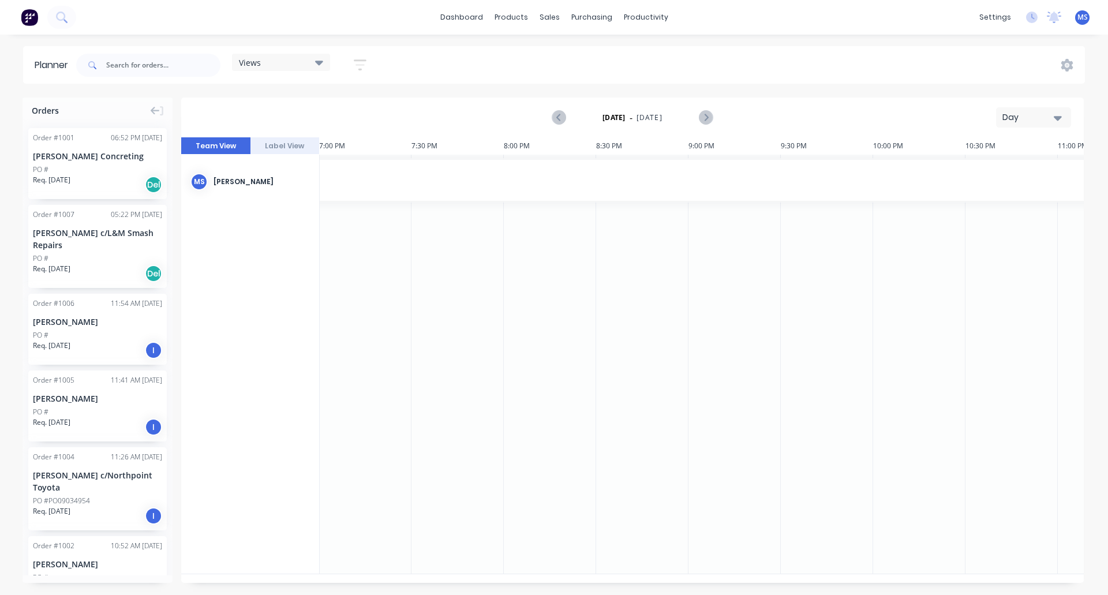
click at [889, 121] on div "Day" at bounding box center [1028, 117] width 53 height 12
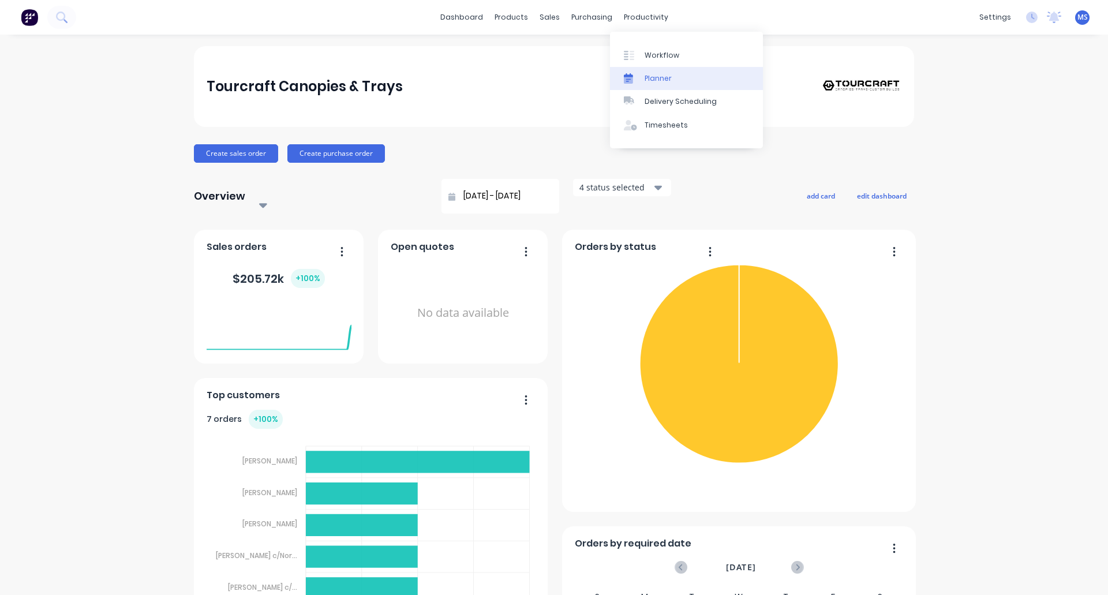
click at [659, 85] on link "Planner" at bounding box center [686, 78] width 153 height 23
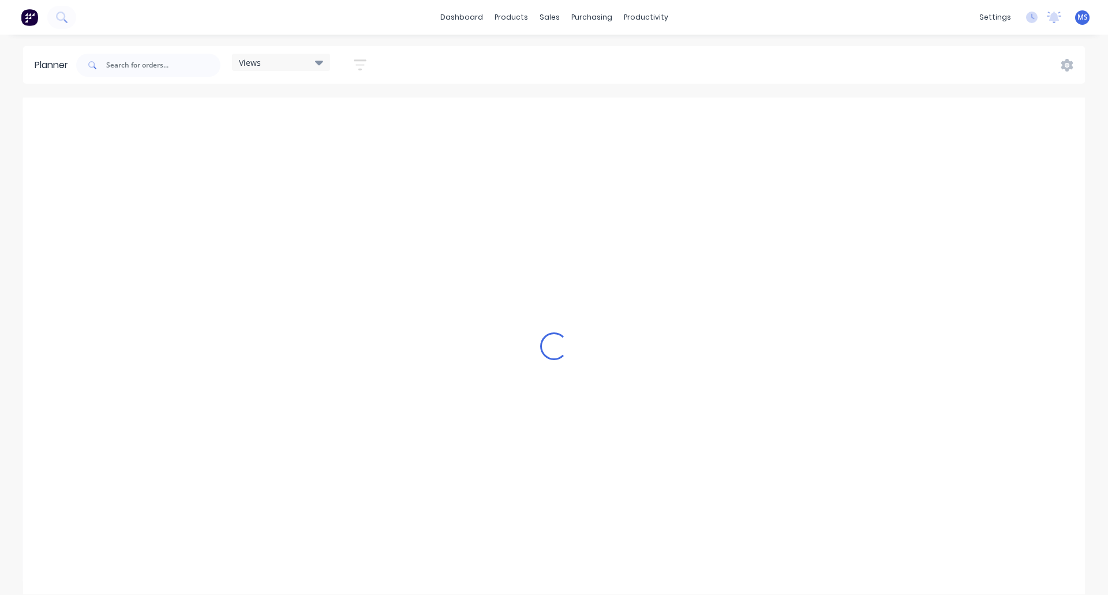
scroll to position [0, 3508]
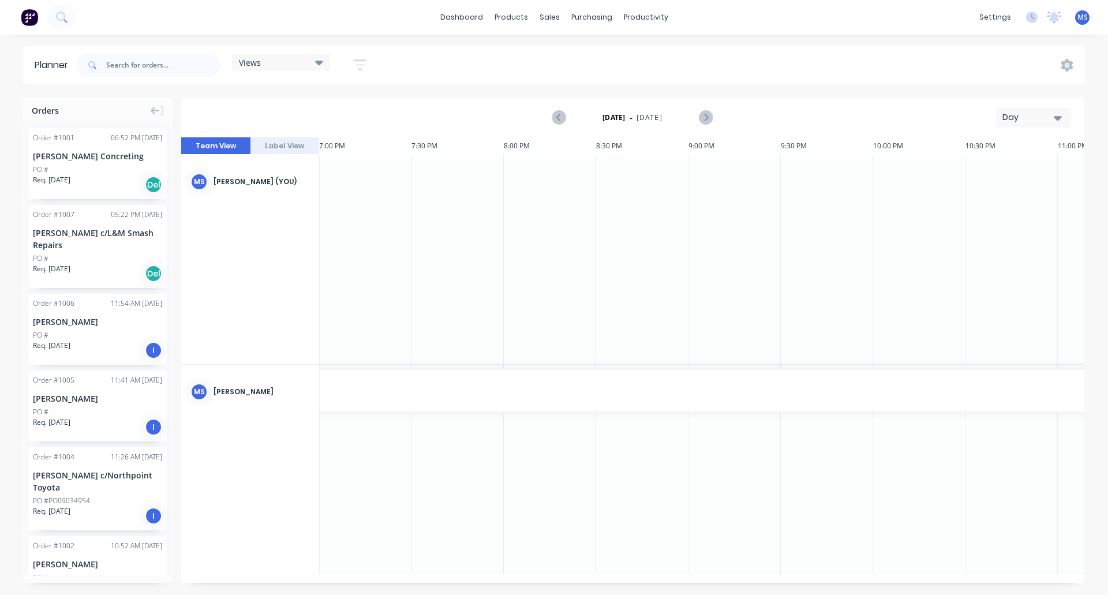
click at [889, 117] on icon "button" at bounding box center [1058, 118] width 8 height 5
click at [889, 188] on div "Month" at bounding box center [1012, 194] width 114 height 23
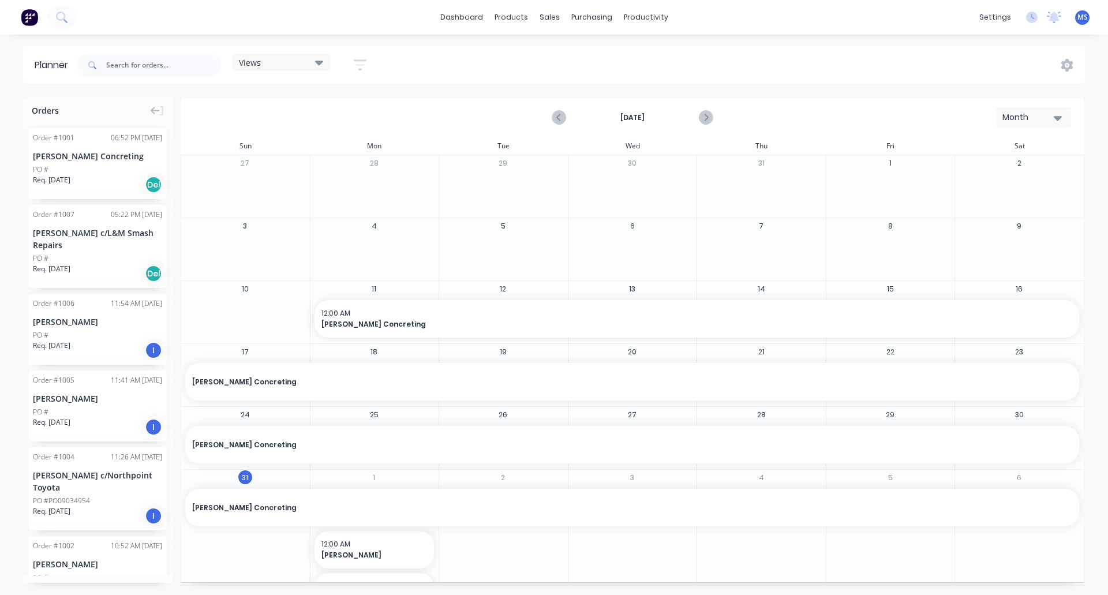
click at [320, 63] on icon at bounding box center [319, 63] width 8 height 5
click at [296, 125] on button "Save new view" at bounding box center [313, 123] width 144 height 17
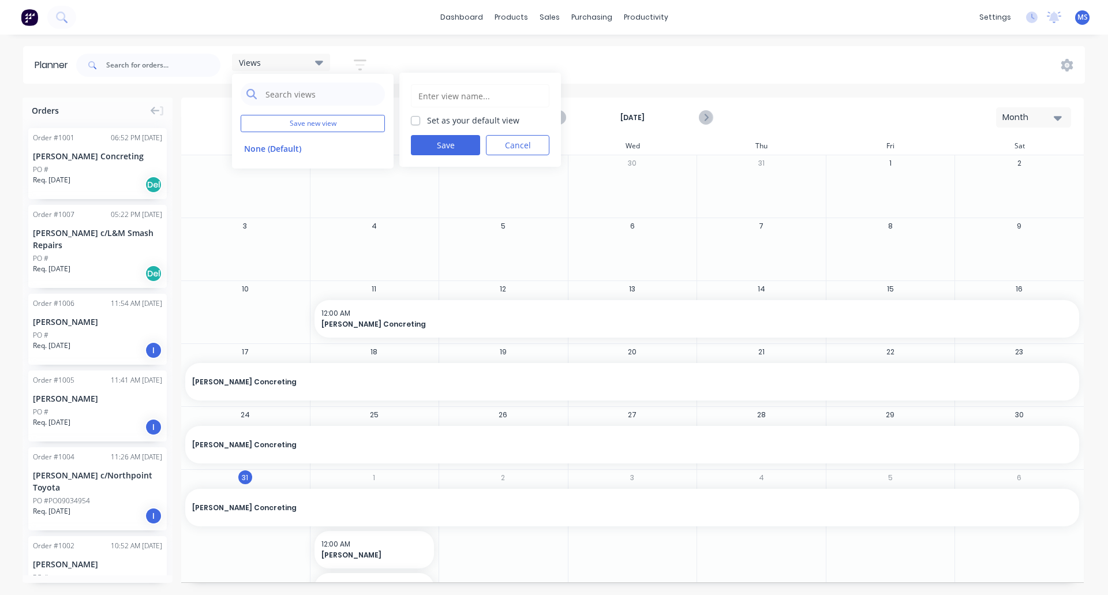
click at [451, 94] on input "text" at bounding box center [480, 96] width 126 height 22
type input "Mat's Workflow"
click at [427, 118] on label "Set as your default view" at bounding box center [473, 120] width 92 height 12
click at [415, 118] on input "Set as your default view" at bounding box center [415, 119] width 9 height 11
checkbox input "true"
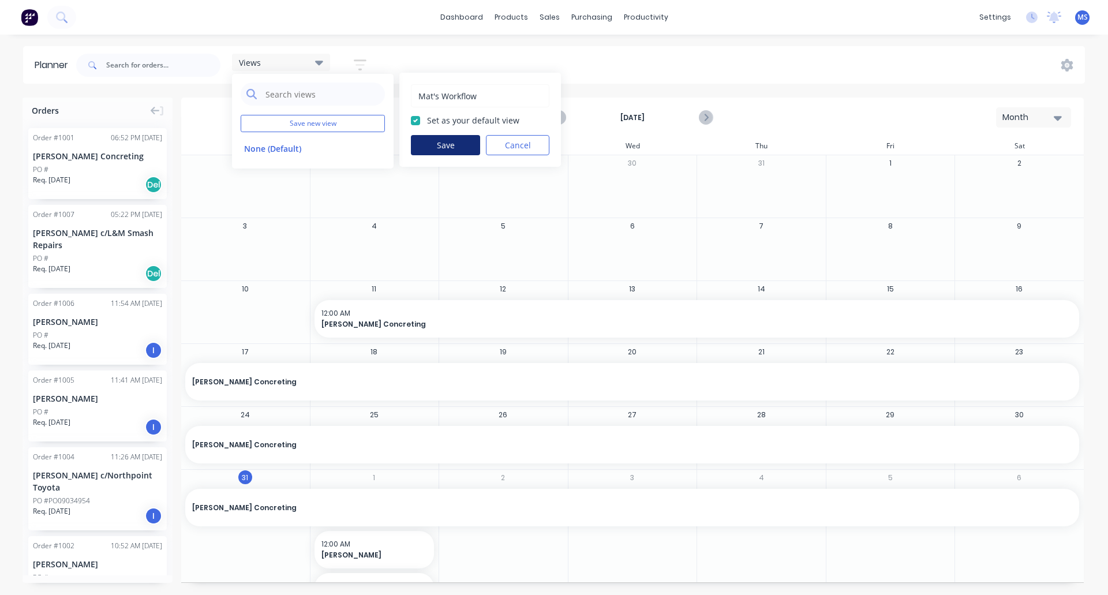
click at [432, 143] on button "Save" at bounding box center [445, 145] width 69 height 20
click at [405, 116] on div "August 2025 Month" at bounding box center [632, 118] width 900 height 38
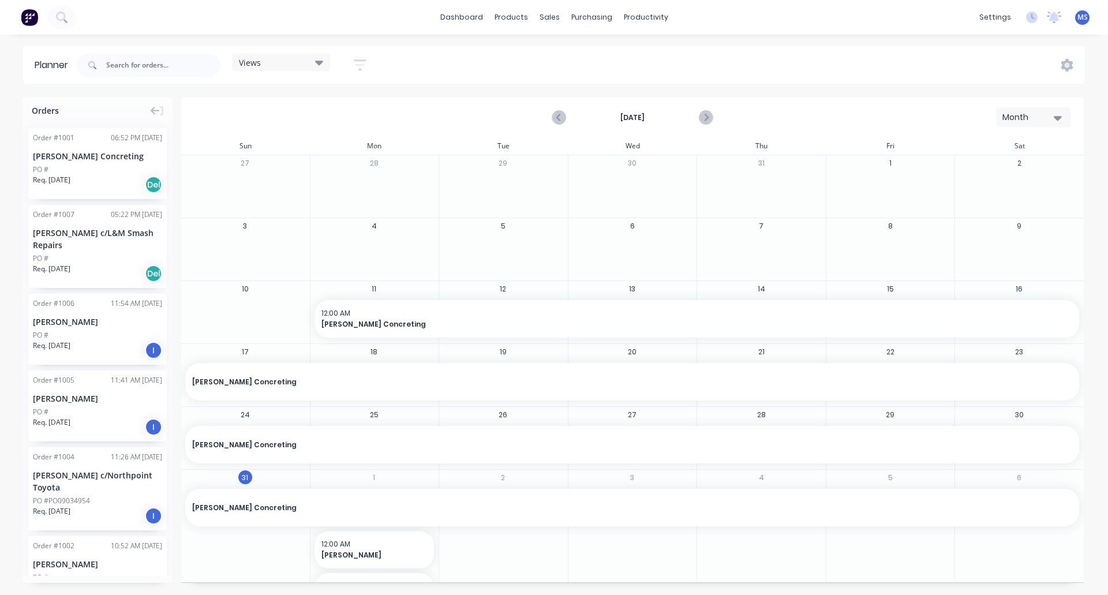
click at [357, 63] on icon "button" at bounding box center [360, 65] width 13 height 14
click at [346, 114] on icon "button" at bounding box center [347, 108] width 8 height 13
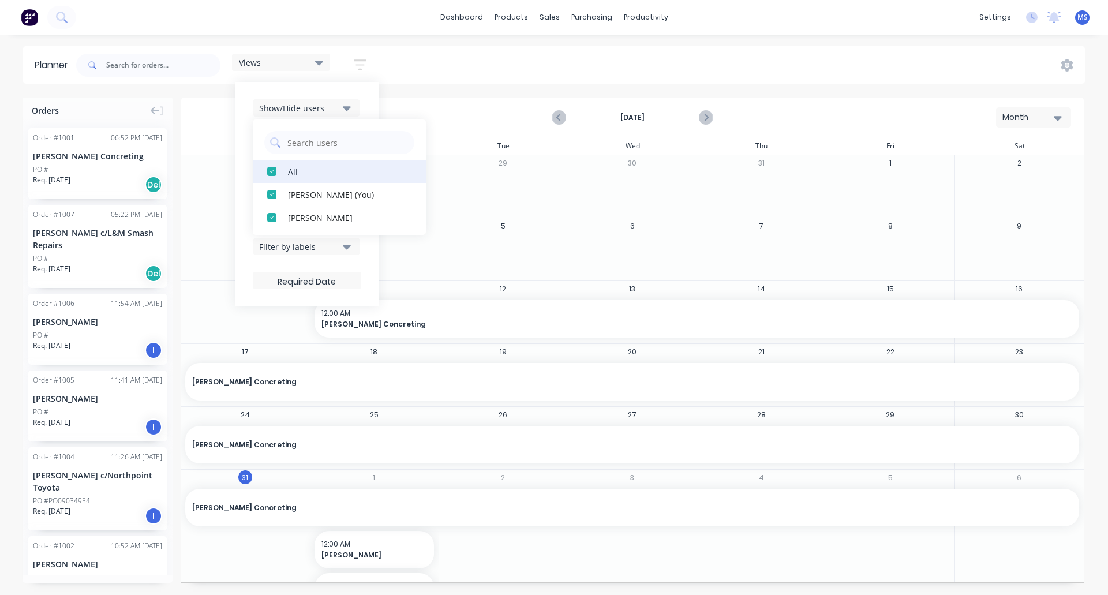
click at [294, 170] on div "All" at bounding box center [345, 171] width 115 height 12
click at [271, 219] on div "button" at bounding box center [271, 217] width 23 height 23
click at [413, 102] on div "August 2025 Month" at bounding box center [632, 118] width 900 height 38
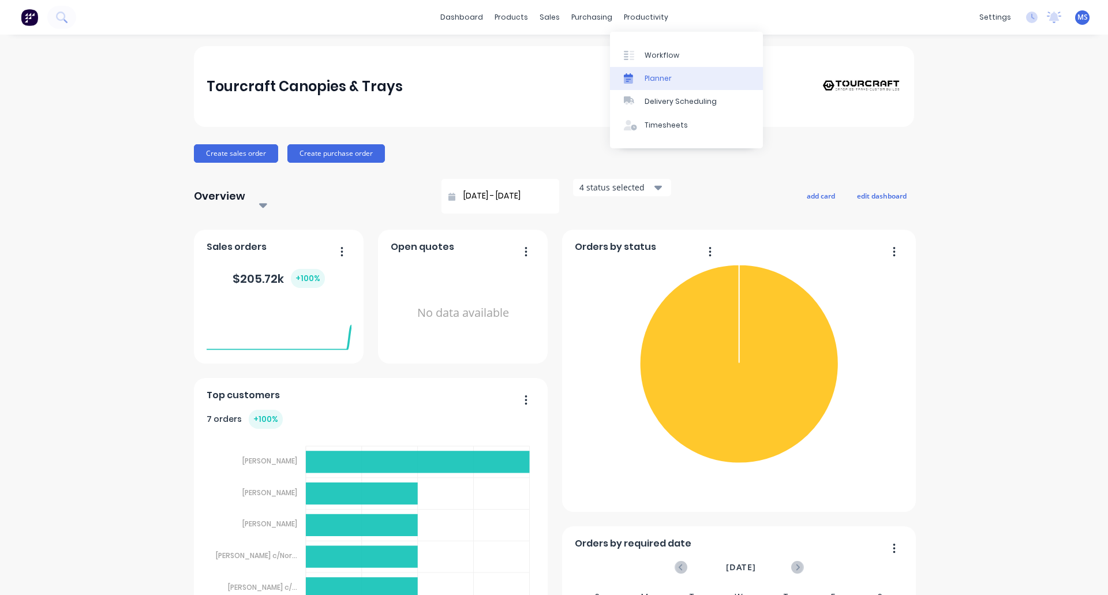
click at [669, 82] on div "Planner" at bounding box center [657, 78] width 27 height 10
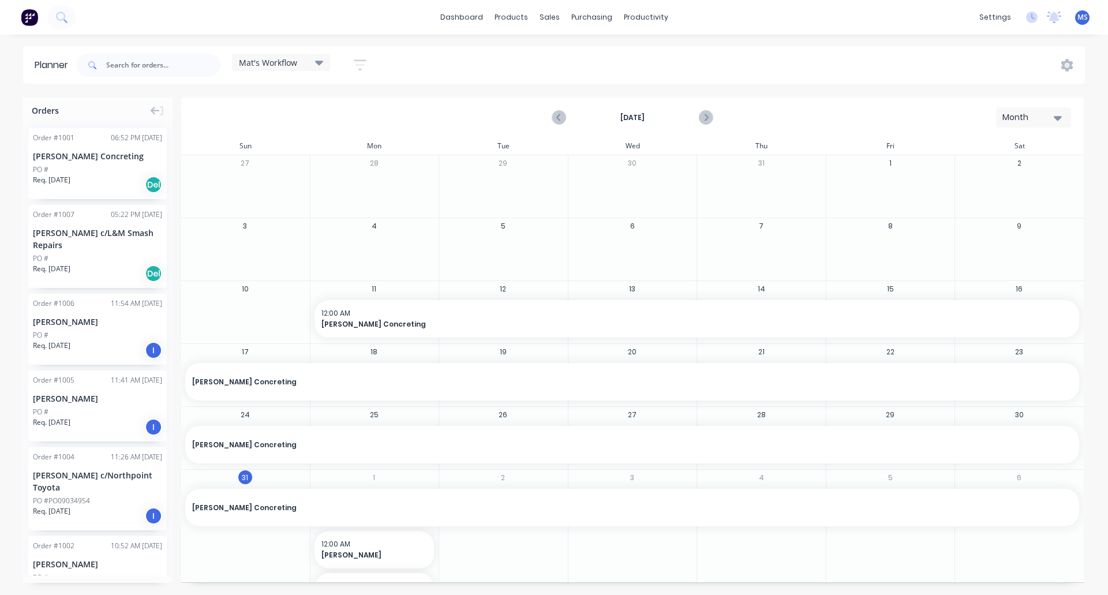
click at [357, 59] on icon "button" at bounding box center [360, 65] width 13 height 14
click at [327, 181] on div "Filter by status" at bounding box center [299, 177] width 80 height 12
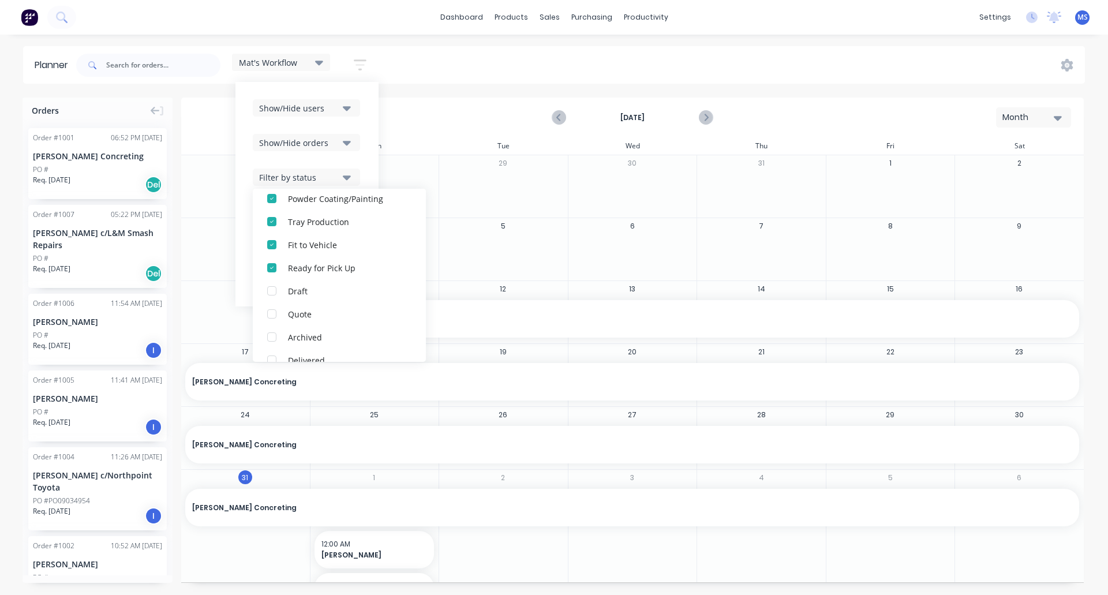
scroll to position [162, 0]
click at [398, 132] on div "August 2025 Month" at bounding box center [632, 118] width 900 height 38
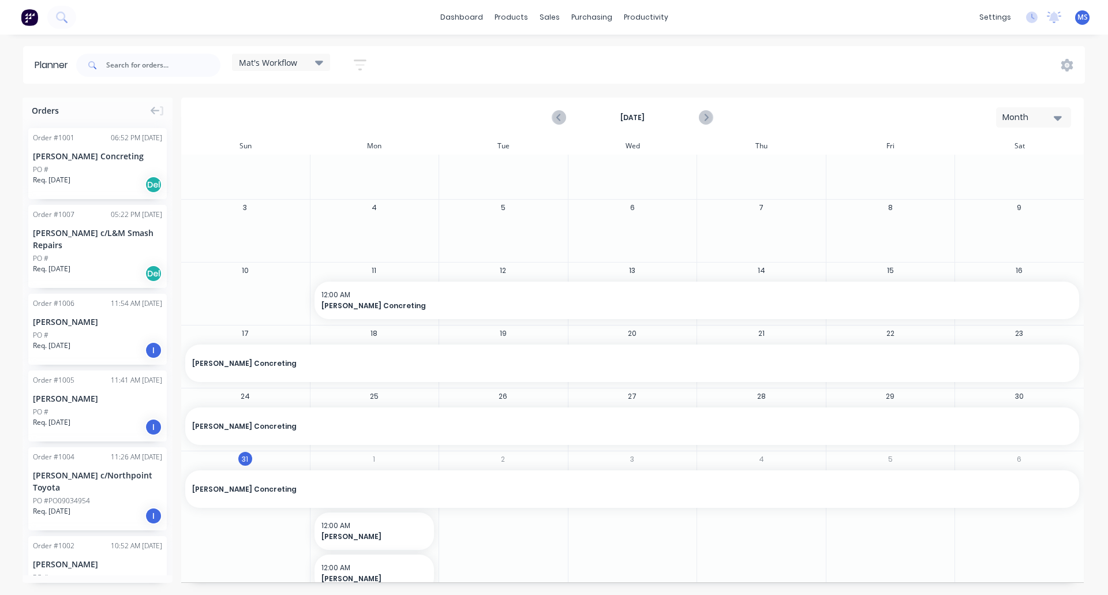
scroll to position [0, 0]
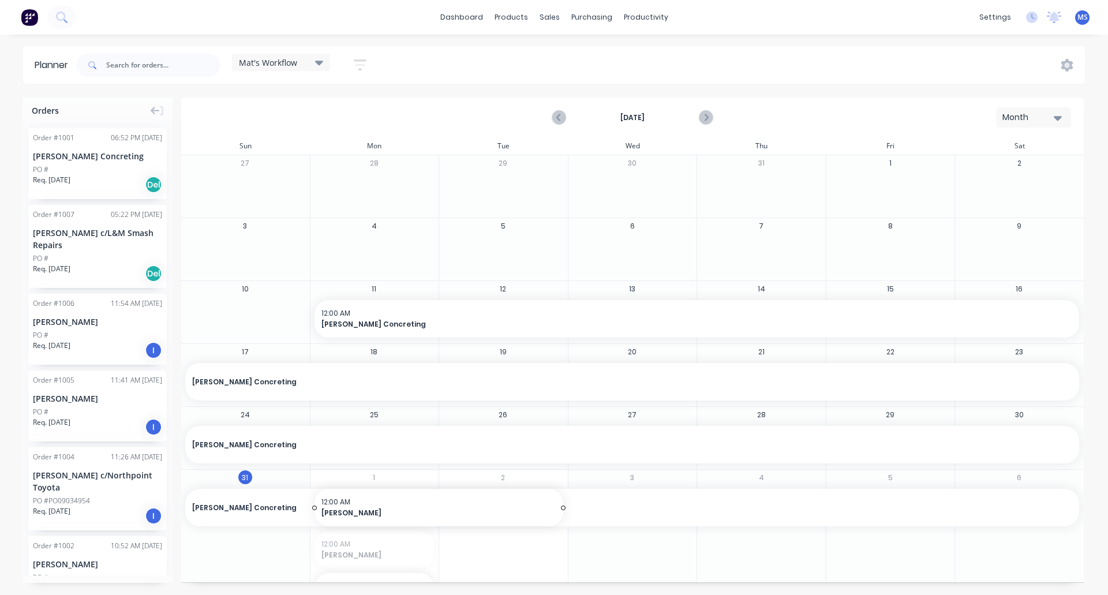
drag, startPoint x: 430, startPoint y: 552, endPoint x: 520, endPoint y: 554, distance: 90.0
drag, startPoint x: 558, startPoint y: 545, endPoint x: 996, endPoint y: 522, distance: 438.5
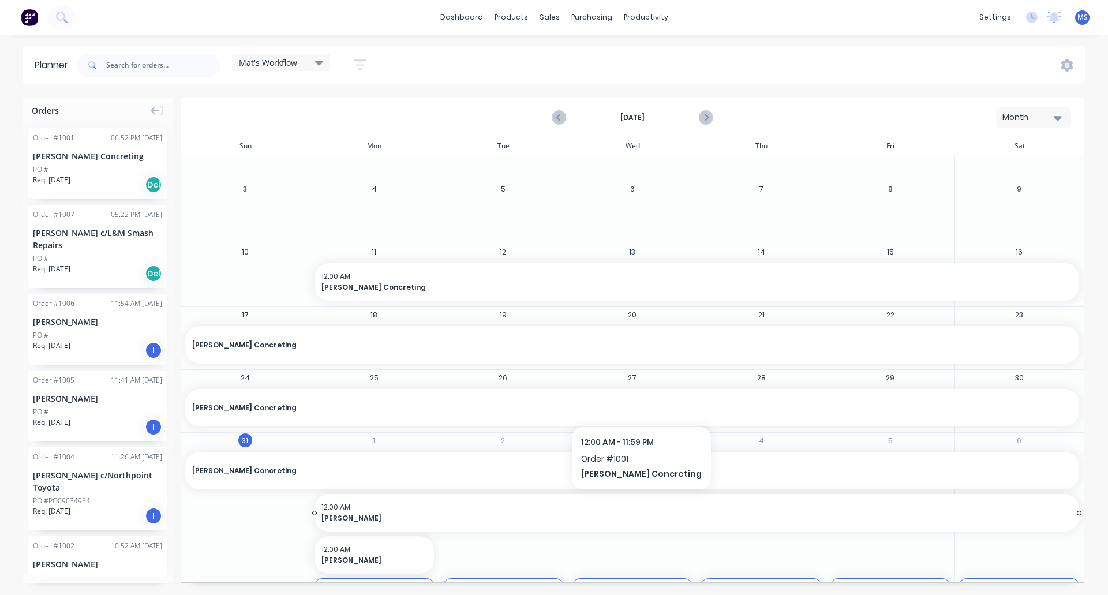
scroll to position [76, 0]
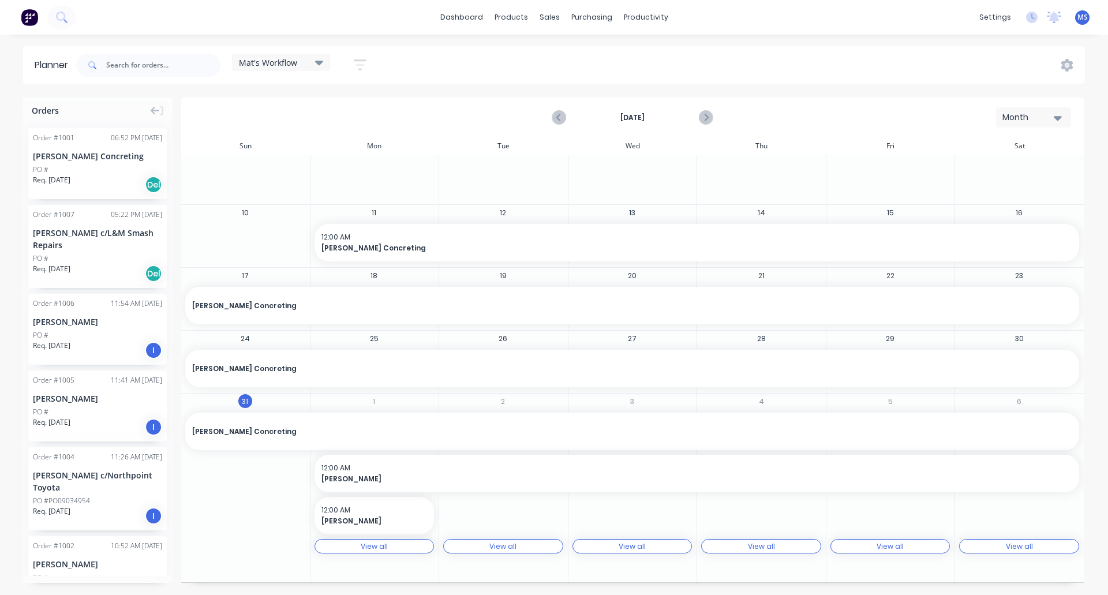
drag, startPoint x: 432, startPoint y: 516, endPoint x: 1022, endPoint y: 507, distance: 590.9
click at [889, 507] on div "31 Deon Shaw Concreting , Start: Monday, August 11, 2025, End: Friday, October …" at bounding box center [632, 487] width 903 height 189
click at [422, 511] on div "12:00 AM Brett Reid" at bounding box center [374, 515] width 106 height 21
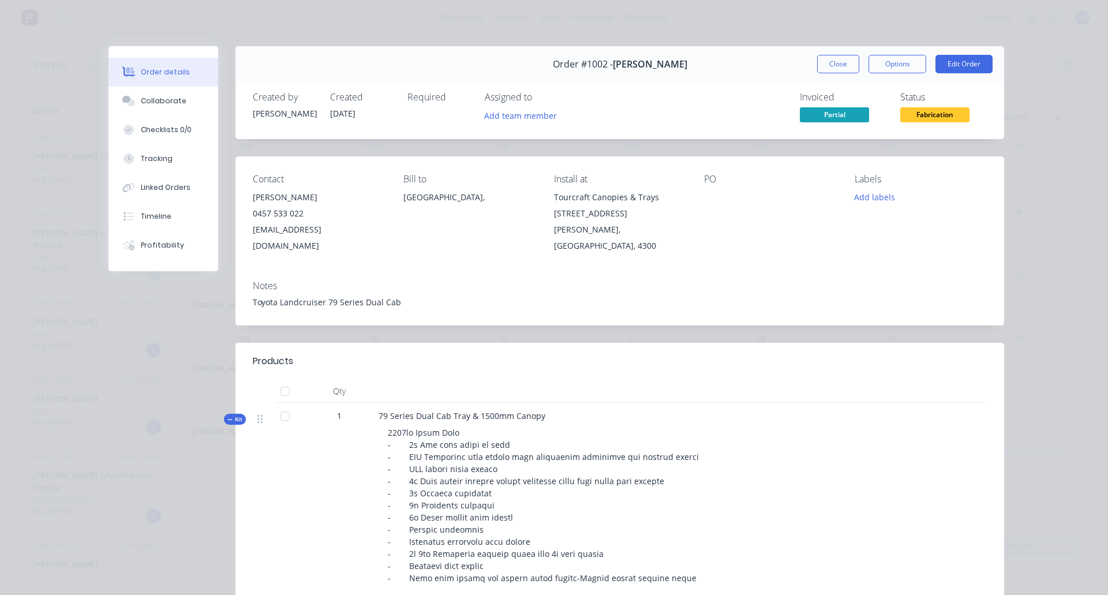
click at [828, 66] on button "Close" at bounding box center [838, 64] width 42 height 18
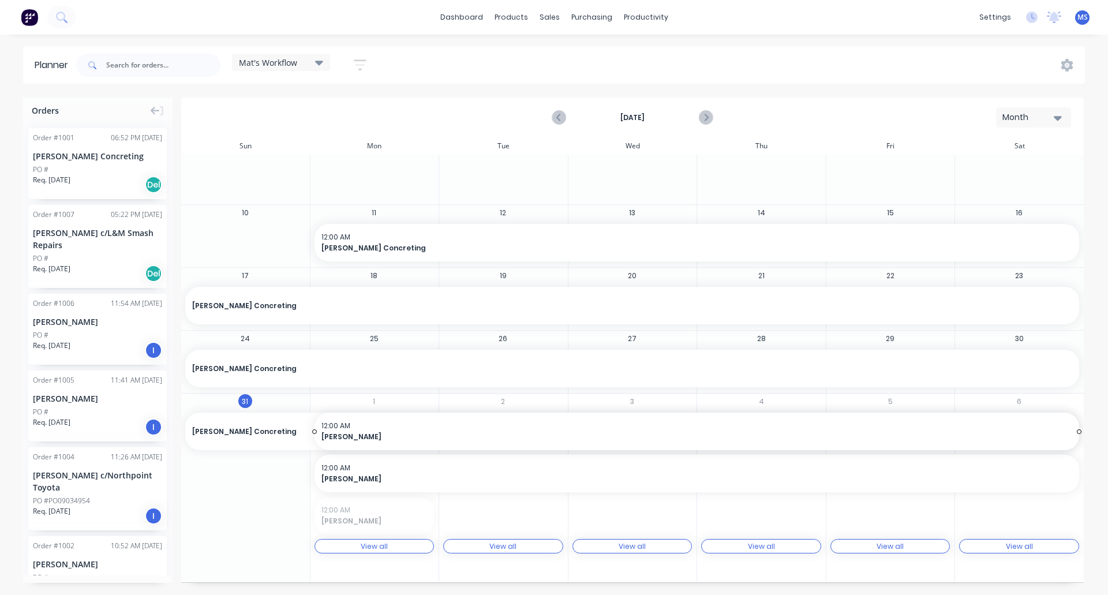
drag, startPoint x: 429, startPoint y: 513, endPoint x: 1021, endPoint y: 505, distance: 592.6
click at [703, 114] on icon "Next page" at bounding box center [705, 118] width 14 height 14
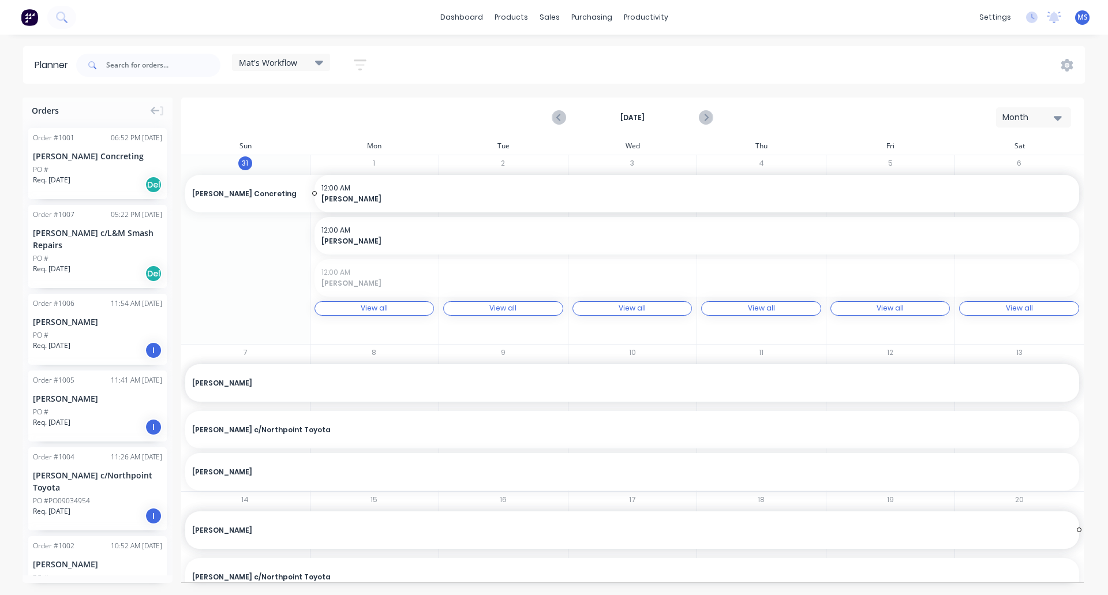
drag, startPoint x: 1070, startPoint y: 279, endPoint x: 1039, endPoint y: 547, distance: 270.0
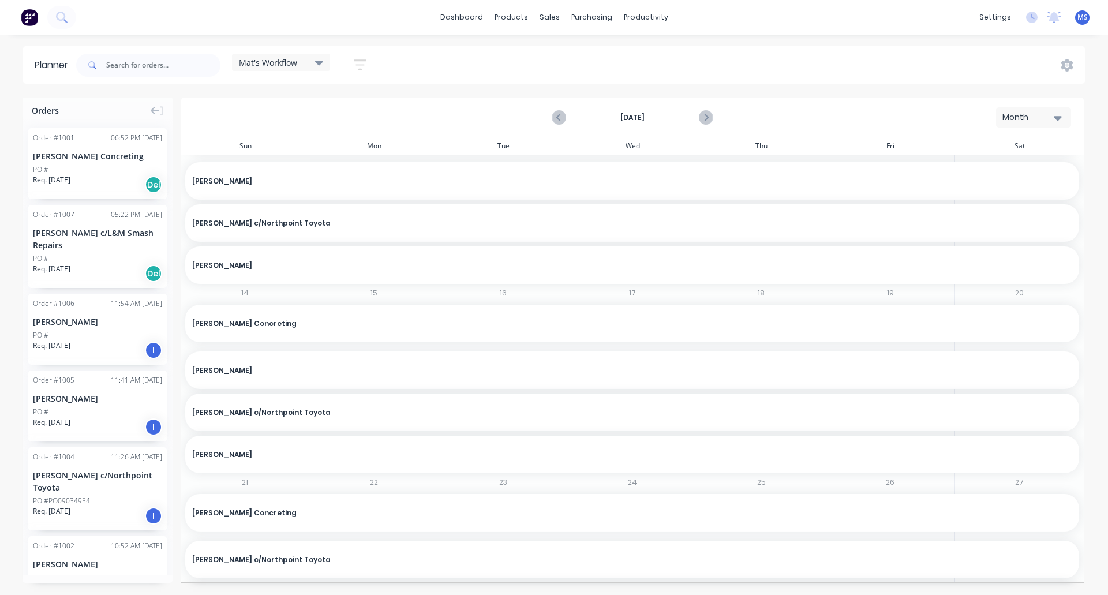
scroll to position [346, 0]
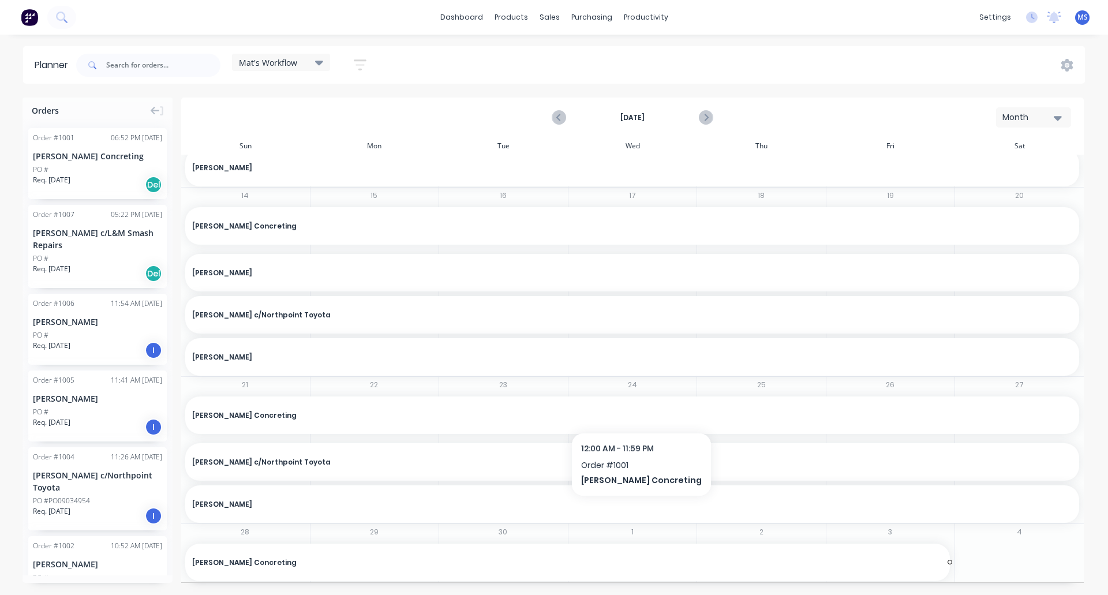
drag, startPoint x: 1069, startPoint y: 272, endPoint x: 1056, endPoint y: 404, distance: 132.7
click at [889, 236] on div "31 Deon Shaw Concreting , Start: Monday, August 11, 2025, End: Friday, October …" at bounding box center [632, 22] width 903 height 428
drag, startPoint x: 1070, startPoint y: 271, endPoint x: 1059, endPoint y: 417, distance: 146.4
click at [889, 236] on div "31 Deon Shaw Concreting , Start: Monday, August 11, 2025, End: Friday, October …" at bounding box center [632, 22] width 903 height 428
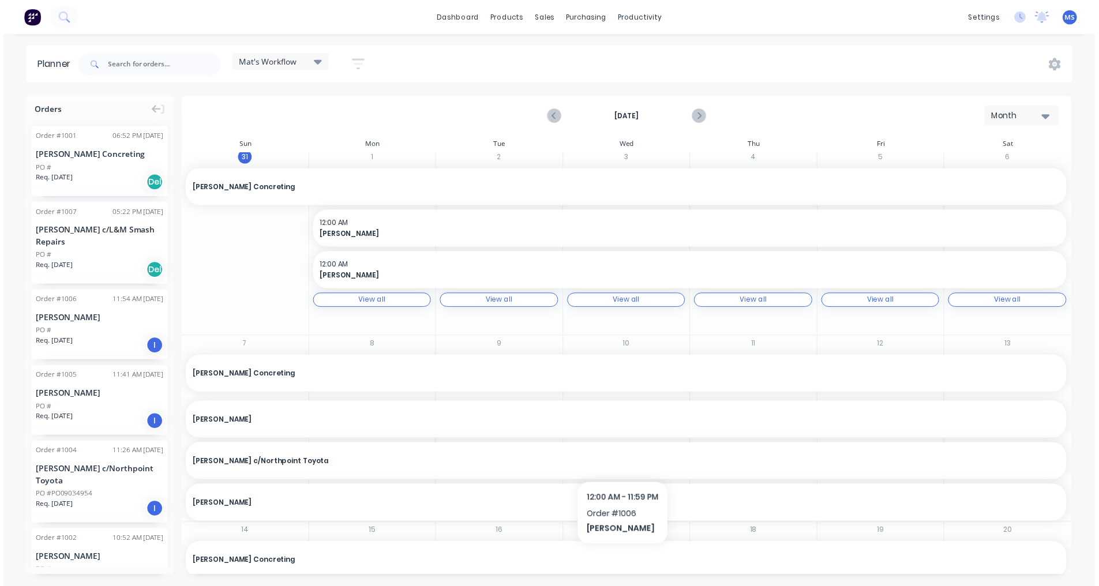
scroll to position [0, 0]
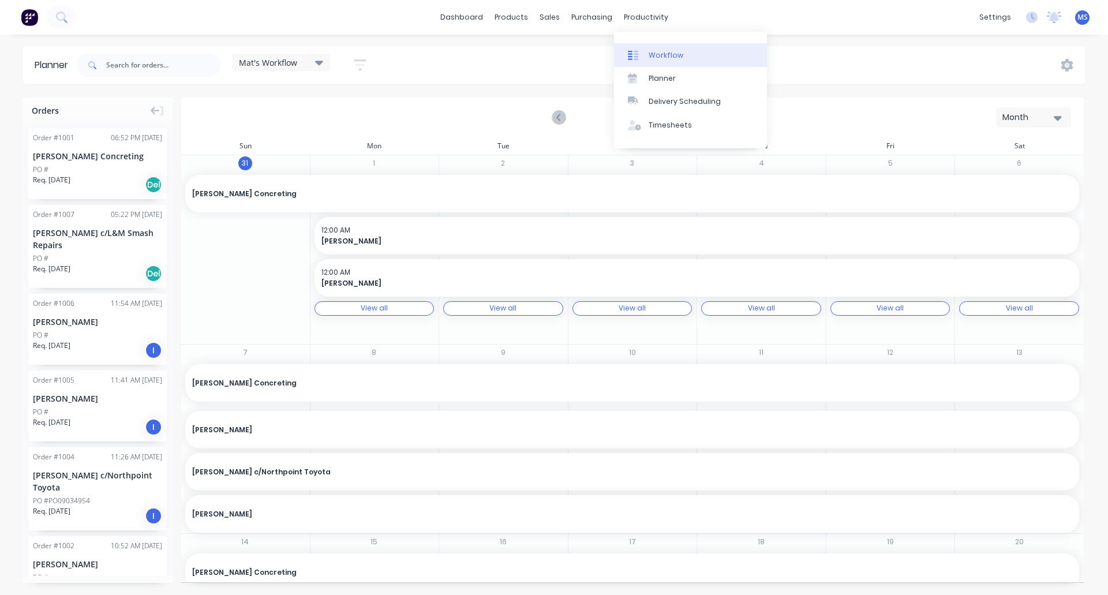
click at [657, 54] on div "Workflow" at bounding box center [666, 55] width 35 height 10
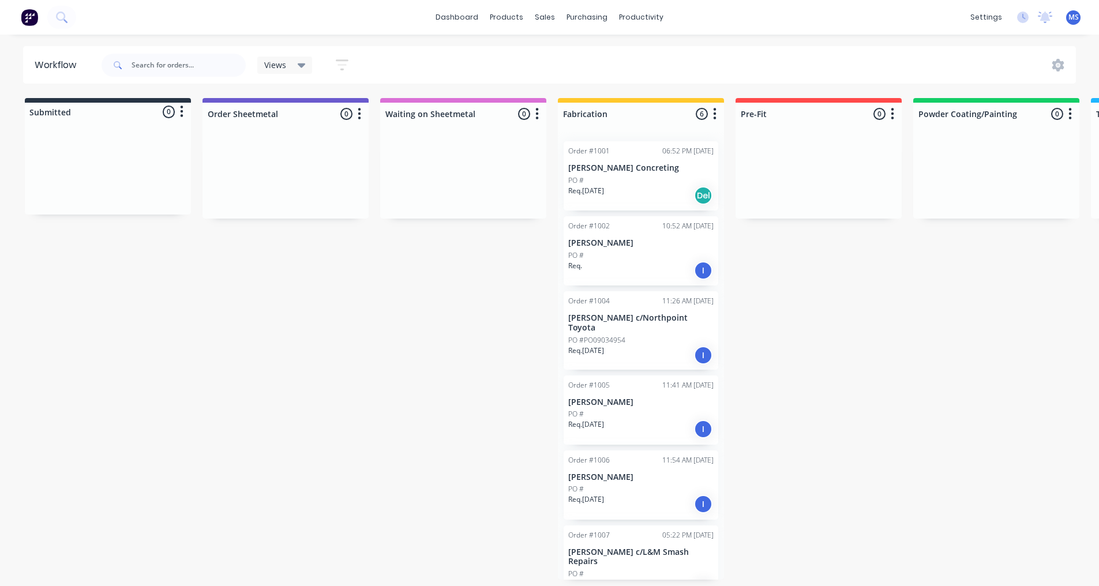
click at [611, 182] on div "PO #" at bounding box center [640, 180] width 145 height 10
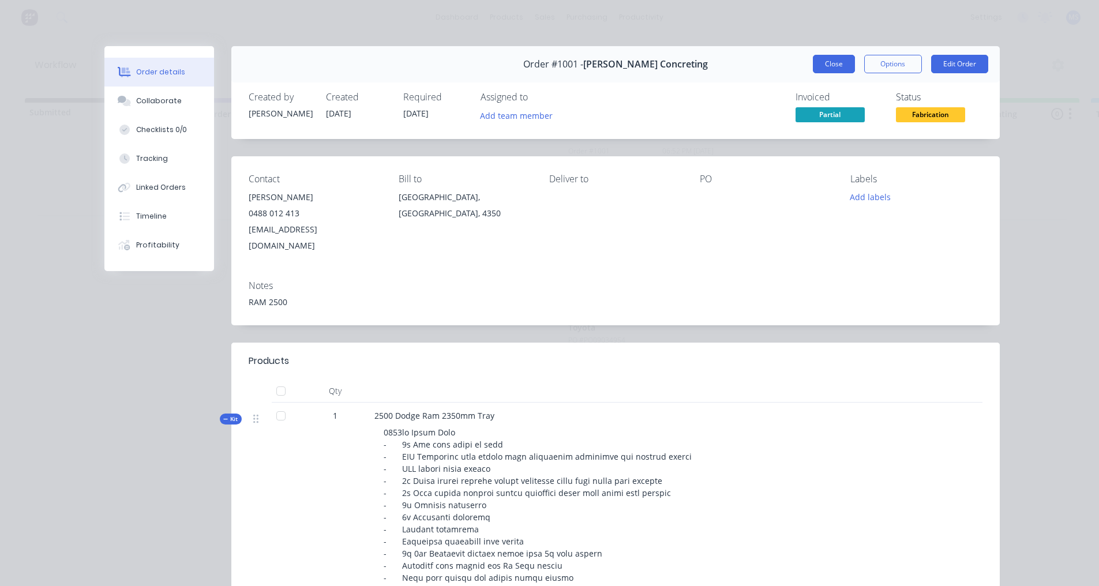
click at [834, 66] on button "Close" at bounding box center [834, 64] width 42 height 18
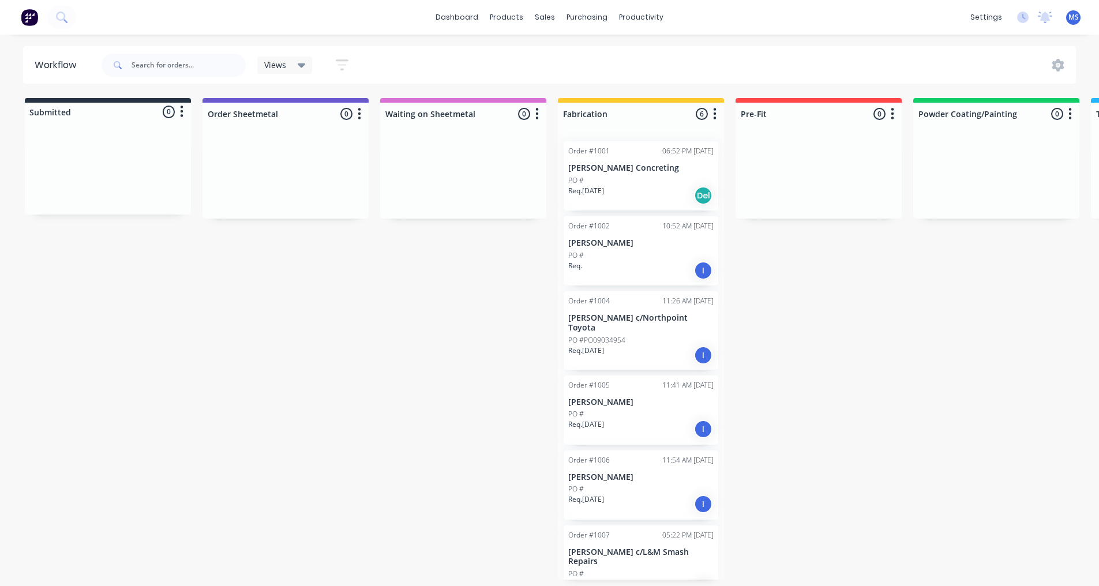
click at [717, 119] on button "button" at bounding box center [715, 114] width 14 height 14
click at [769, 273] on div "Submitted 0 Status colour #273444 hex #273444 Save Cancel Summaries Total order…" at bounding box center [953, 339] width 1924 height 482
click at [700, 198] on div "Del" at bounding box center [703, 195] width 18 height 18
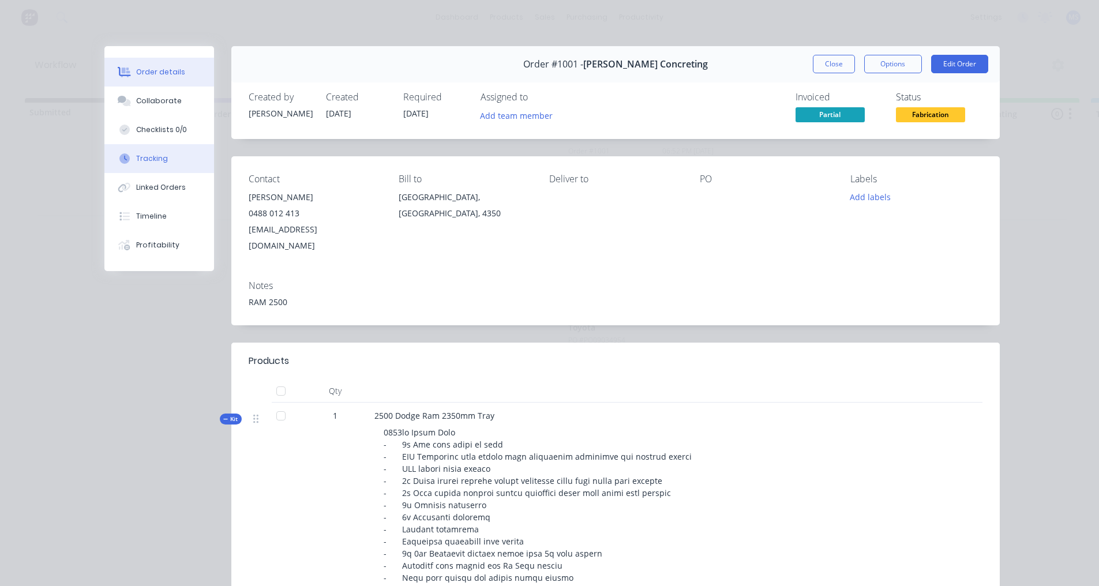
click at [162, 158] on button "Tracking" at bounding box center [159, 158] width 110 height 29
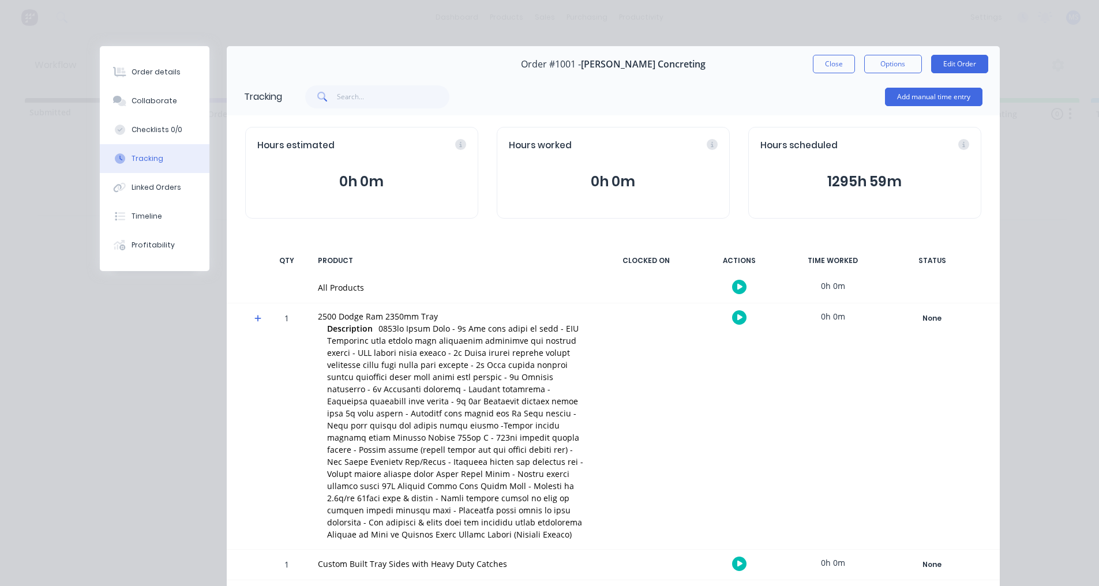
click at [889, 143] on div "Hours scheduled" at bounding box center [864, 145] width 209 height 13
click at [889, 138] on div "Hours scheduled 1295h 59m" at bounding box center [864, 173] width 233 height 92
click at [840, 65] on button "Close" at bounding box center [834, 64] width 42 height 18
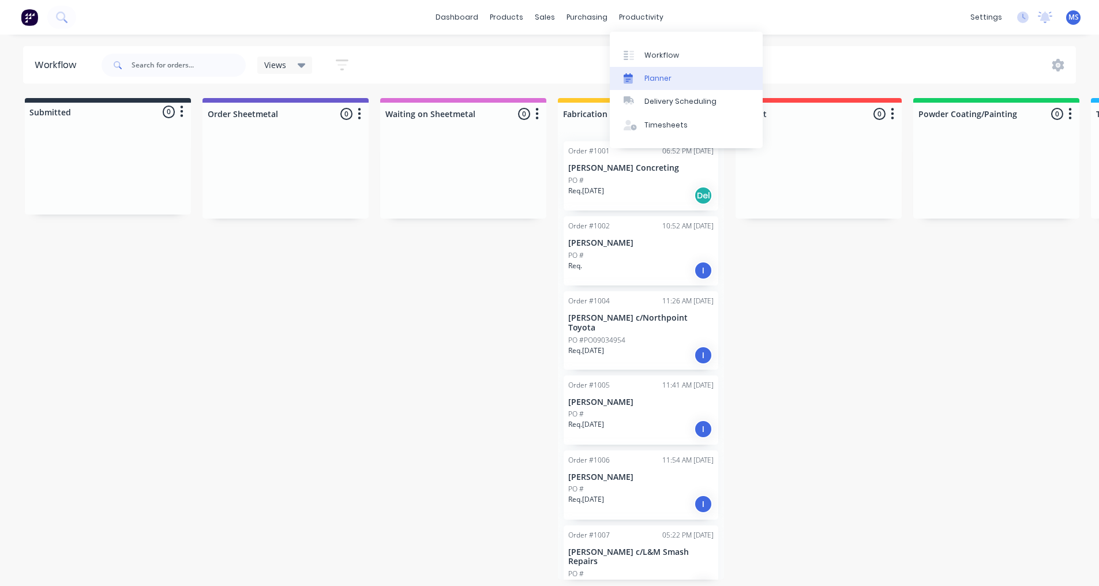
click at [653, 81] on div "Planner" at bounding box center [657, 78] width 27 height 10
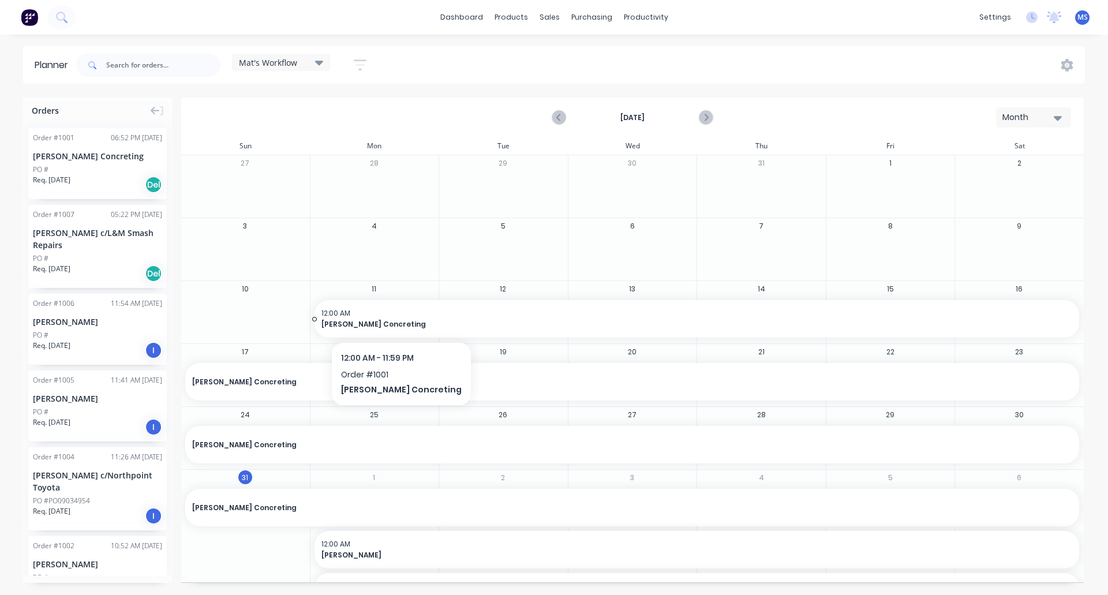
click at [388, 316] on span "12:00 AM" at bounding box center [693, 313] width 745 height 10
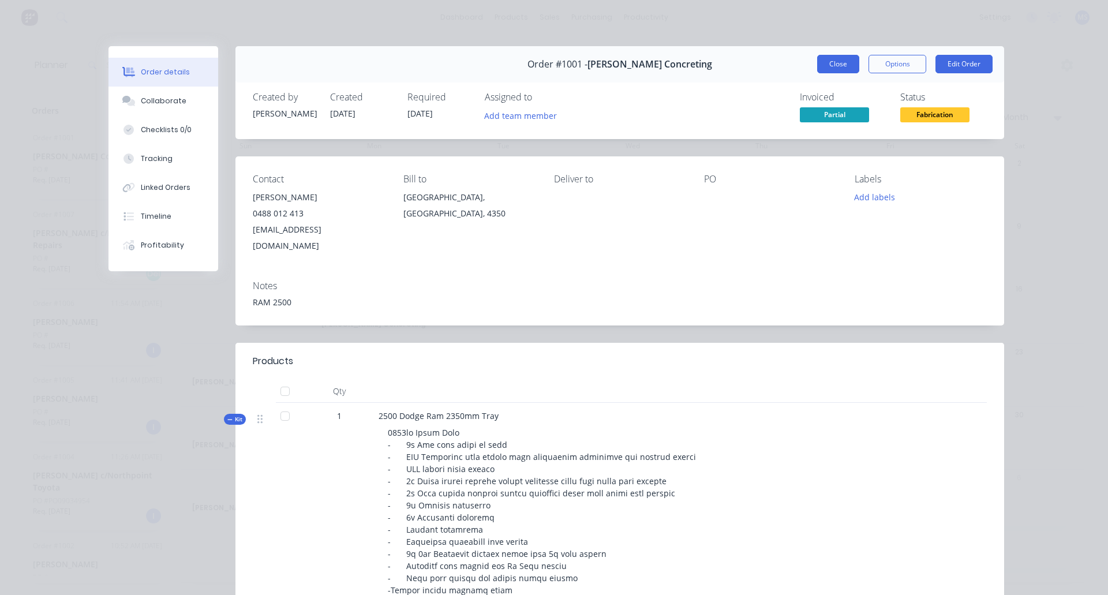
click at [833, 64] on button "Close" at bounding box center [838, 64] width 42 height 18
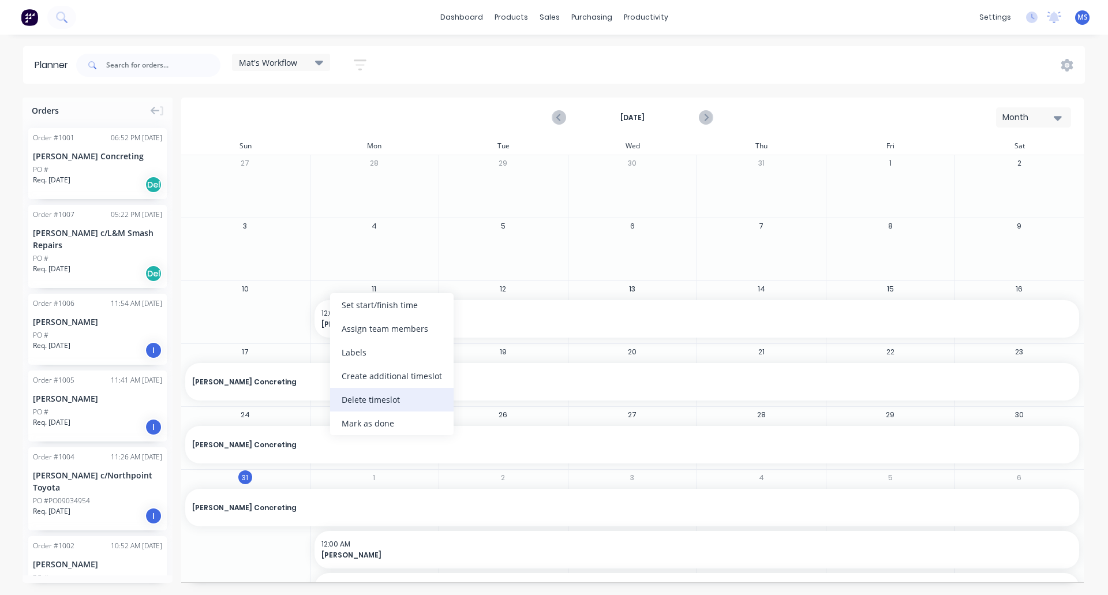
click at [351, 396] on div "Delete timeslot" at bounding box center [391, 400] width 123 height 24
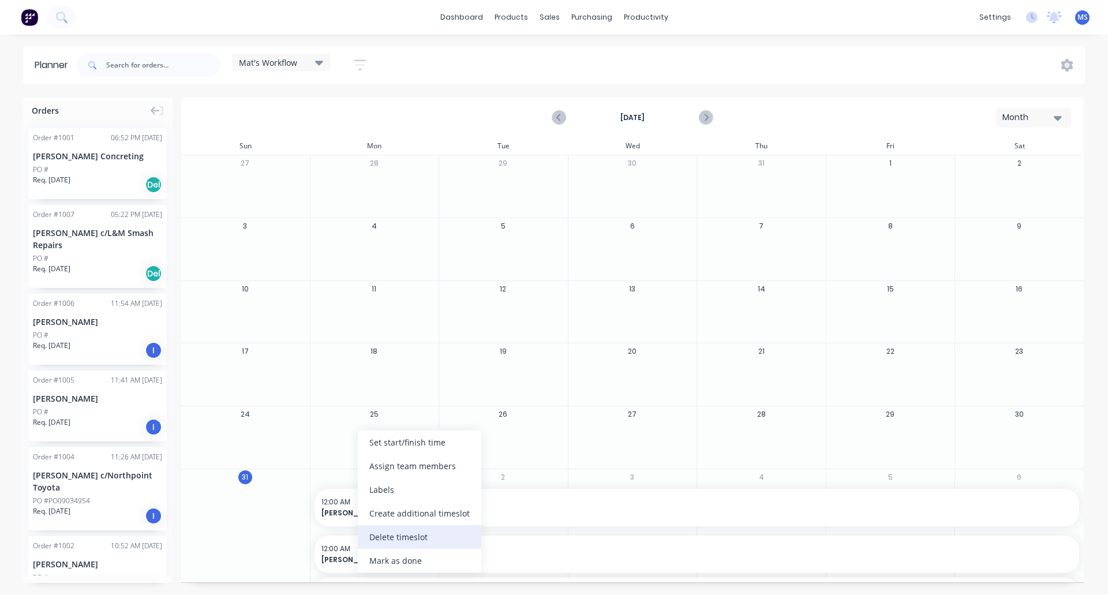
click at [392, 539] on div "Delete timeslot" at bounding box center [419, 537] width 123 height 24
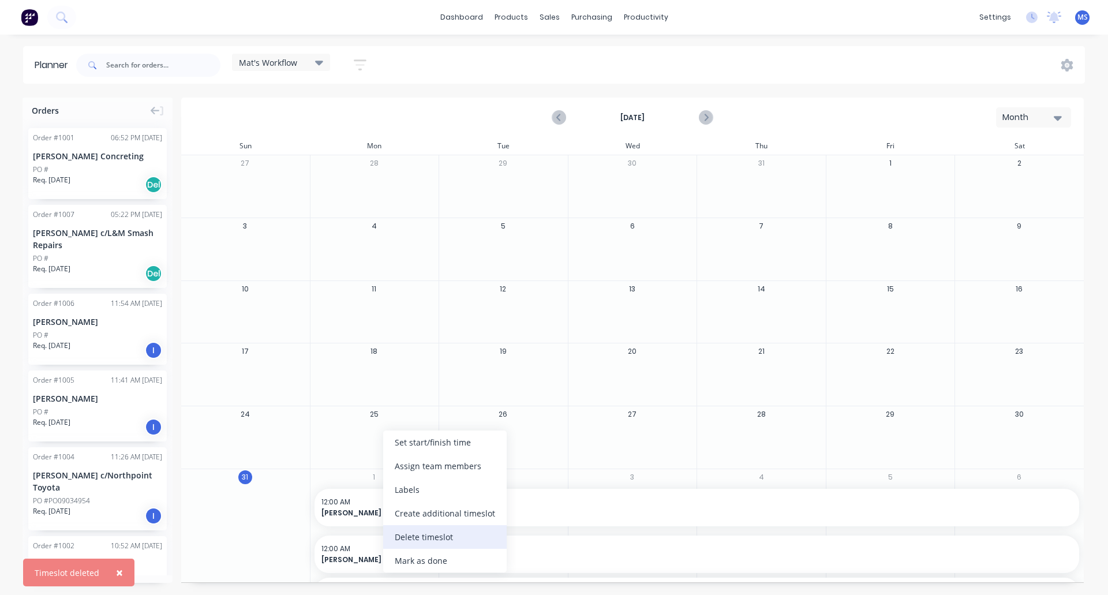
click at [423, 537] on div "Delete timeslot" at bounding box center [444, 537] width 123 height 24
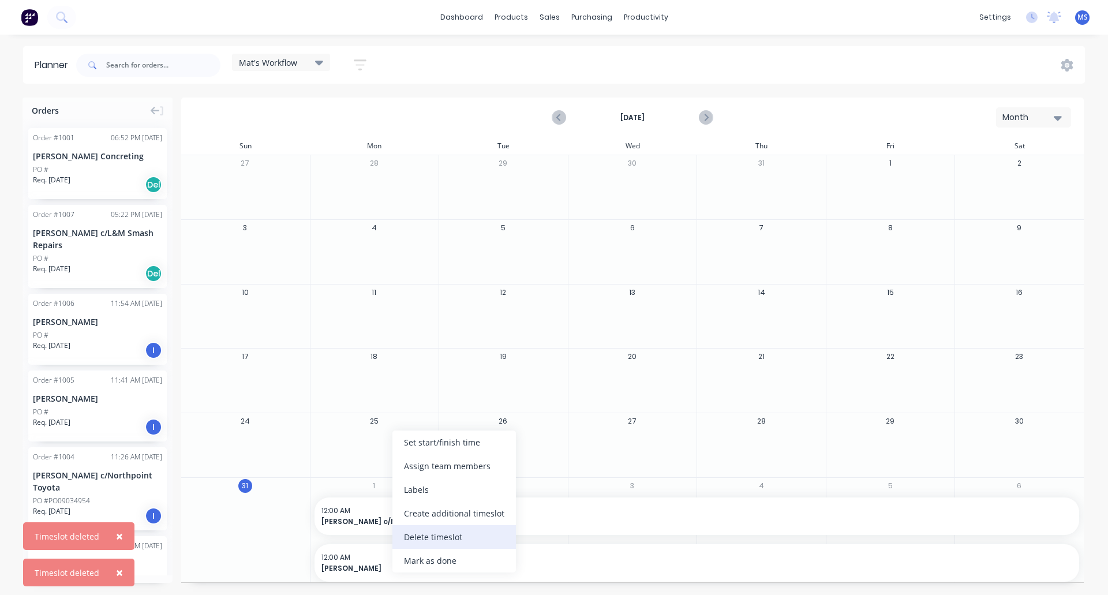
click at [425, 531] on div "Delete timeslot" at bounding box center [453, 537] width 123 height 24
click at [420, 533] on div "Delete timeslot" at bounding box center [451, 537] width 123 height 24
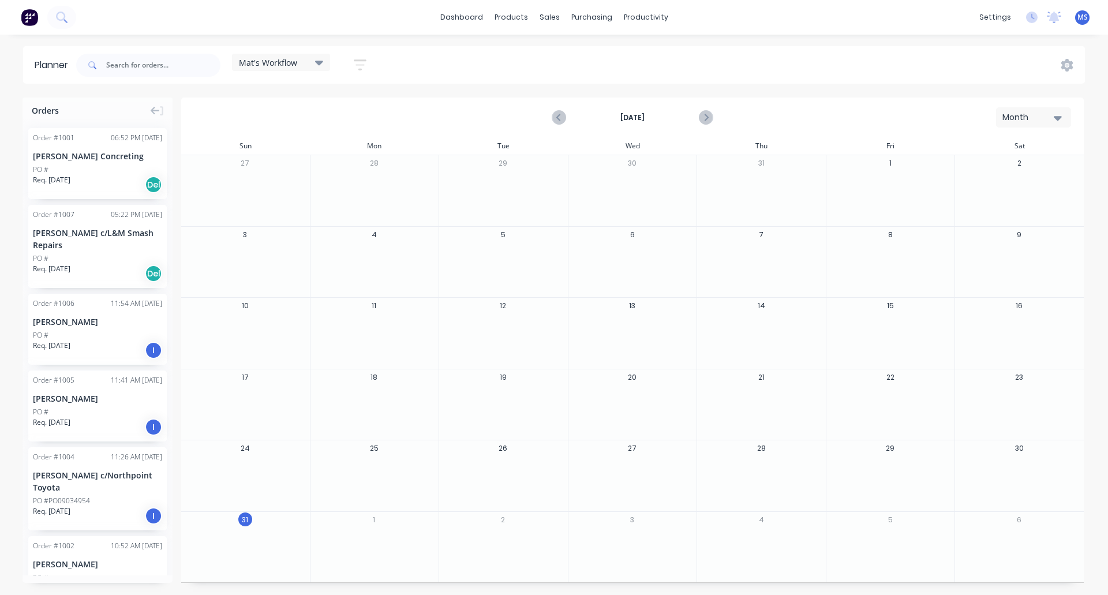
click at [85, 155] on div "[PERSON_NAME] Concreting" at bounding box center [97, 156] width 129 height 12
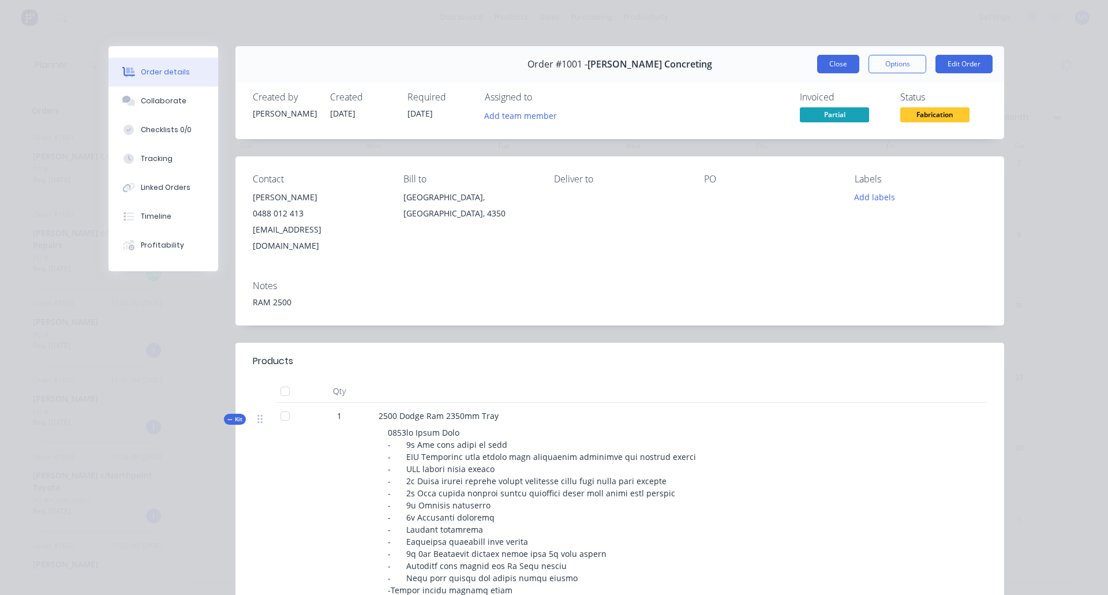
click at [839, 63] on button "Close" at bounding box center [838, 64] width 42 height 18
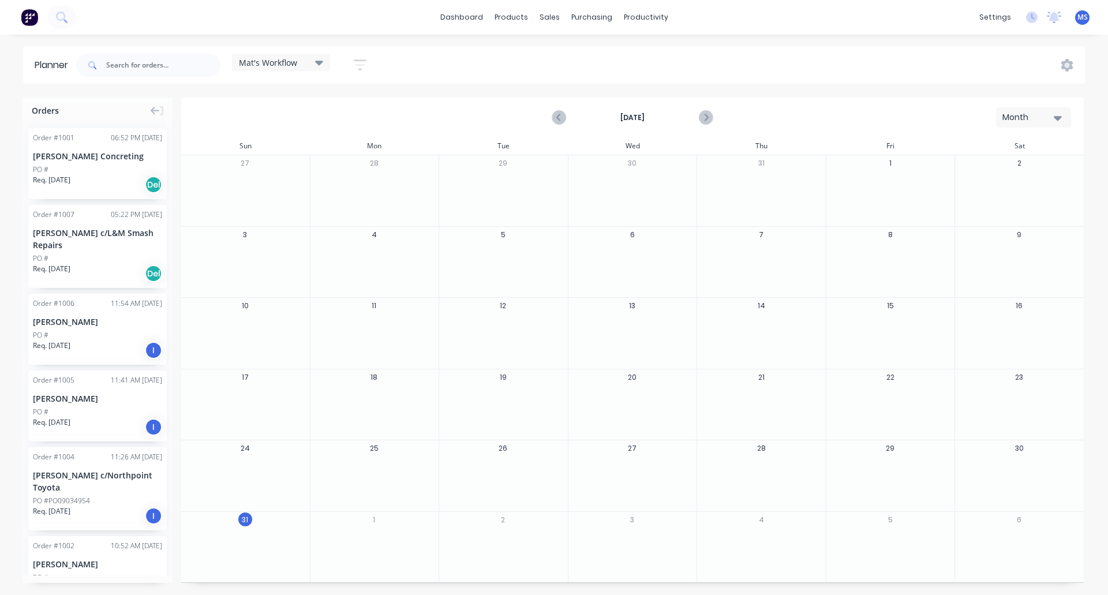
click at [81, 480] on div "[PERSON_NAME] c/Northpoint Toyota" at bounding box center [97, 481] width 129 height 24
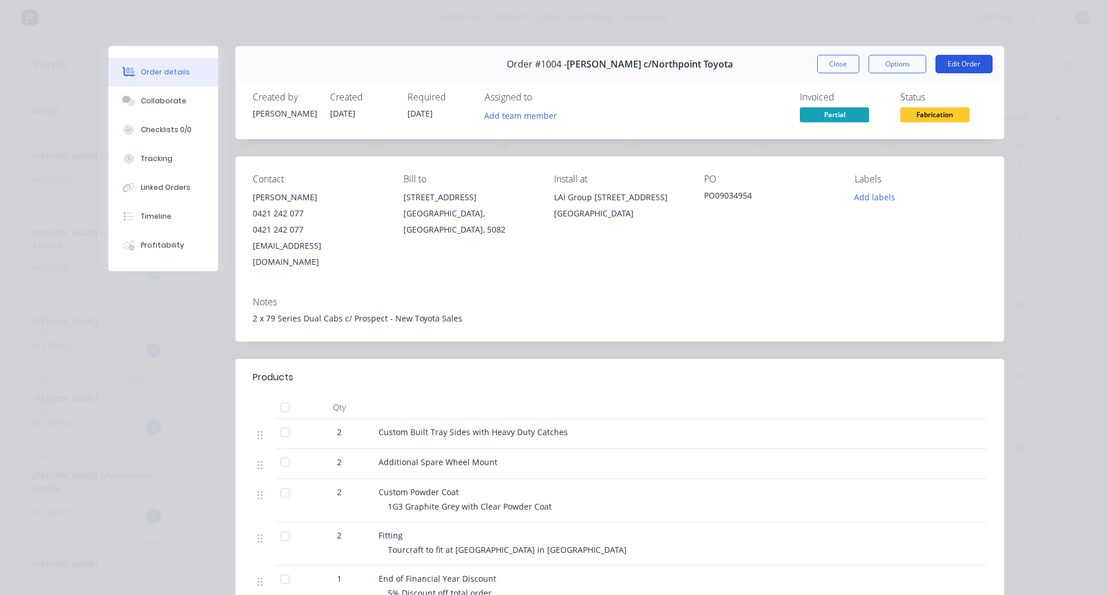
click at [889, 66] on button "Edit Order" at bounding box center [963, 64] width 57 height 18
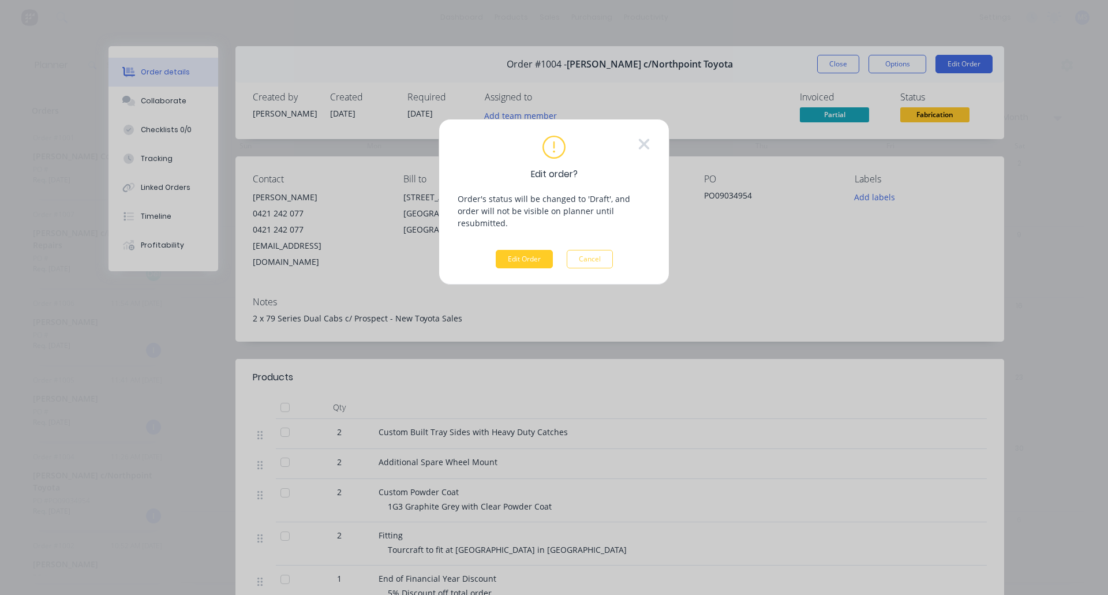
click at [537, 250] on button "Edit Order" at bounding box center [524, 259] width 57 height 18
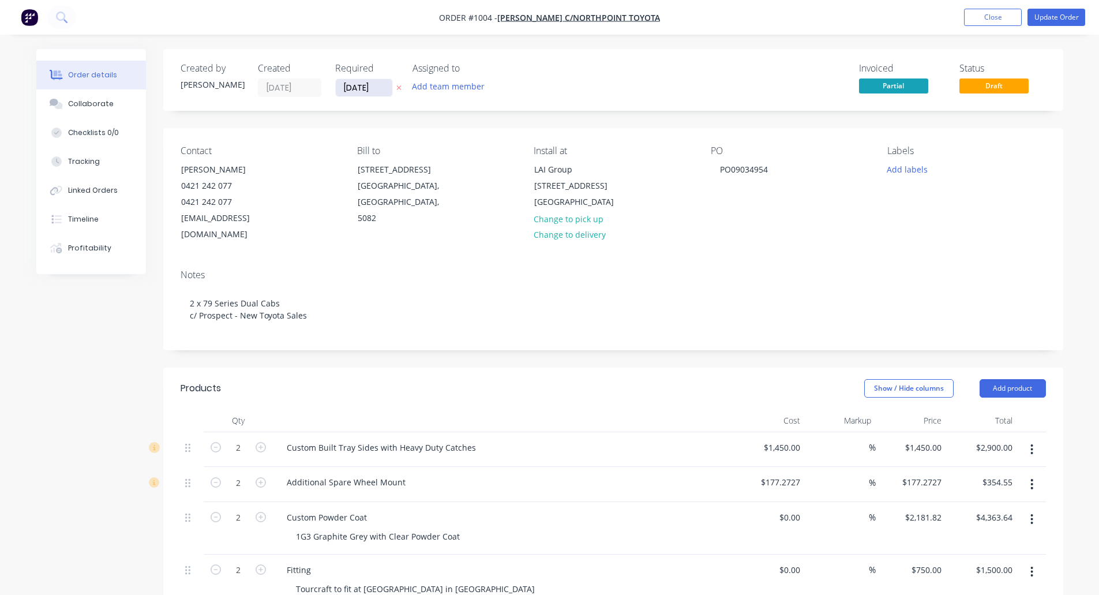
click at [357, 89] on input "31/08/25" at bounding box center [364, 87] width 57 height 17
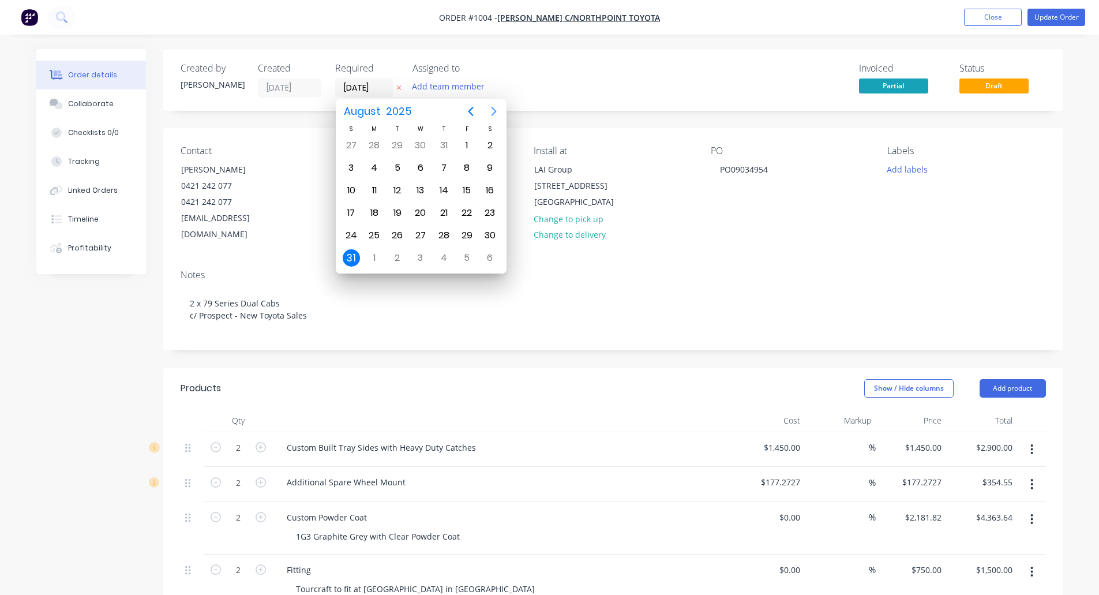
click at [494, 111] on icon "Next page" at bounding box center [494, 111] width 14 height 14
click at [468, 184] on div "17" at bounding box center [466, 190] width 17 height 17
type input "17/10/25"
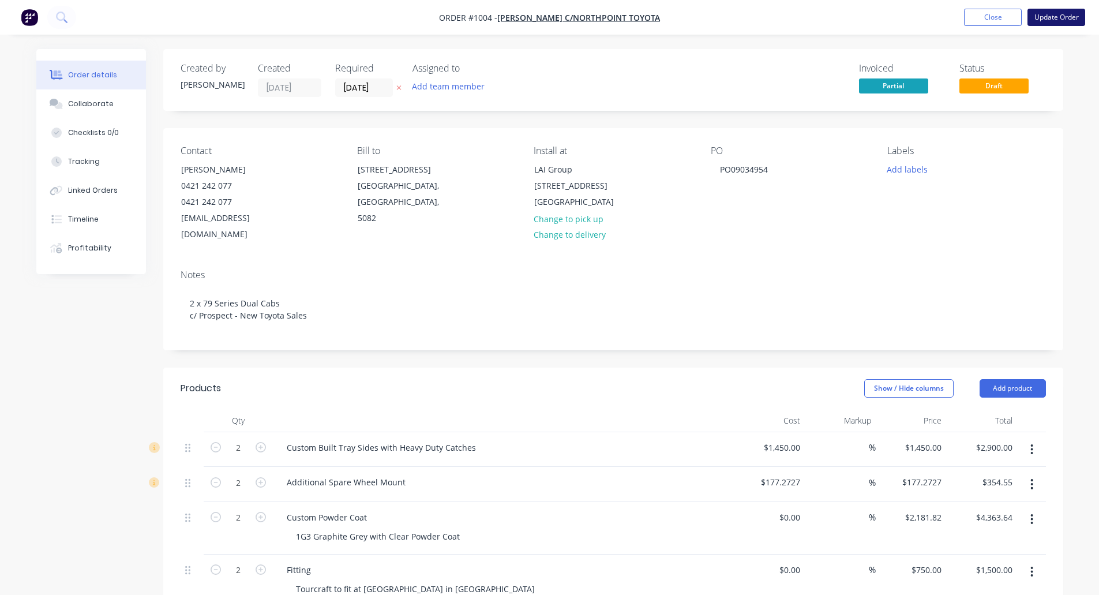
click at [889, 21] on button "Update Order" at bounding box center [1057, 17] width 58 height 17
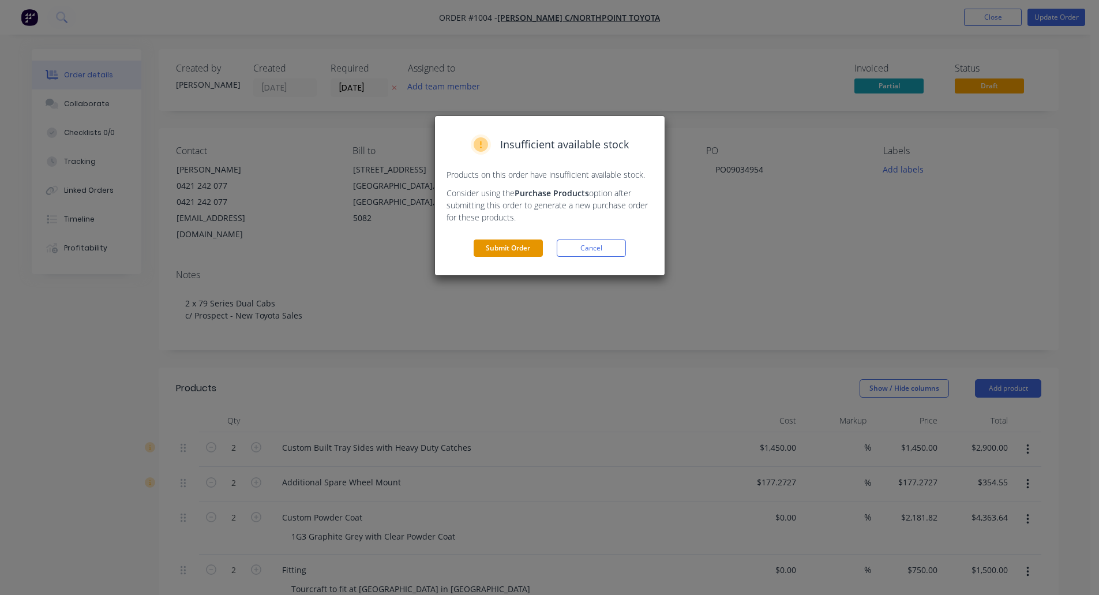
click at [503, 246] on button "Submit Order" at bounding box center [508, 247] width 69 height 17
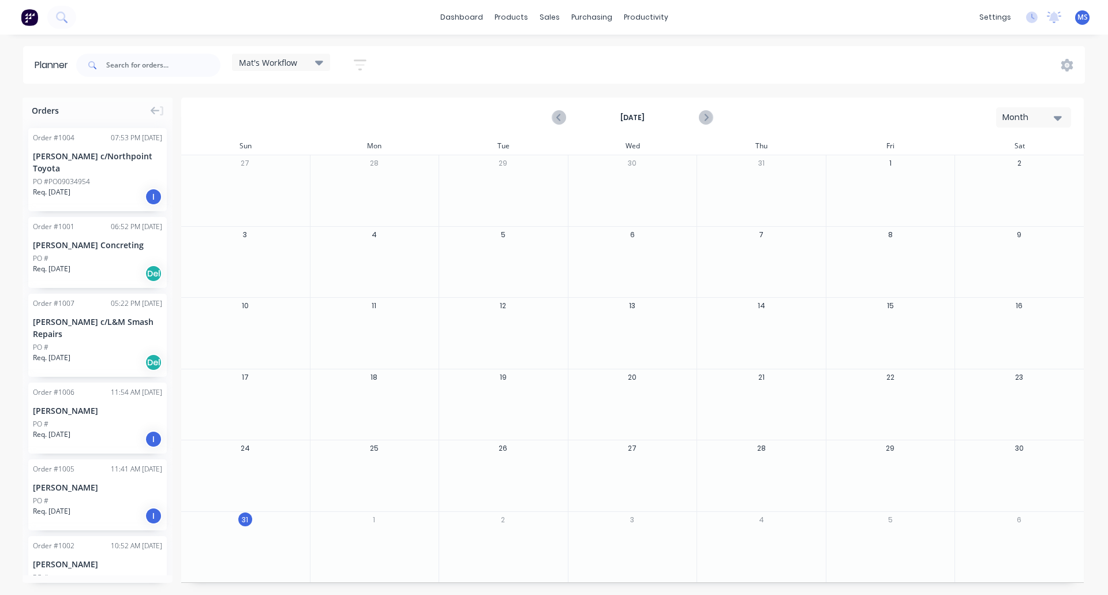
click at [103, 338] on div "[PERSON_NAME] c/L&M Smash Repairs" at bounding box center [97, 328] width 129 height 24
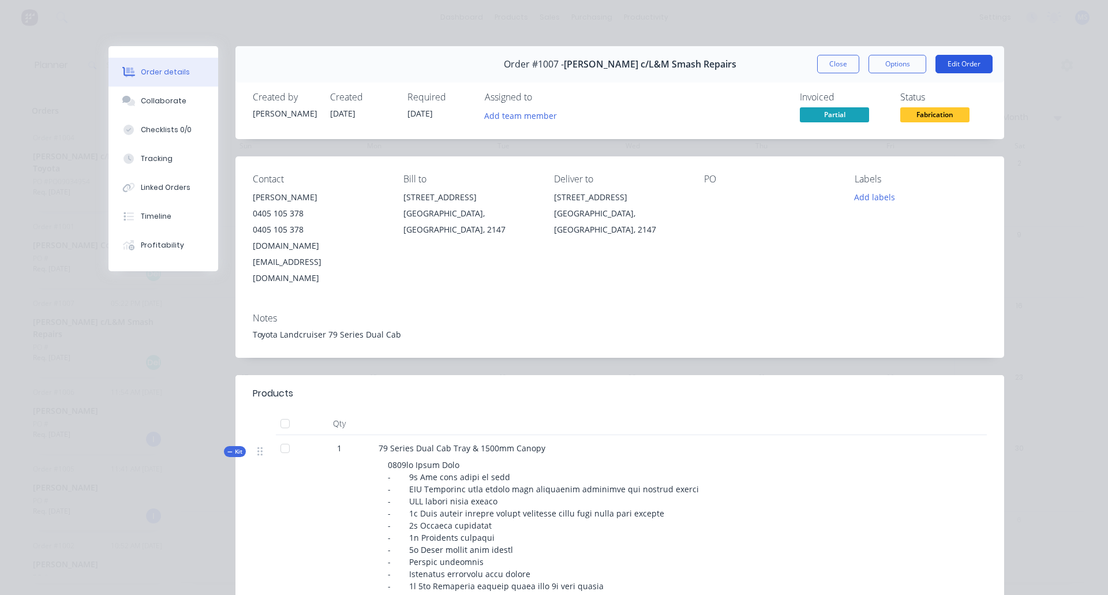
click at [889, 65] on button "Edit Order" at bounding box center [963, 64] width 57 height 18
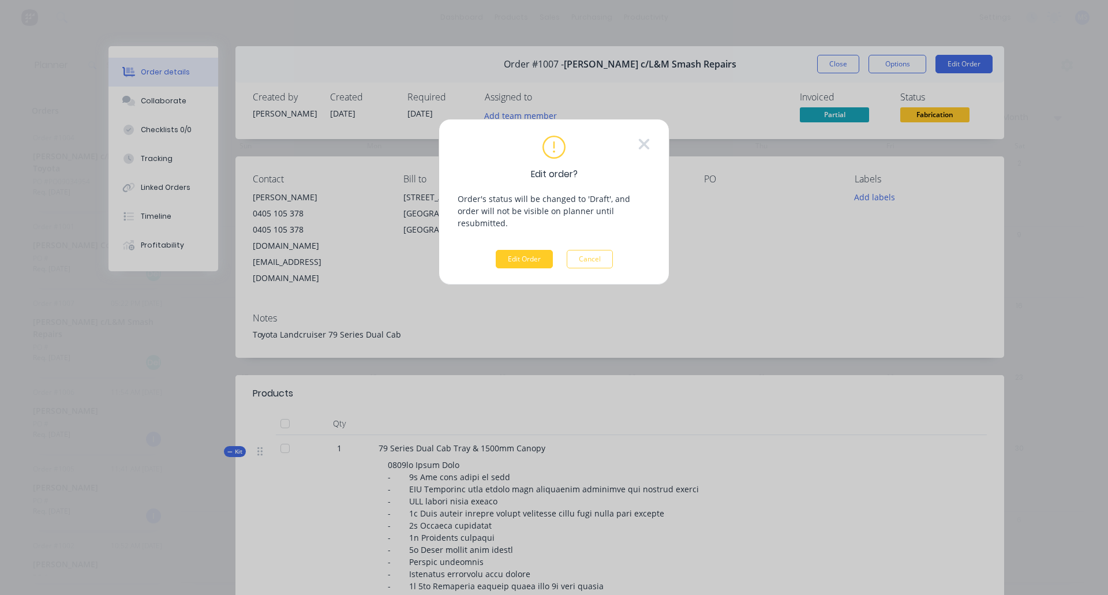
click at [530, 250] on button "Edit Order" at bounding box center [524, 259] width 57 height 18
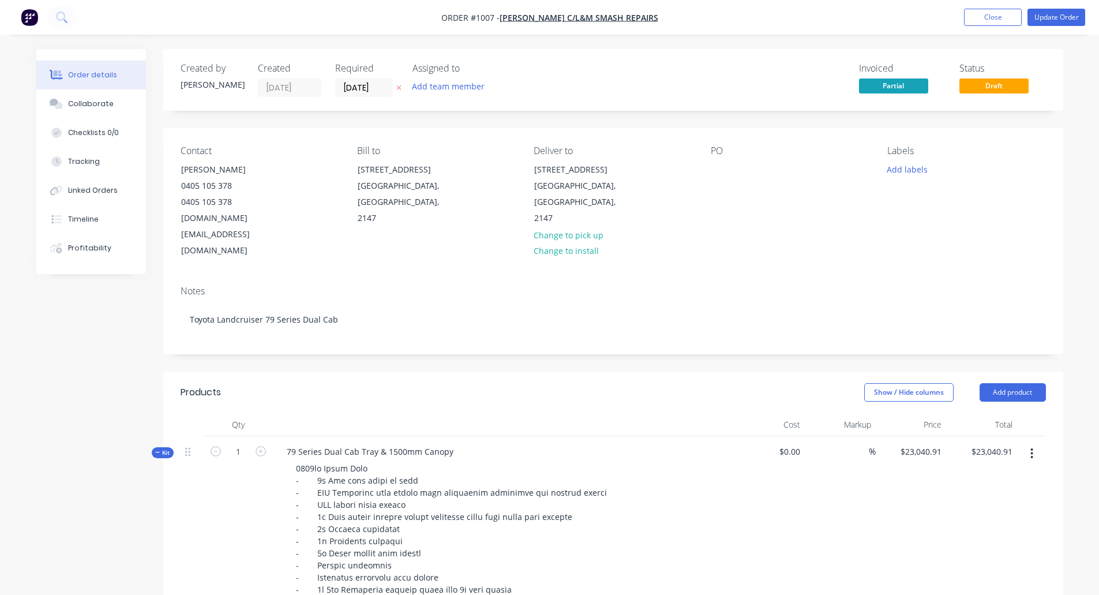
click at [303, 85] on div "Created by Monique Created 31/08/25 Required 31/08/25 Assigned to Add team memb…" at bounding box center [354, 80] width 347 height 34
type input "21/11/25"
click at [889, 17] on button "Update Order" at bounding box center [1057, 17] width 58 height 17
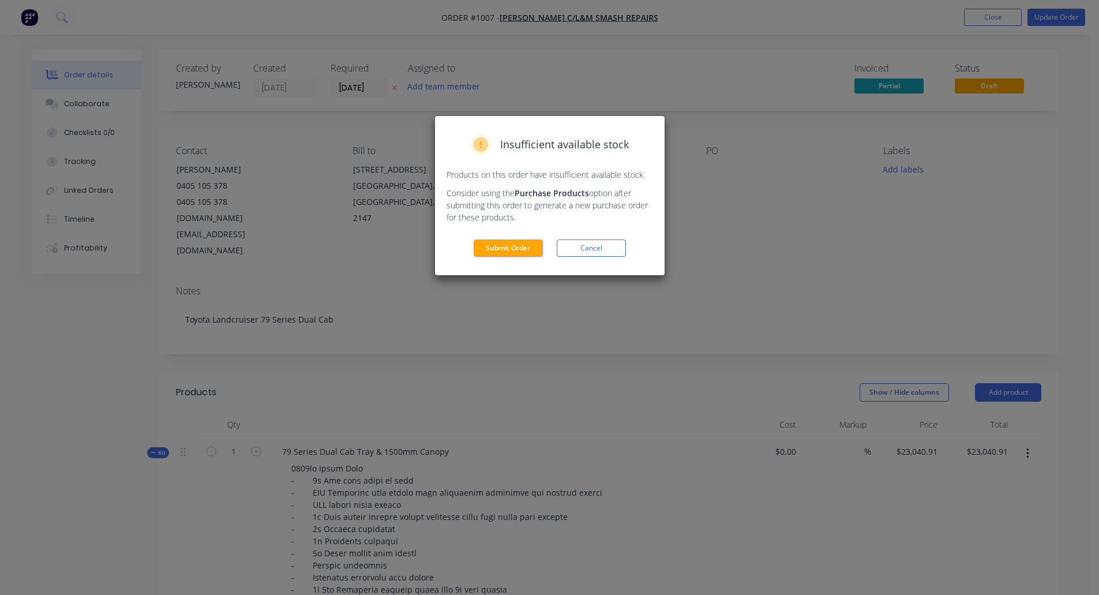
click at [521, 243] on button "Submit Order" at bounding box center [508, 247] width 69 height 17
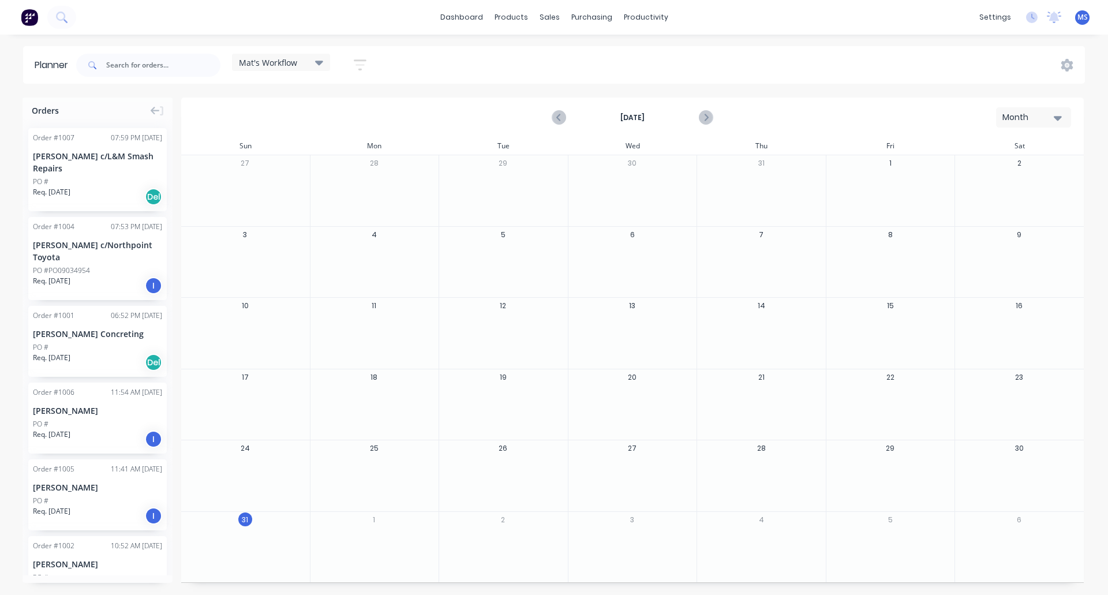
click at [92, 421] on div "PO #" at bounding box center [97, 424] width 129 height 10
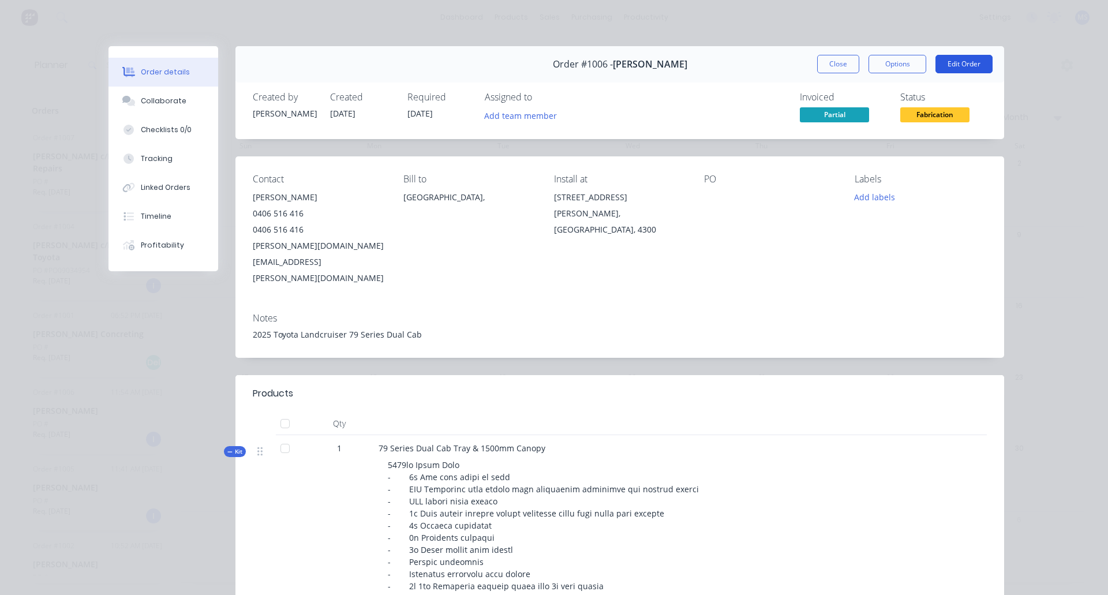
click at [889, 68] on button "Edit Order" at bounding box center [963, 64] width 57 height 18
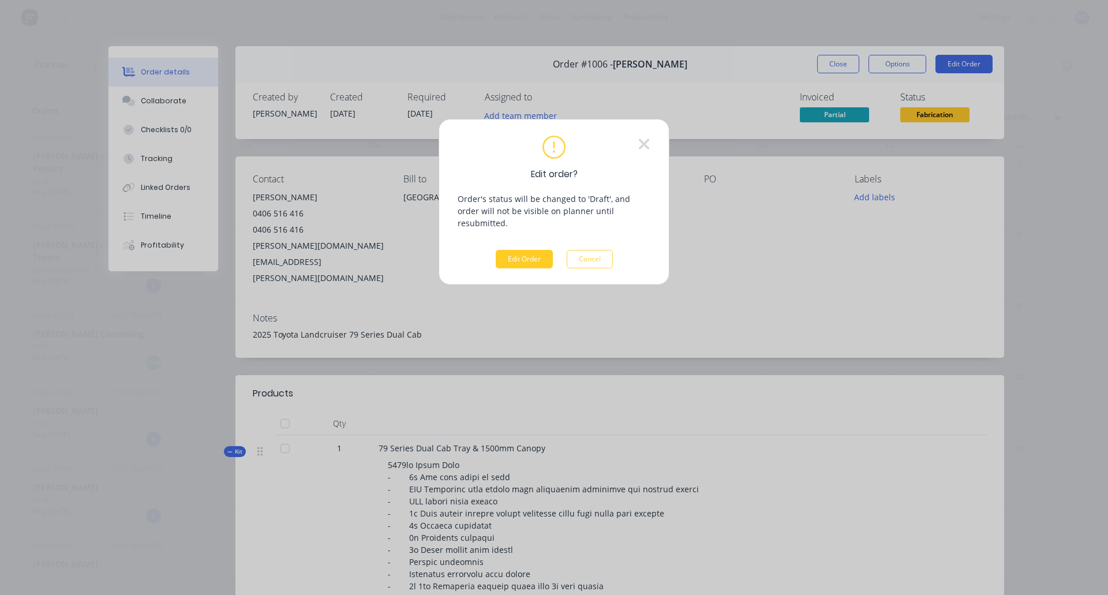
click at [544, 250] on button "Edit Order" at bounding box center [524, 259] width 57 height 18
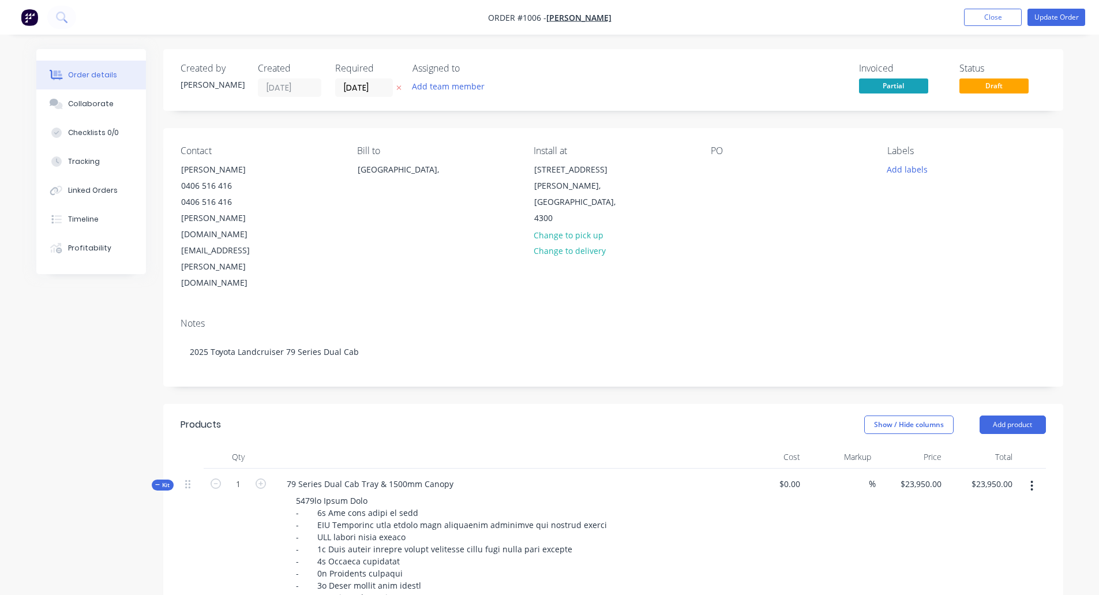
click at [320, 84] on div "Created by Monique Created 31/08/25 Required 31/08/25 Assigned to Add team memb…" at bounding box center [354, 80] width 347 height 34
type input "31/10/25"
click at [889, 18] on button "Update Order" at bounding box center [1057, 17] width 58 height 17
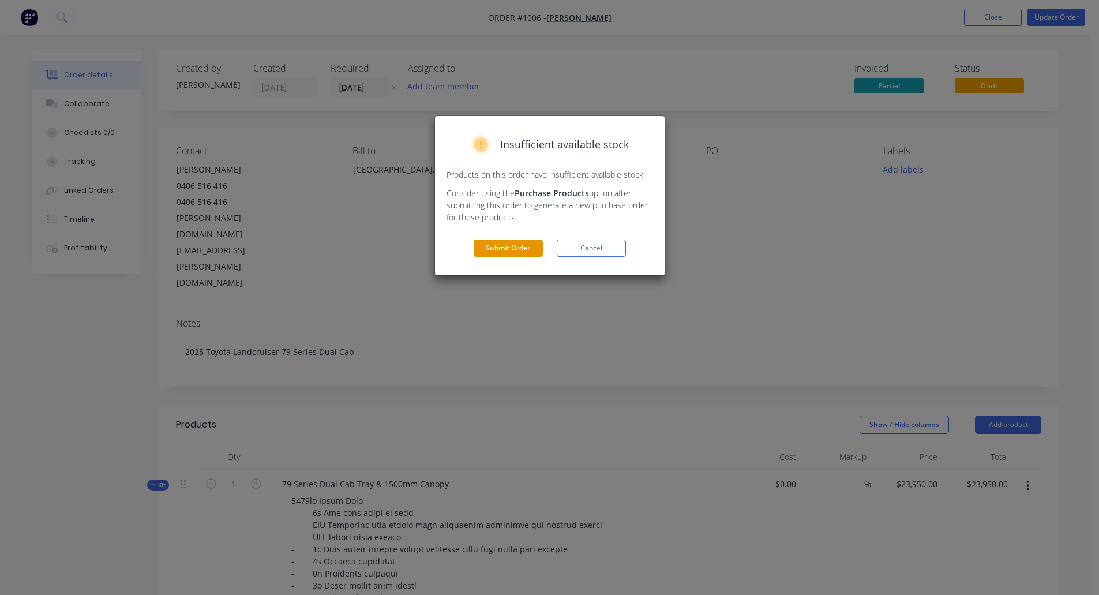
click at [508, 245] on button "Submit Order" at bounding box center [508, 247] width 69 height 17
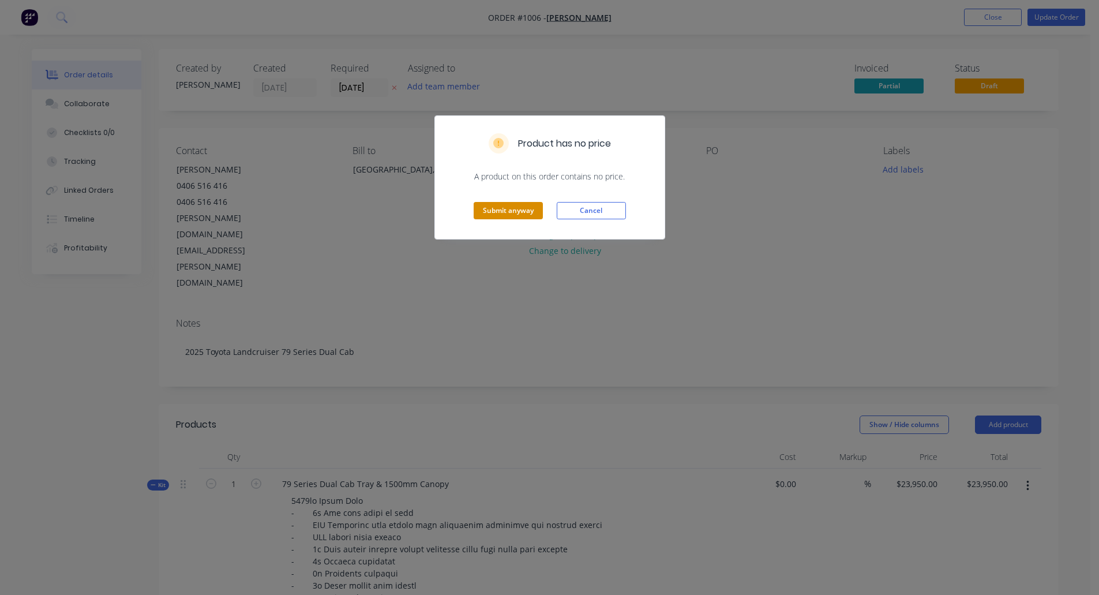
click at [512, 212] on button "Submit anyway" at bounding box center [508, 210] width 69 height 17
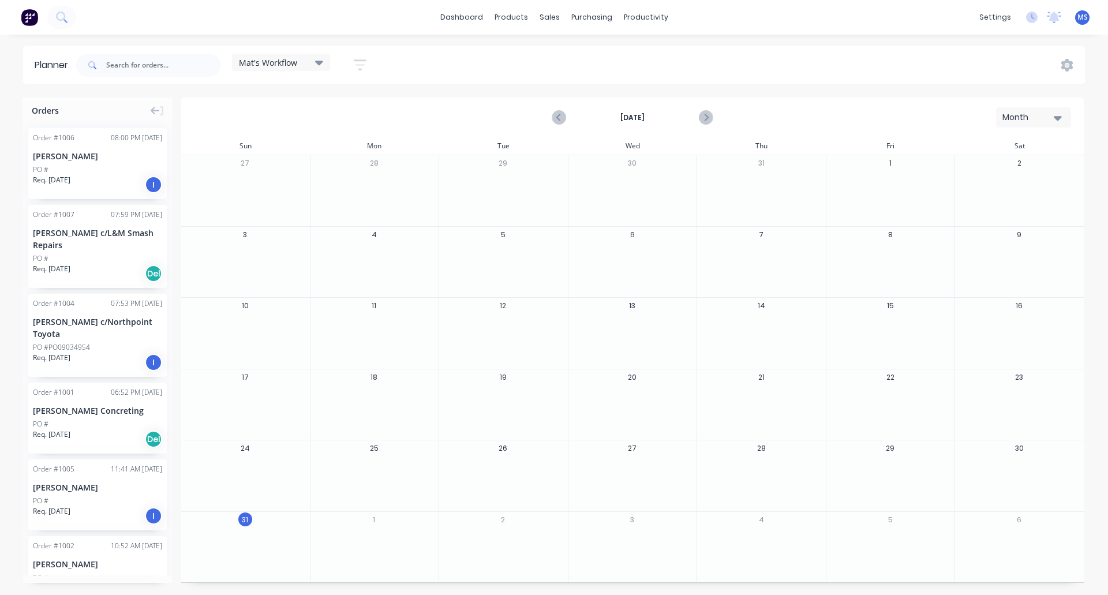
click at [107, 493] on div "Order # 1005 11:41 AM 31/08/25 Matthew Herrmann PO # Req. 31/08/25 I" at bounding box center [97, 494] width 138 height 71
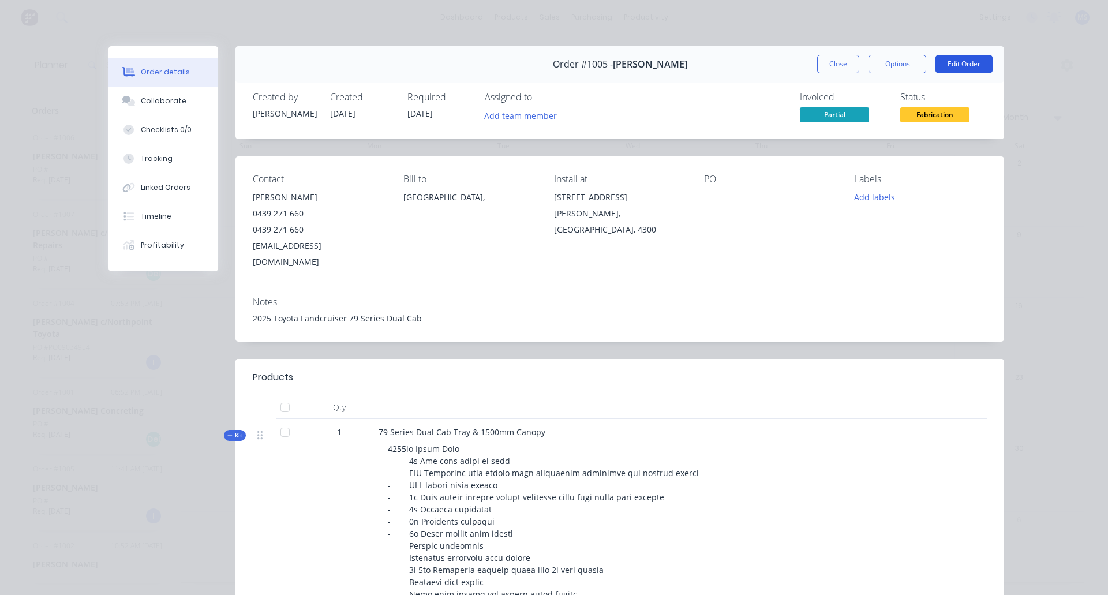
click at [889, 58] on button "Edit Order" at bounding box center [963, 64] width 57 height 18
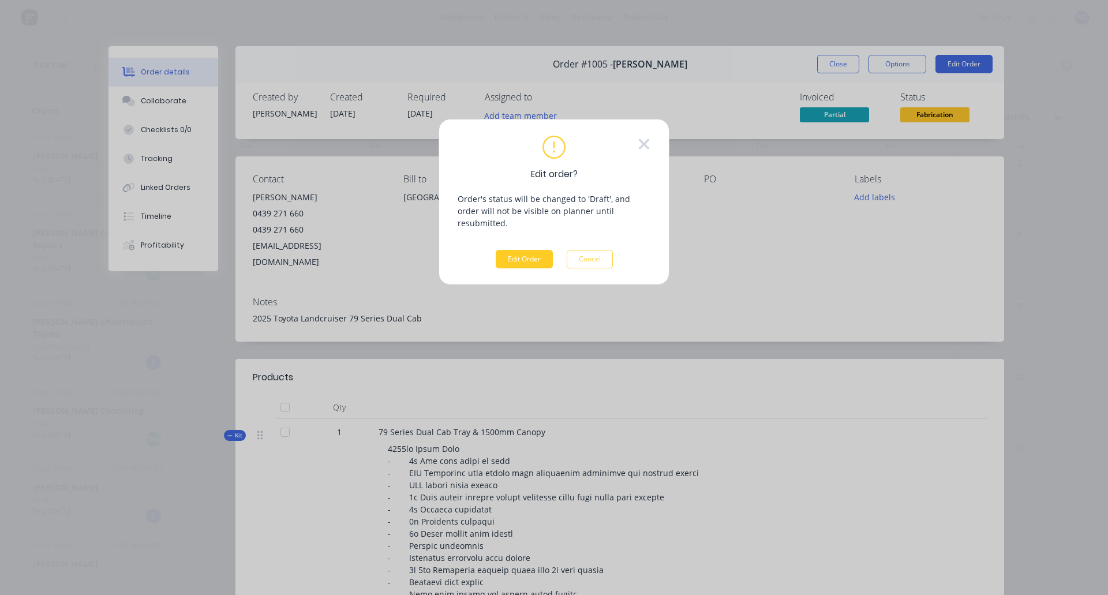
click at [537, 252] on button "Edit Order" at bounding box center [524, 259] width 57 height 18
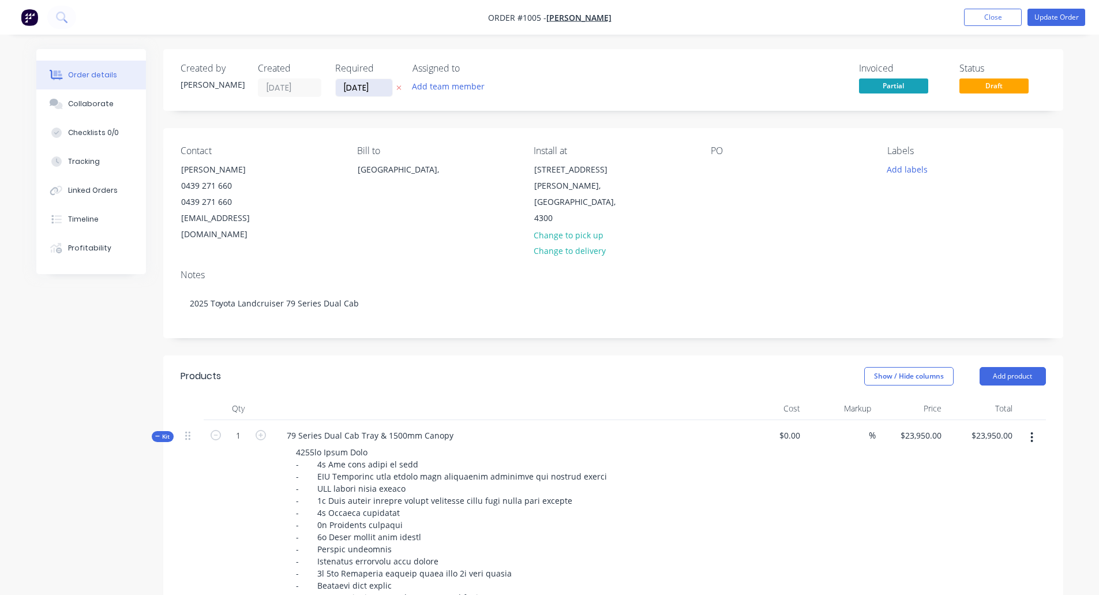
click at [388, 86] on input "31/08/25" at bounding box center [364, 87] width 57 height 17
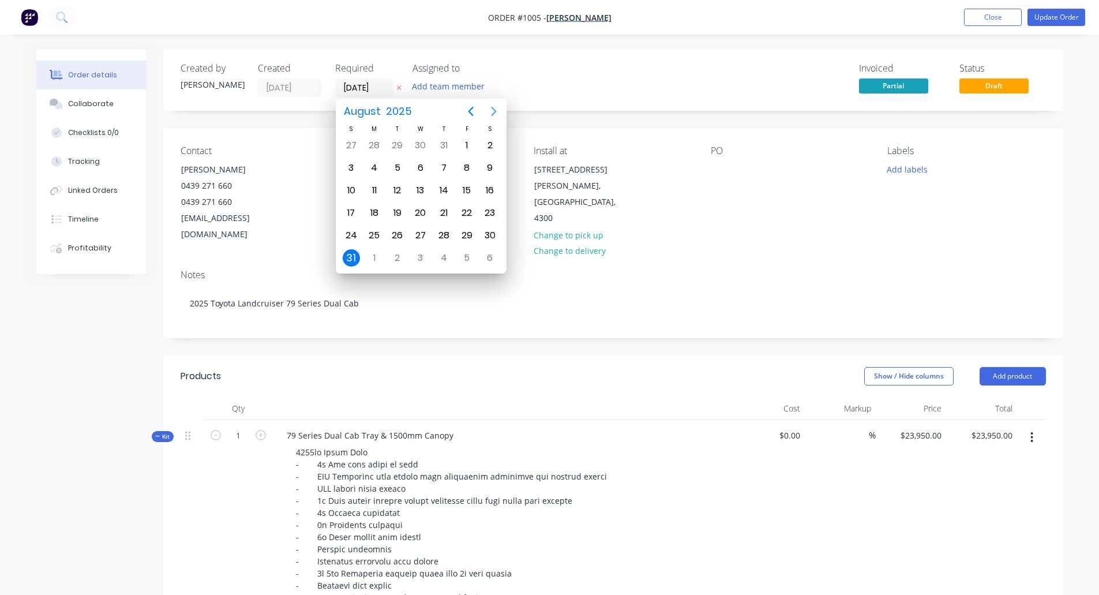
click at [486, 109] on button "Next page" at bounding box center [493, 111] width 23 height 23
click at [487, 109] on icon "Next page" at bounding box center [494, 111] width 14 height 14
click at [463, 236] on div "31" at bounding box center [466, 235] width 17 height 17
type input "31/10/25"
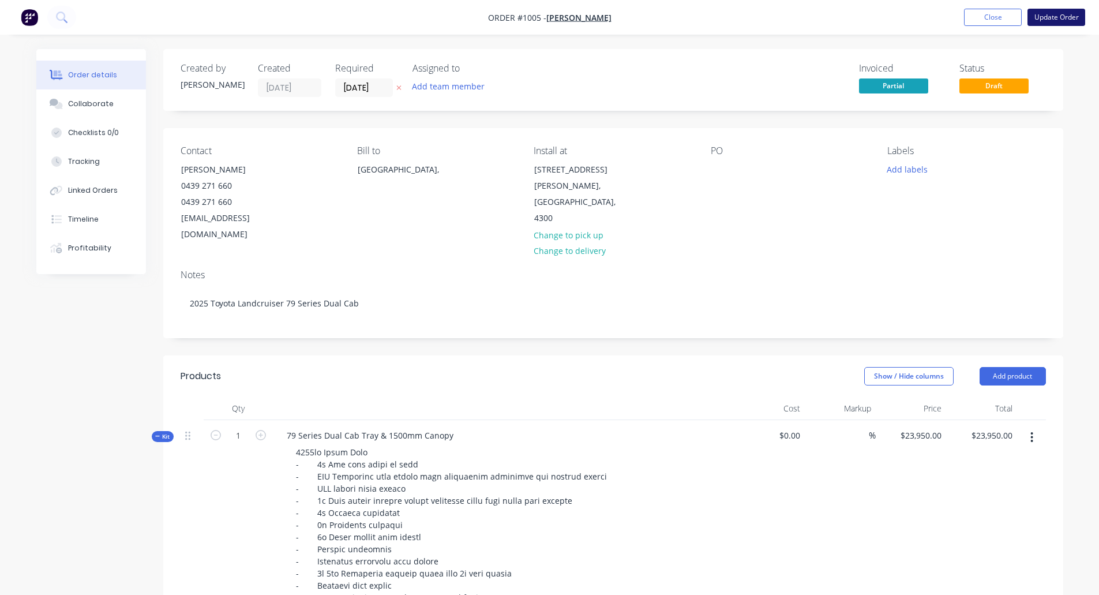
click at [889, 16] on button "Update Order" at bounding box center [1057, 17] width 58 height 17
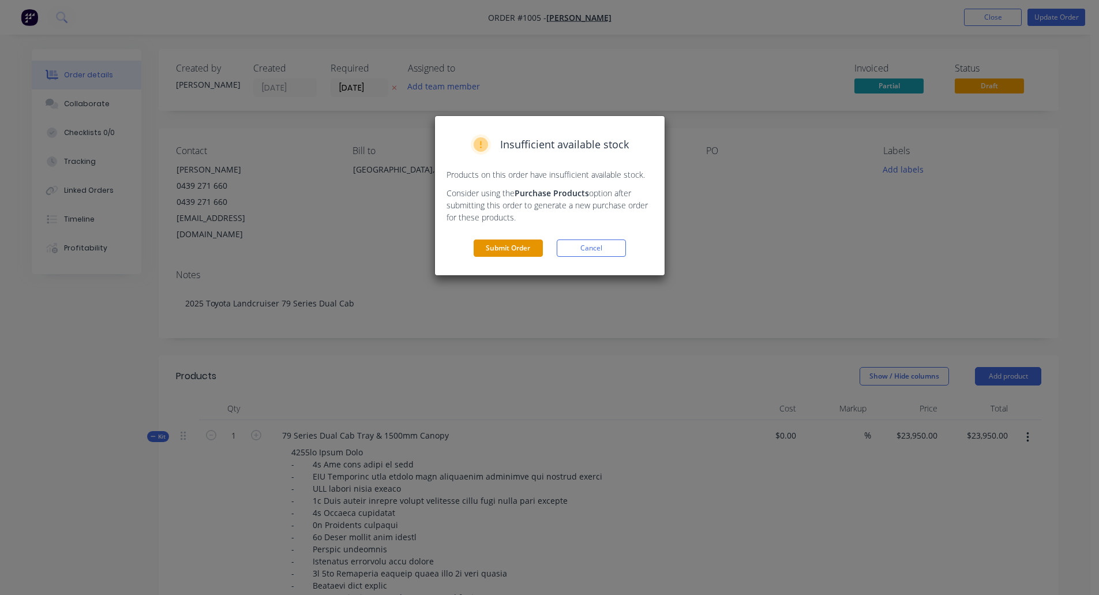
click at [513, 249] on button "Submit Order" at bounding box center [508, 247] width 69 height 17
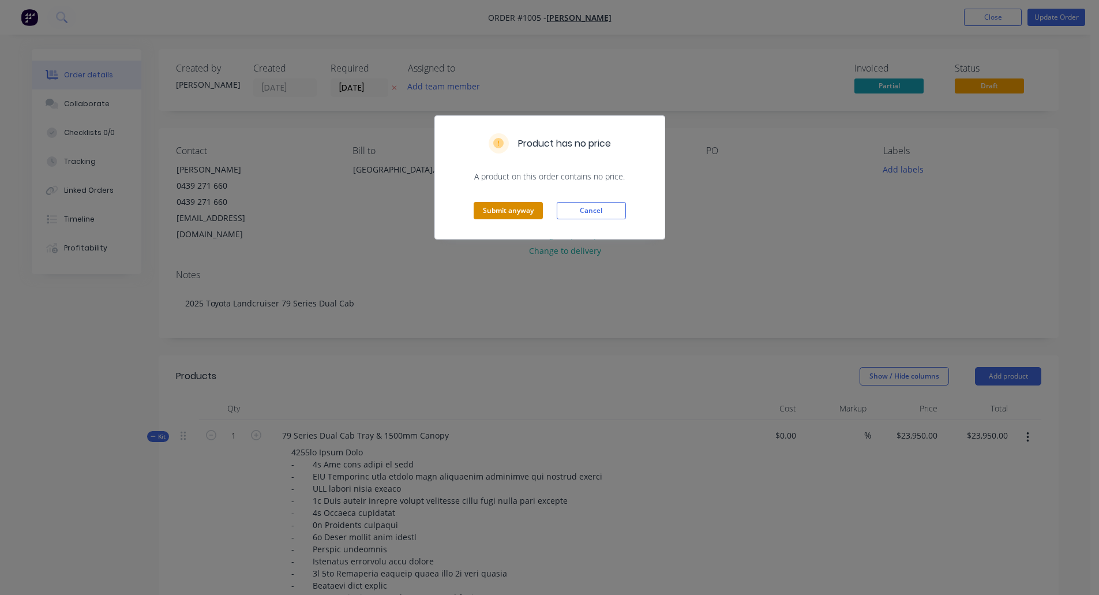
click at [503, 214] on button "Submit anyway" at bounding box center [508, 210] width 69 height 17
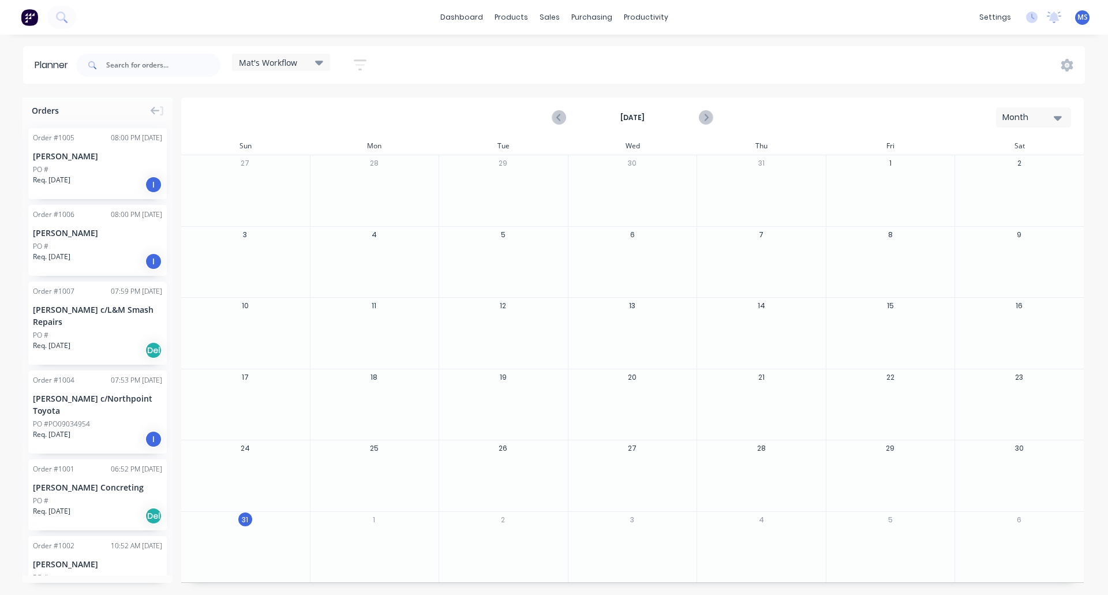
click at [76, 532] on div "Order # 1005 08:00 PM 31/08/25 Matthew Herrmann PO # Req. 31/10/25 I Order # 10…" at bounding box center [98, 347] width 150 height 456
click at [76, 548] on div "Order # 1002 10:52 AM 31/08/25" at bounding box center [97, 546] width 129 height 10
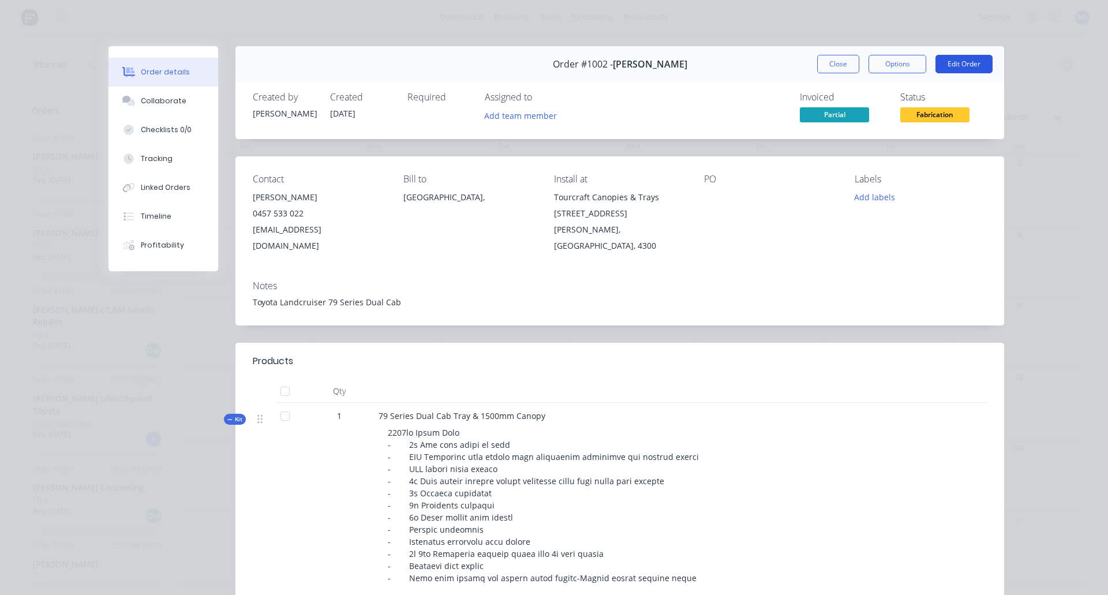
click at [889, 63] on button "Edit Order" at bounding box center [963, 64] width 57 height 18
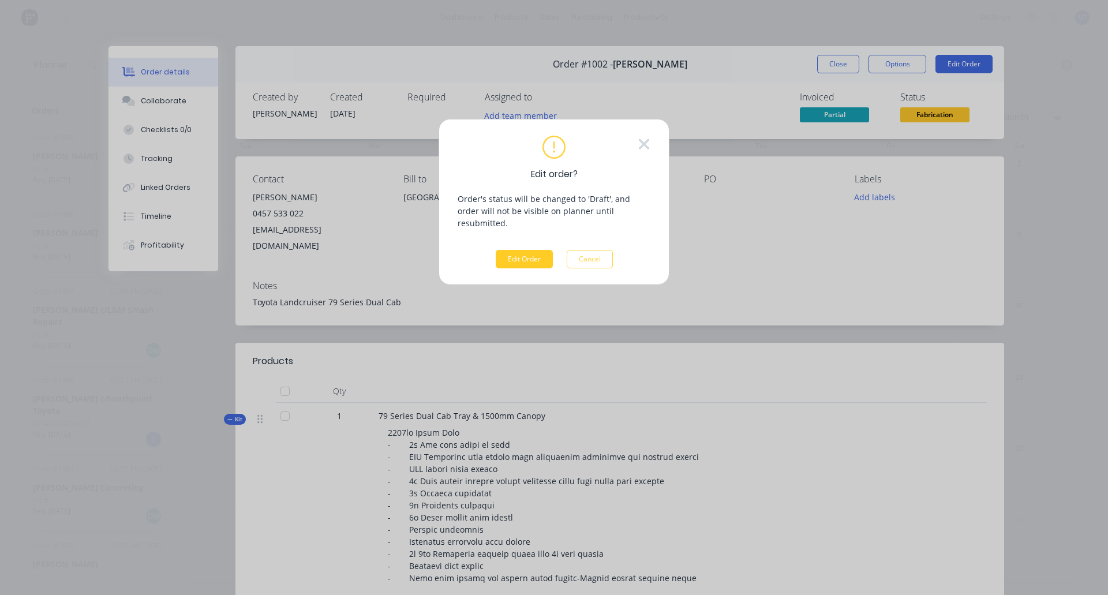
click at [521, 250] on button "Edit Order" at bounding box center [524, 259] width 57 height 18
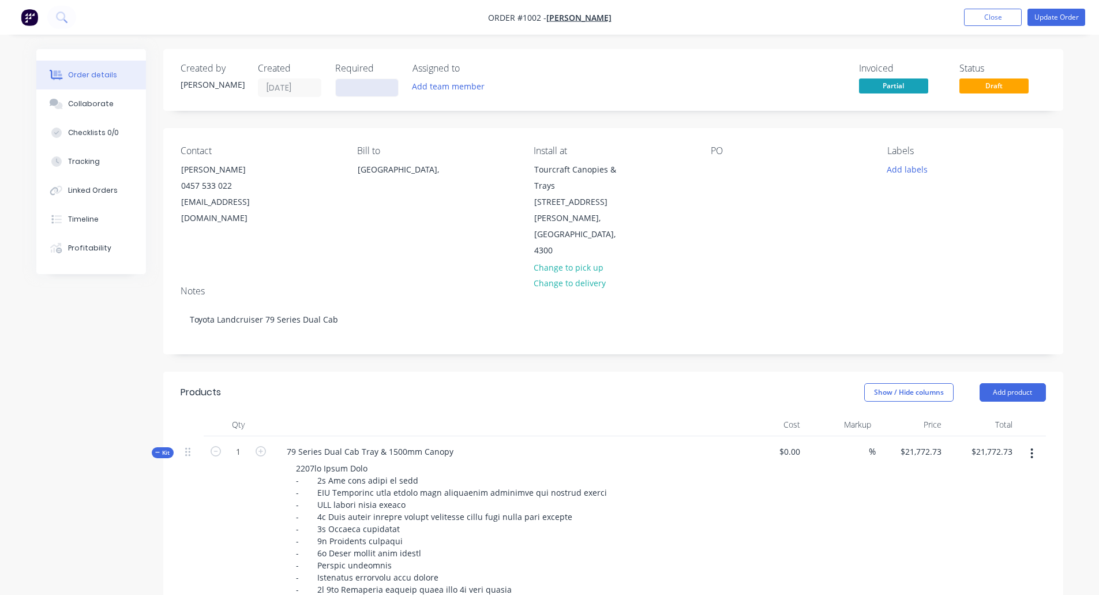
click at [372, 91] on input at bounding box center [367, 87] width 62 height 17
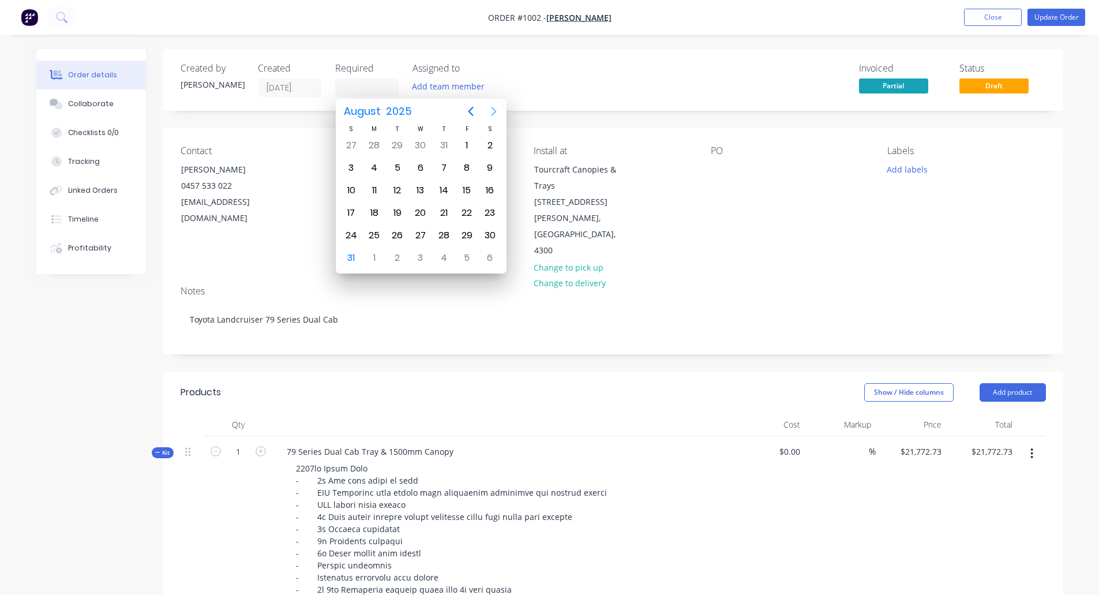
click at [489, 107] on icon "Next page" at bounding box center [494, 111] width 14 height 14
click at [474, 227] on div "31" at bounding box center [466, 235] width 23 height 22
type input "31/10/25"
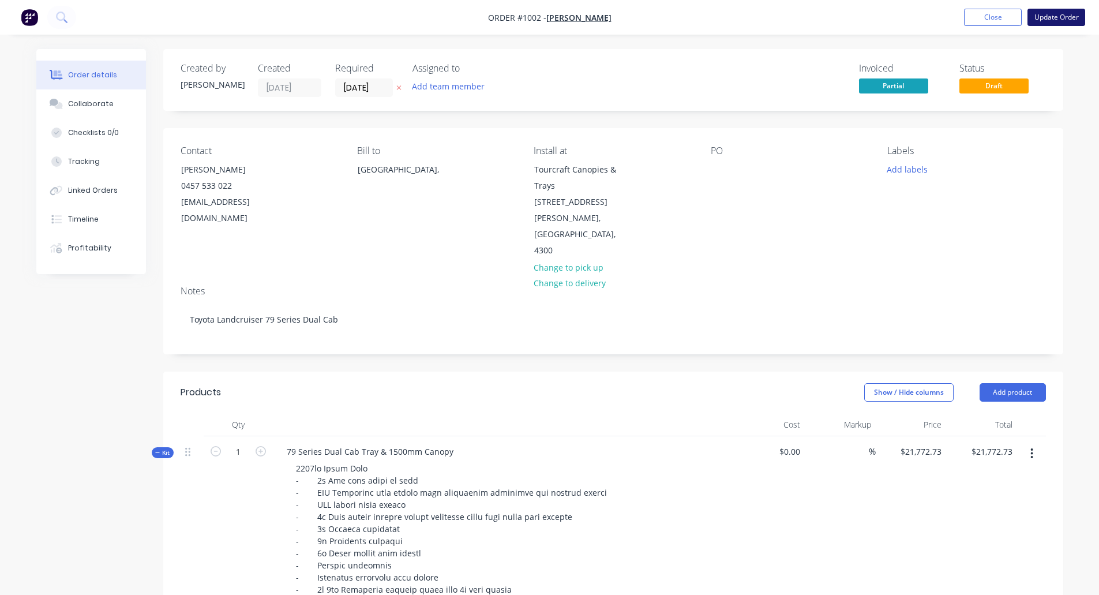
click at [889, 16] on button "Update Order" at bounding box center [1057, 17] width 58 height 17
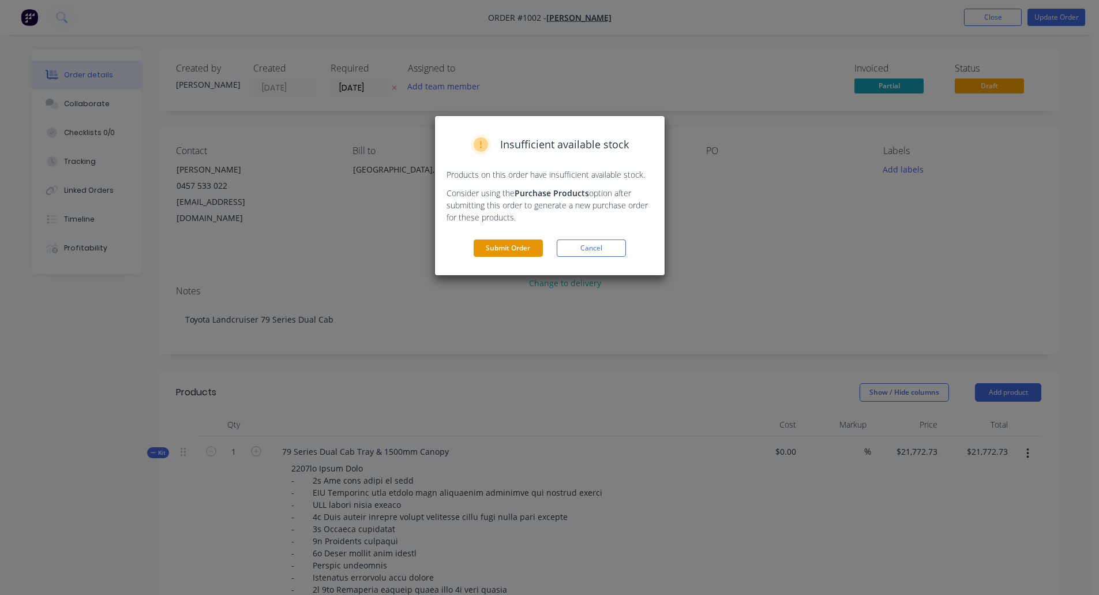
click at [519, 245] on button "Submit Order" at bounding box center [508, 247] width 69 height 17
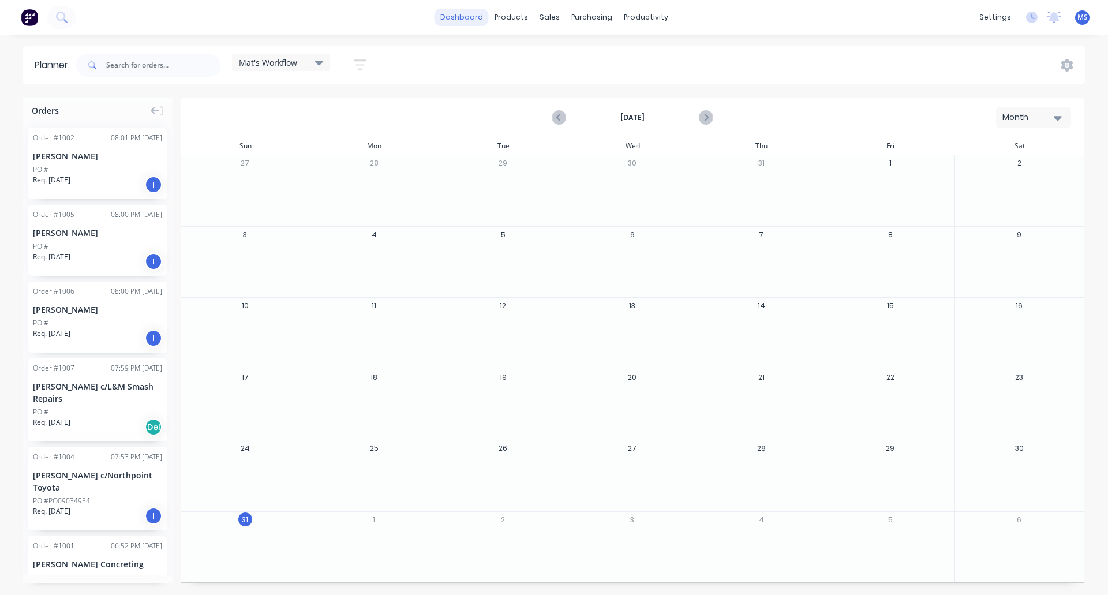
click at [475, 20] on link "dashboard" at bounding box center [461, 17] width 54 height 17
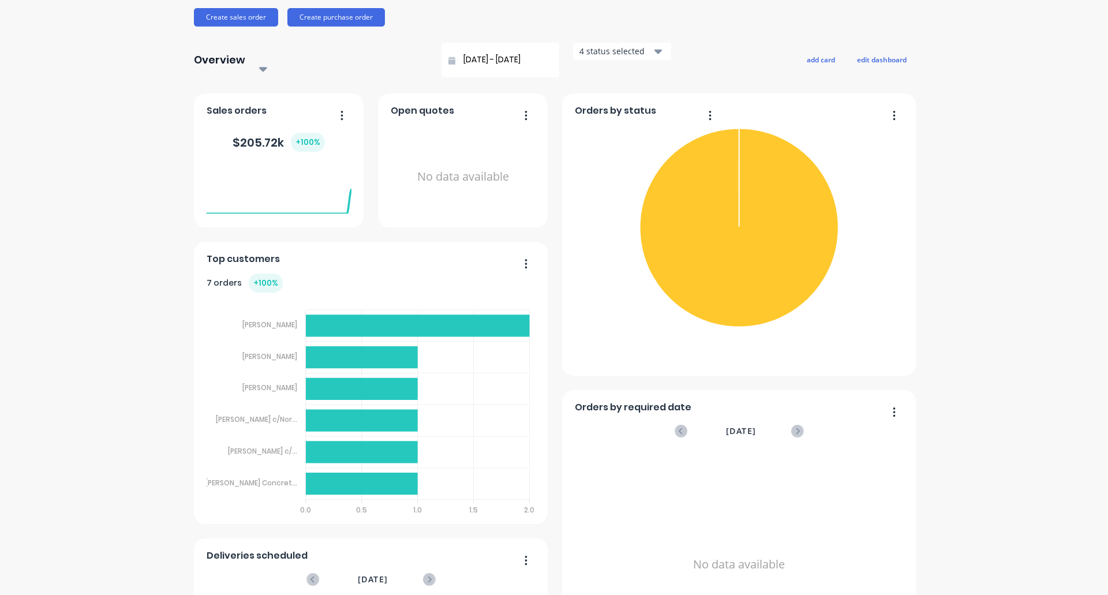
scroll to position [115, 0]
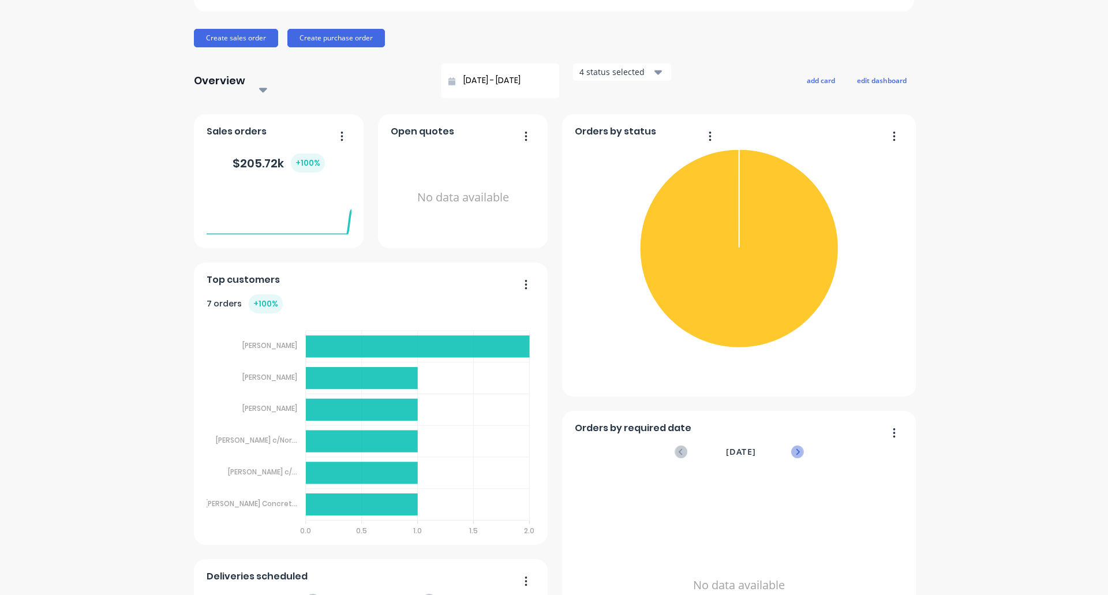
click at [796, 449] on icon at bounding box center [798, 452] width 4 height 6
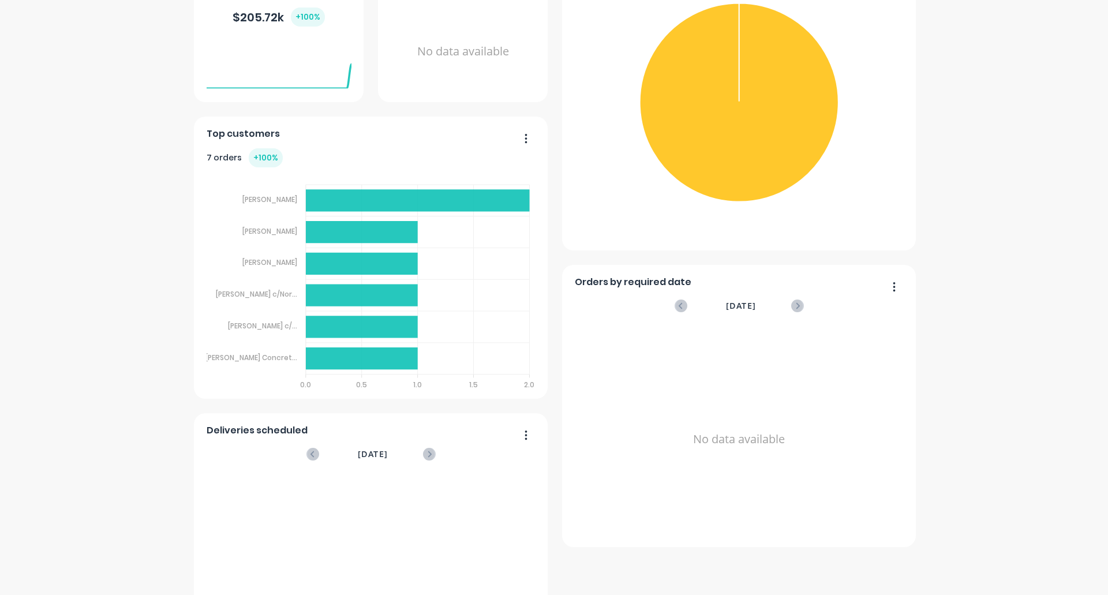
scroll to position [231, 0]
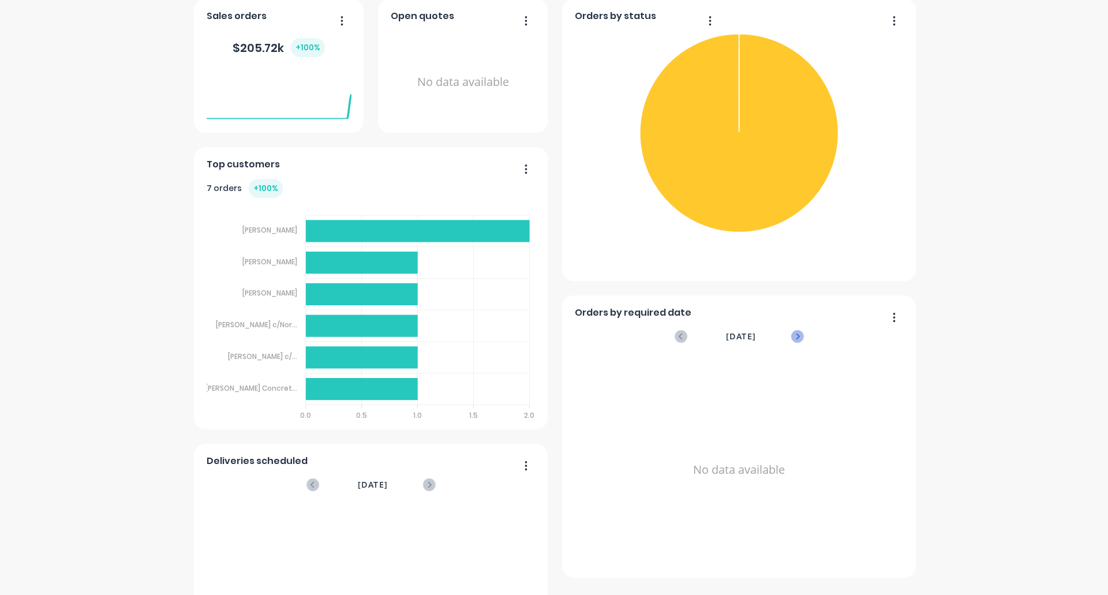
click at [791, 330] on icon at bounding box center [797, 336] width 13 height 13
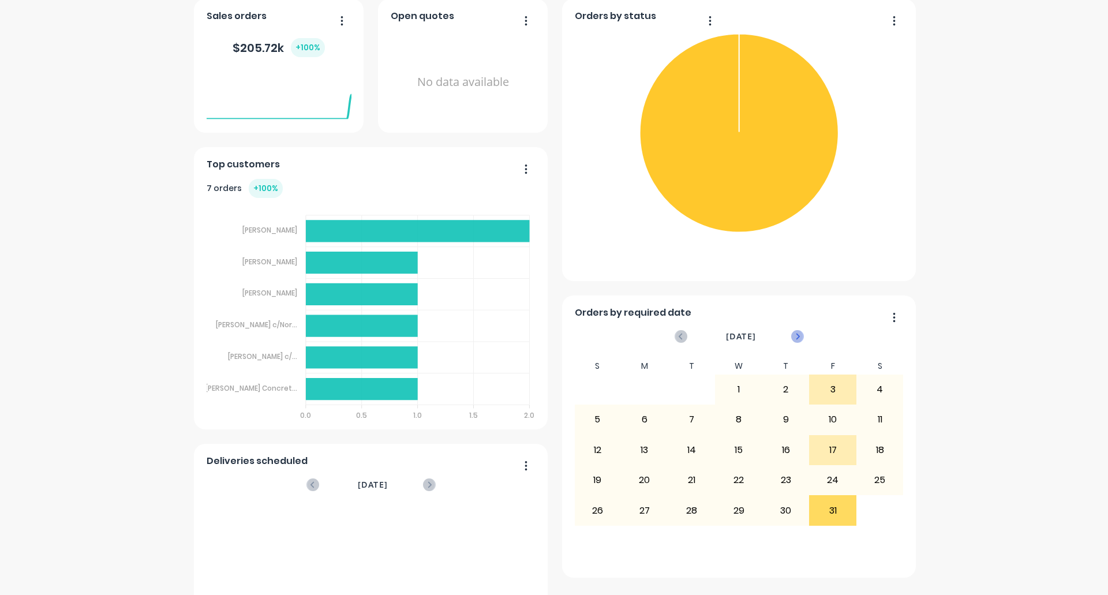
click at [795, 330] on icon at bounding box center [797, 336] width 13 height 13
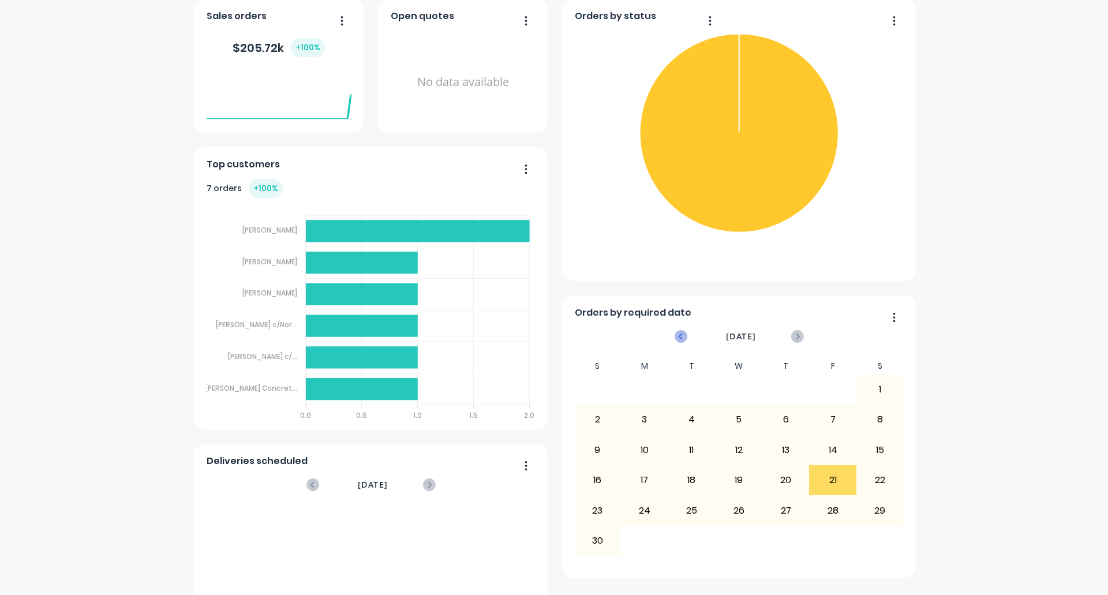
click at [678, 333] on icon at bounding box center [680, 336] width 4 height 6
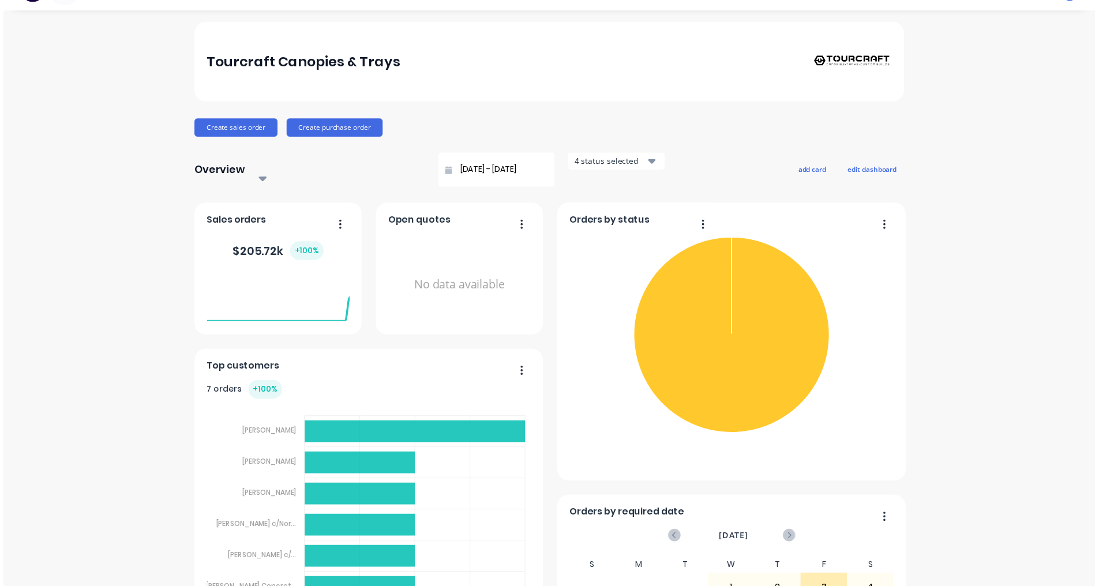
scroll to position [0, 0]
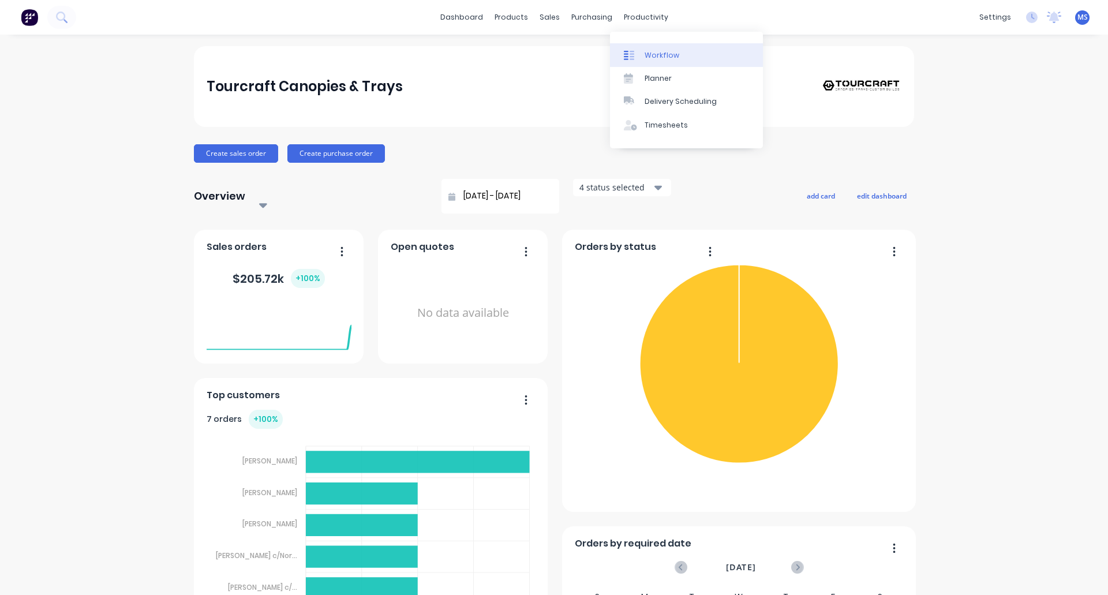
click at [641, 53] on link "Workflow" at bounding box center [686, 54] width 153 height 23
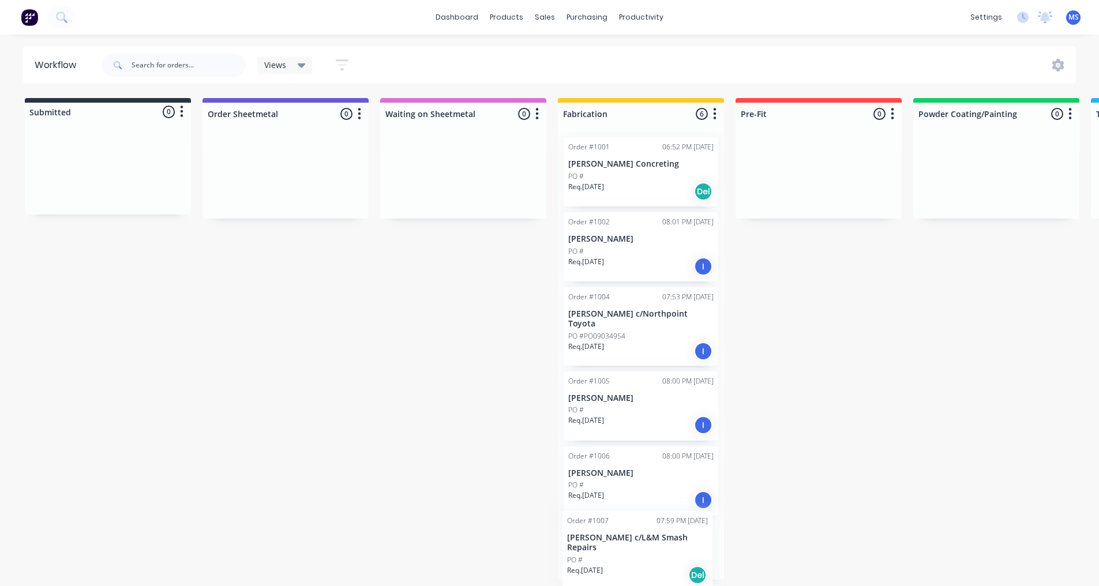
scroll to position [4, 0]
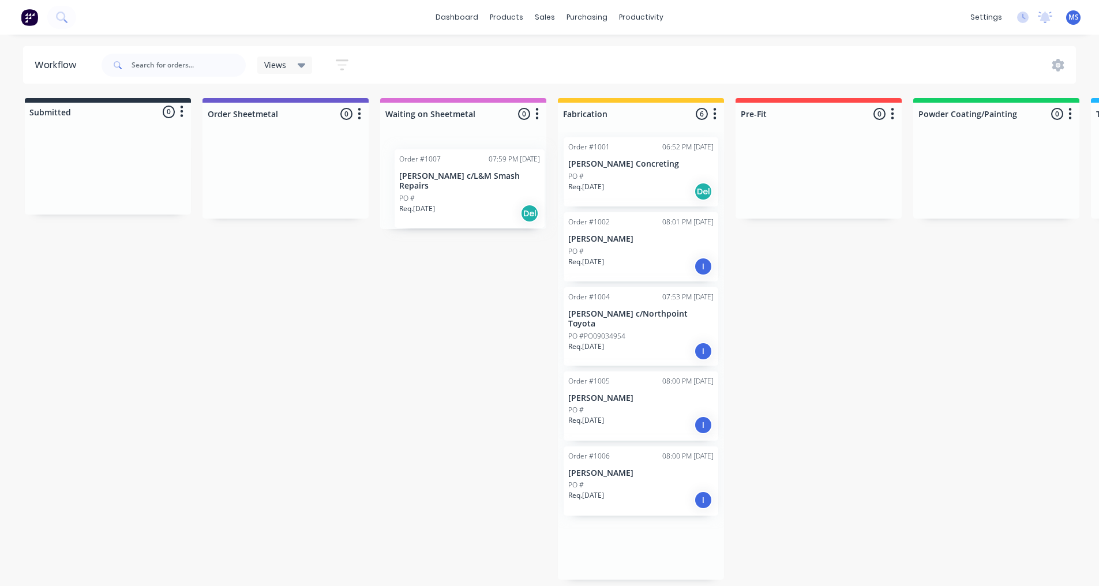
drag, startPoint x: 642, startPoint y: 564, endPoint x: 472, endPoint y: 196, distance: 405.3
click at [472, 196] on div "Submitted 0 Status colour #273444 hex #273444 Save Cancel Summaries Total order…" at bounding box center [953, 339] width 1924 height 482
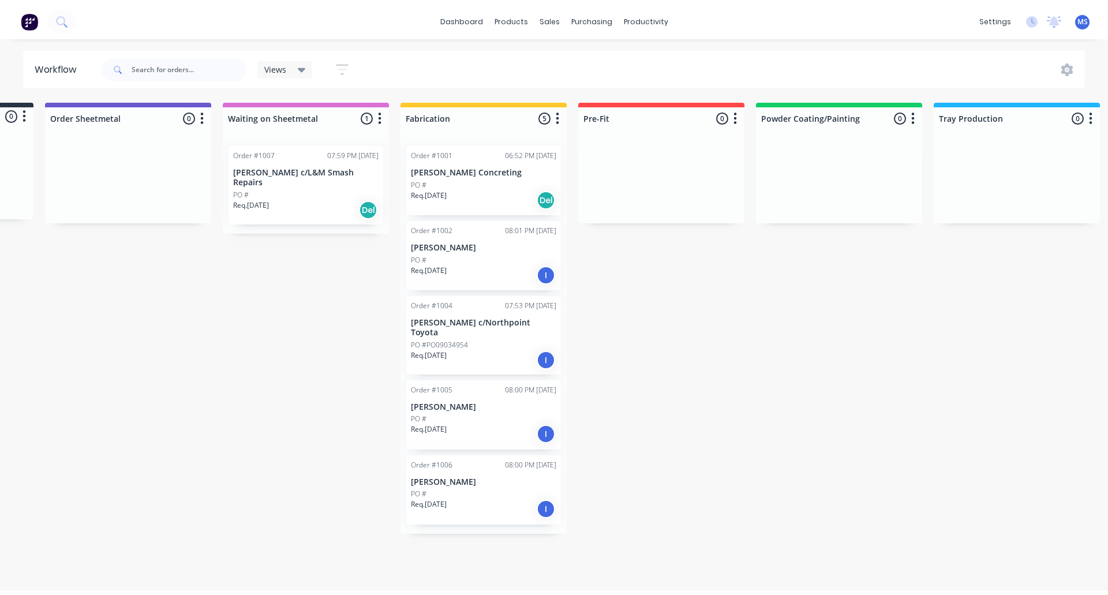
scroll to position [0, 190]
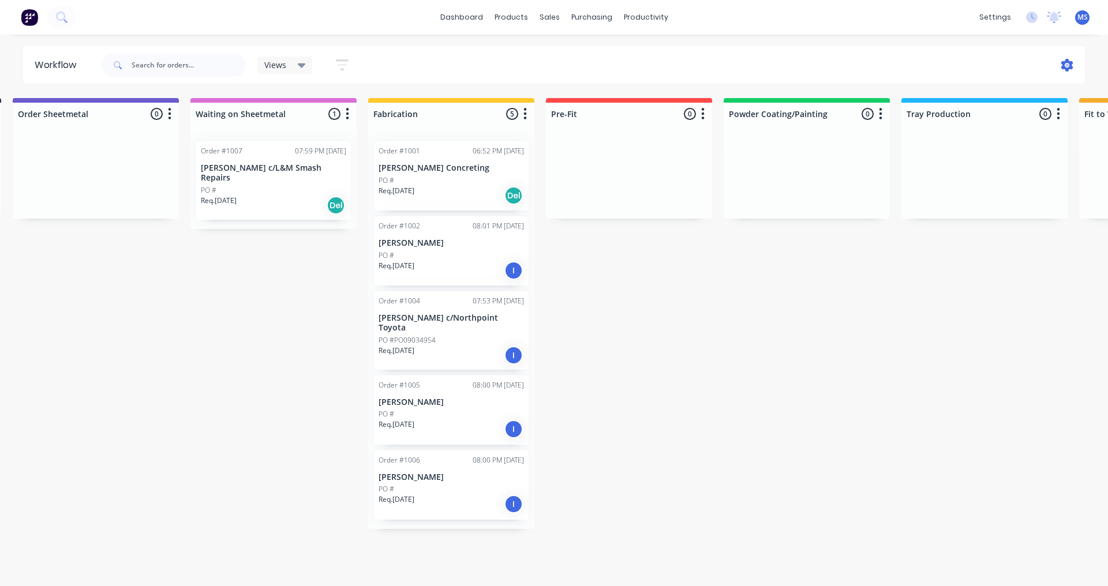
click at [889, 63] on icon at bounding box center [1067, 65] width 12 height 13
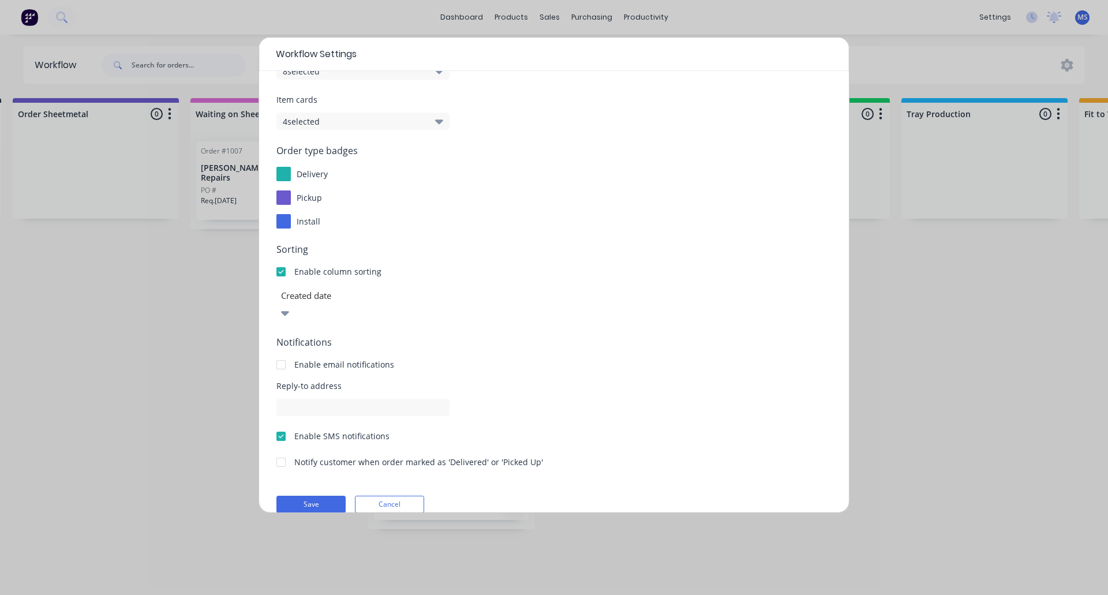
scroll to position [69, 0]
click at [280, 424] on div at bounding box center [280, 435] width 23 height 23
click at [321, 495] on button "Save" at bounding box center [310, 503] width 69 height 17
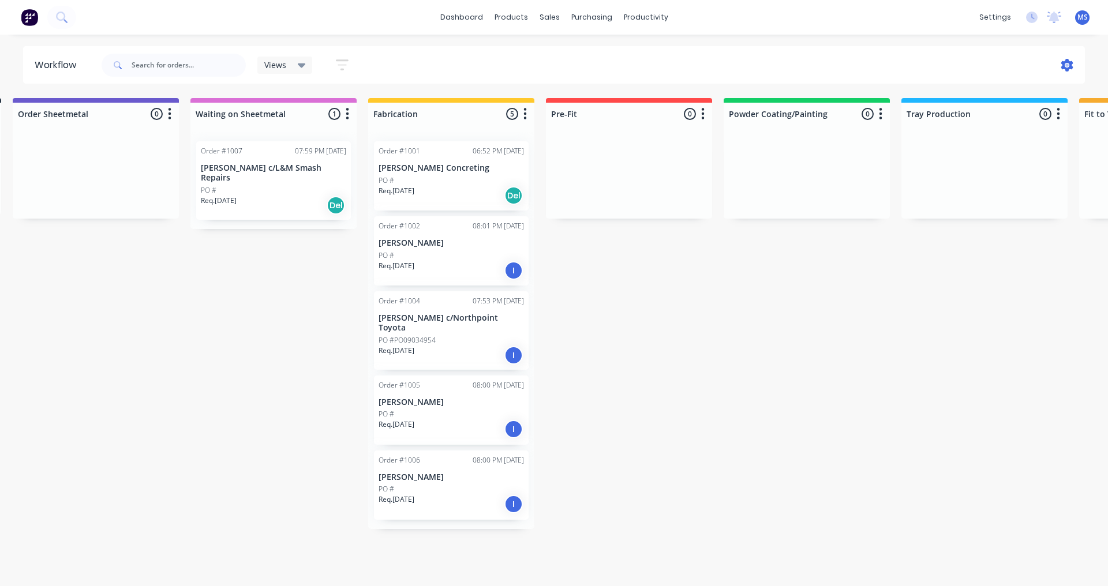
click at [889, 68] on icon at bounding box center [1067, 65] width 12 height 13
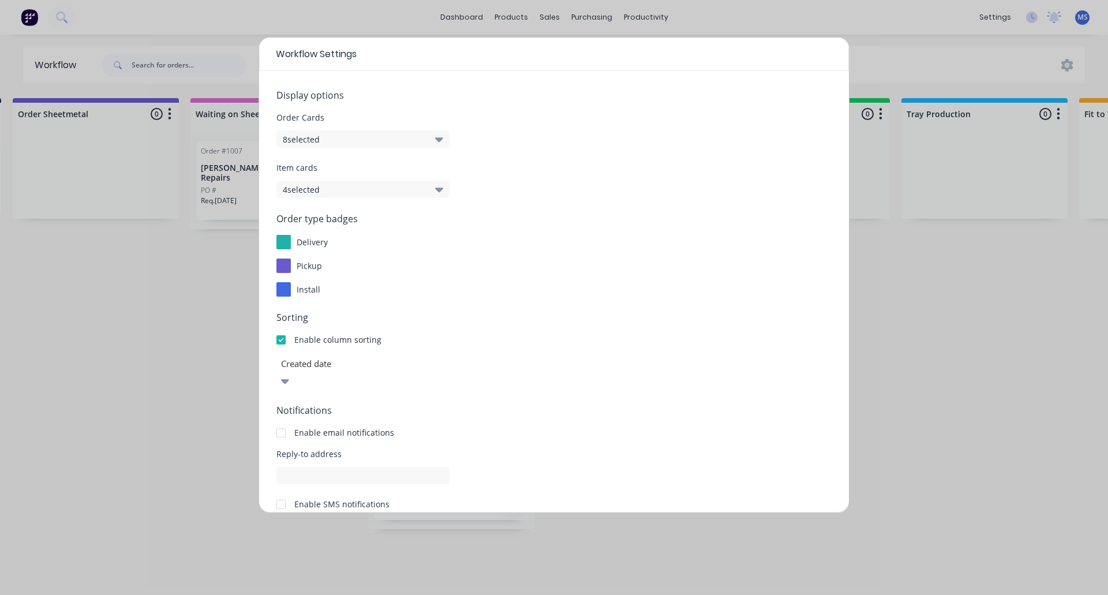
click at [889, 287] on div "Workflow Settings Display options Order Cards 8 selected Item cards 4 selected …" at bounding box center [554, 297] width 1108 height 595
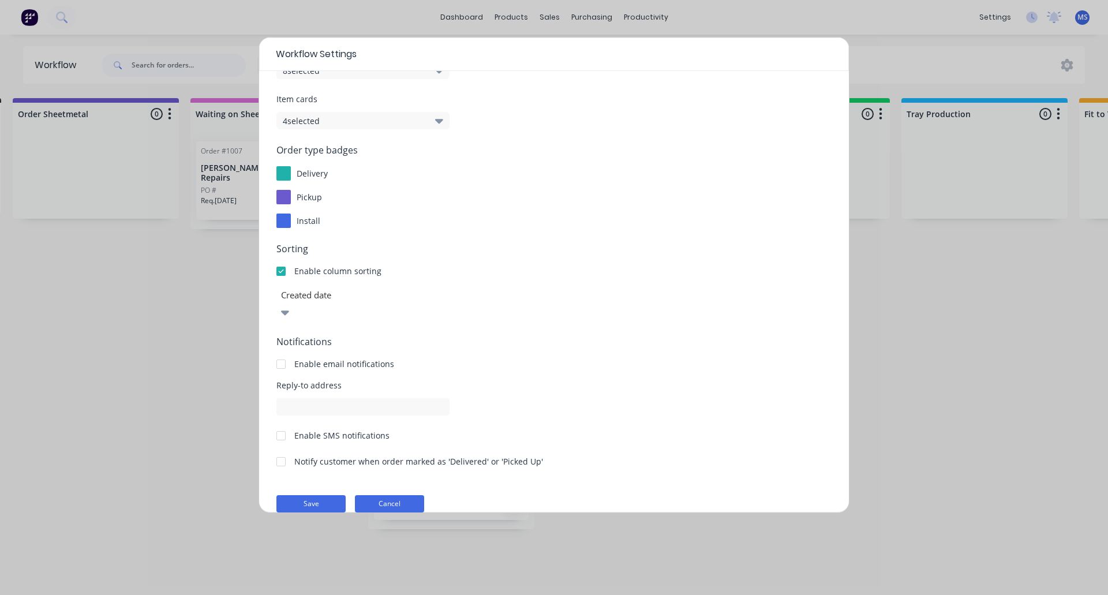
click at [396, 495] on button "Cancel" at bounding box center [389, 503] width 69 height 17
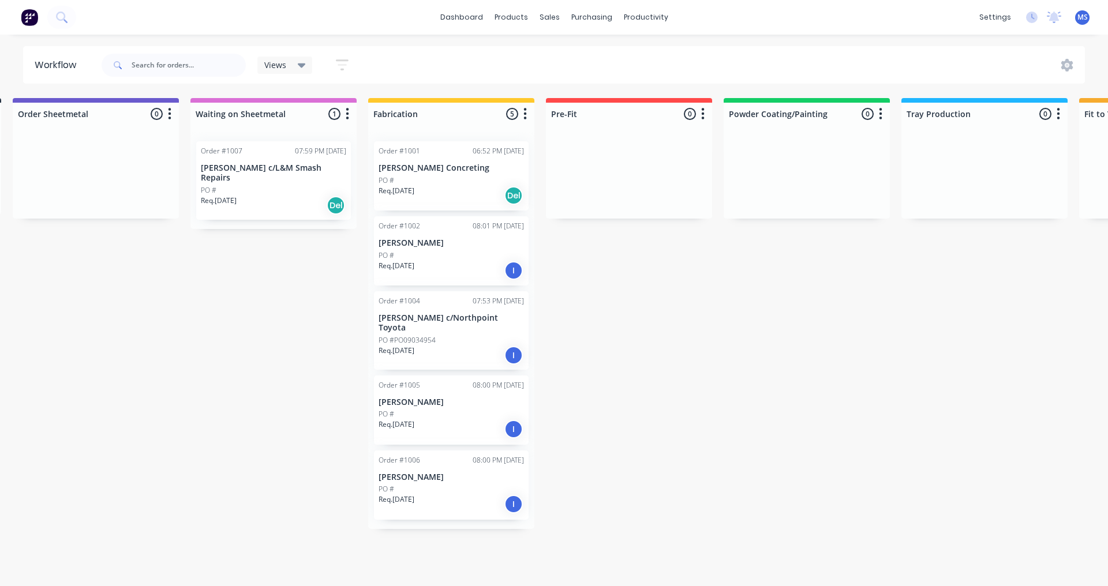
click at [346, 62] on icon "button" at bounding box center [342, 65] width 13 height 14
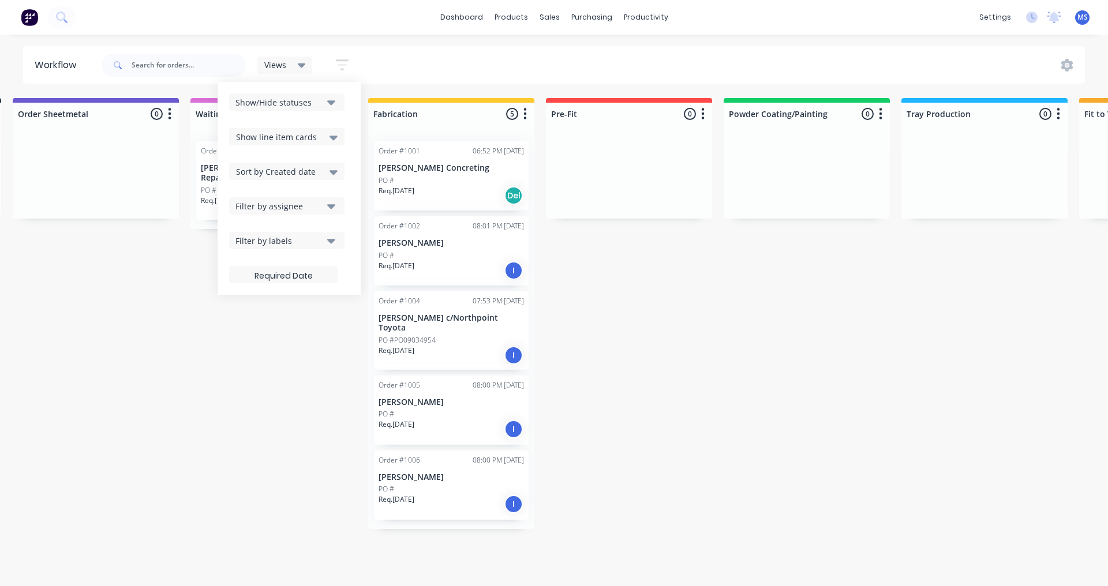
click at [346, 62] on icon "button" at bounding box center [342, 65] width 13 height 14
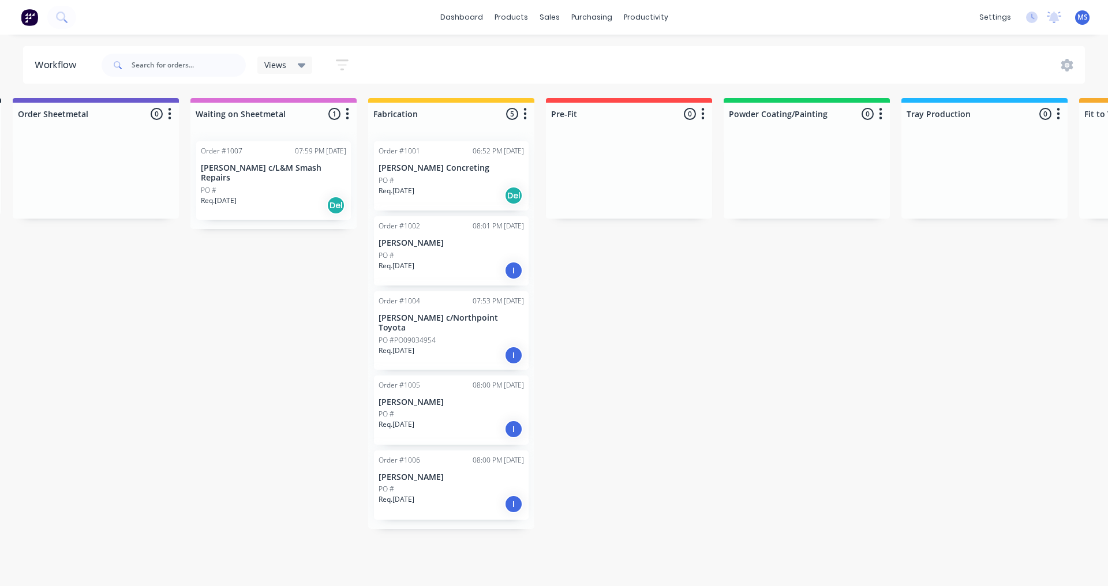
drag, startPoint x: 684, startPoint y: 247, endPoint x: 645, endPoint y: 237, distance: 40.4
click at [645, 237] on div "Submitted 0 Status colour #273444 hex #273444 Save Cancel Summaries Total order…" at bounding box center [764, 313] width 1924 height 431
click at [702, 112] on icon "button" at bounding box center [702, 114] width 3 height 14
click at [664, 283] on div "Submitted 0 Status colour #273444 hex #273444 Save Cancel Summaries Total order…" at bounding box center [764, 313] width 1924 height 431
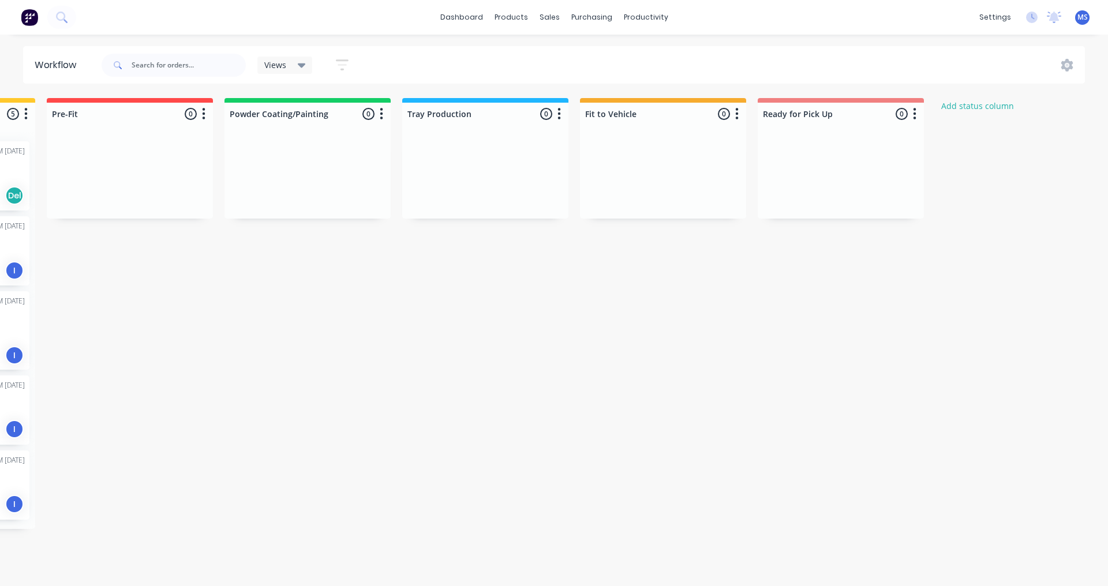
scroll to position [0, 691]
click at [889, 106] on button "Add status column" at bounding box center [976, 106] width 85 height 16
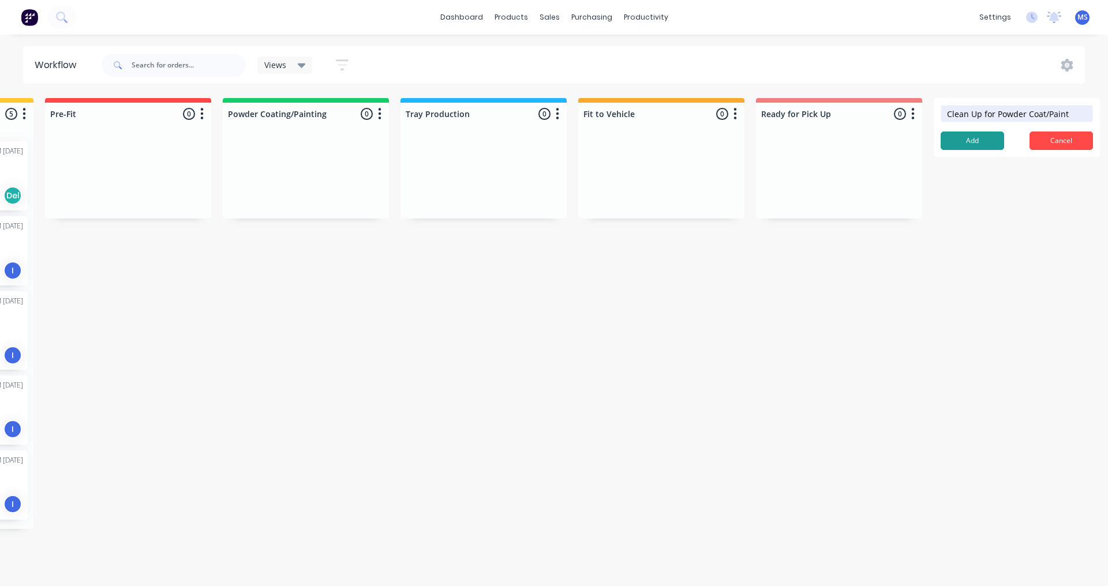
type input "Clean Up for Powder Coat/Paint"
click at [889, 143] on button "Add" at bounding box center [971, 141] width 63 height 18
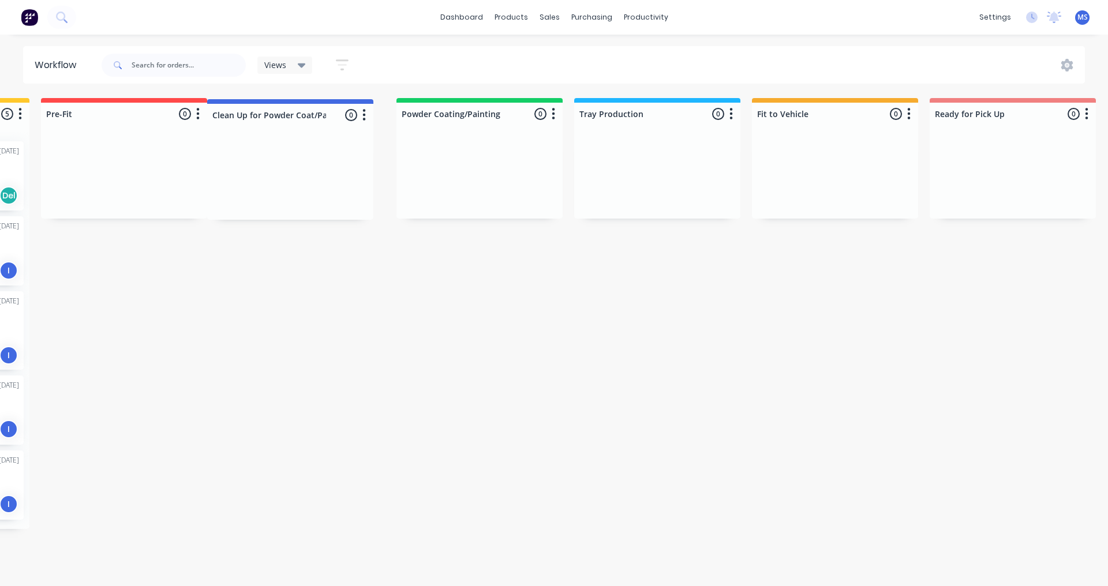
drag, startPoint x: 968, startPoint y: 110, endPoint x: 238, endPoint y: 111, distance: 729.9
click at [238, 111] on div "Submitted 0 Status colour #273444 hex #273444 Save Cancel Summaries Total order…" at bounding box center [342, 313] width 2091 height 431
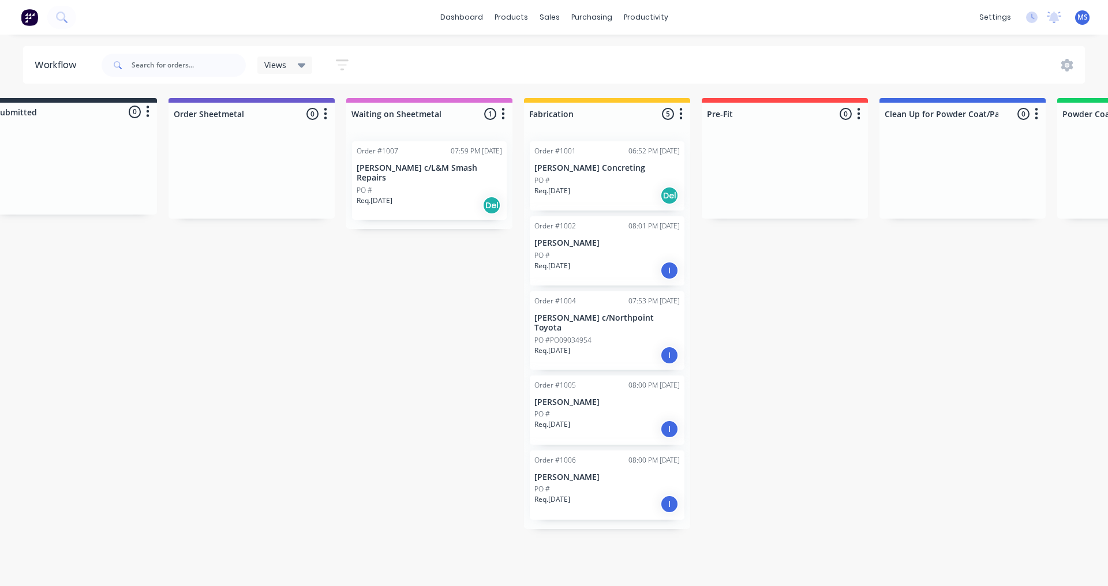
scroll to position [0, 33]
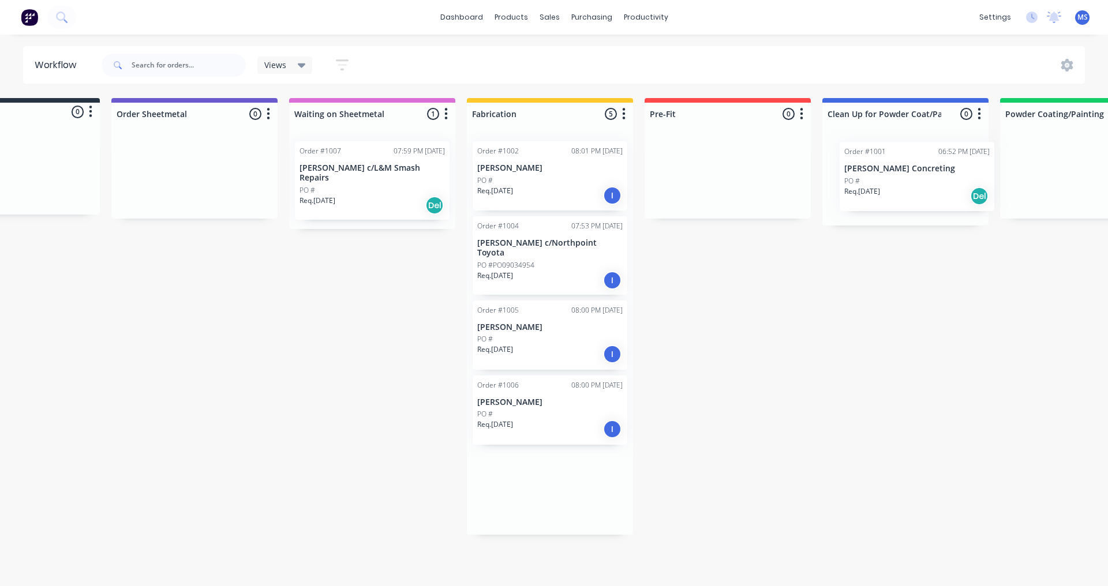
drag, startPoint x: 608, startPoint y: 165, endPoint x: 924, endPoint y: 166, distance: 316.8
click at [889, 166] on div "Submitted 0 Status colour #273444 hex #273444 Save Cancel Summaries Total order…" at bounding box center [945, 316] width 2091 height 437
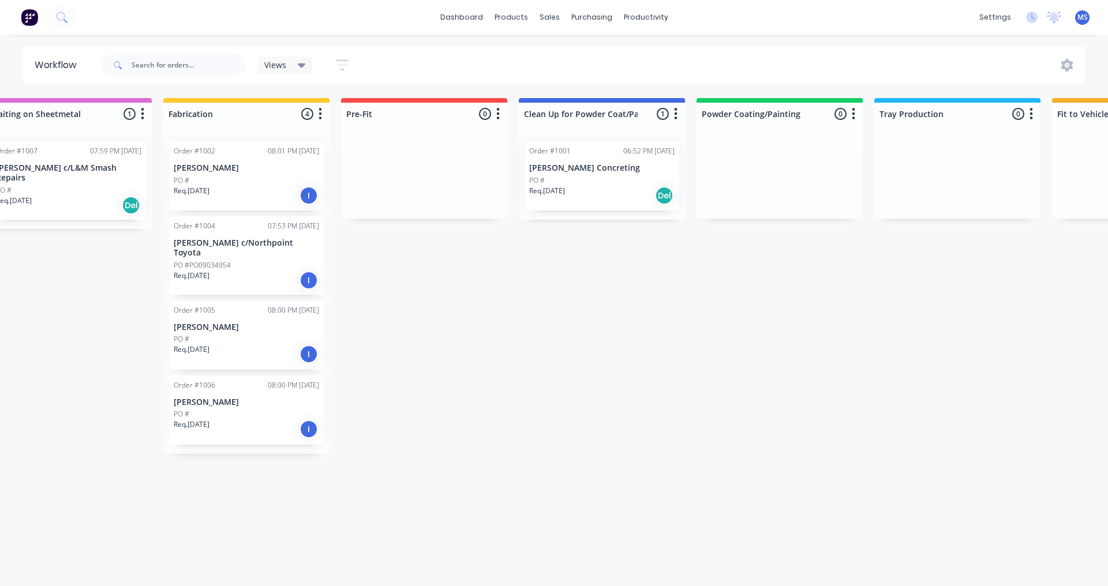
scroll to position [0, 0]
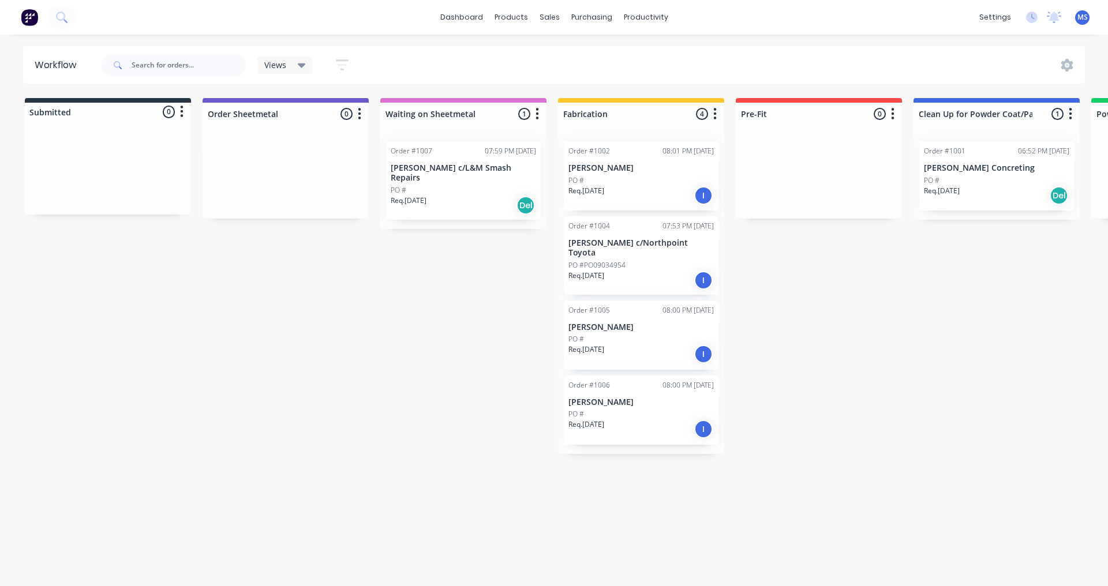
click at [181, 112] on icon "button" at bounding box center [182, 112] width 3 height 12
click at [62, 110] on div at bounding box center [108, 112] width 166 height 18
click at [55, 110] on div at bounding box center [108, 112] width 166 height 18
click at [50, 110] on div at bounding box center [108, 112] width 166 height 18
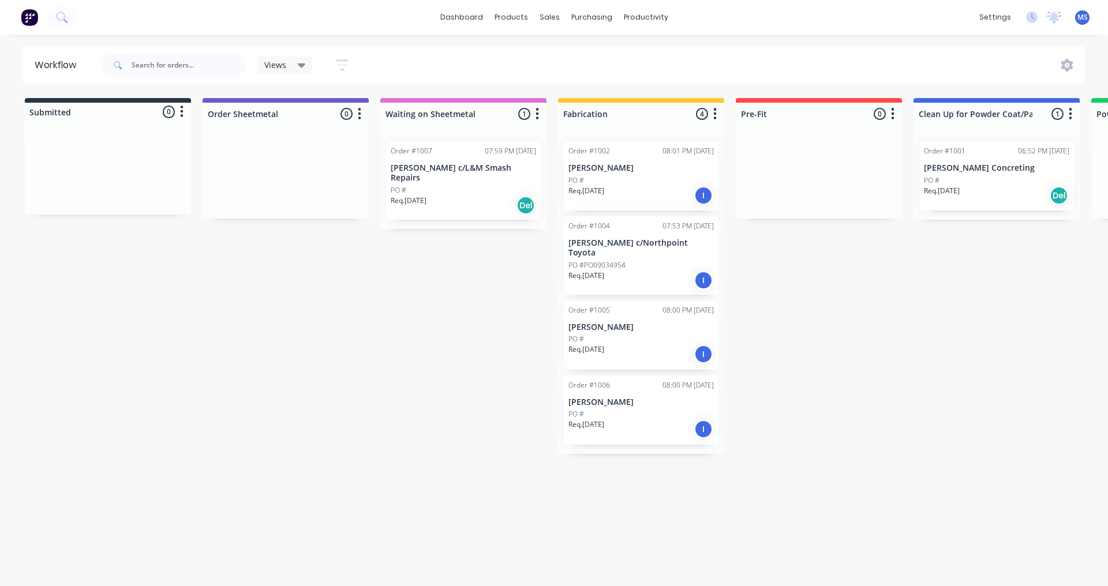
click at [182, 113] on icon "button" at bounding box center [182, 112] width 3 height 12
click at [169, 110] on div at bounding box center [108, 112] width 166 height 18
click at [164, 110] on div at bounding box center [108, 112] width 166 height 18
click at [178, 110] on button "button" at bounding box center [182, 112] width 14 height 14
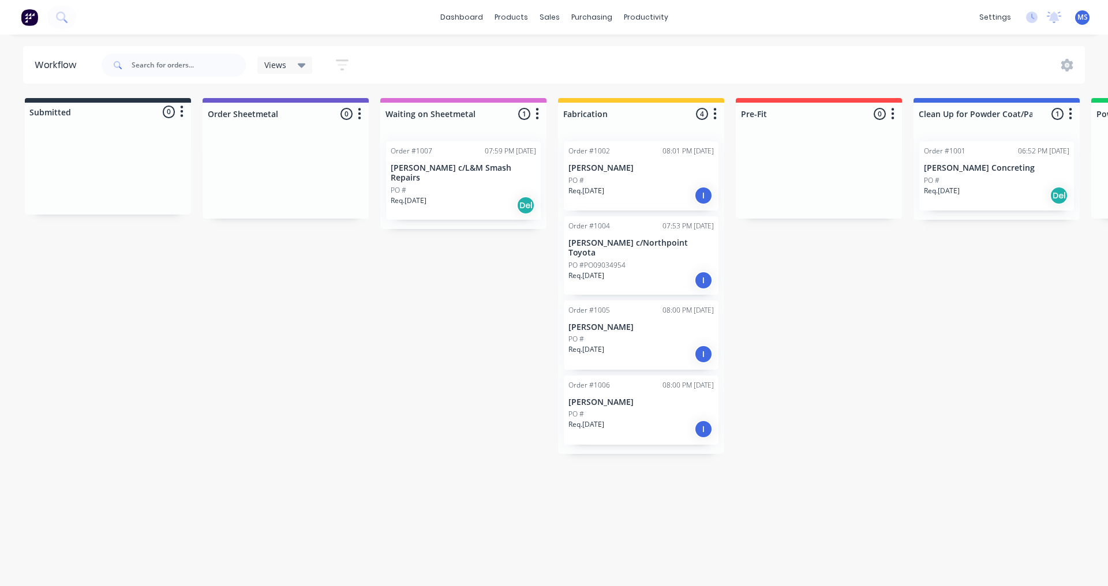
click at [178, 110] on button "button" at bounding box center [182, 112] width 14 height 14
click at [175, 100] on div "Submitted 0 Status colour #273444 hex #273444 Save Cancel Summaries Total order…" at bounding box center [108, 109] width 166 height 23
click at [130, 106] on div at bounding box center [108, 112] width 166 height 18
click at [340, 62] on icon "button" at bounding box center [342, 65] width 13 height 14
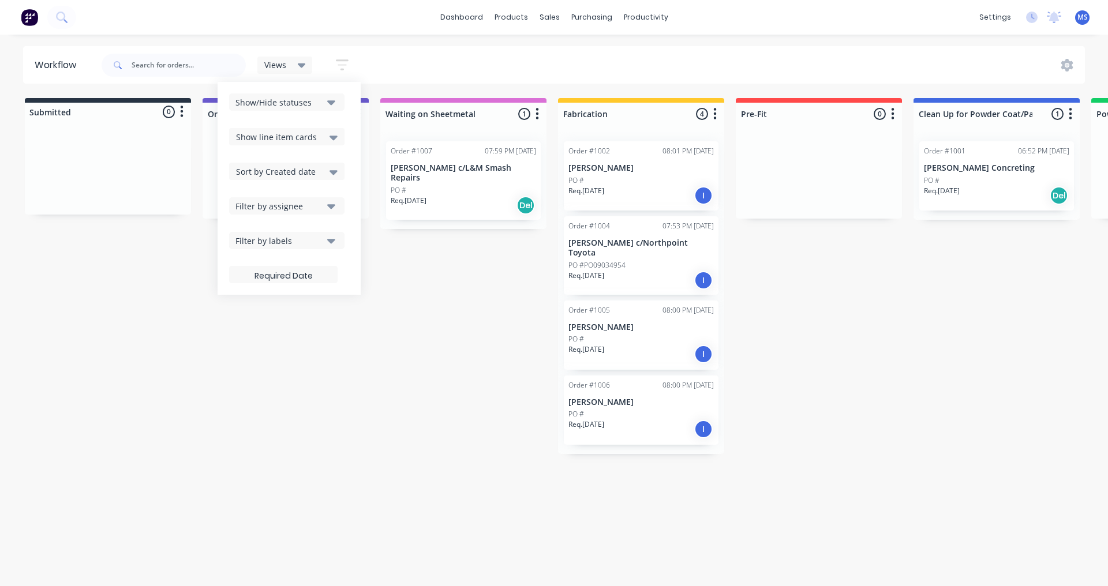
click at [340, 62] on icon "button" at bounding box center [342, 65] width 13 height 14
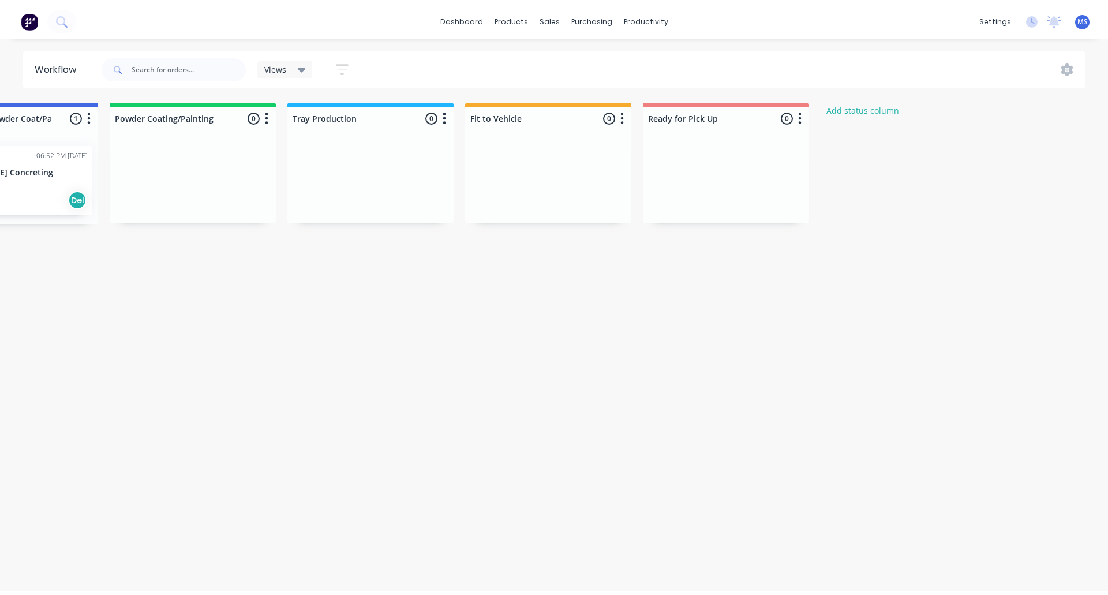
scroll to position [0, 984]
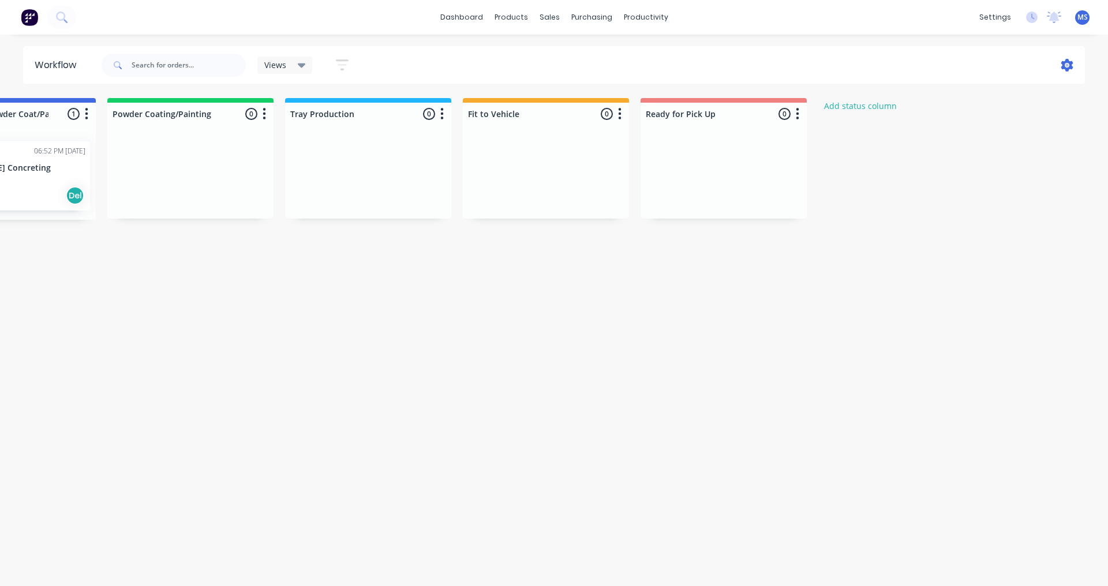
click at [889, 63] on icon at bounding box center [1066, 65] width 13 height 13
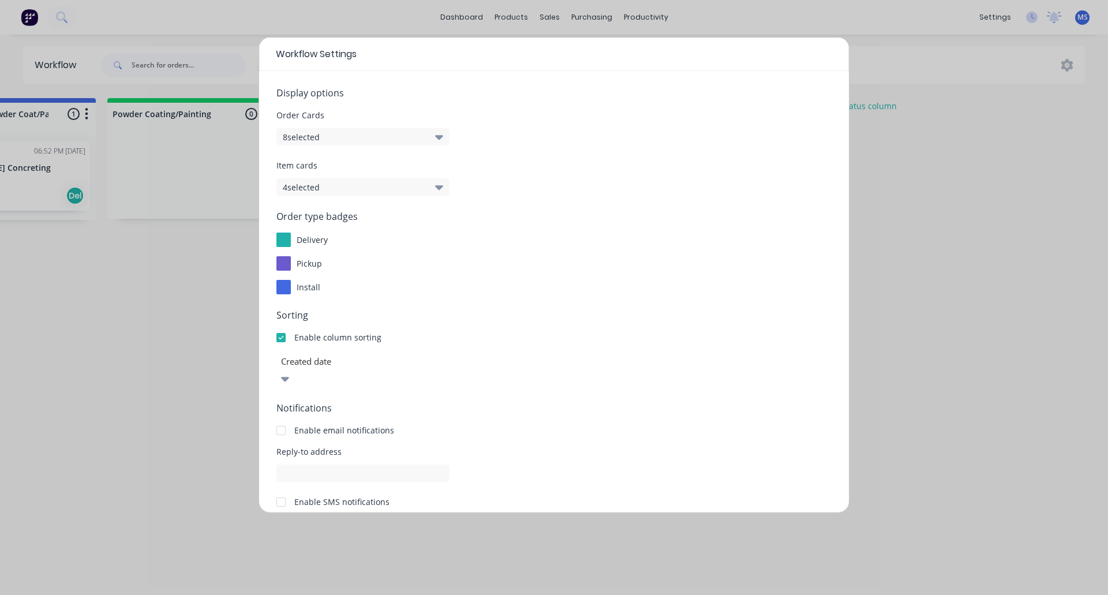
scroll to position [0, 0]
click at [889, 358] on div "Workflow Settings Display options Order Cards 8 selected Item cards 4 selected …" at bounding box center [554, 297] width 1108 height 595
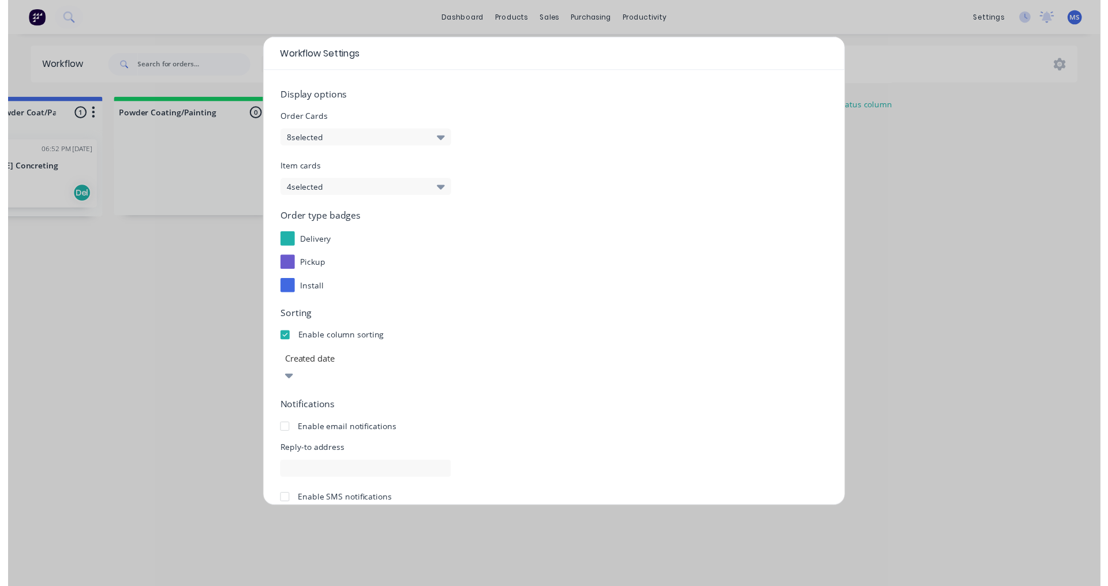
scroll to position [69, 0]
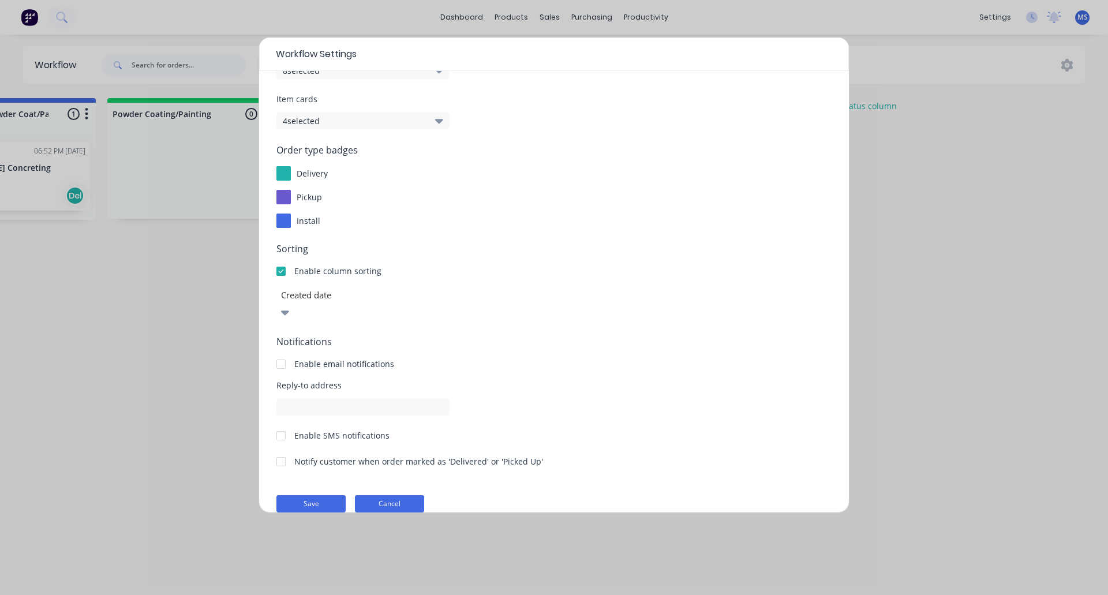
click at [398, 495] on button "Cancel" at bounding box center [389, 503] width 69 height 17
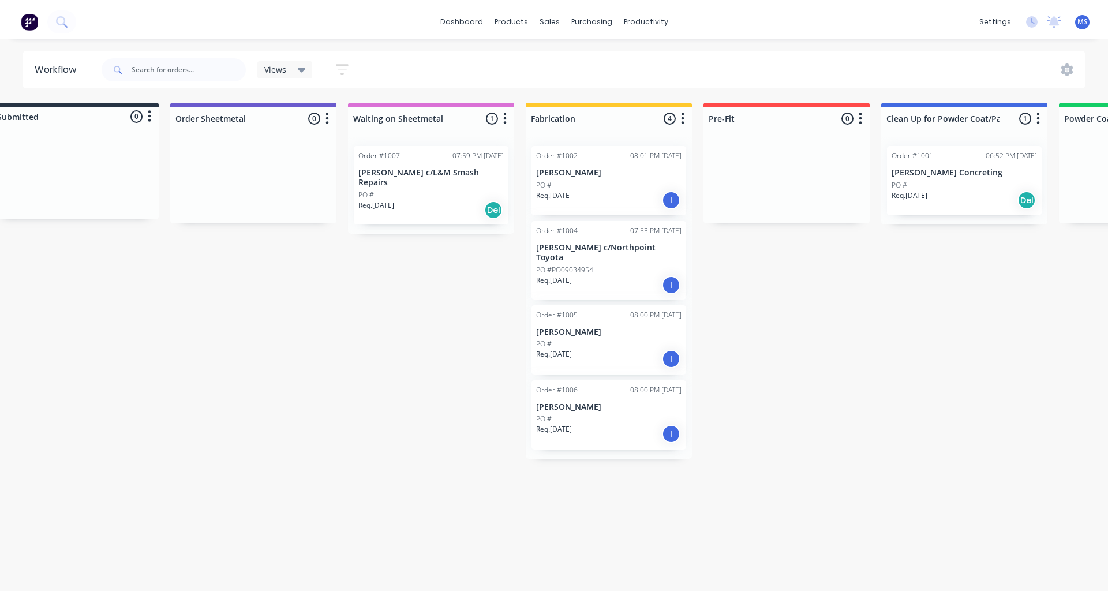
scroll to position [0, 0]
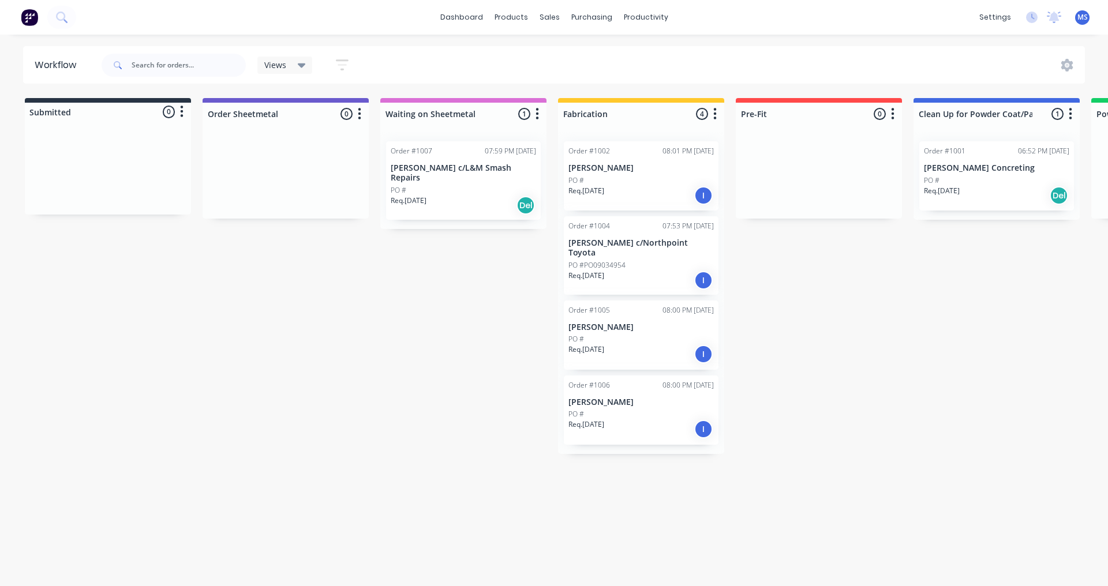
click at [44, 107] on div at bounding box center [108, 112] width 166 height 18
click at [42, 111] on div at bounding box center [108, 112] width 166 height 18
click at [43, 108] on div at bounding box center [108, 112] width 166 height 18
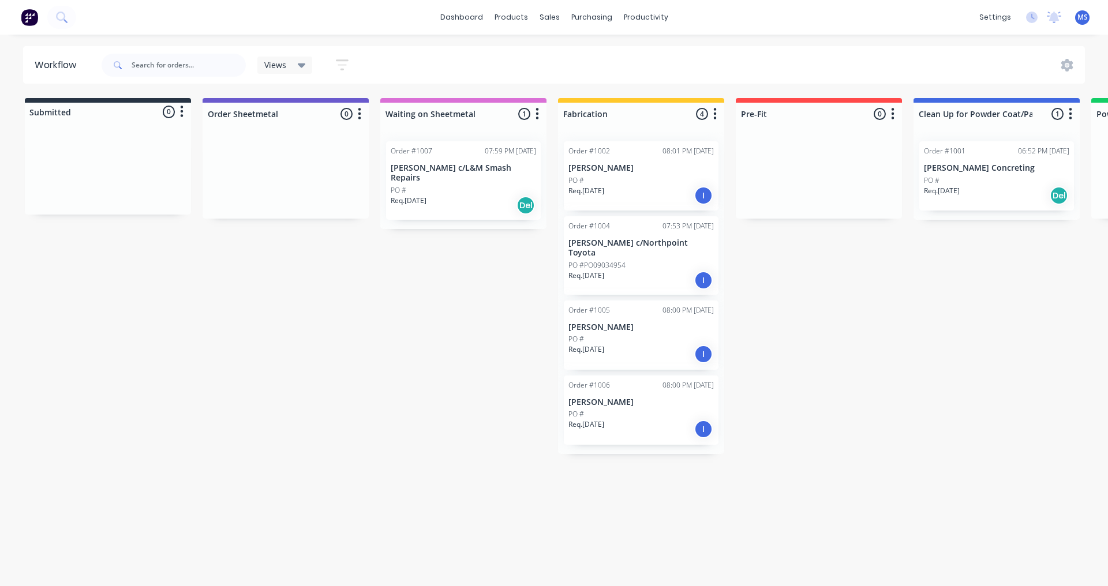
drag, startPoint x: 43, startPoint y: 108, endPoint x: 49, endPoint y: 102, distance: 8.6
click at [43, 107] on div at bounding box center [108, 112] width 166 height 18
click at [49, 102] on div "Submitted 0 Status colour #273444 hex #273444 Save Cancel Summaries Total order…" at bounding box center [108, 109] width 166 height 23
click at [53, 110] on div at bounding box center [108, 112] width 166 height 18
click at [93, 125] on div at bounding box center [108, 124] width 166 height 7
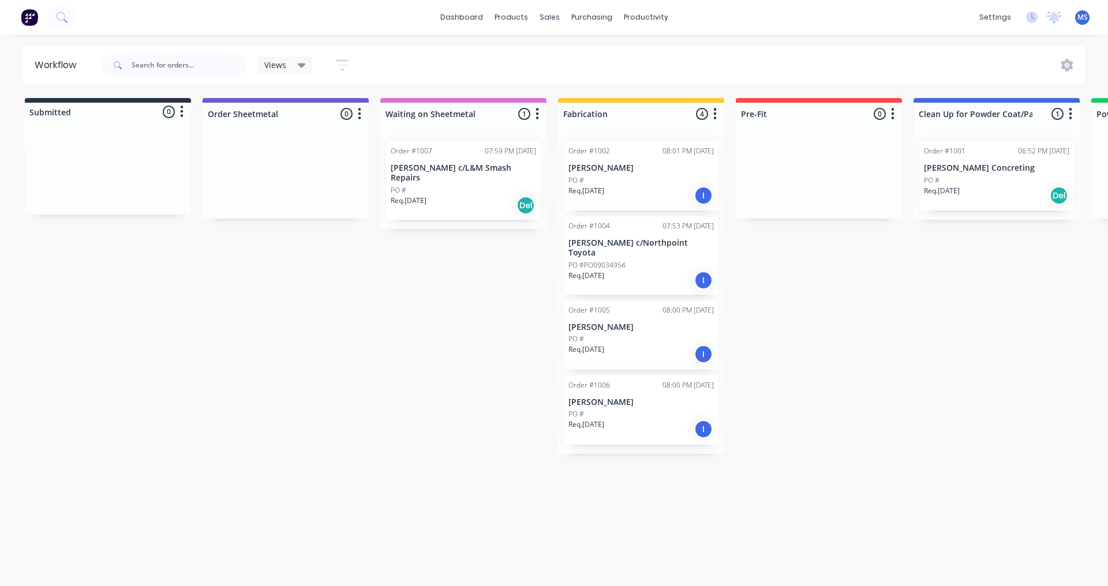
click at [103, 134] on div at bounding box center [108, 171] width 166 height 87
click at [156, 100] on div "Submitted 0 Status colour #273444 hex #273444 Save Cancel Summaries Total order…" at bounding box center [108, 109] width 166 height 23
click at [151, 110] on div at bounding box center [108, 112] width 166 height 18
click at [177, 110] on button "button" at bounding box center [182, 112] width 14 height 14
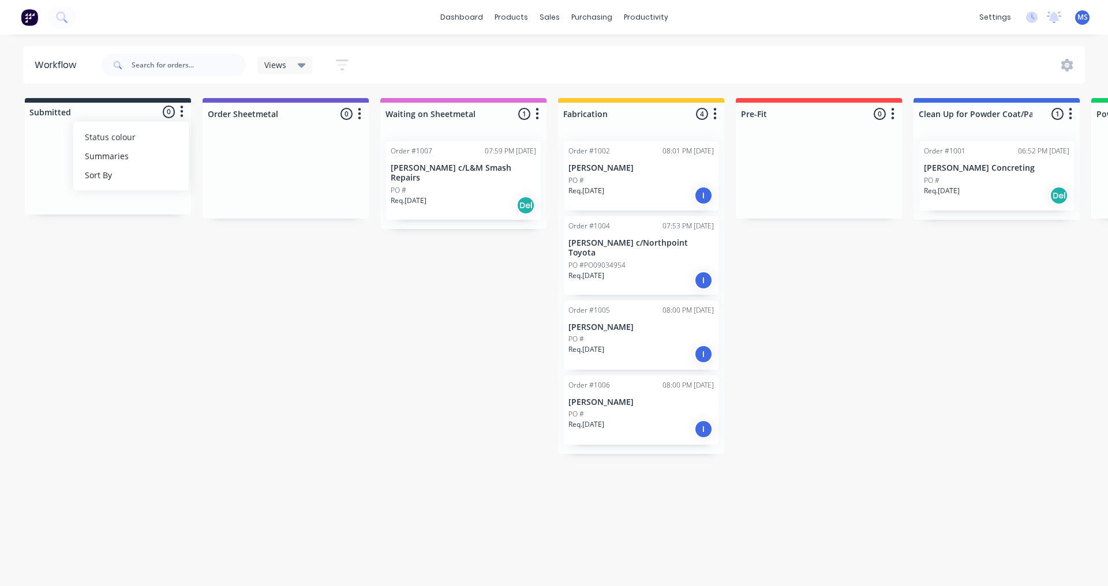
click at [130, 137] on span "Status colour" at bounding box center [110, 137] width 51 height 12
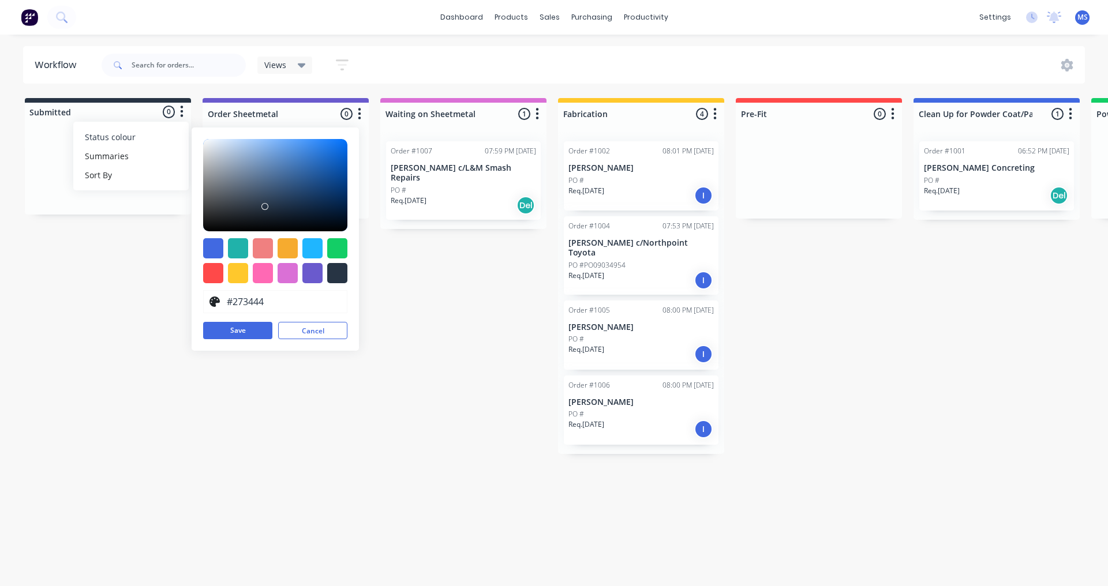
click at [132, 135] on span "Status colour" at bounding box center [110, 137] width 51 height 12
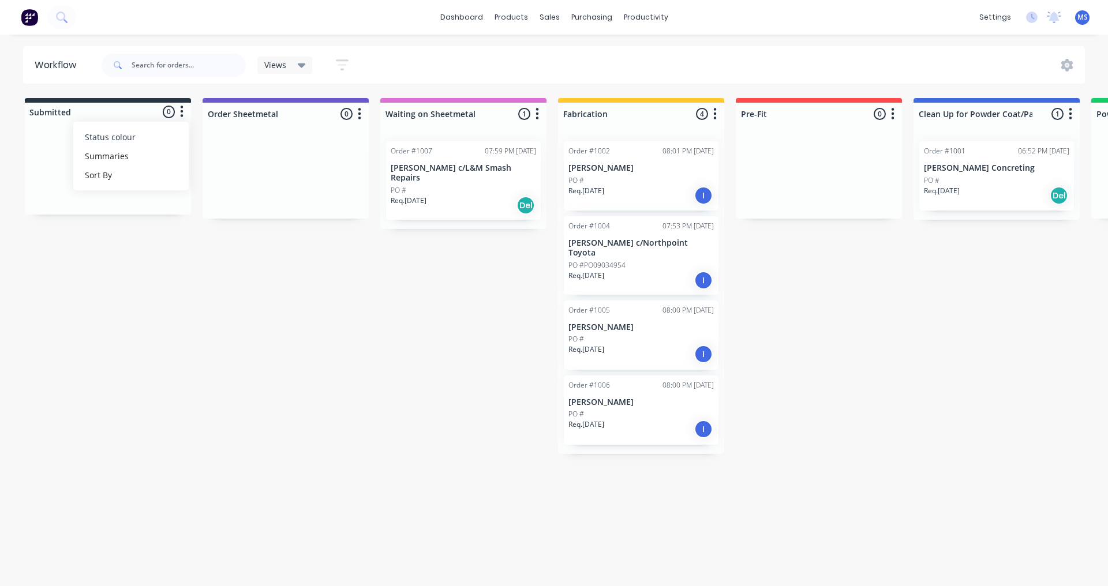
click at [174, 111] on div at bounding box center [108, 112] width 166 height 18
click at [181, 111] on icon "button" at bounding box center [182, 112] width 3 height 12
click at [129, 158] on button "Summaries" at bounding box center [130, 156] width 115 height 19
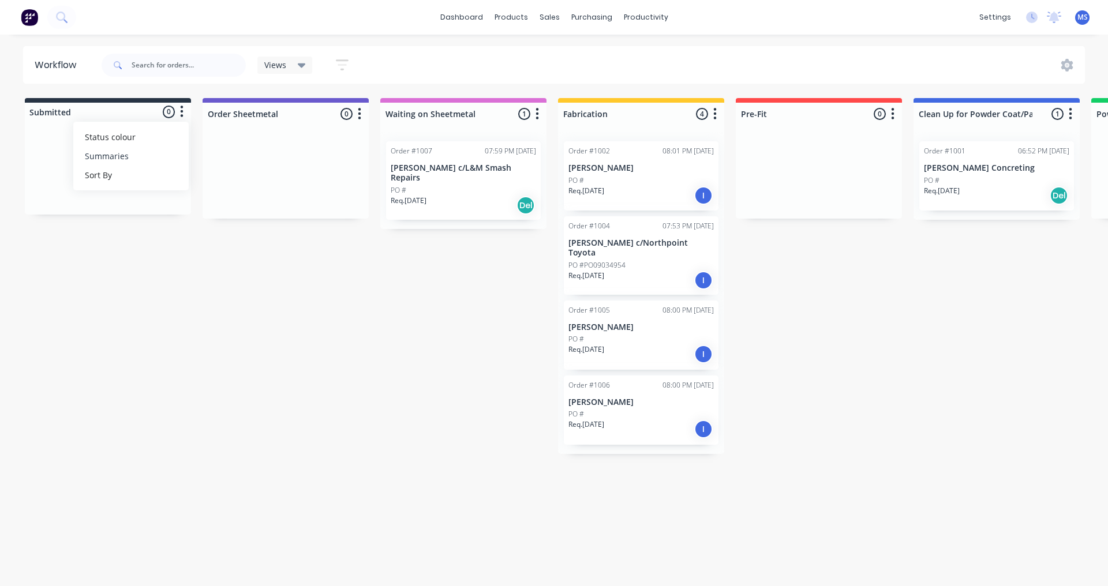
click at [138, 108] on div at bounding box center [108, 112] width 166 height 18
click at [35, 108] on div at bounding box center [108, 112] width 166 height 18
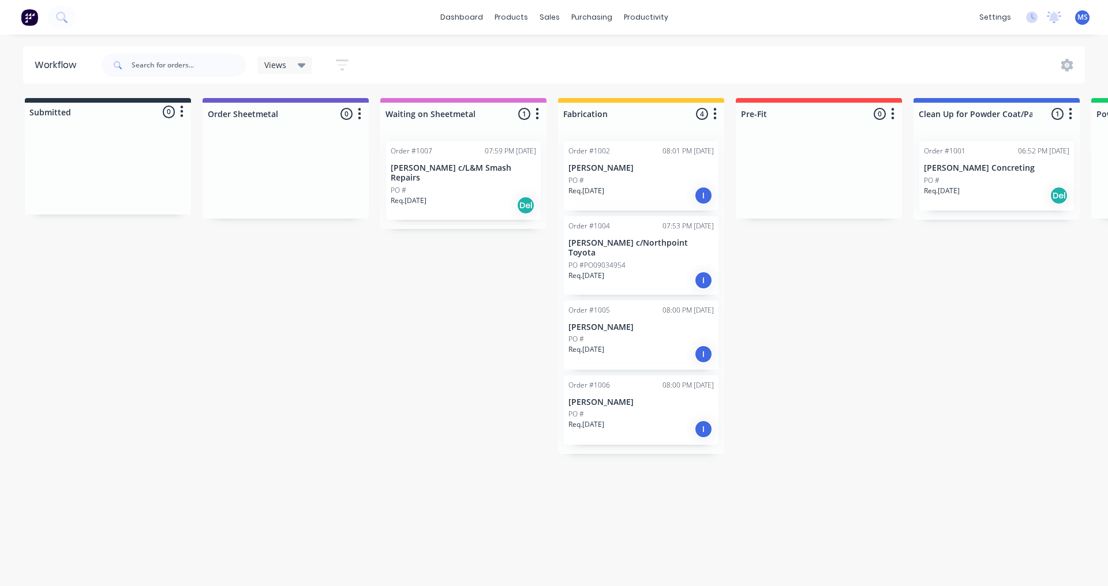
click at [63, 109] on div at bounding box center [108, 112] width 166 height 18
click at [304, 353] on div "Submitted 0 Status colour #273444 hex #273444 Save Cancel Summaries Total order…" at bounding box center [1036, 276] width 2091 height 356
click at [473, 21] on link "dashboard" at bounding box center [461, 17] width 54 height 17
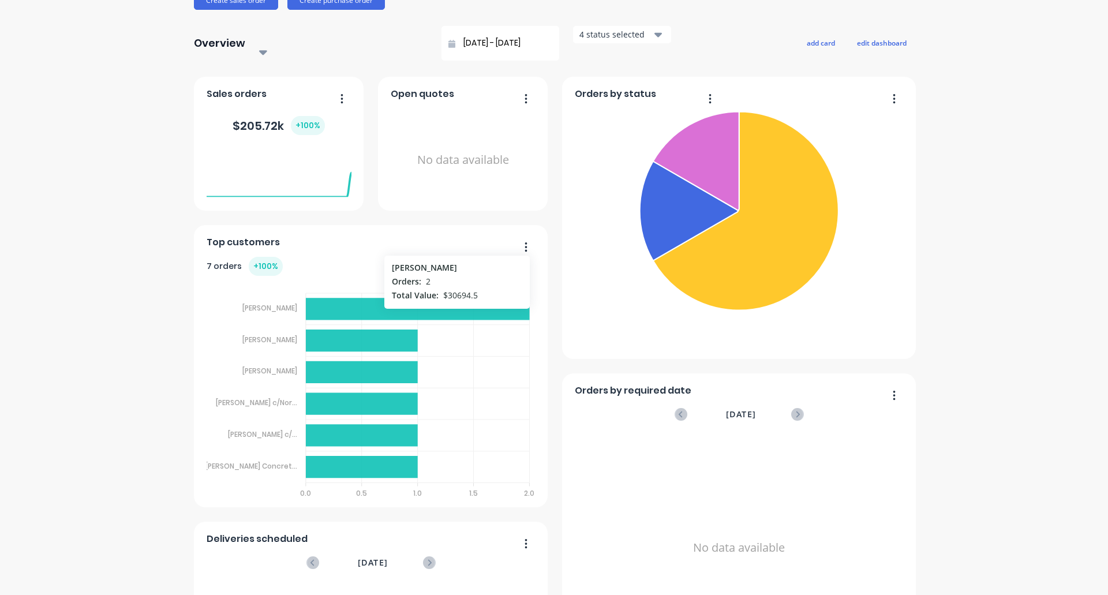
scroll to position [173, 0]
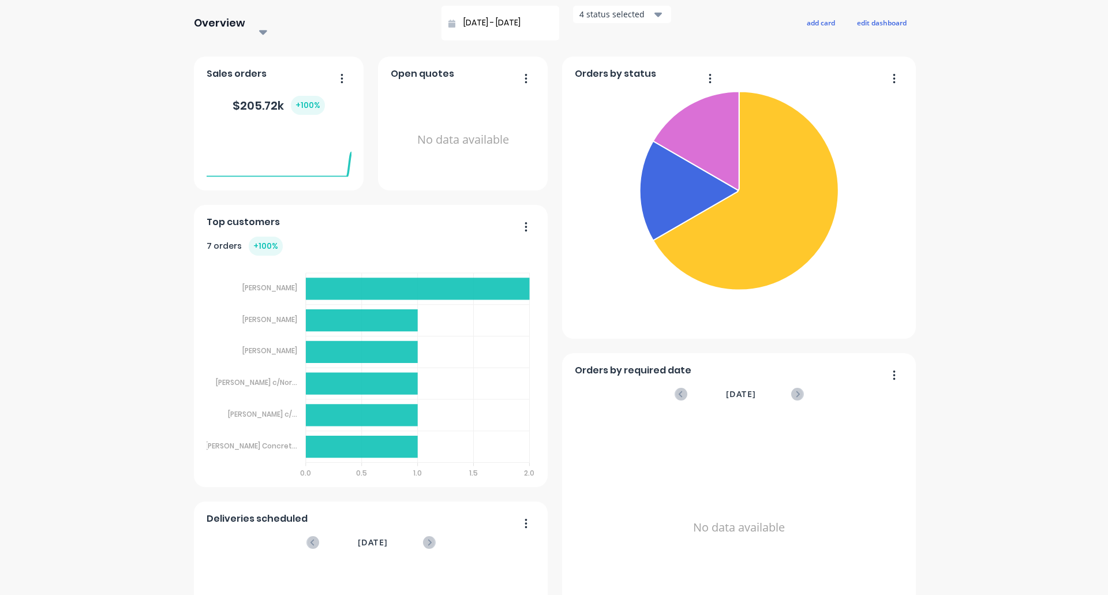
click at [524, 221] on icon "button" at bounding box center [525, 227] width 3 height 12
click at [475, 217] on div "Top customers" at bounding box center [371, 225] width 329 height 17
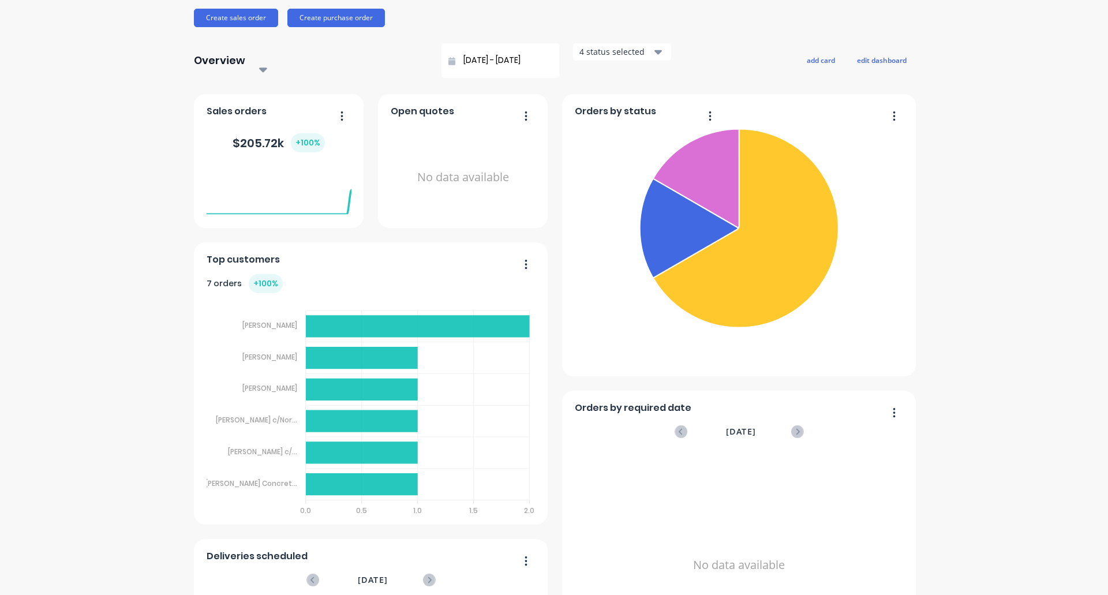
scroll to position [115, 0]
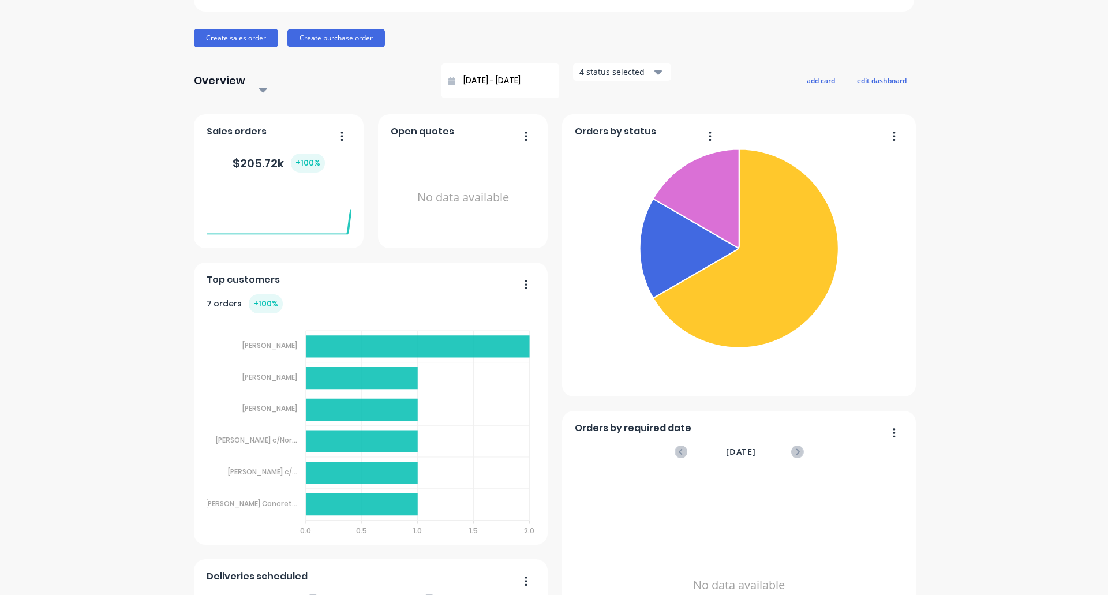
click at [889, 425] on button "button" at bounding box center [890, 434] width 24 height 18
click at [791, 445] on icon at bounding box center [797, 451] width 13 height 13
click at [608, 423] on div "Orders by required date" at bounding box center [635, 431] width 121 height 17
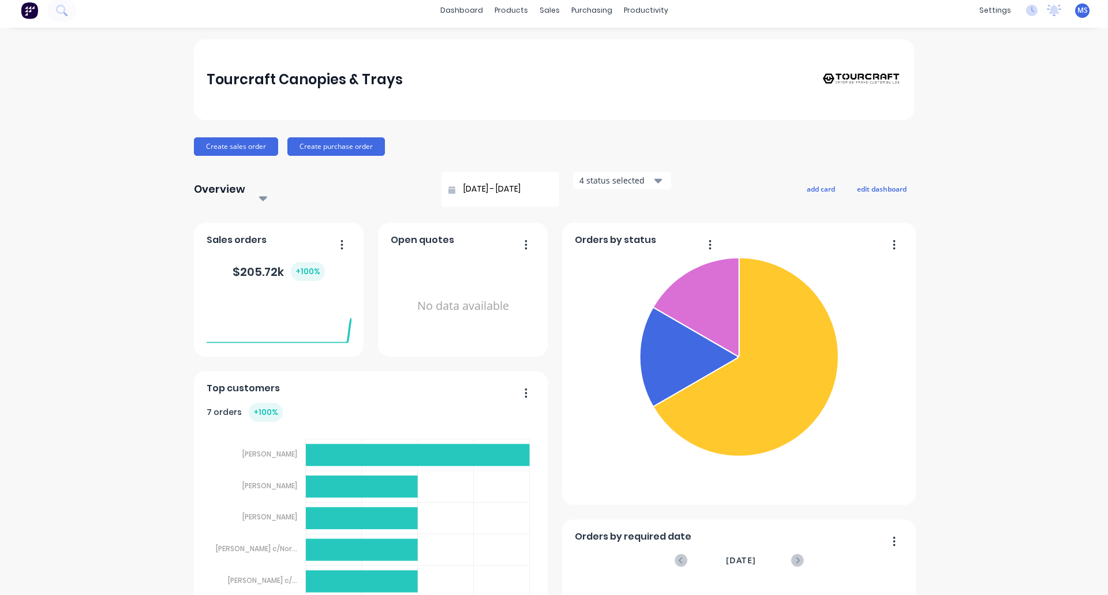
scroll to position [0, 0]
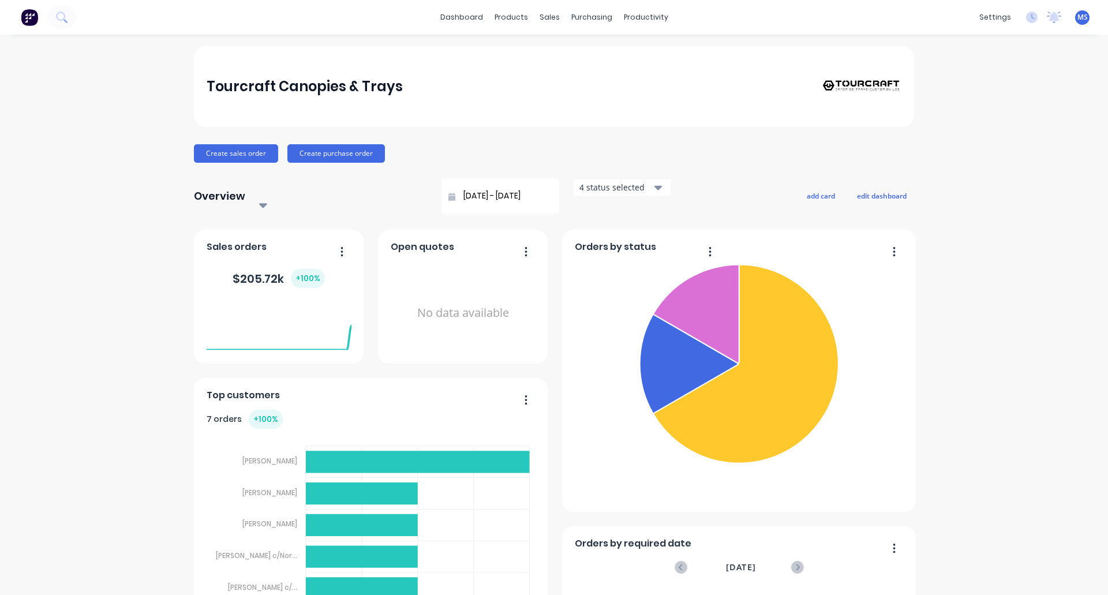
click at [579, 186] on div "4 status selected" at bounding box center [615, 187] width 73 height 12
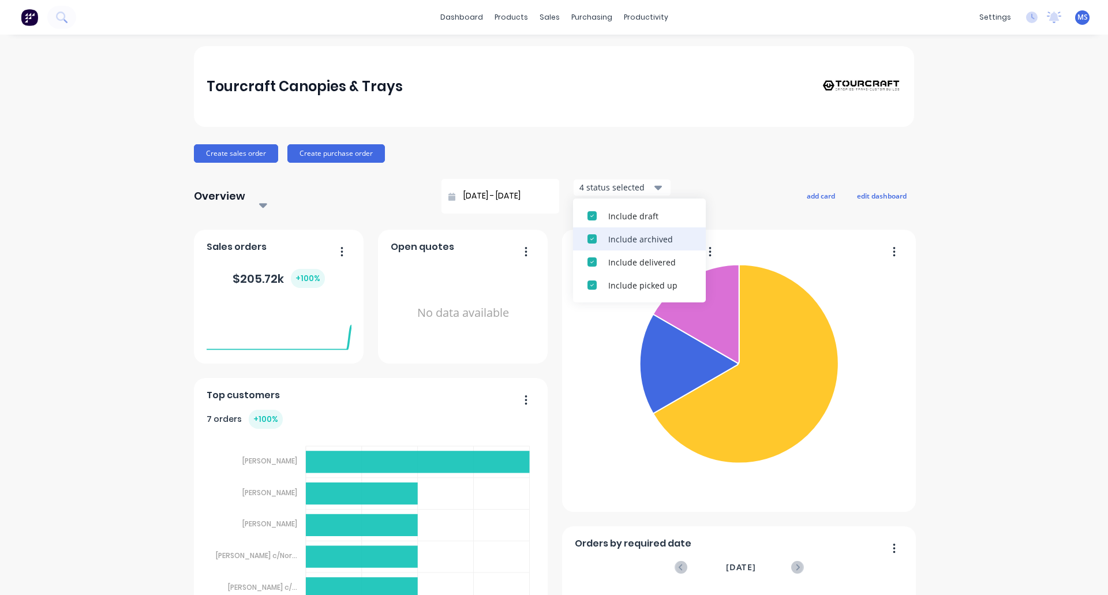
click at [580, 241] on div "button" at bounding box center [591, 238] width 23 height 23
click at [653, 185] on div "Overview Select... 31/07/25 - 31/08/25 3 status selected Include draft Include …" at bounding box center [554, 196] width 720 height 35
